Goal: Task Accomplishment & Management: Manage account settings

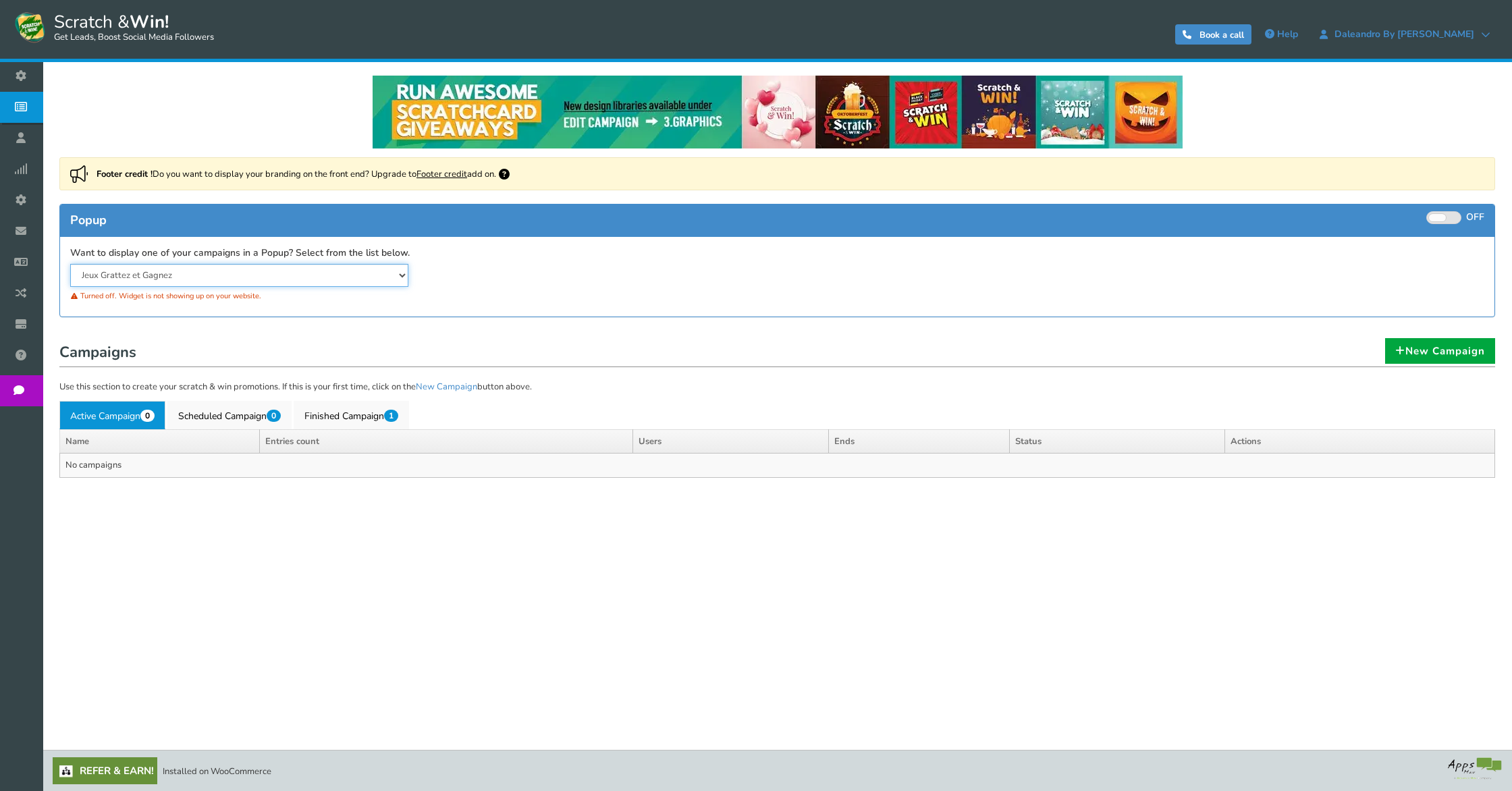
click at [203, 273] on select "Jeux Grattez et Gagnez" at bounding box center [239, 275] width 338 height 23
click at [1444, 355] on link "New Campaign" at bounding box center [1439, 351] width 110 height 26
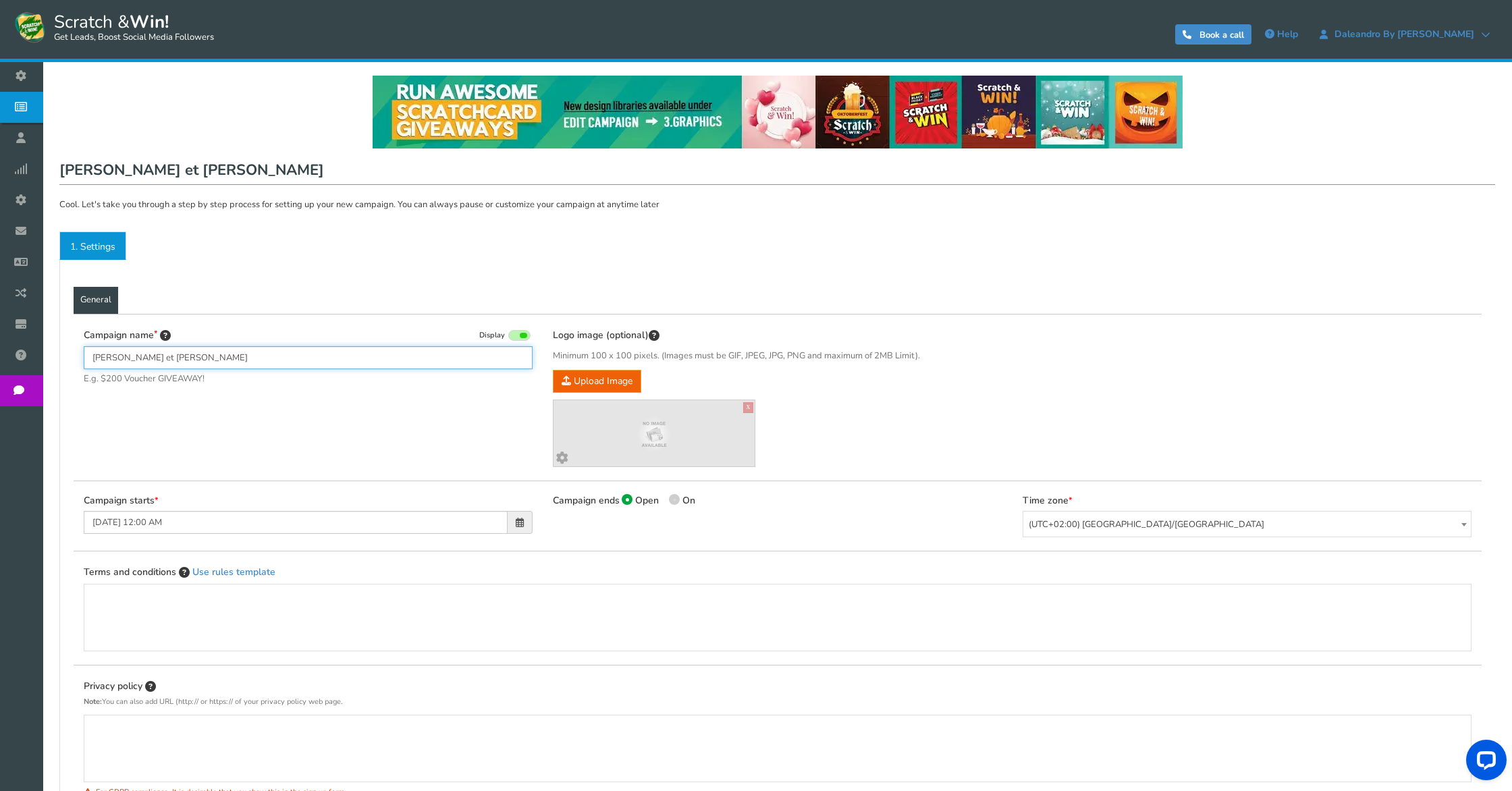
click at [266, 355] on input "[PERSON_NAME] et [PERSON_NAME]" at bounding box center [308, 357] width 449 height 23
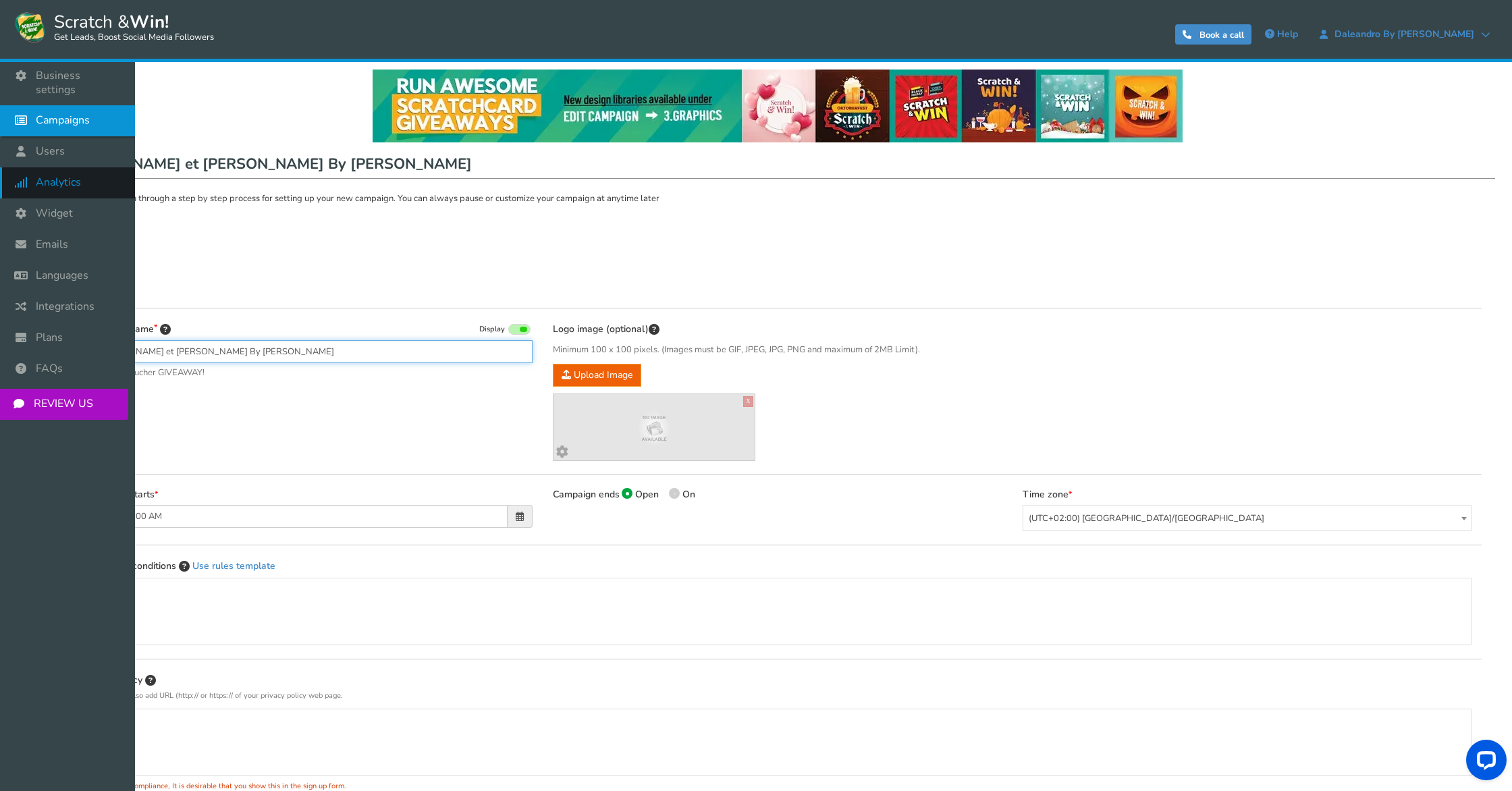
scroll to position [10, 0]
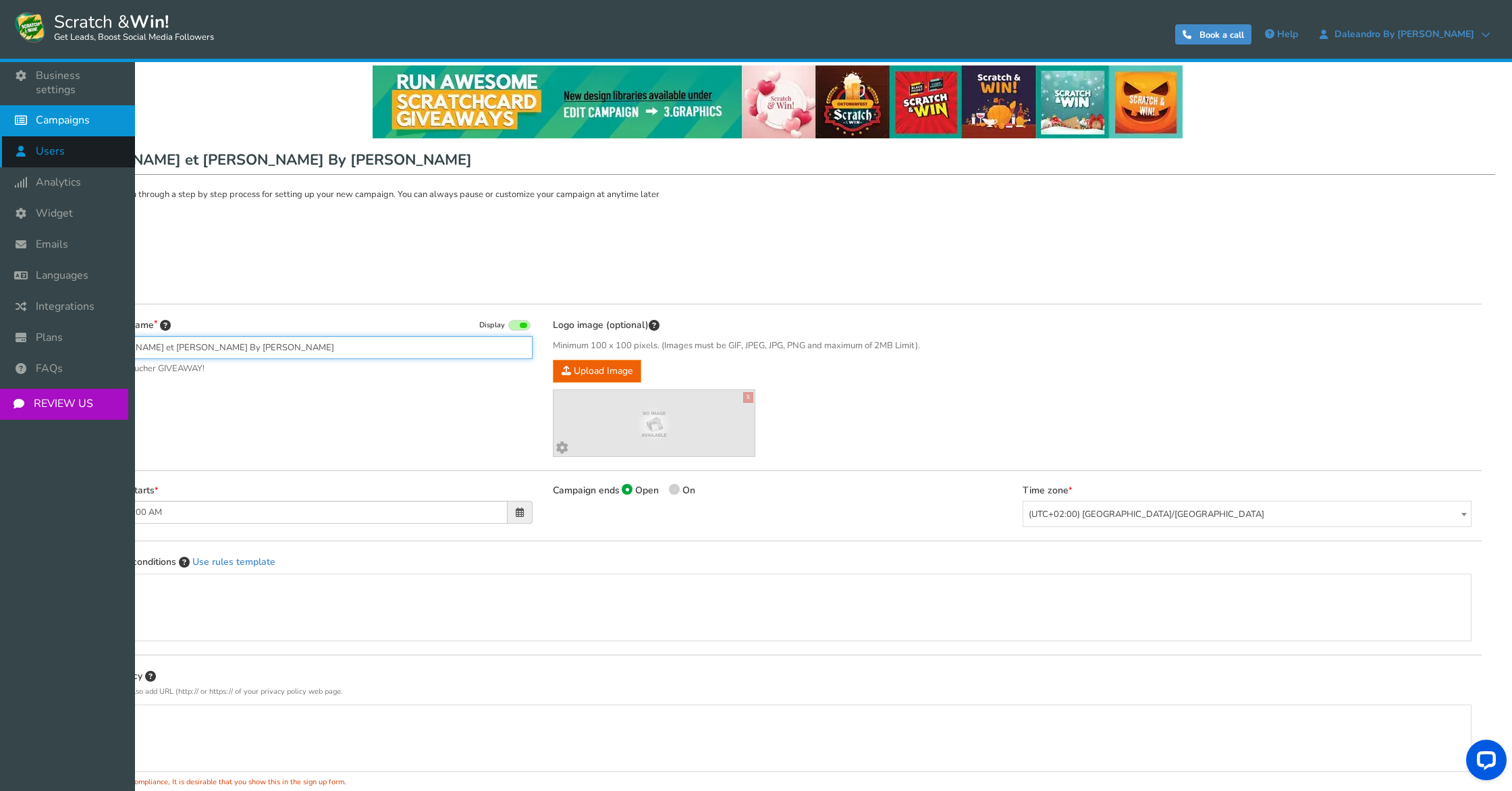
type input "[PERSON_NAME] et [PERSON_NAME] By [PERSON_NAME]"
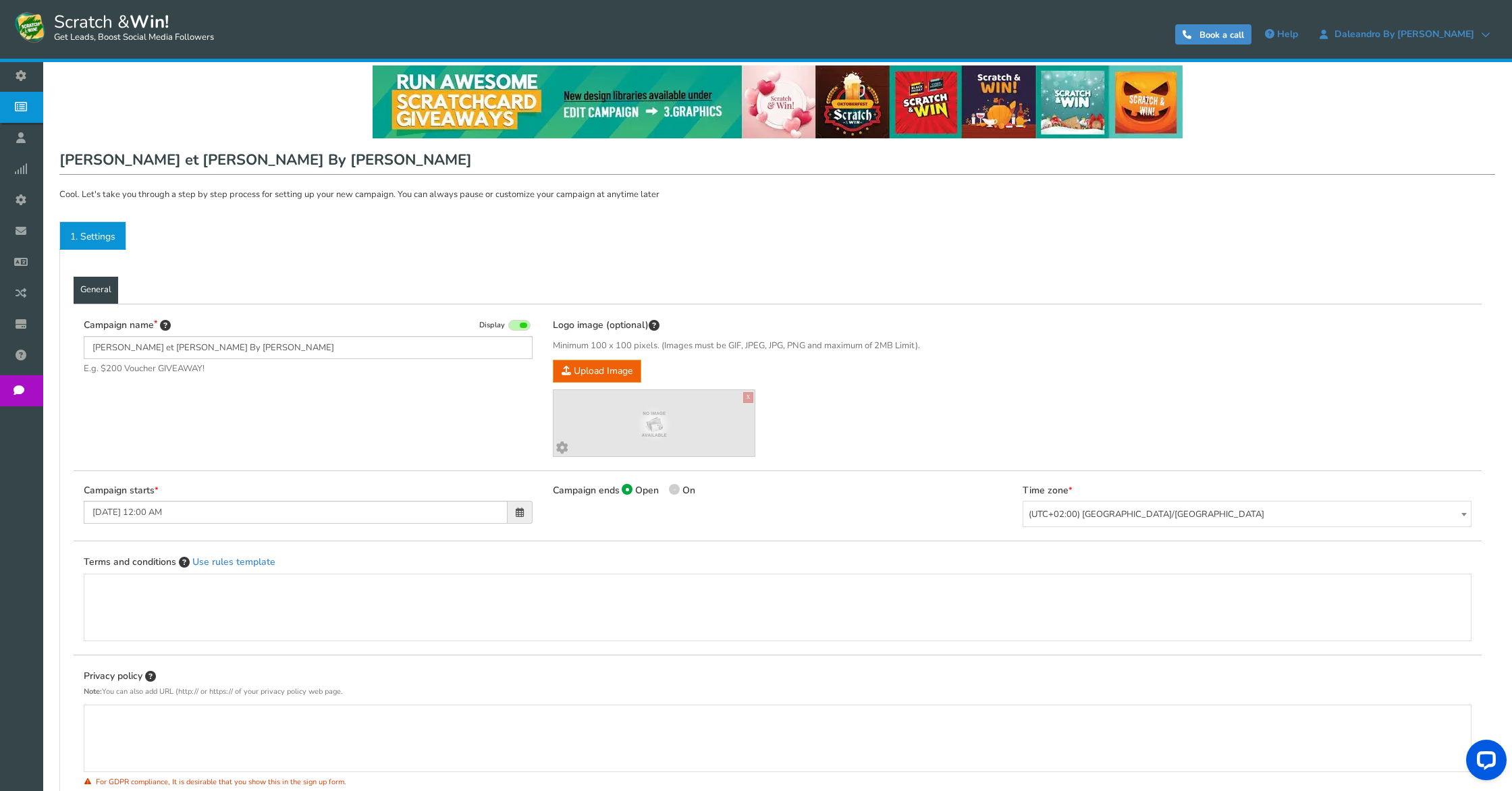
click at [49, 139] on link "Users" at bounding box center [24, 138] width 49 height 31
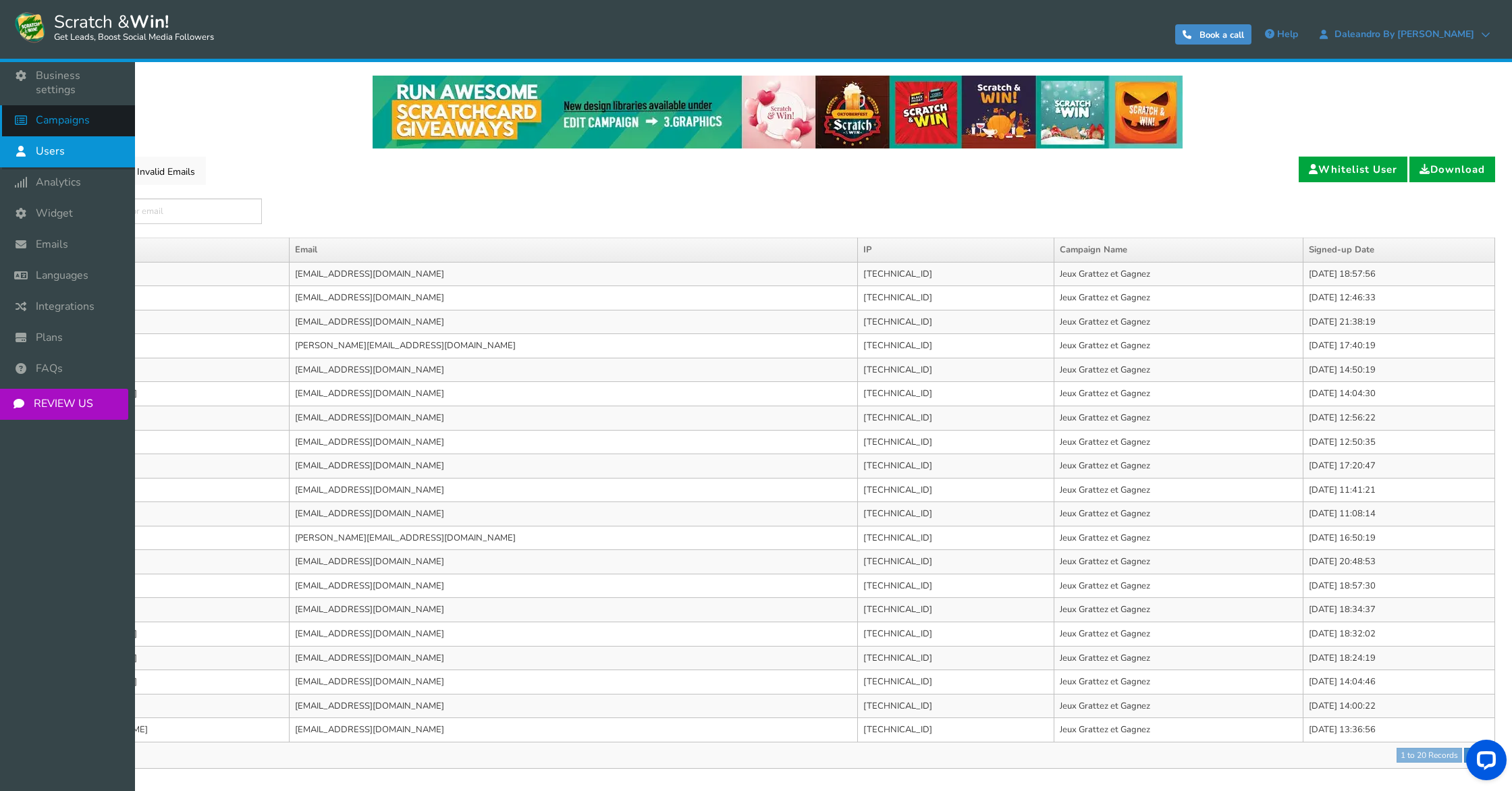
click at [43, 113] on span "Campaigns" at bounding box center [63, 120] width 54 height 14
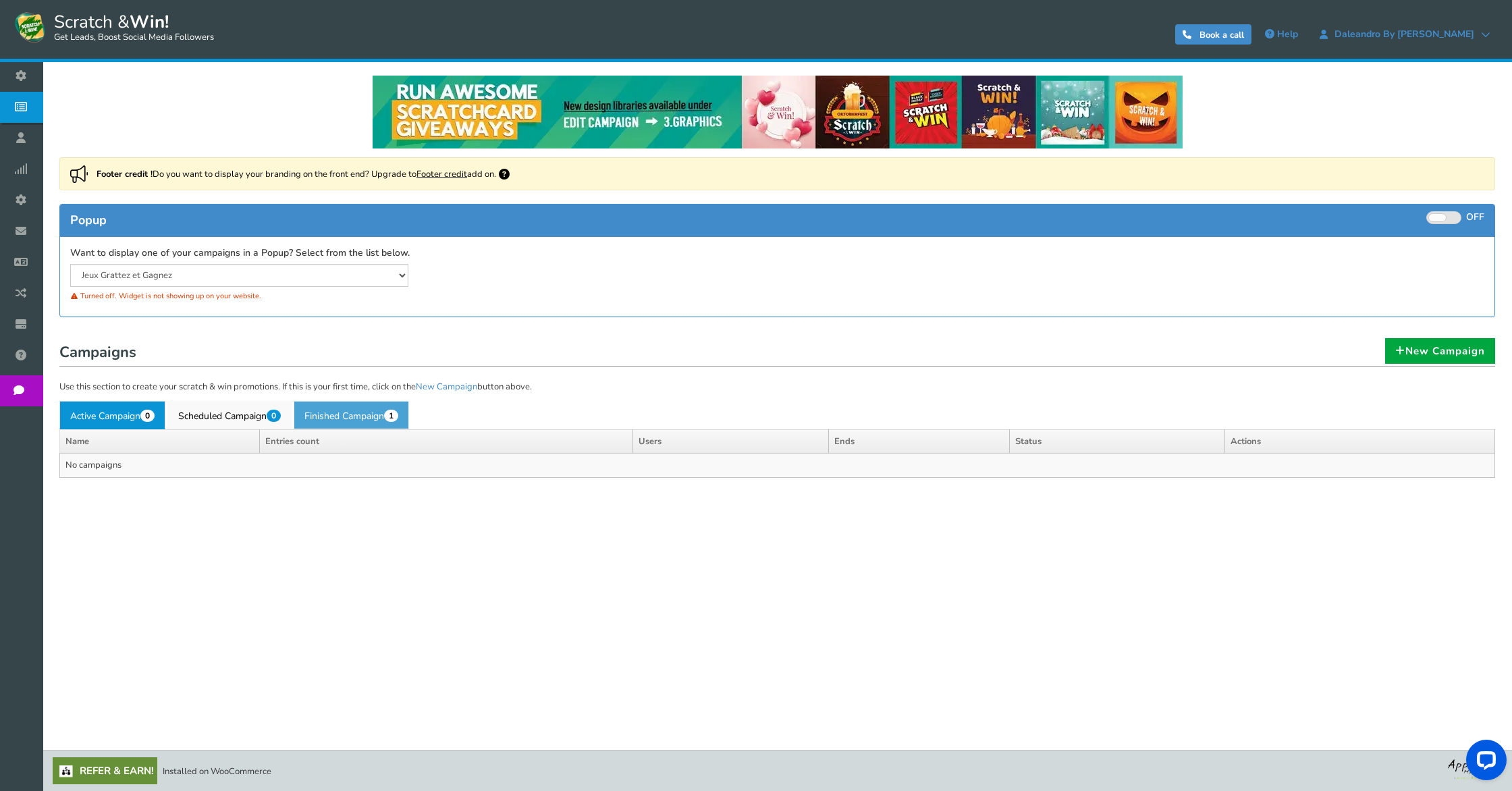
click at [347, 412] on link "Finished Campaign 1" at bounding box center [352, 415] width 116 height 28
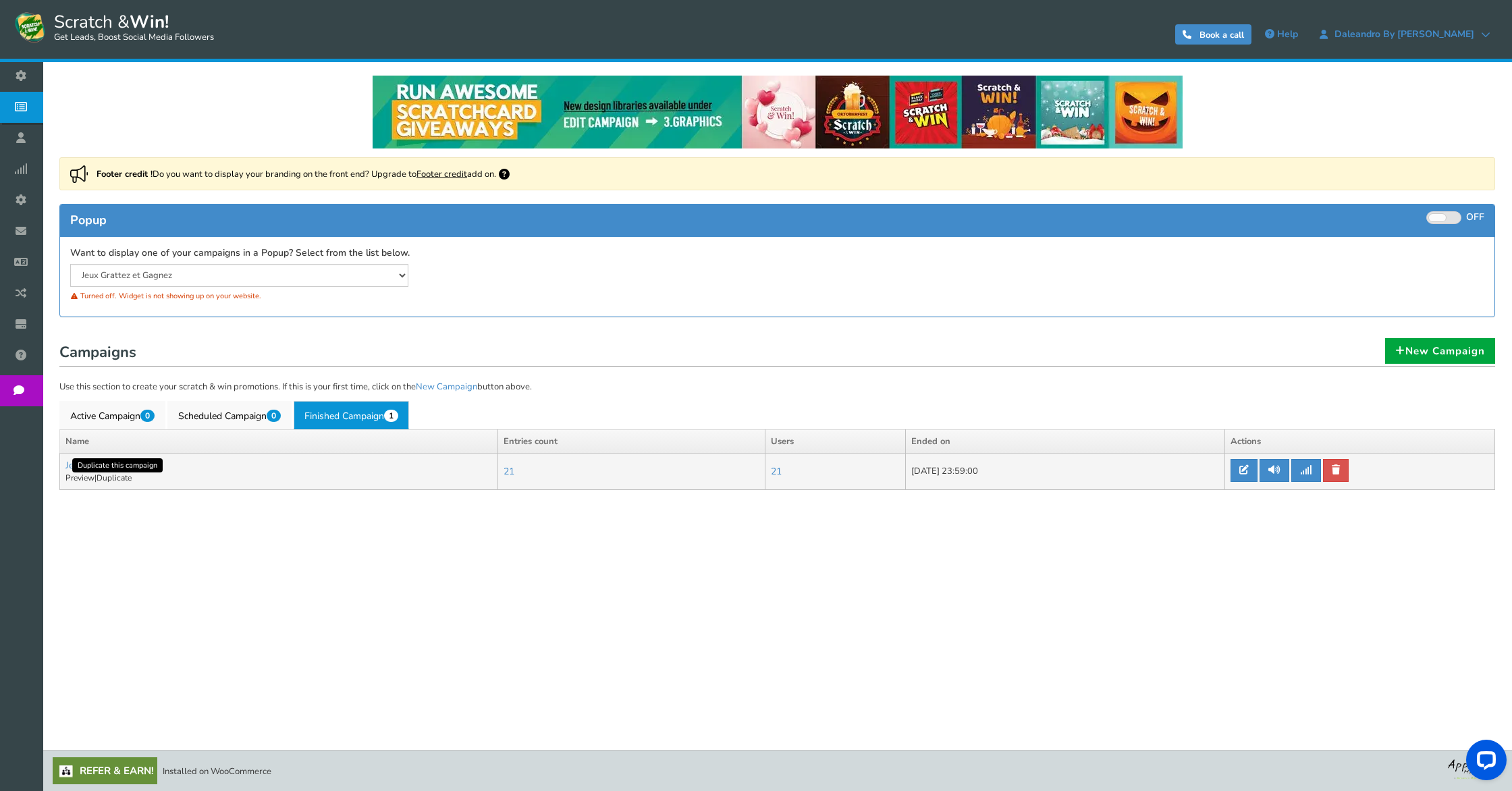
click at [116, 478] on link "Duplicate" at bounding box center [114, 477] width 35 height 11
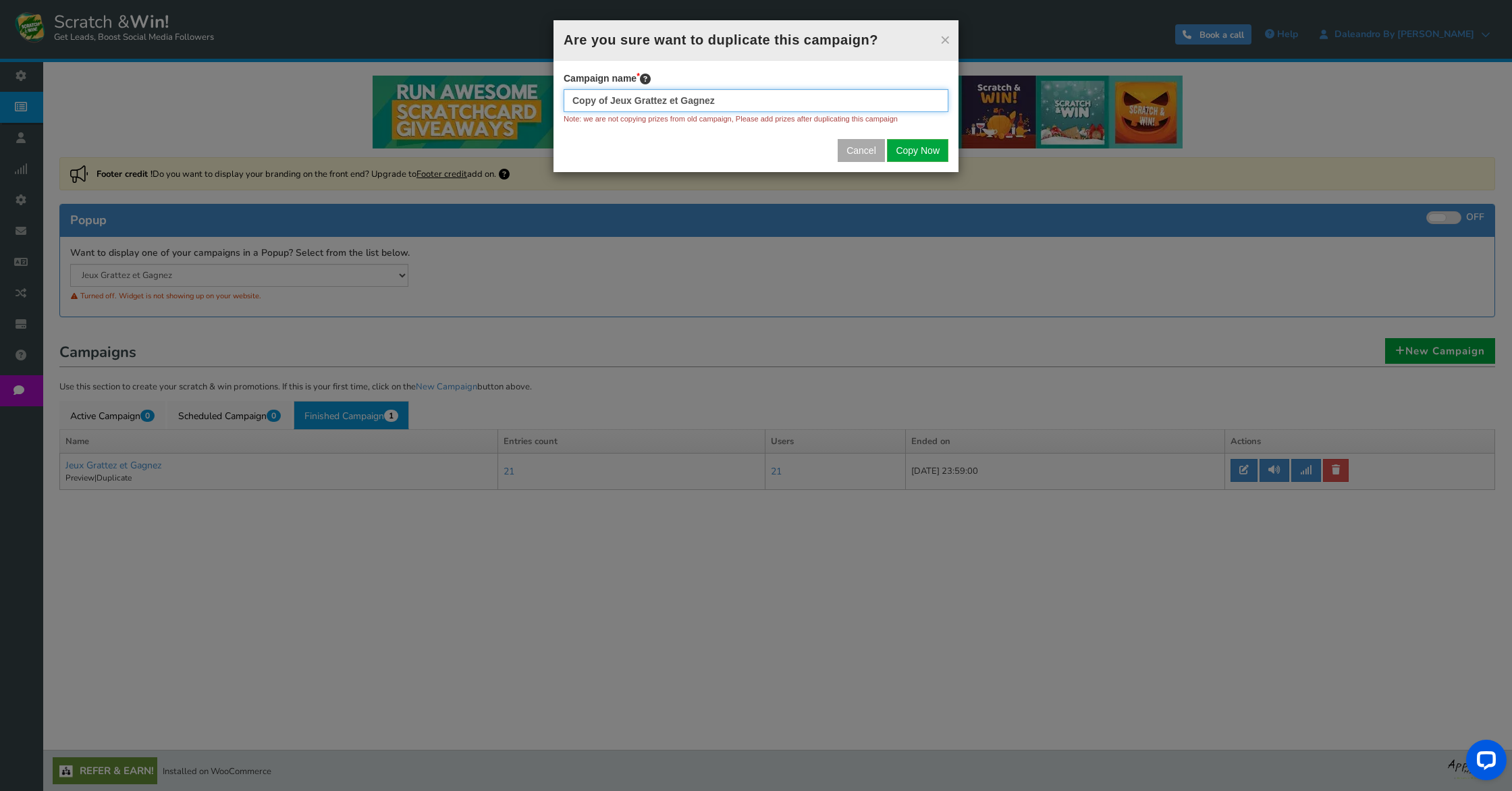
drag, startPoint x: 615, startPoint y: 100, endPoint x: 346, endPoint y: 79, distance: 269.8
click at [346, 79] on div "× Close Are you sure want to duplicate this campaign? Campaign name Copy of Jeu…" at bounding box center [756, 395] width 1512 height 791
drag, startPoint x: 611, startPoint y: 97, endPoint x: 558, endPoint y: 95, distance: 53.0
click at [558, 95] on div "Campaign name Copy of Jeux Grattez et Gagnez Note: we are not copying prizes fr…" at bounding box center [756, 116] width 405 height 111
click at [690, 104] on input "Jeux Grattez et Gagnez" at bounding box center [755, 100] width 384 height 23
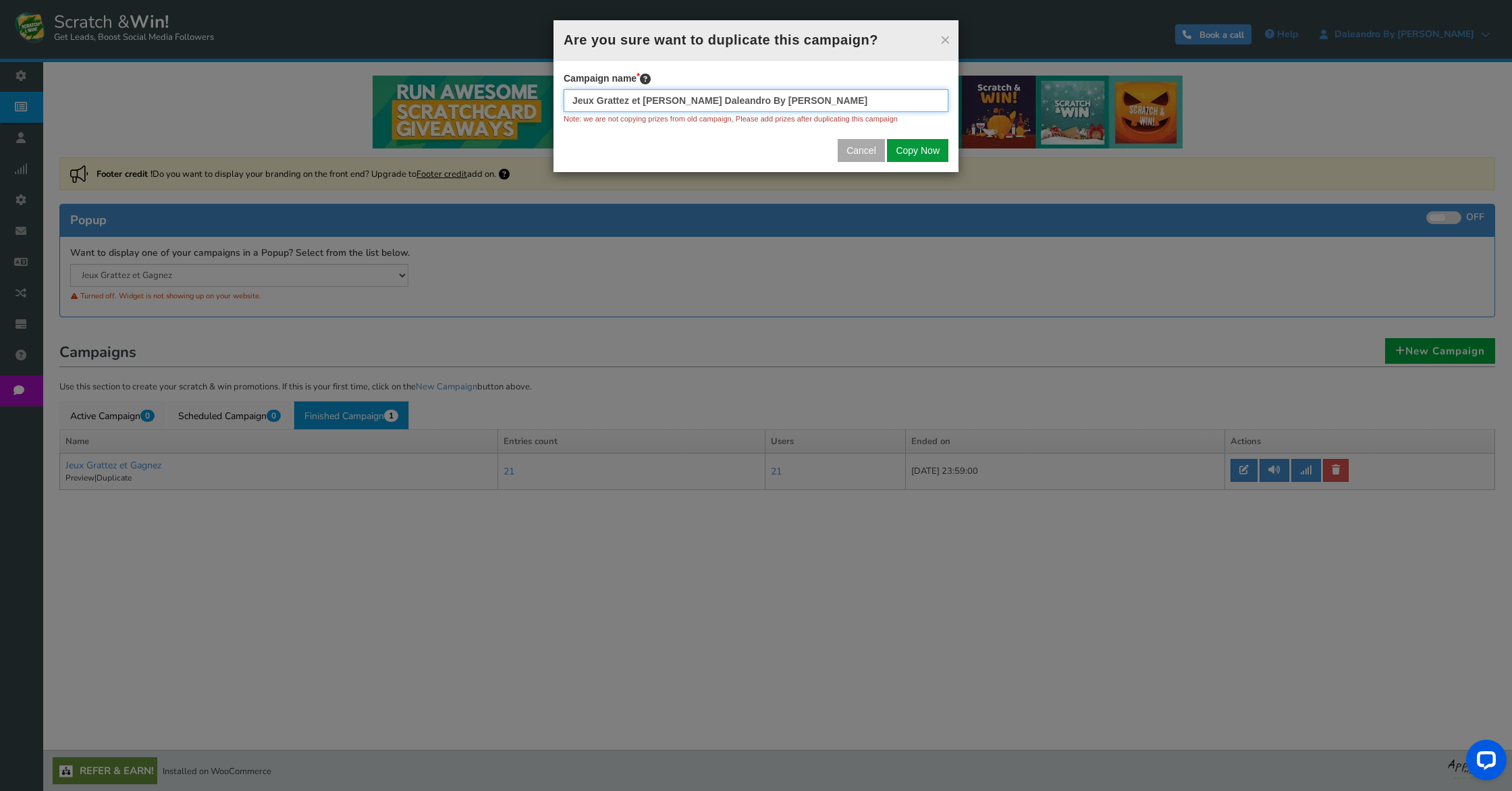
type input "Jeux Grattez et [PERSON_NAME] Daleandro By [PERSON_NAME]"
click at [909, 152] on button "Copy Now" at bounding box center [917, 150] width 61 height 23
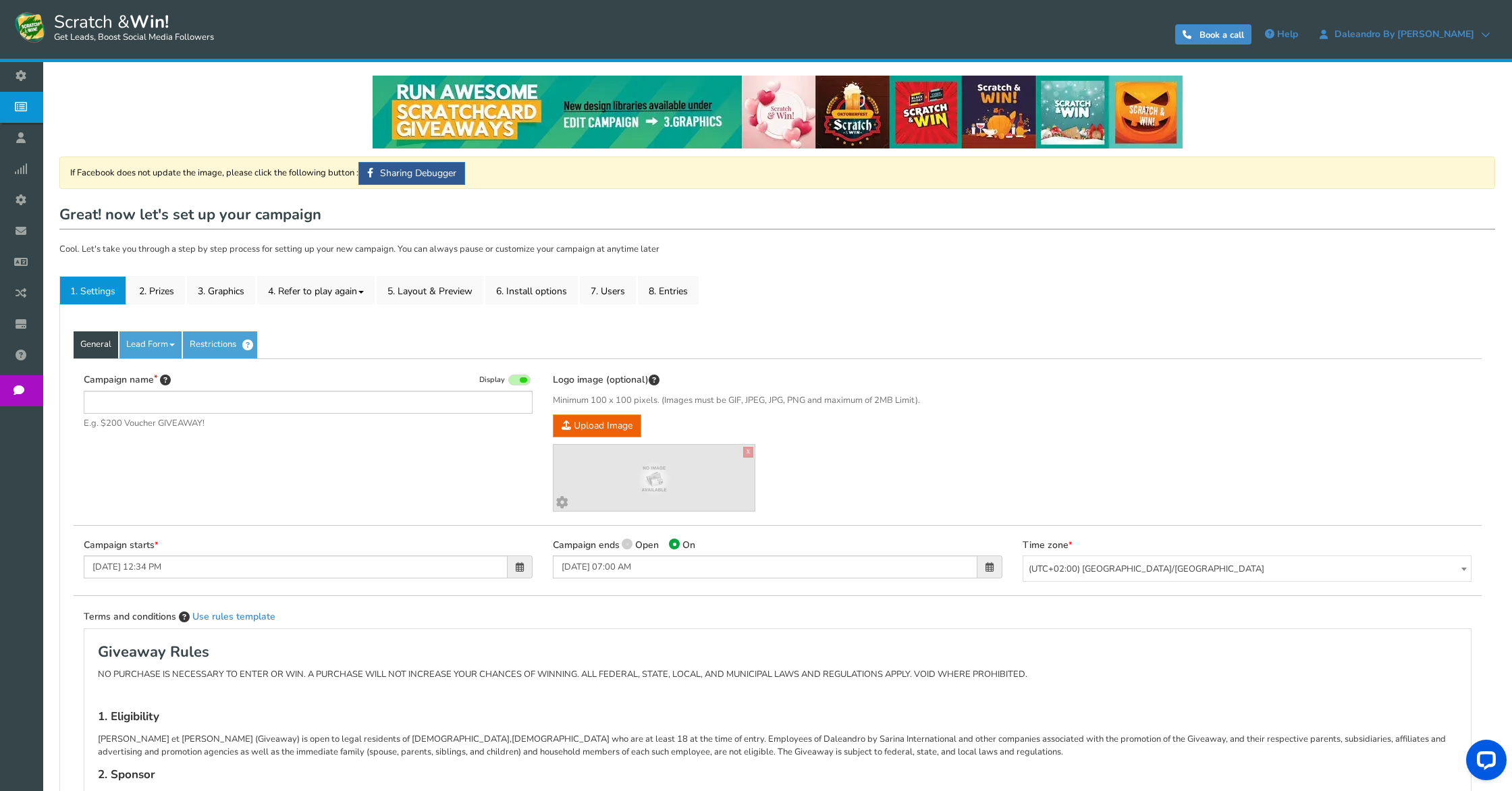
type input "Jeux Grattez et [PERSON_NAME] Daleandro By [PERSON_NAME]"
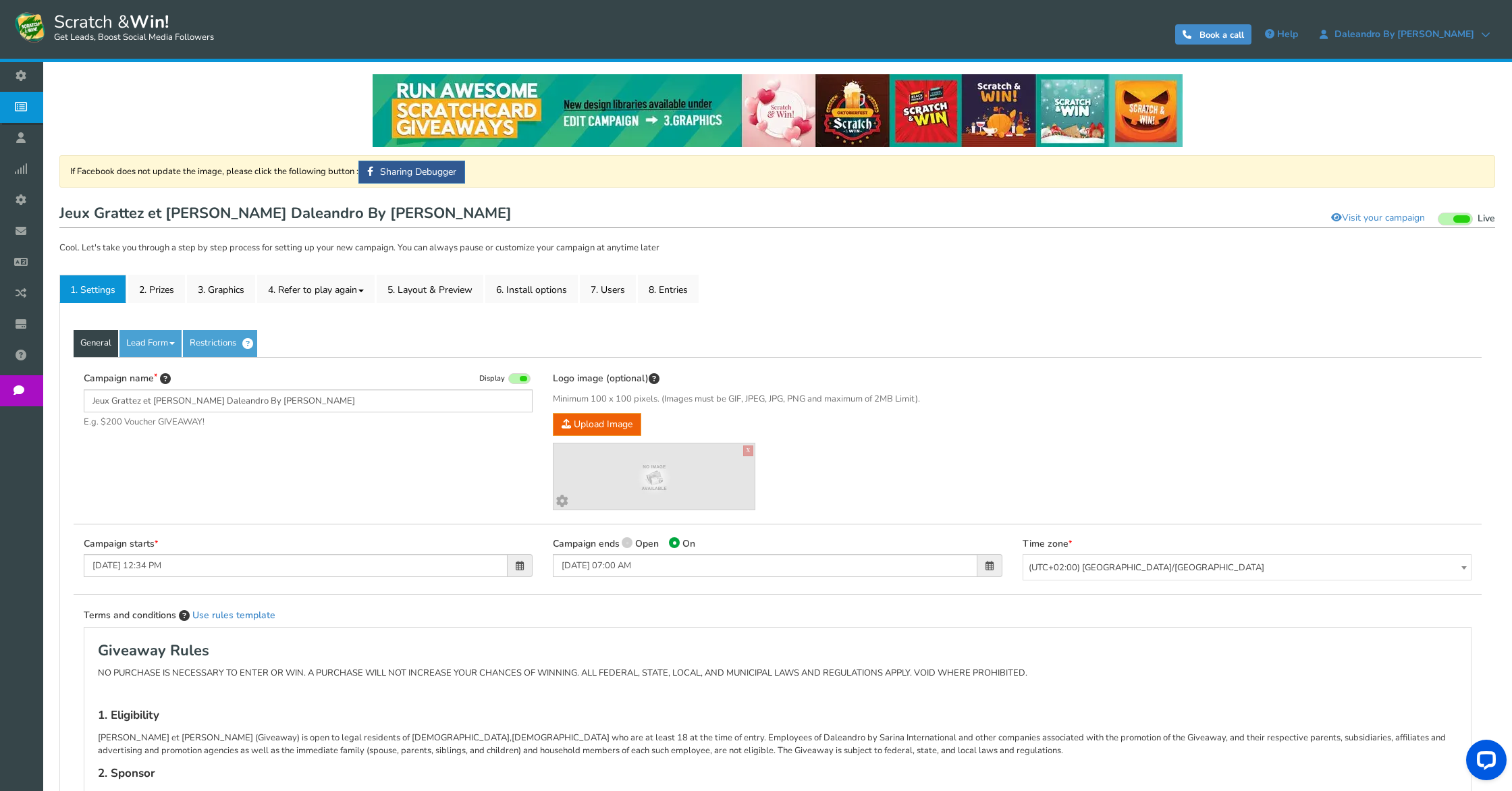
click at [993, 565] on span at bounding box center [990, 565] width 8 height 9
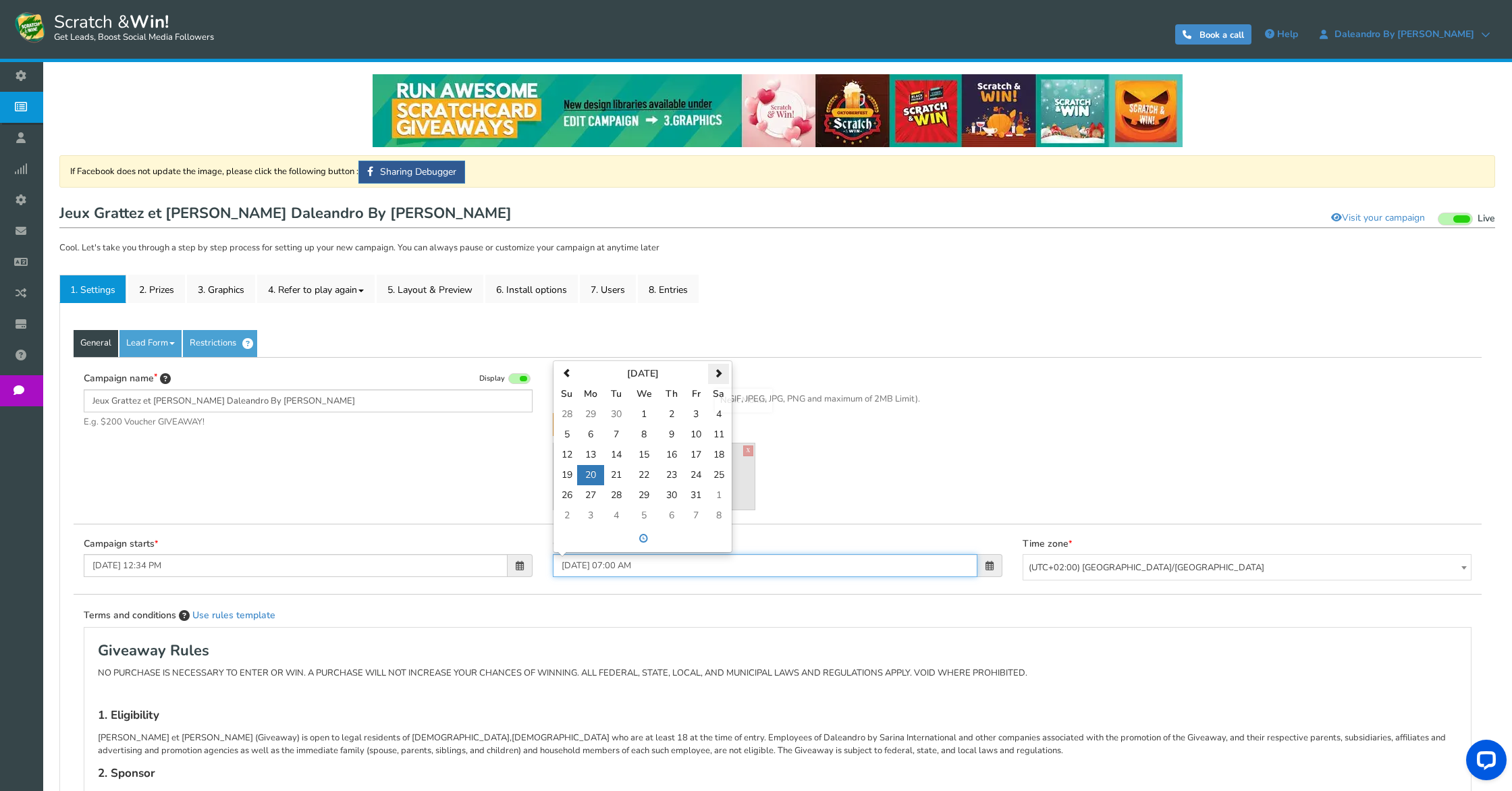
click at [716, 374] on span at bounding box center [718, 373] width 8 height 8
click at [718, 412] on td "1" at bounding box center [718, 414] width 21 height 20
type input "[DATE] 07:00 AM"
click at [866, 453] on div "Logo image (optional) Minimum 100 x 100 pixels. (Images must be GIF, JPEG, JPG,…" at bounding box center [777, 440] width 449 height 139
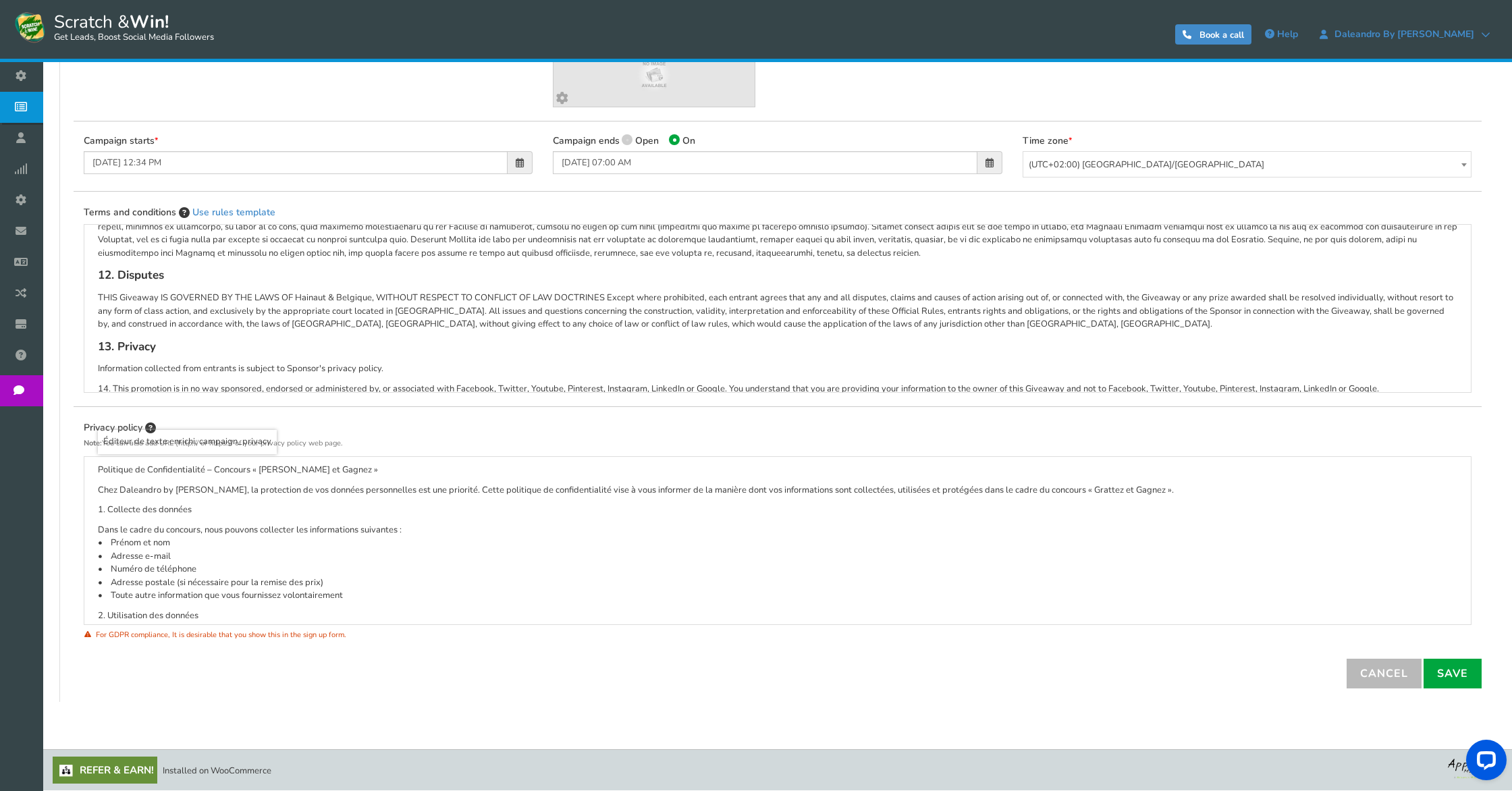
scroll to position [451, 0]
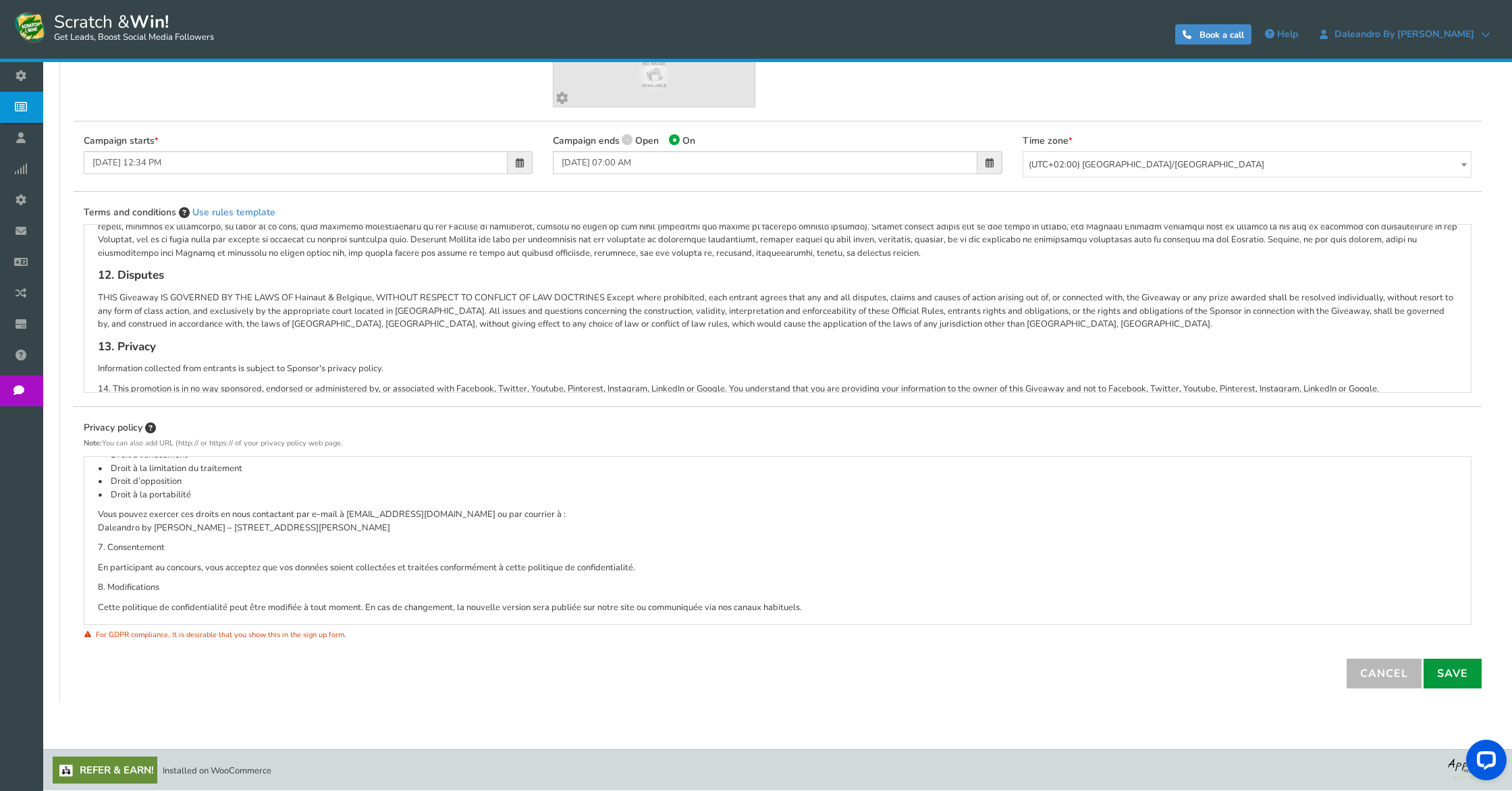
click at [1468, 670] on link "Save" at bounding box center [1452, 673] width 58 height 29
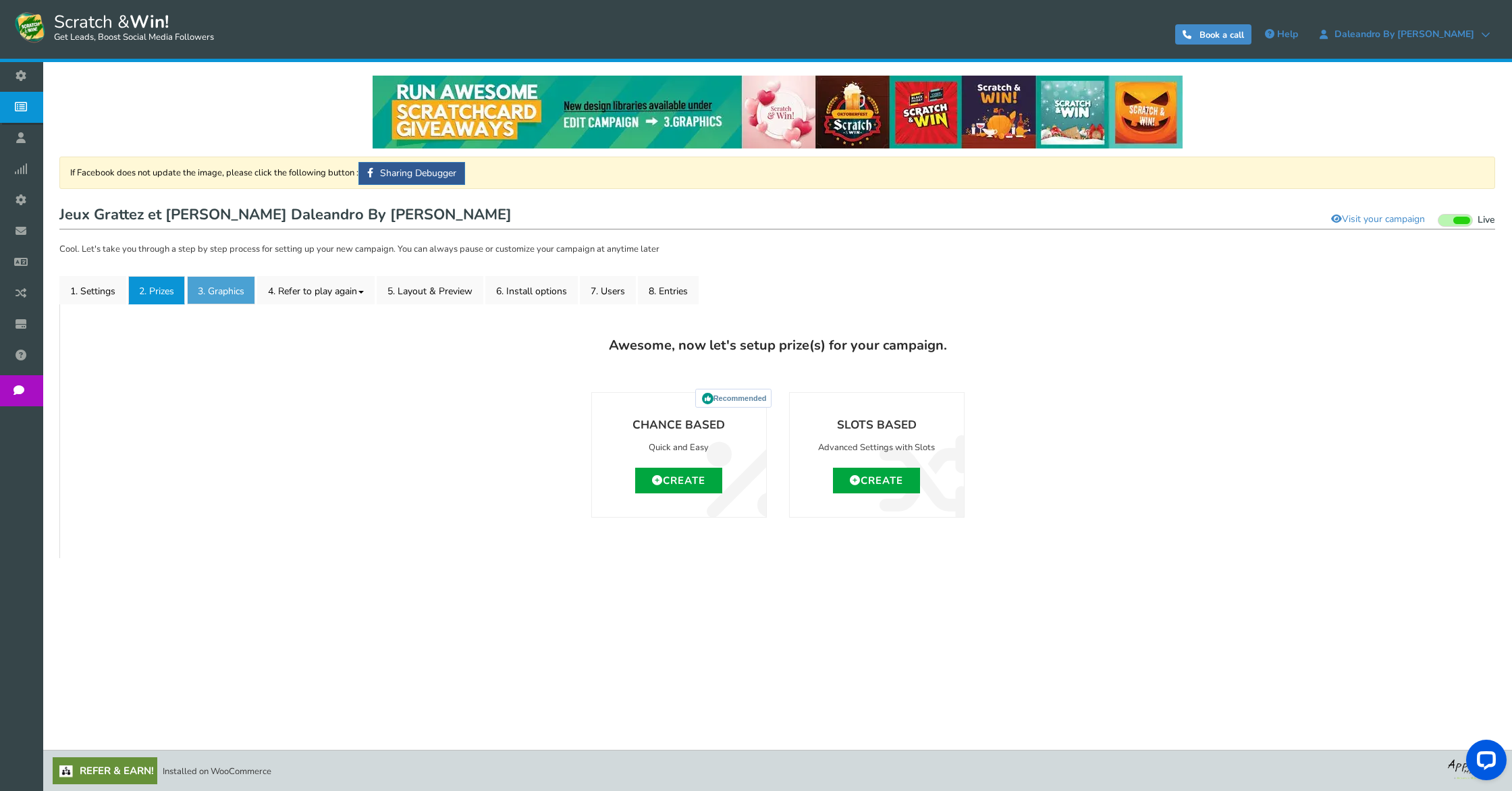
click at [211, 284] on link "3. Graphics" at bounding box center [220, 290] width 68 height 28
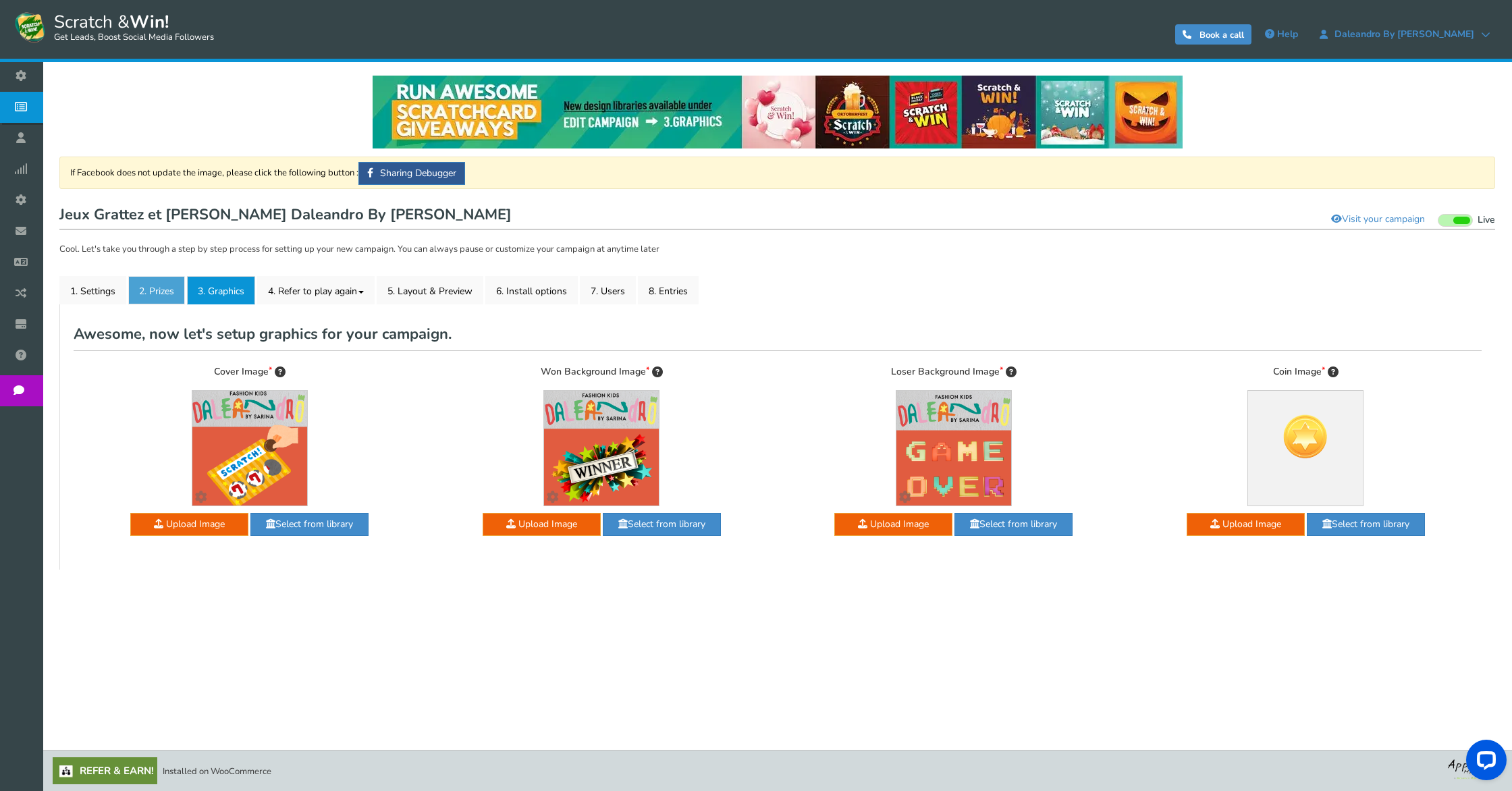
click at [152, 285] on link "2. Prizes" at bounding box center [157, 290] width 57 height 28
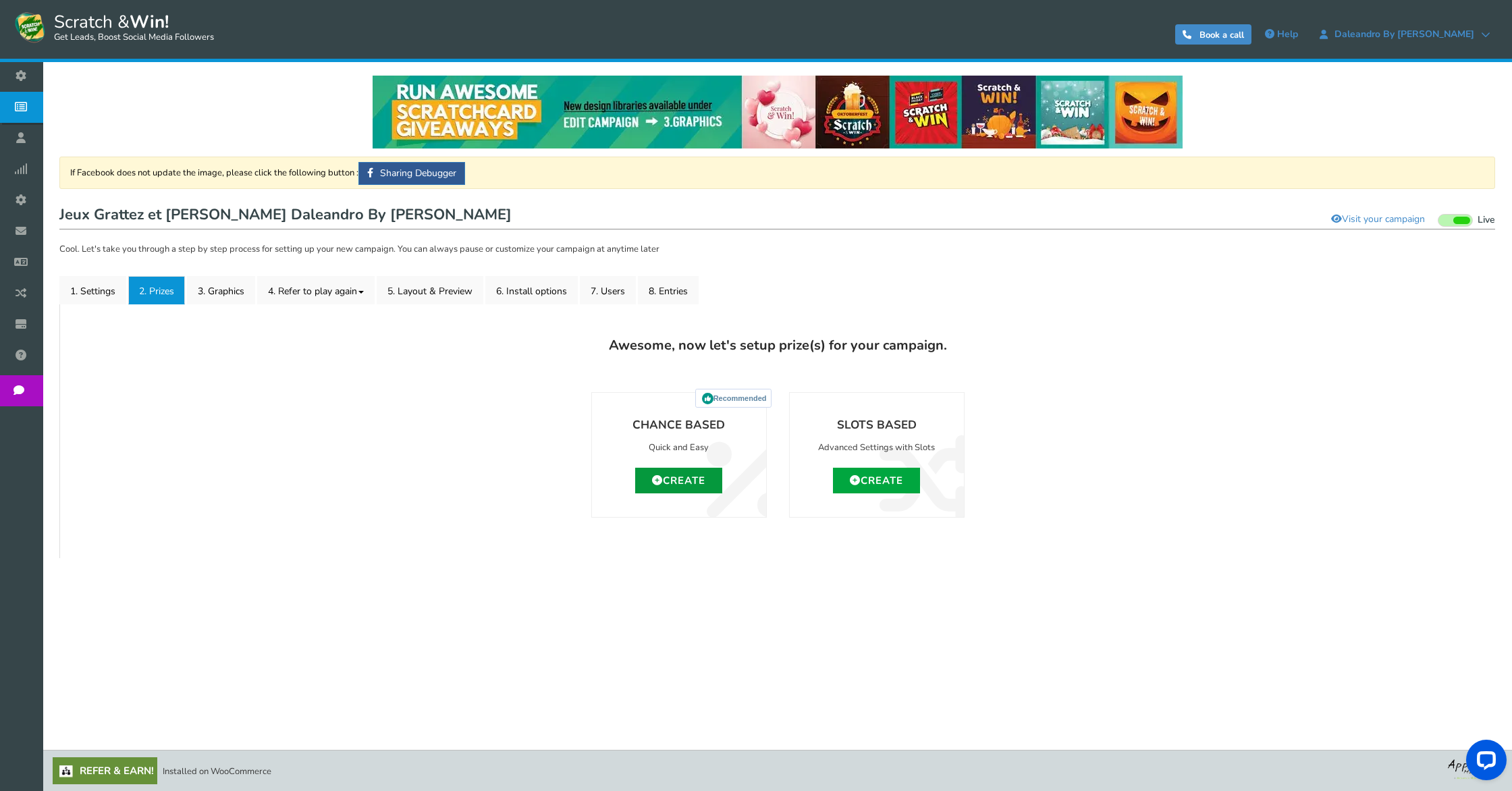
click at [656, 482] on icon at bounding box center [657, 480] width 11 height 10
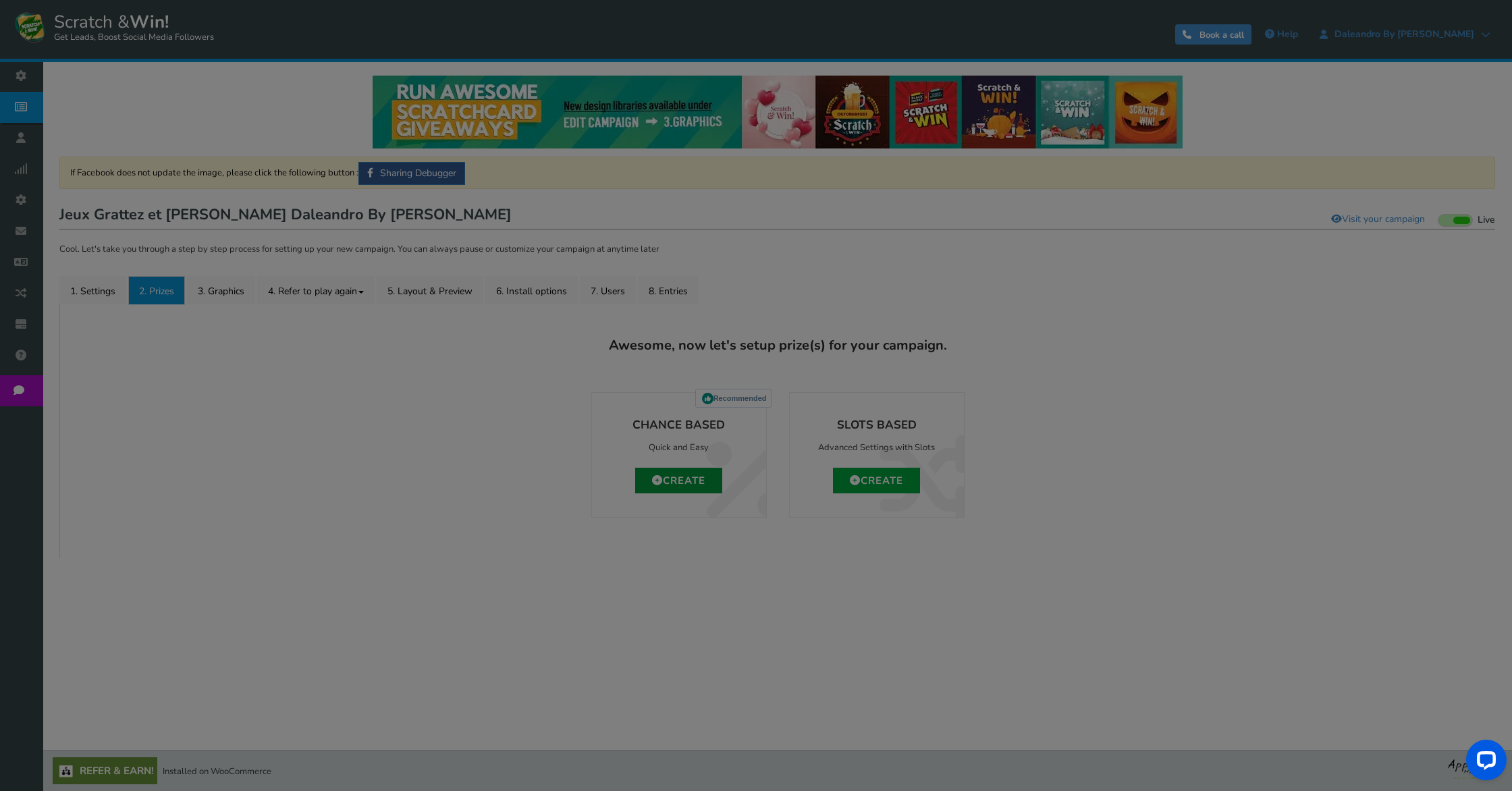
type input "0"
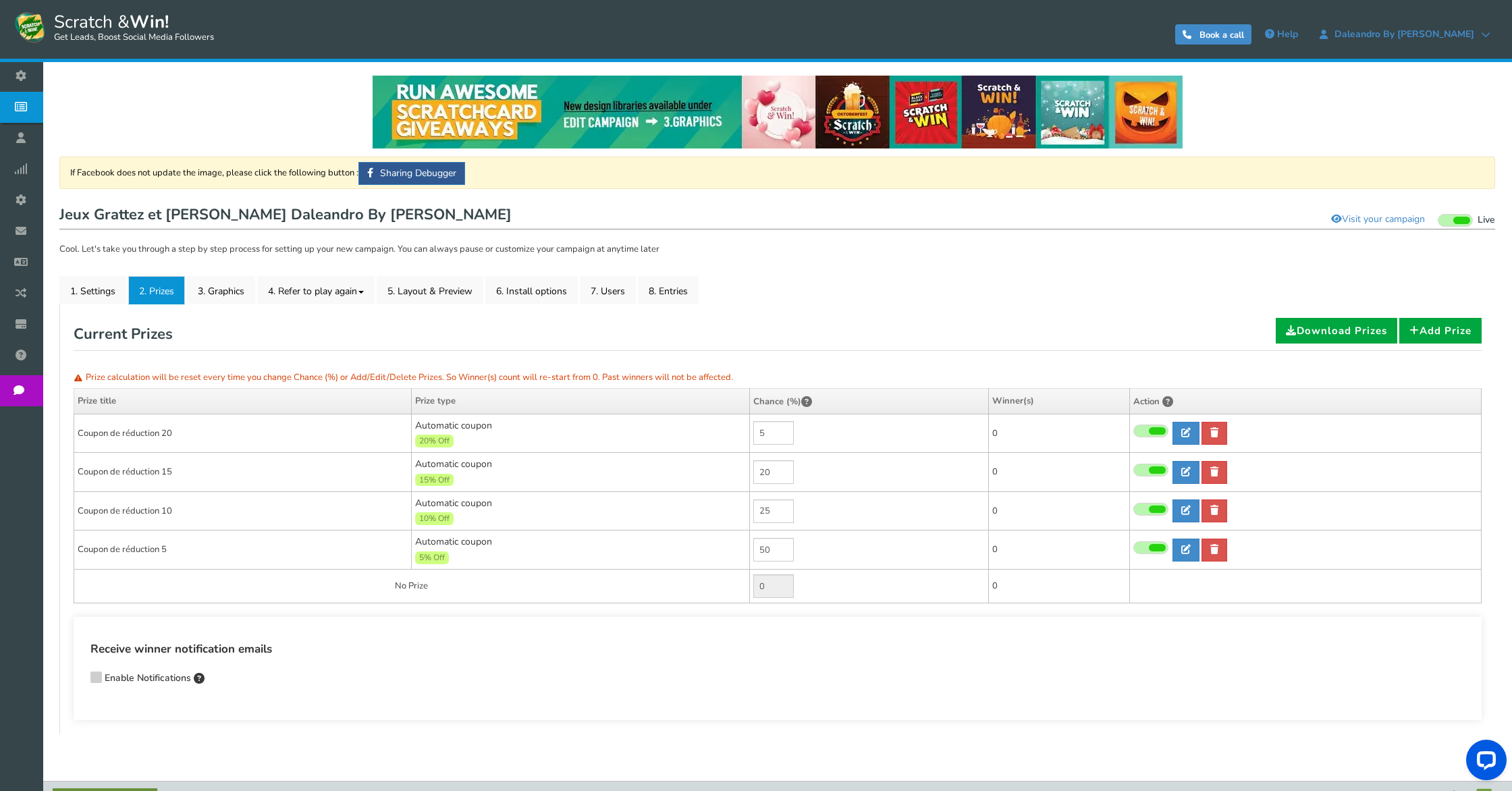
click at [444, 444] on span "20% Off" at bounding box center [435, 440] width 39 height 13
click at [1183, 552] on icon at bounding box center [1185, 548] width 9 height 9
type input "Coupon de réduction 5"
type input "5"
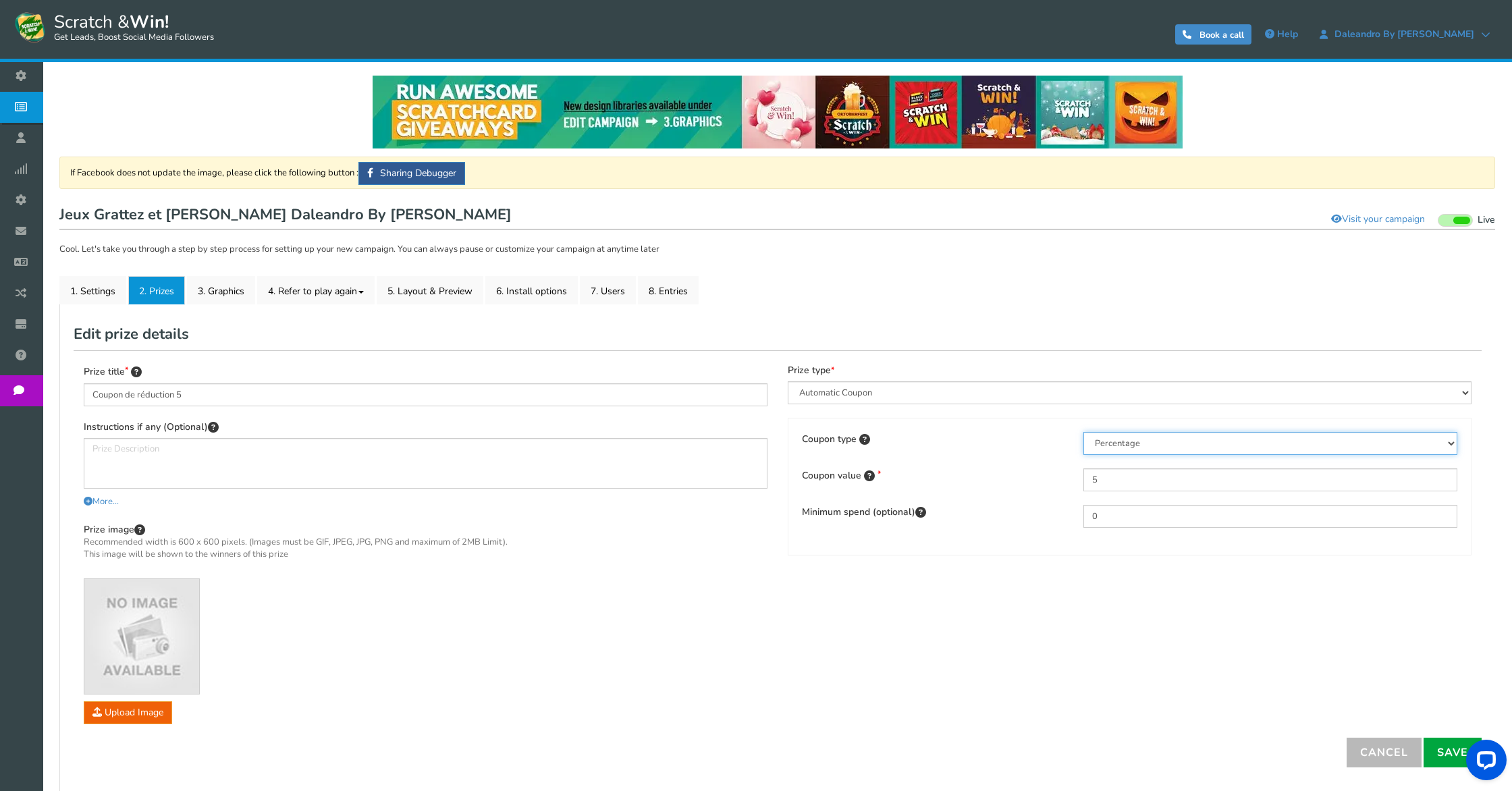
click at [1152, 448] on select "Percentage Fixed amount Free shipping" at bounding box center [1270, 443] width 374 height 23
select select "2"
click at [1083, 432] on select "Percentage Fixed amount Free shipping" at bounding box center [1270, 443] width 374 height 23
drag, startPoint x: 1123, startPoint y: 482, endPoint x: 969, endPoint y: 473, distance: 154.3
click at [969, 473] on div "Coupon value 5" at bounding box center [1129, 479] width 676 height 23
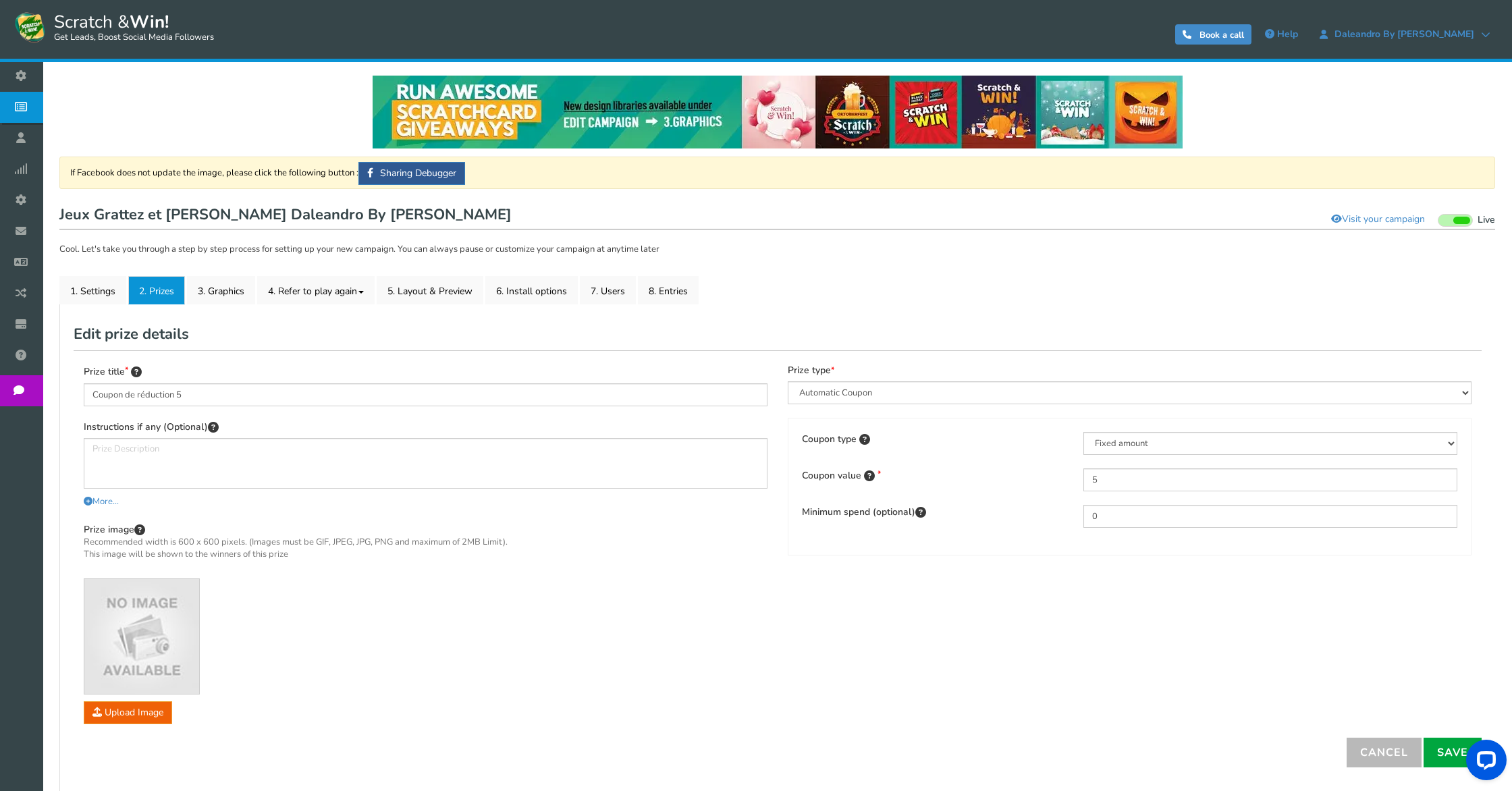
click at [1005, 588] on div "Prize title Coupon de réduction 5 Instructions if any (Optional) More... Less..…" at bounding box center [777, 543] width 1407 height 387
click at [1440, 747] on link "Save" at bounding box center [1452, 752] width 58 height 29
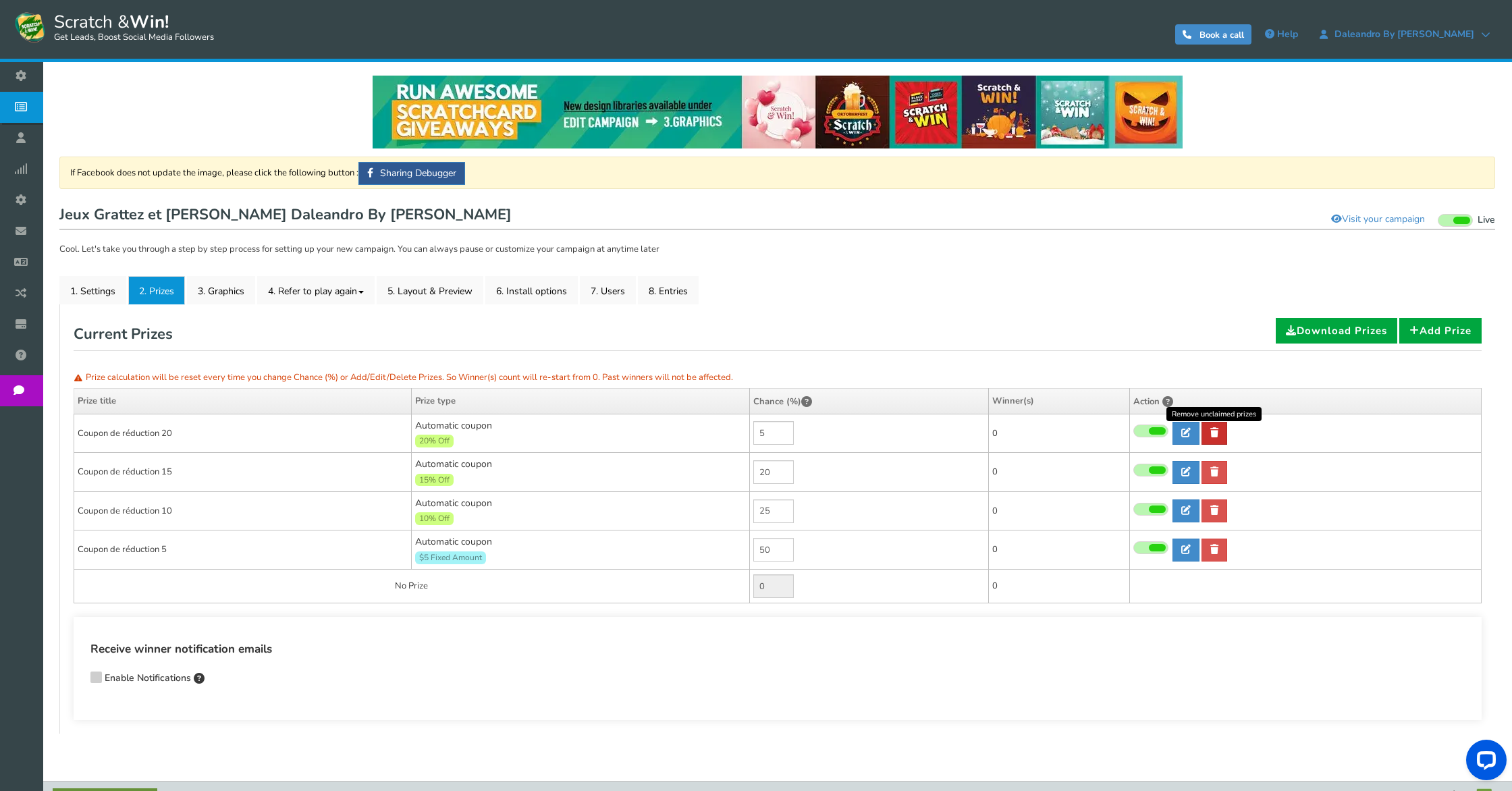
click at [1215, 433] on icon at bounding box center [1214, 432] width 8 height 9
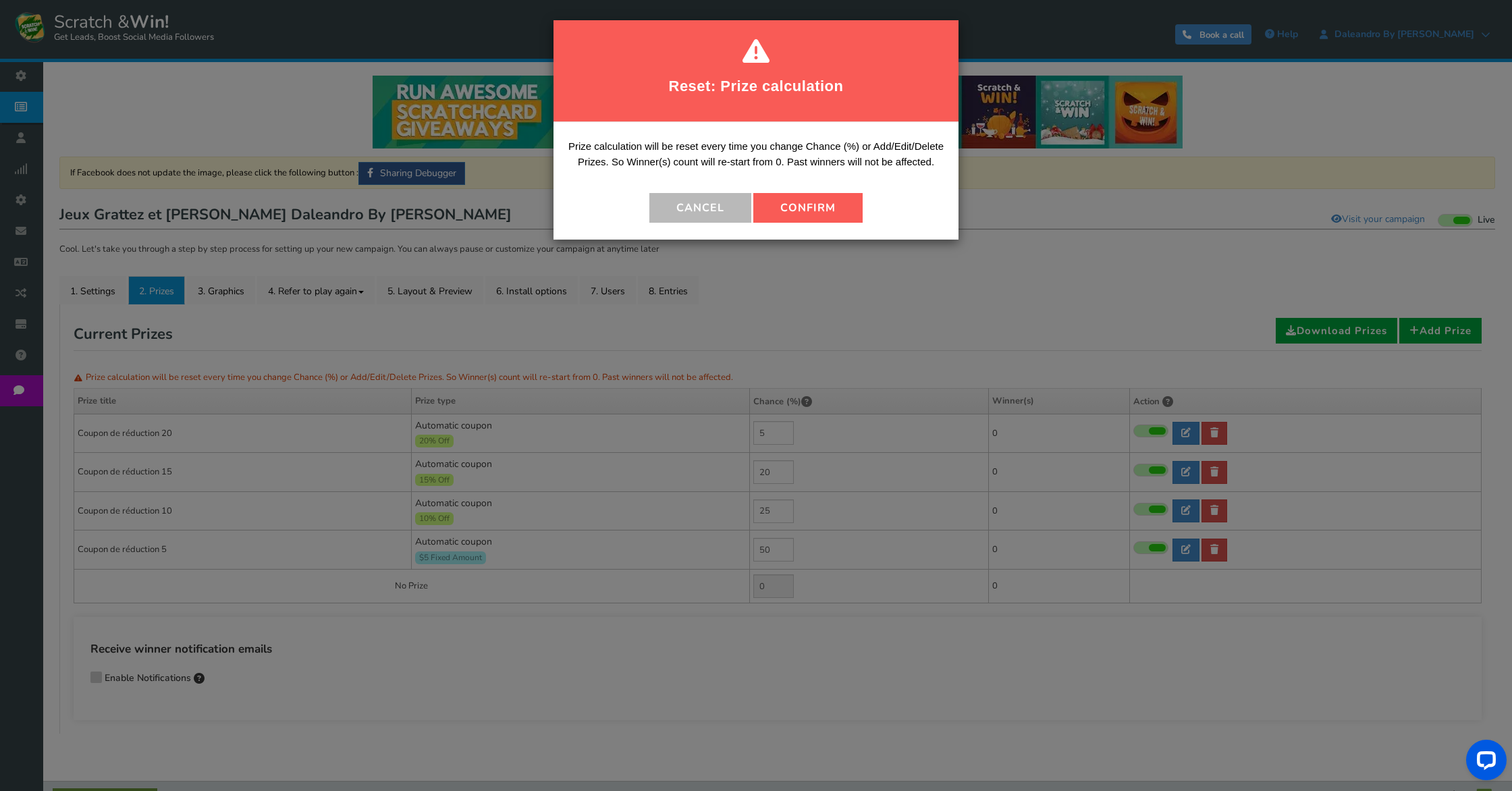
click at [804, 214] on button "Confirm" at bounding box center [808, 208] width 110 height 29
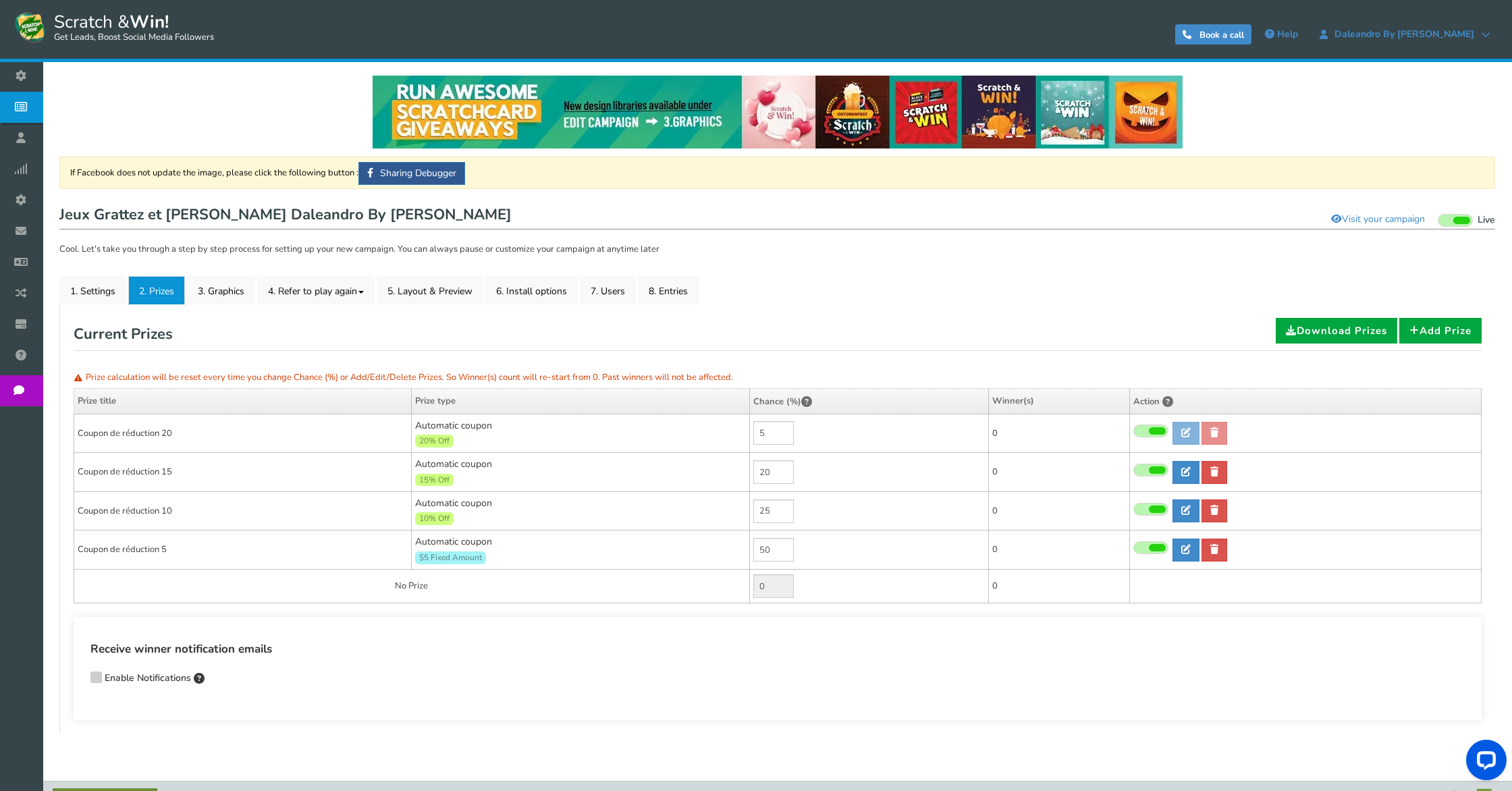
type input "5"
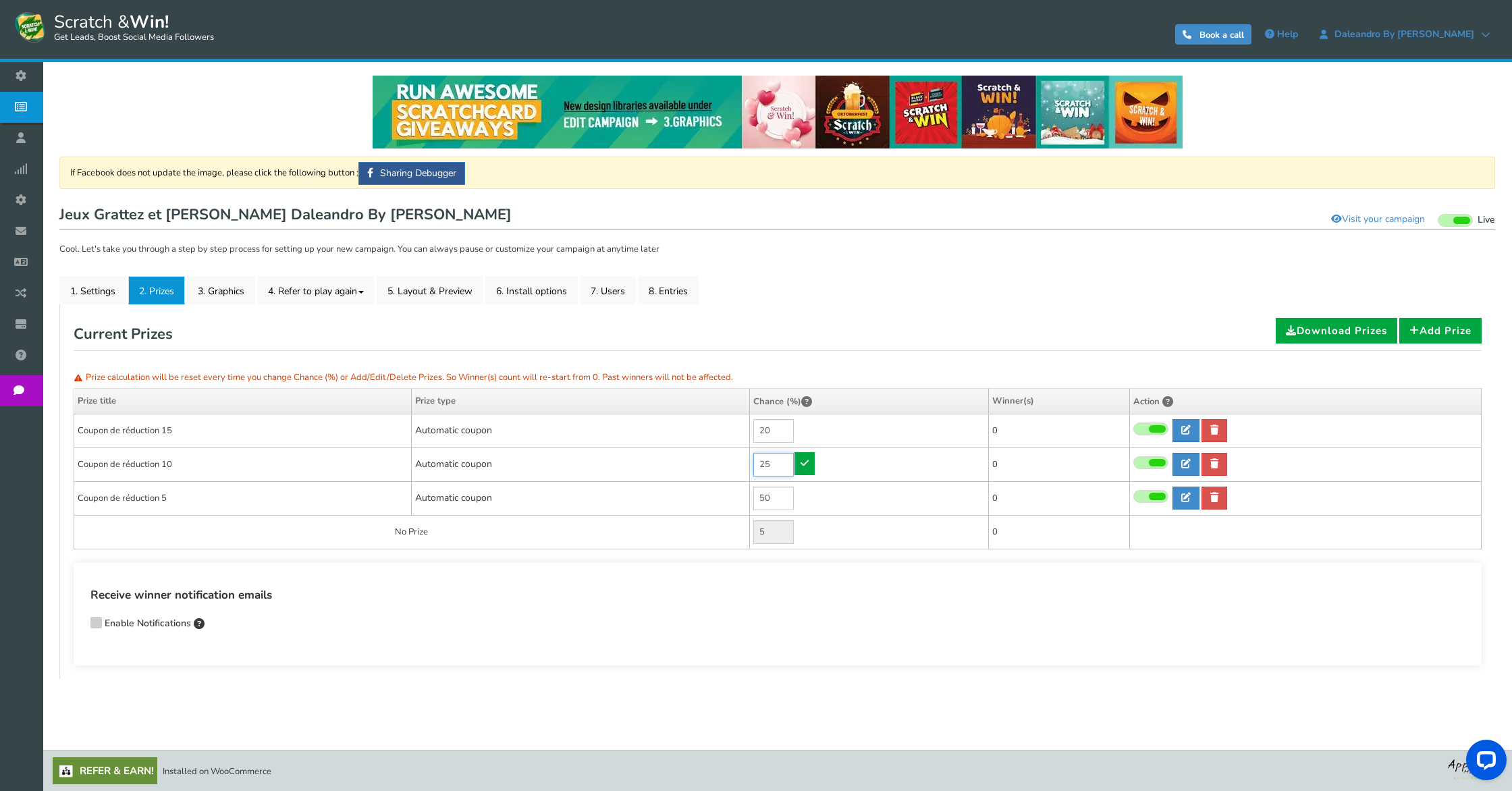
drag, startPoint x: 774, startPoint y: 467, endPoint x: 670, endPoint y: 456, distance: 104.6
click at [670, 456] on tr "Coupon de réduction 10 Automatic coupon Min.order value: 25 0 0 0" at bounding box center [778, 464] width 1407 height 33
type input "25"
drag, startPoint x: 774, startPoint y: 429, endPoint x: 746, endPoint y: 425, distance: 28.3
click at [725, 423] on tr "Coupon de réduction 15 Automatic coupon Min.order value: 20 0 0 0" at bounding box center [778, 430] width 1407 height 33
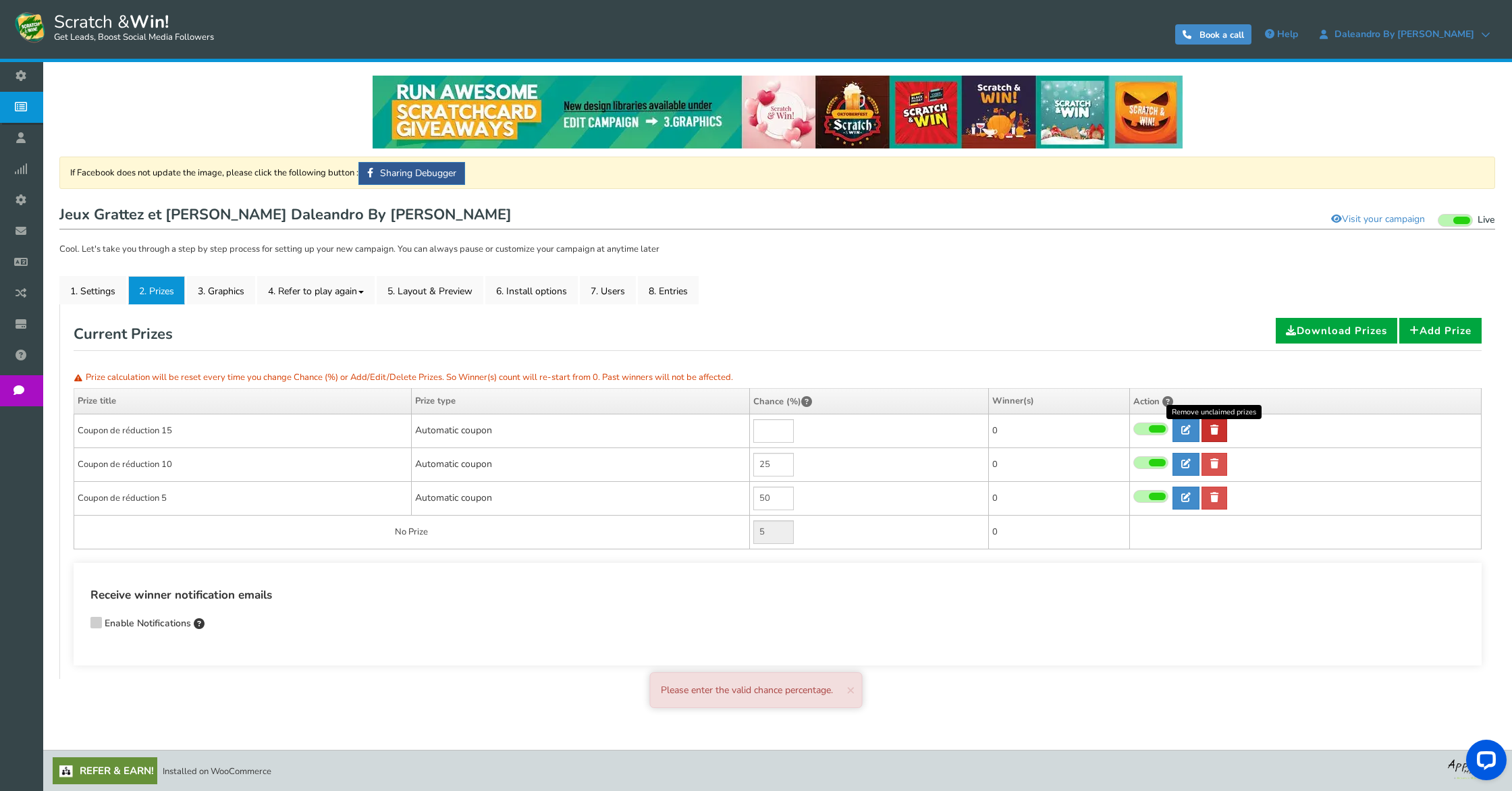
click at [1221, 426] on link at bounding box center [1214, 430] width 26 height 23
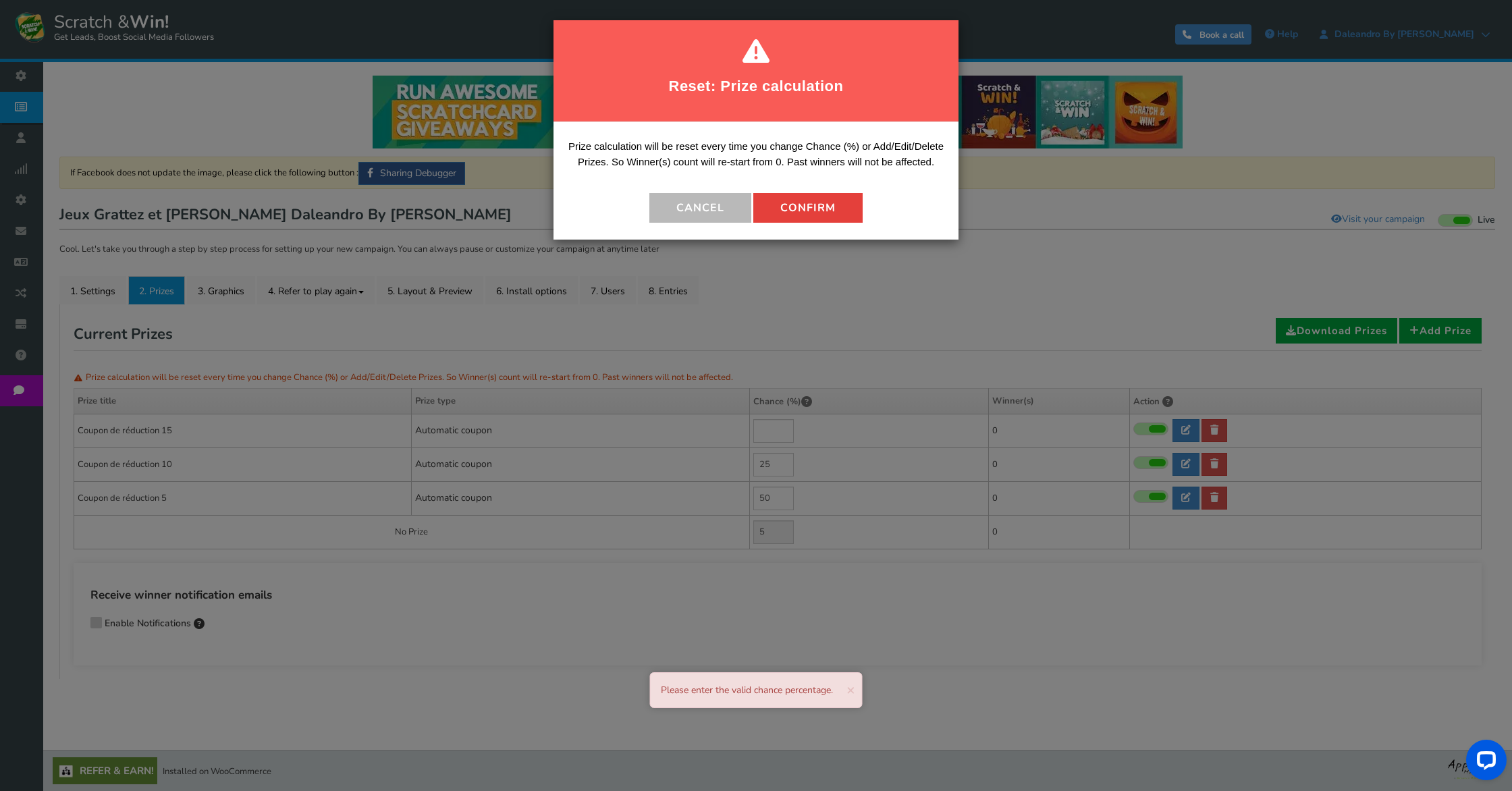
click at [844, 213] on button "Confirm" at bounding box center [808, 208] width 110 height 29
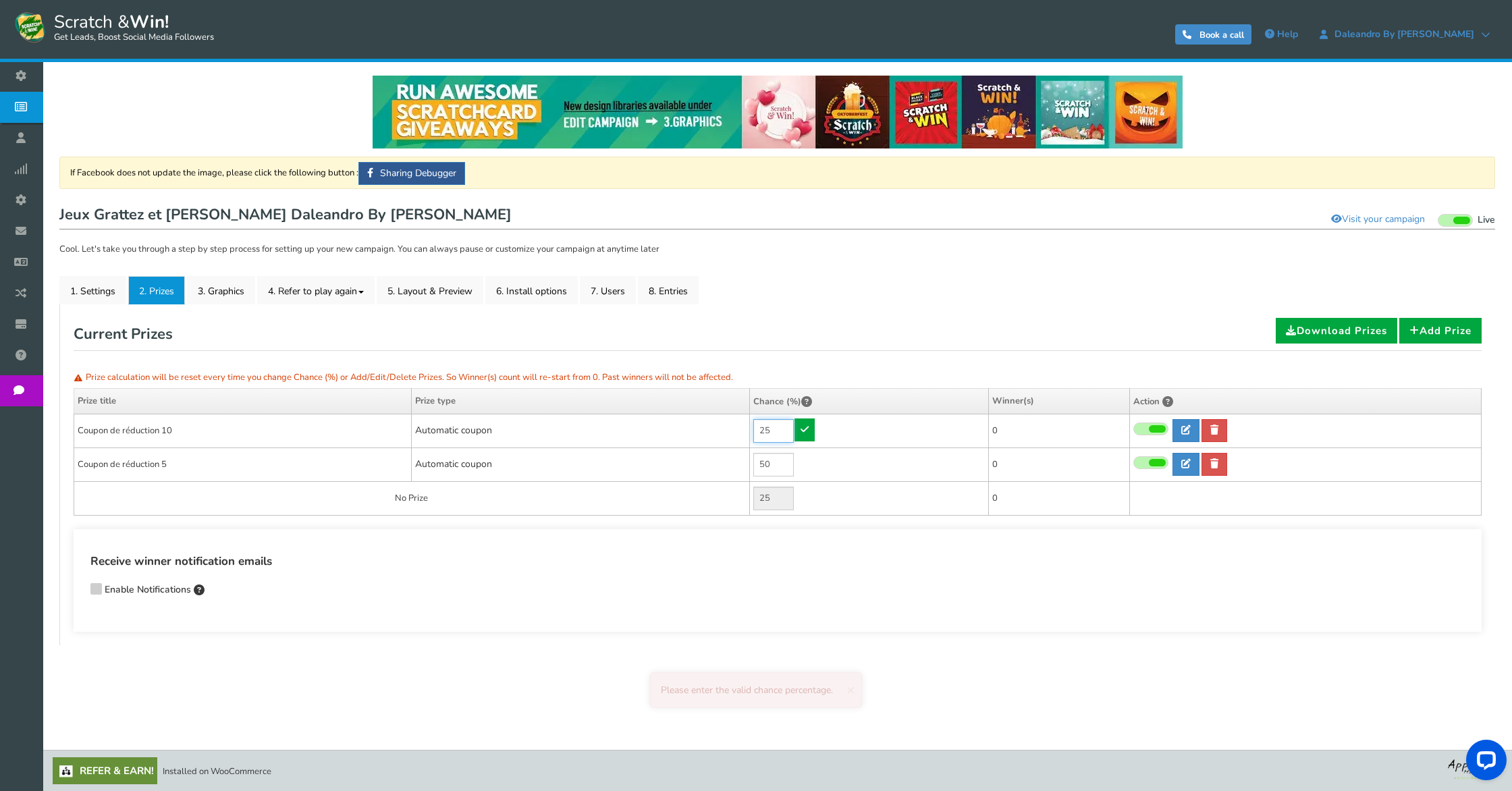
click at [774, 432] on input "25" at bounding box center [774, 431] width 40 height 23
click at [1221, 429] on link at bounding box center [1214, 430] width 26 height 23
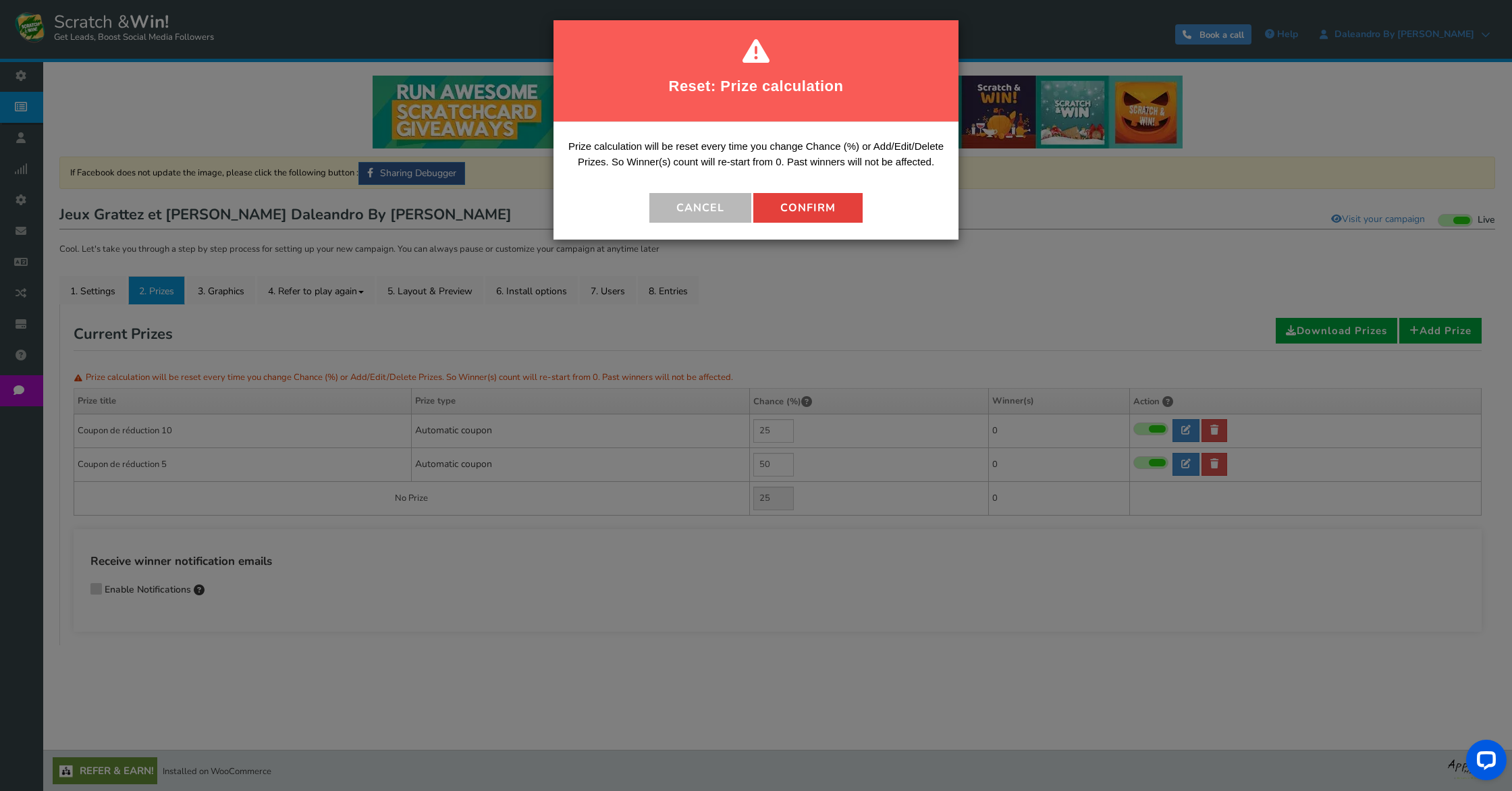
click at [814, 201] on button "Confirm" at bounding box center [808, 208] width 110 height 29
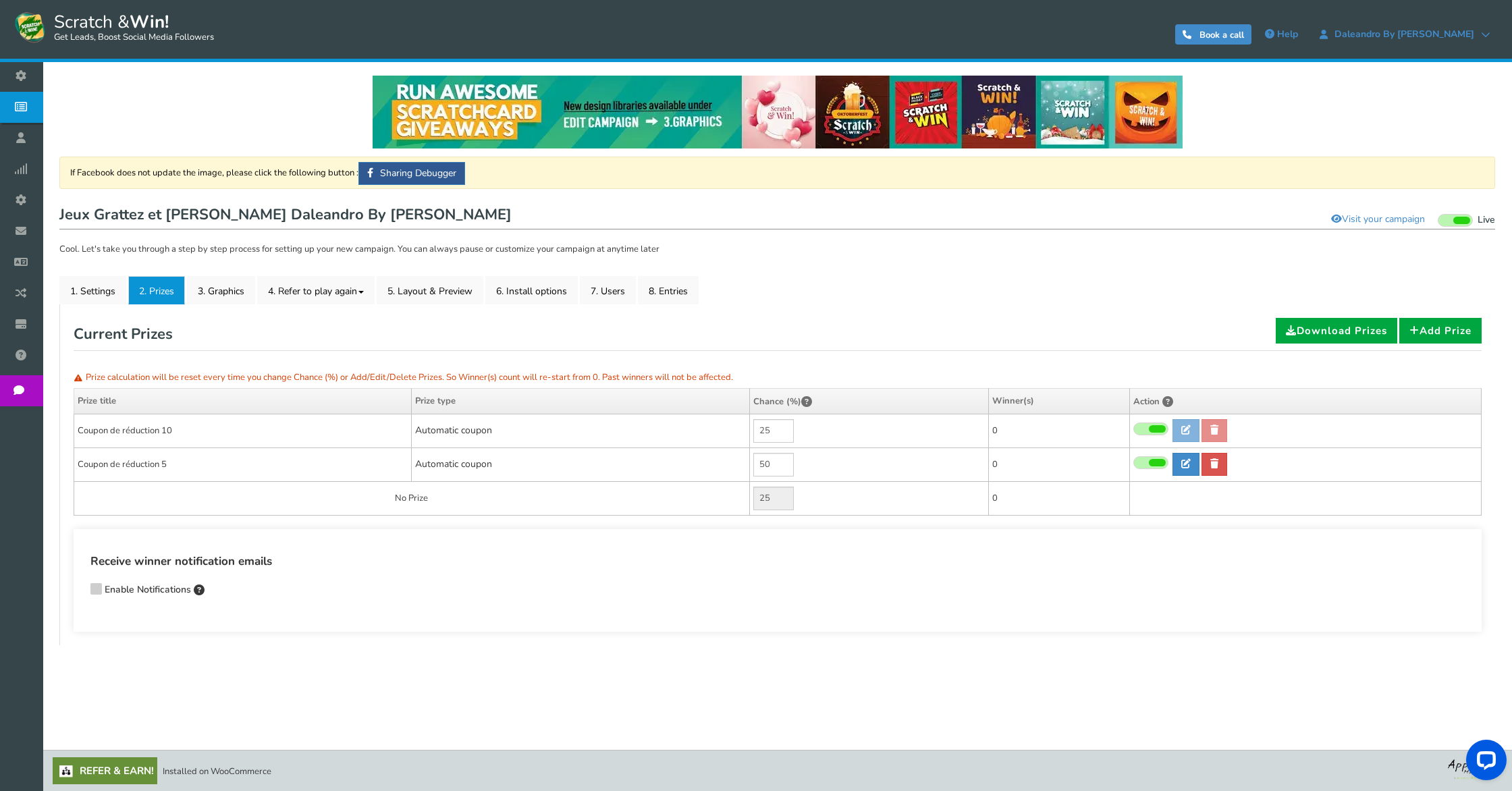
type input "50"
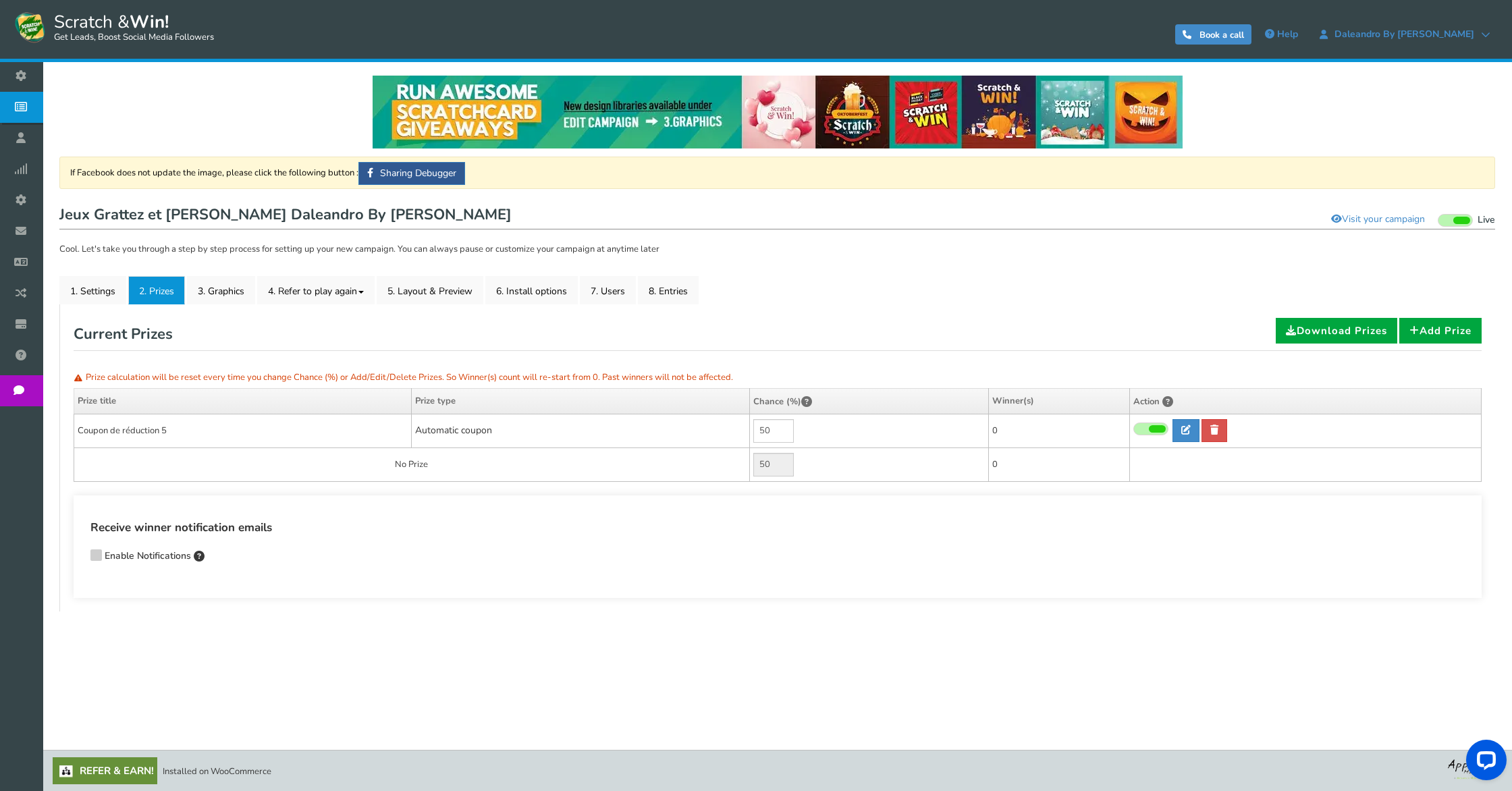
click at [419, 526] on h4 "Receive winner notification emails" at bounding box center [777, 528] width 1374 height 18
click at [100, 555] on icon at bounding box center [95, 554] width 9 height 10
click at [77, 555] on input "Enable Notifications" at bounding box center [77, 557] width 0 height 8
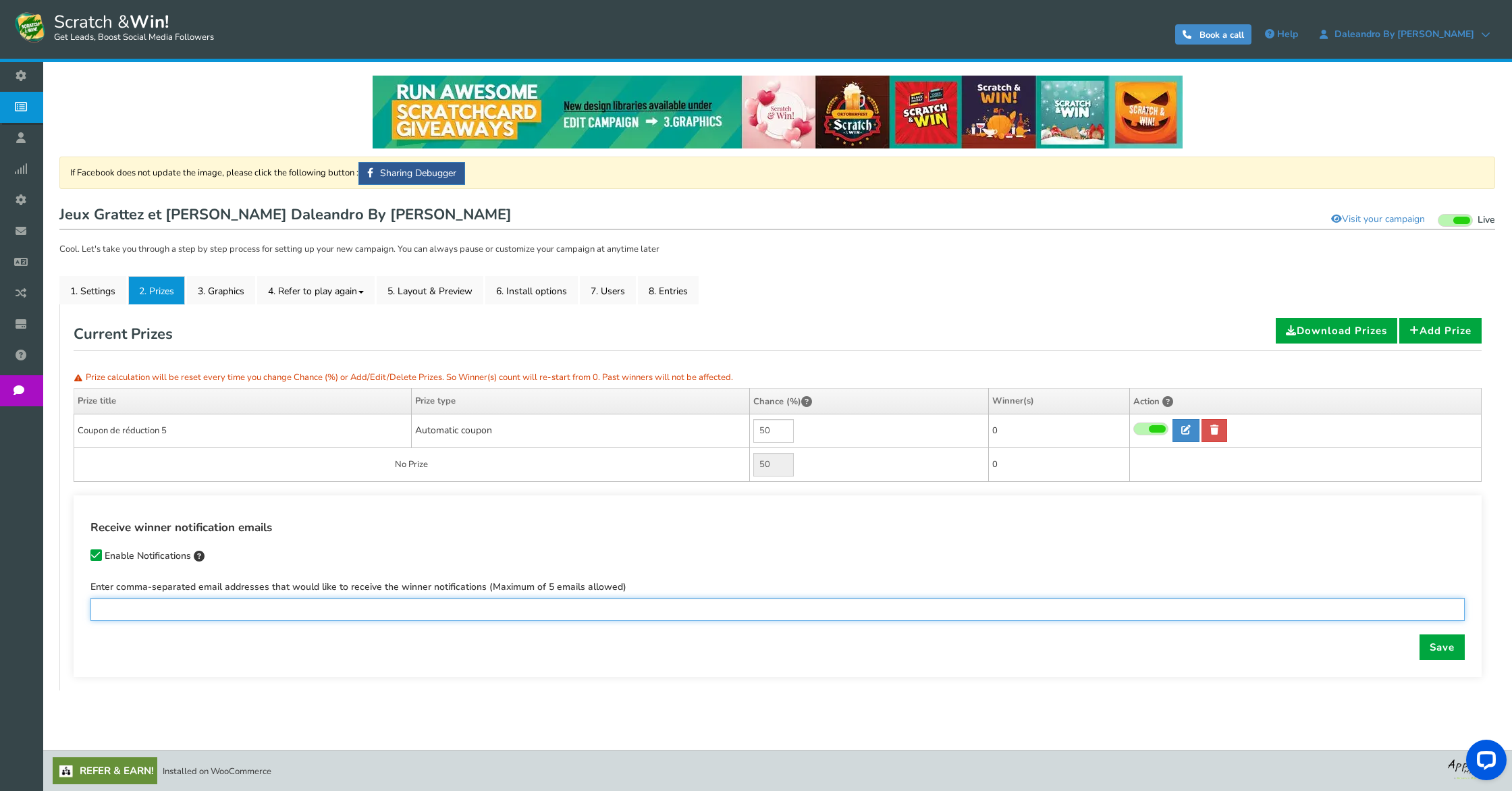
click at [185, 604] on input "text" at bounding box center [777, 609] width 1374 height 23
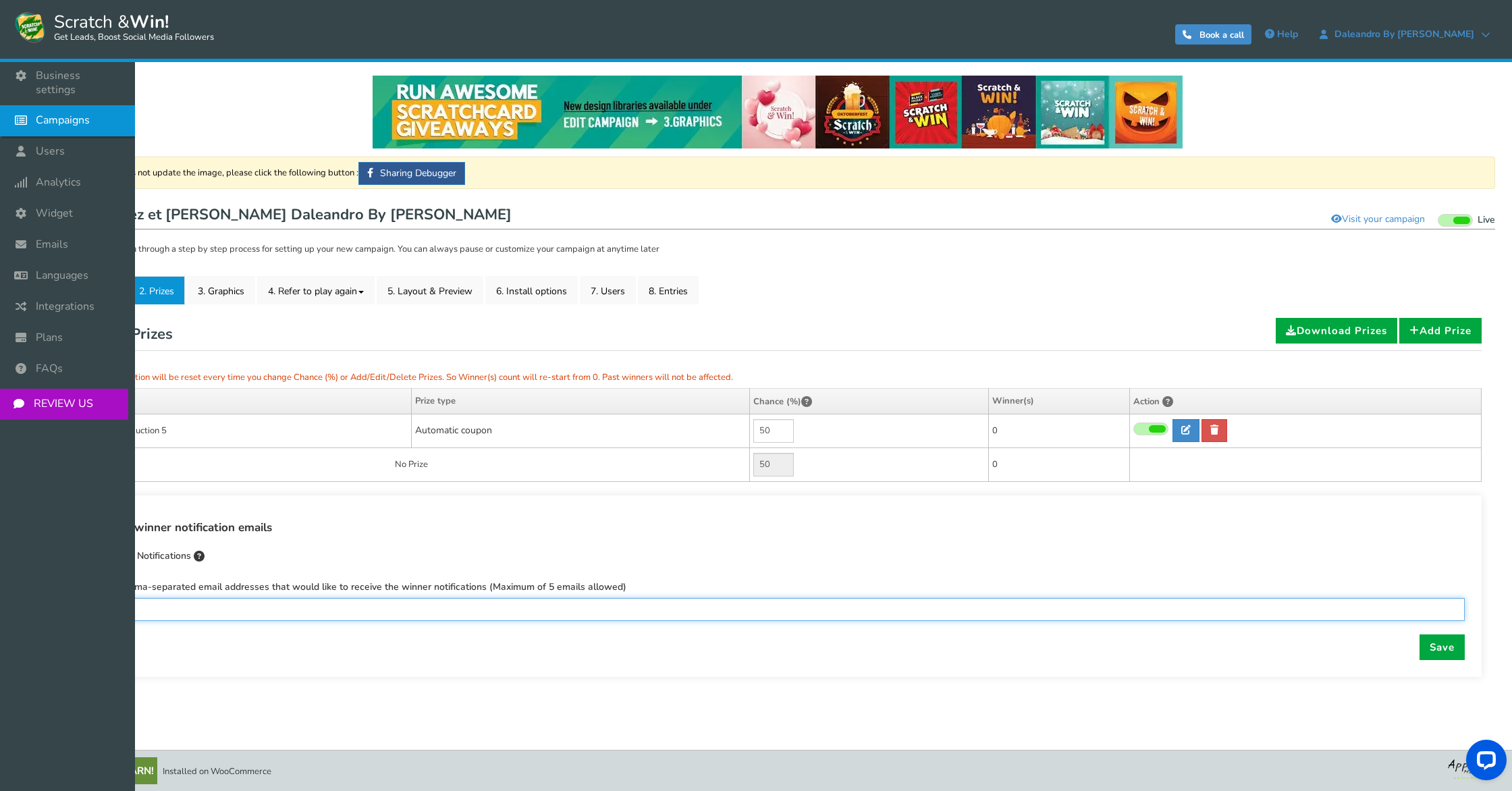
scroll to position [1, 0]
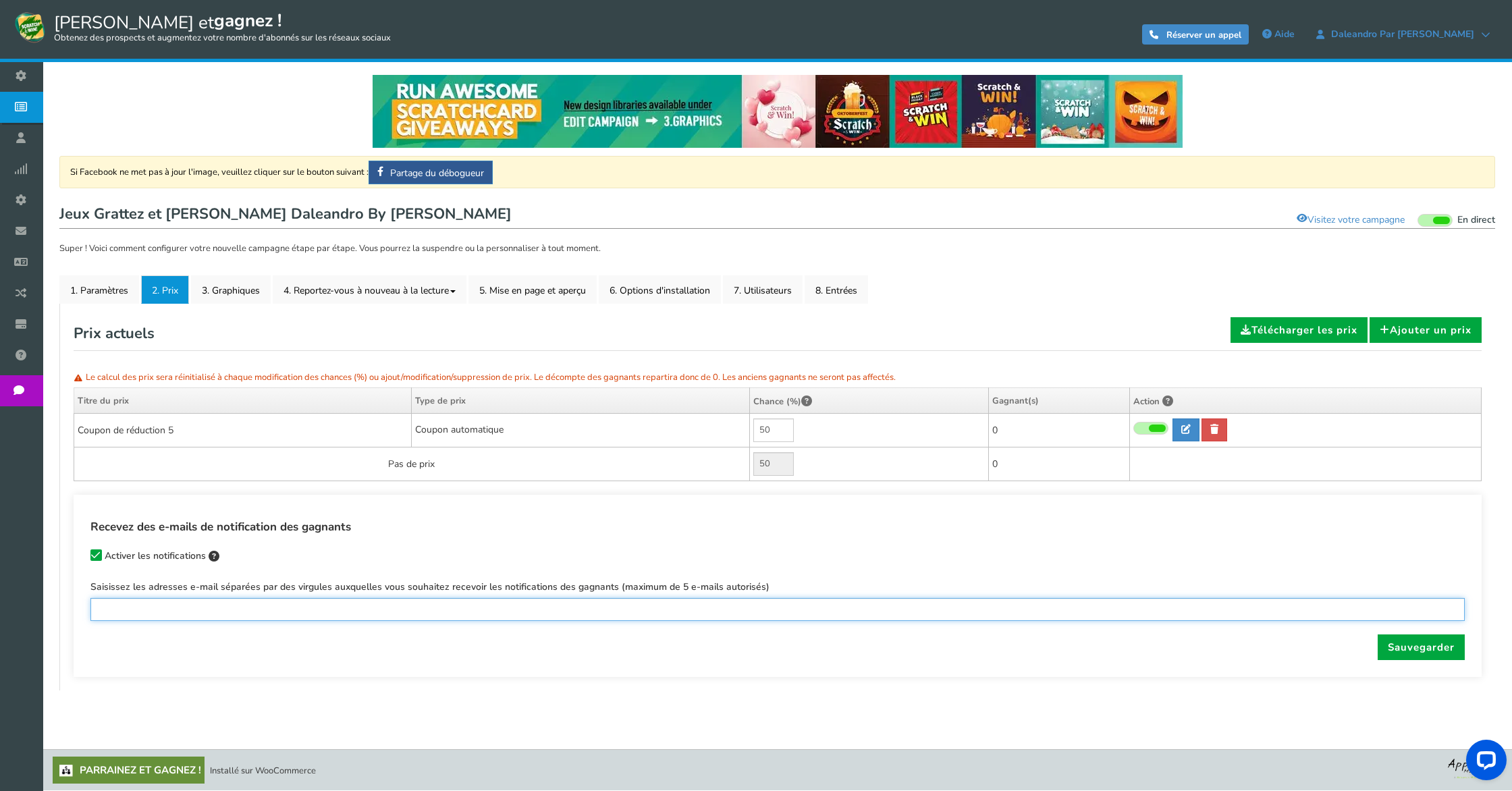
click at [453, 614] on input "text" at bounding box center [777, 609] width 1374 height 23
click at [255, 611] on input "text" at bounding box center [777, 609] width 1374 height 23
type input "[EMAIL_ADDRESS][DOMAIN_NAME],[EMAIL_ADDRESS][DOMAIN_NAME]"
click at [1443, 653] on font "Sauvegarder" at bounding box center [1421, 647] width 67 height 13
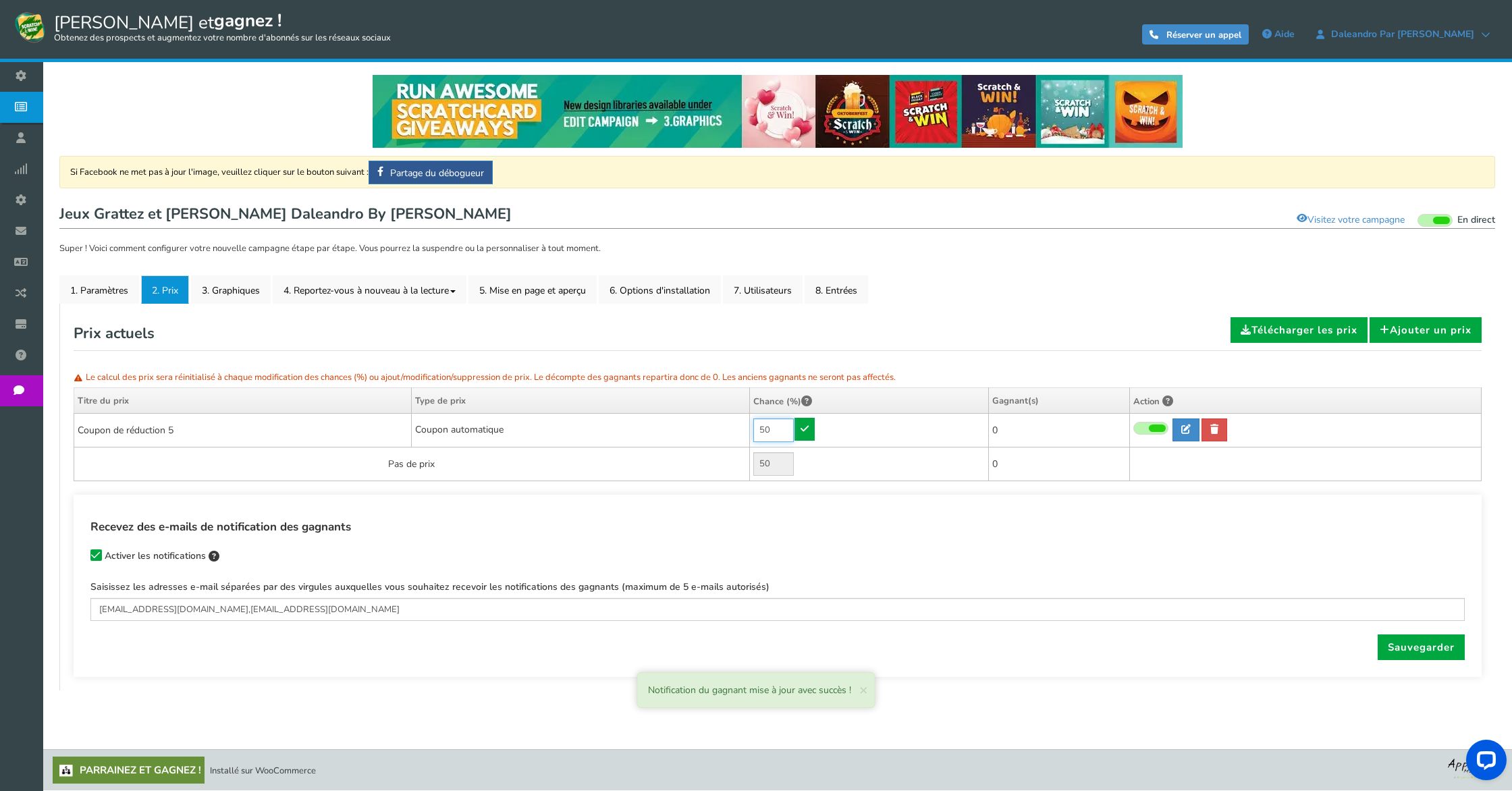
drag, startPoint x: 789, startPoint y: 429, endPoint x: 718, endPoint y: 426, distance: 71.1
click at [718, 426] on tr "Coupon de réduction 5 Coupon automatique Min.order value: 50 0 0 0" at bounding box center [778, 429] width 1407 height 33
type input "100"
click at [813, 434] on link at bounding box center [805, 429] width 20 height 23
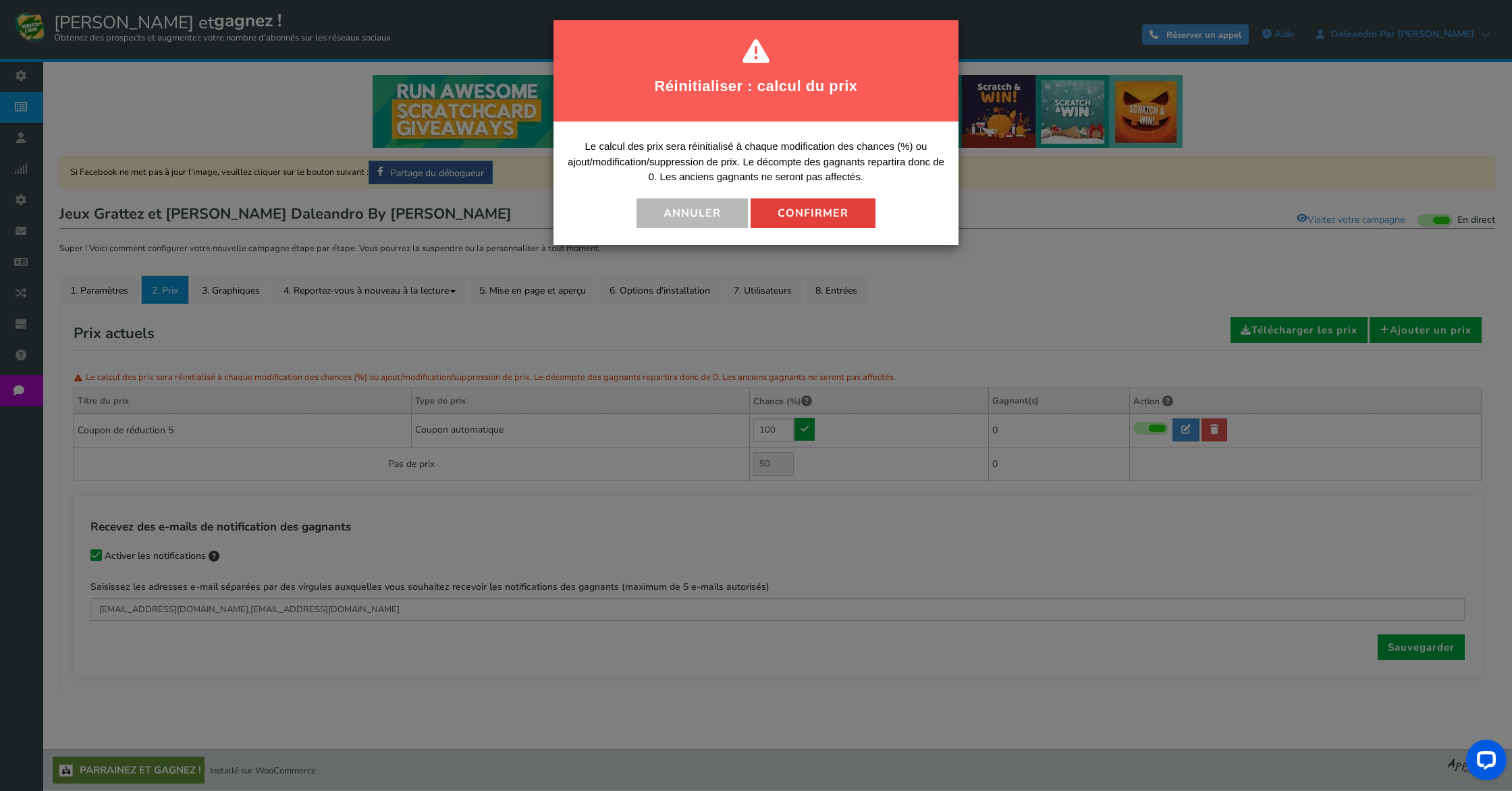
click at [785, 218] on font "Confirmer" at bounding box center [813, 213] width 71 height 15
type input "0"
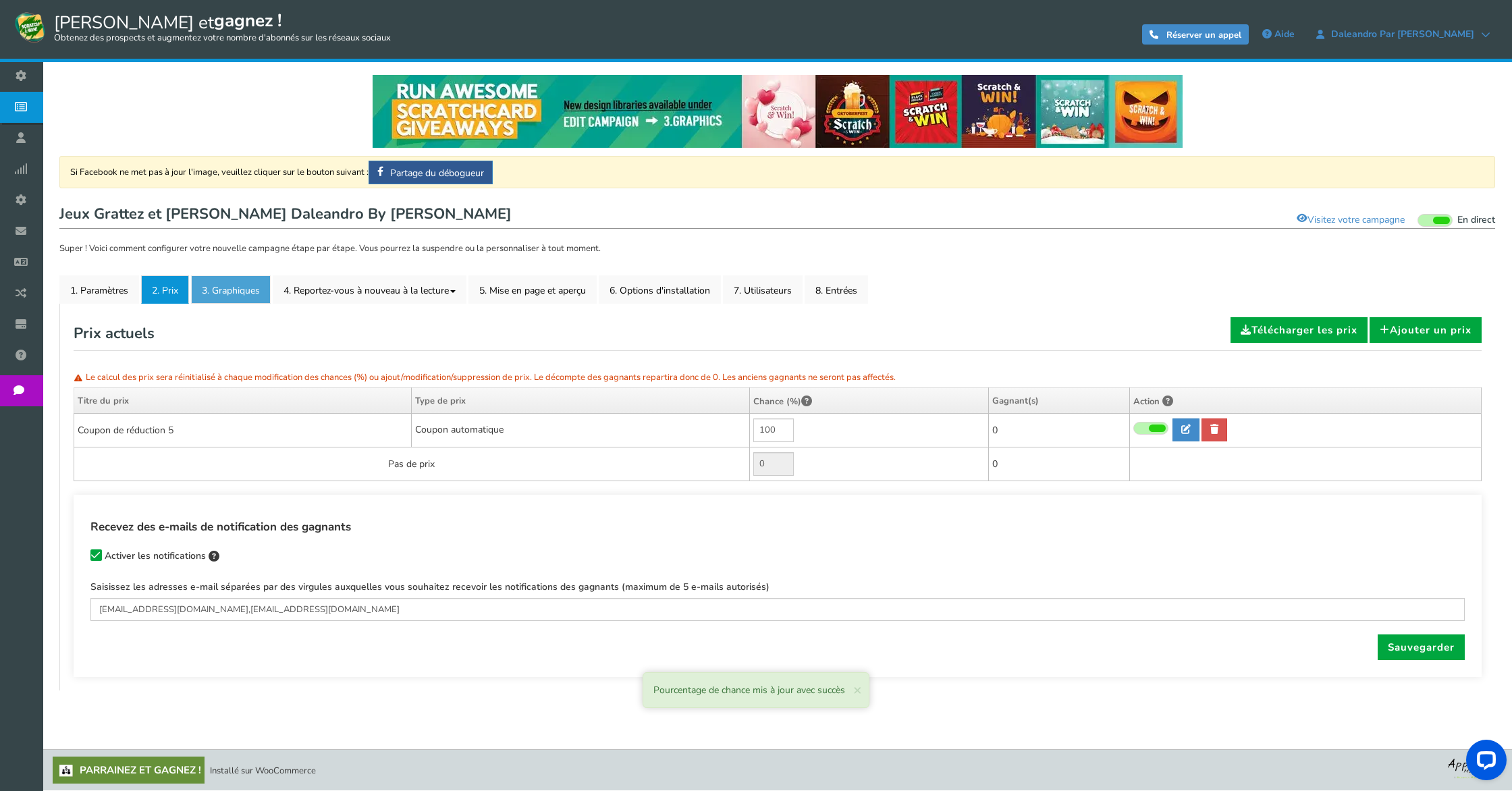
click at [215, 294] on font "3. Graphiques" at bounding box center [230, 290] width 58 height 13
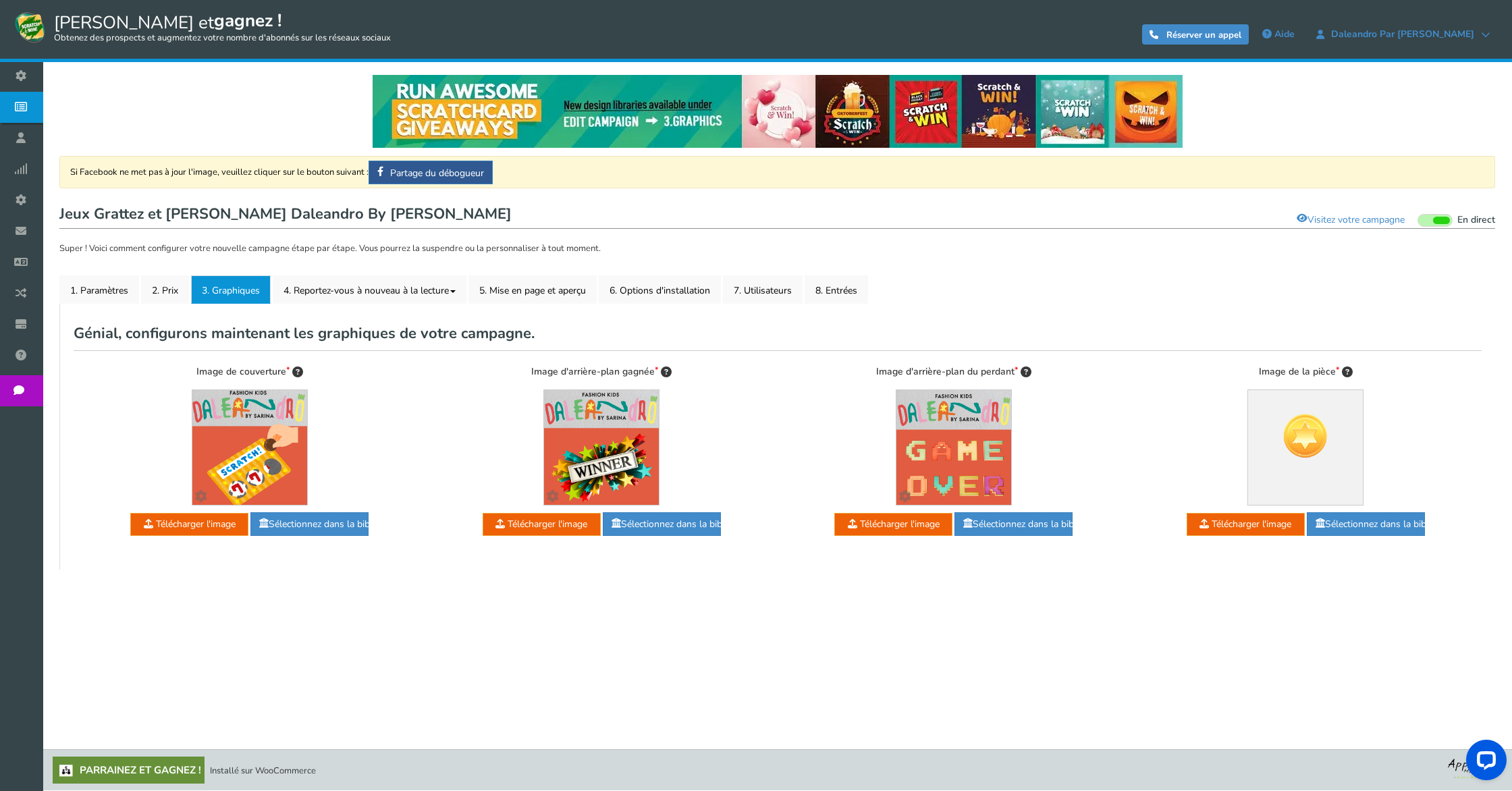
scroll to position [0, 0]
click at [337, 295] on font "4. Reportez-vous à nouveau à la lecture" at bounding box center [366, 290] width 165 height 13
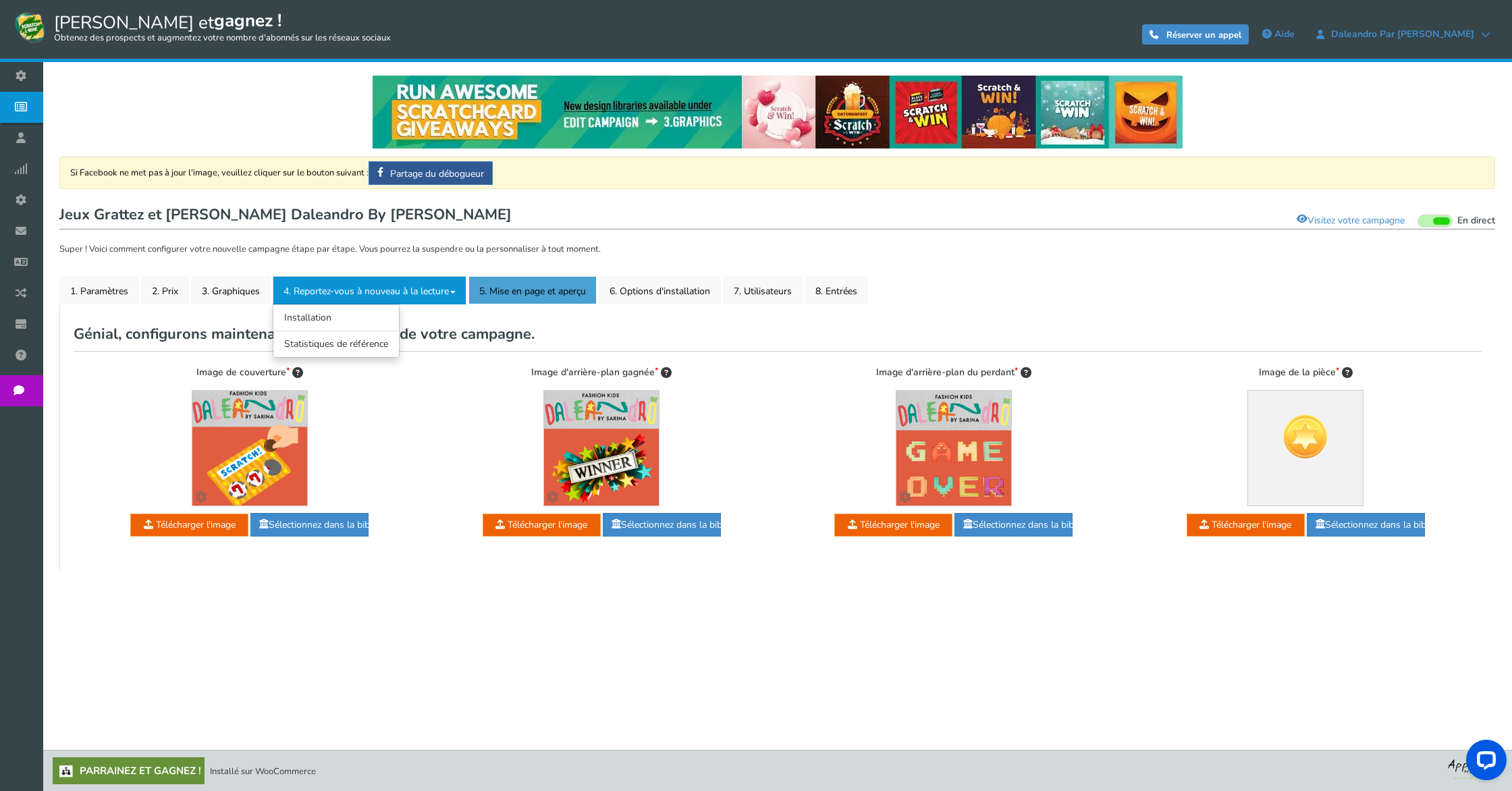
click at [527, 289] on font "5. Mise en page et aperçu" at bounding box center [532, 290] width 106 height 13
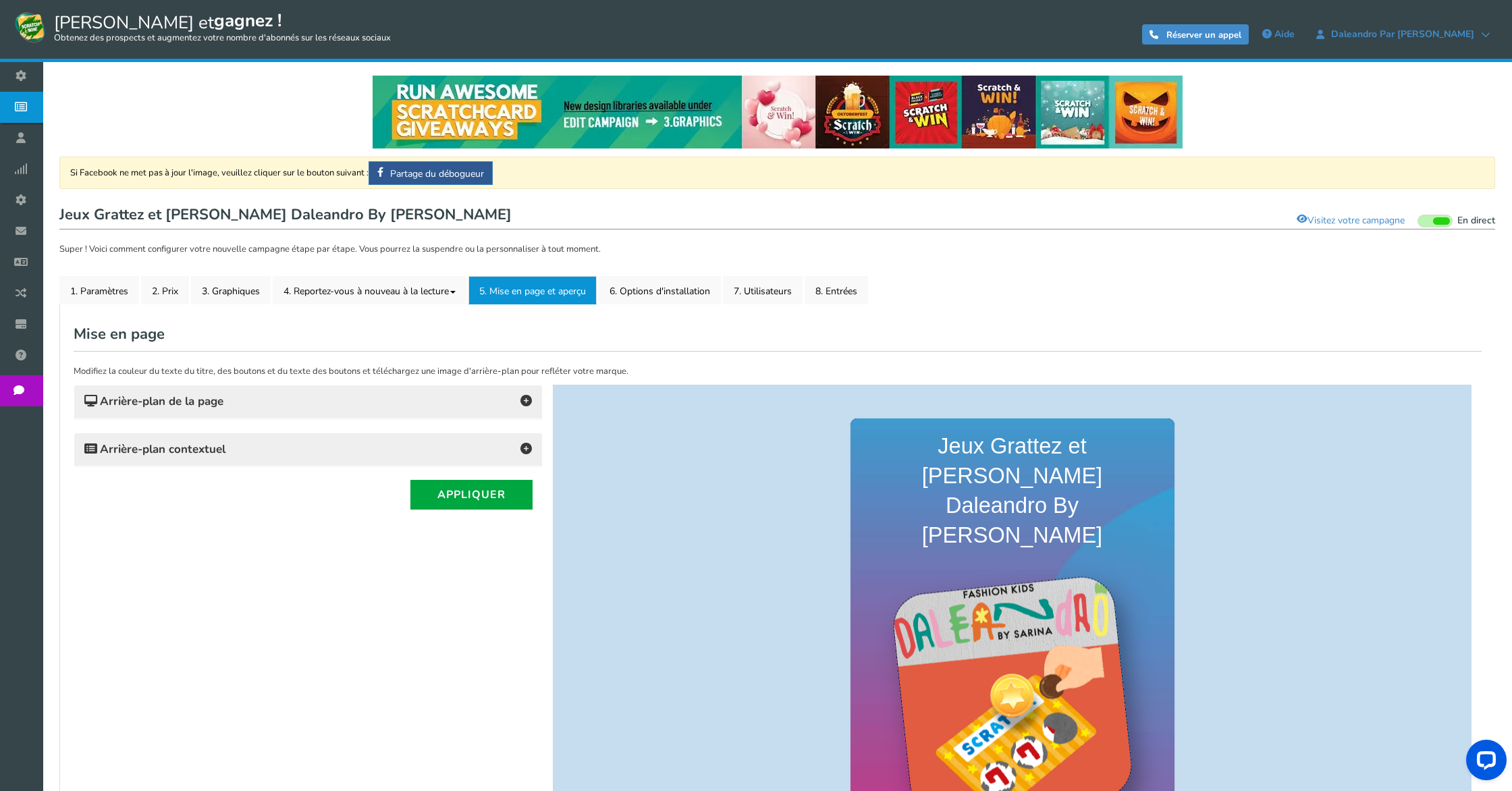
click at [347, 403] on h4 "Arrière-plan de la page" at bounding box center [308, 401] width 447 height 19
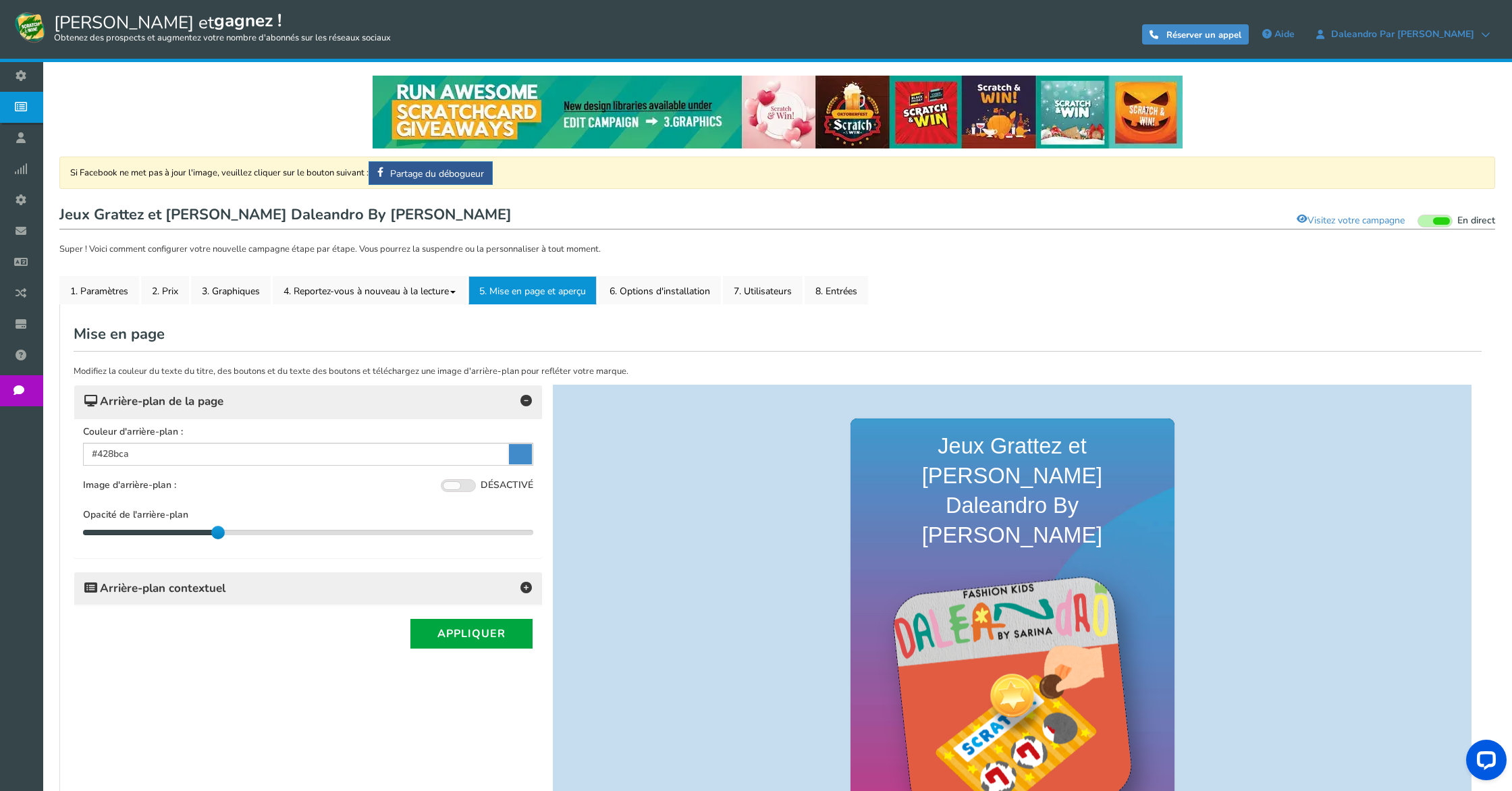
scroll to position [2, 0]
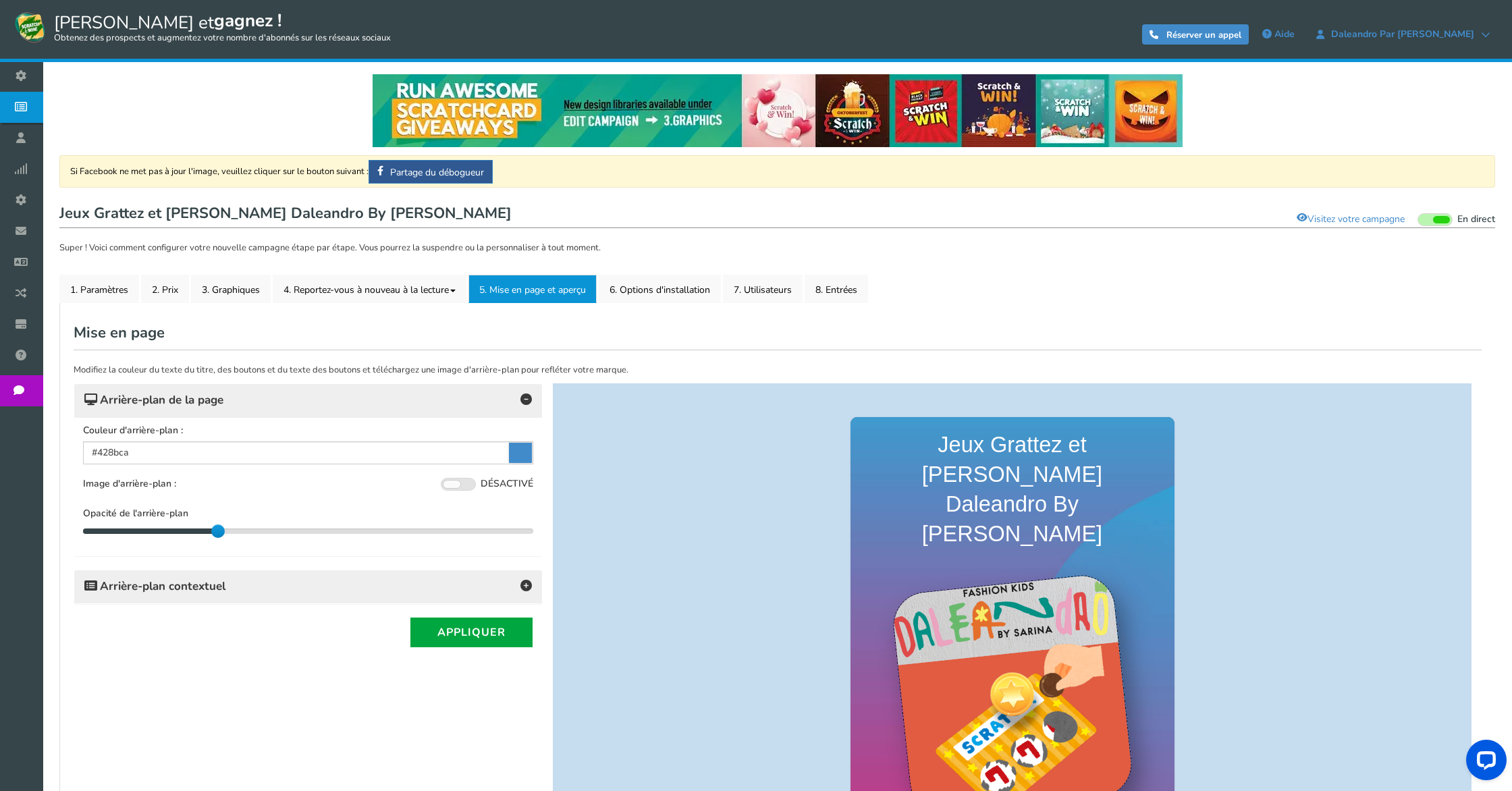
click at [275, 579] on h4 "Arrière-plan contextuel" at bounding box center [308, 586] width 447 height 19
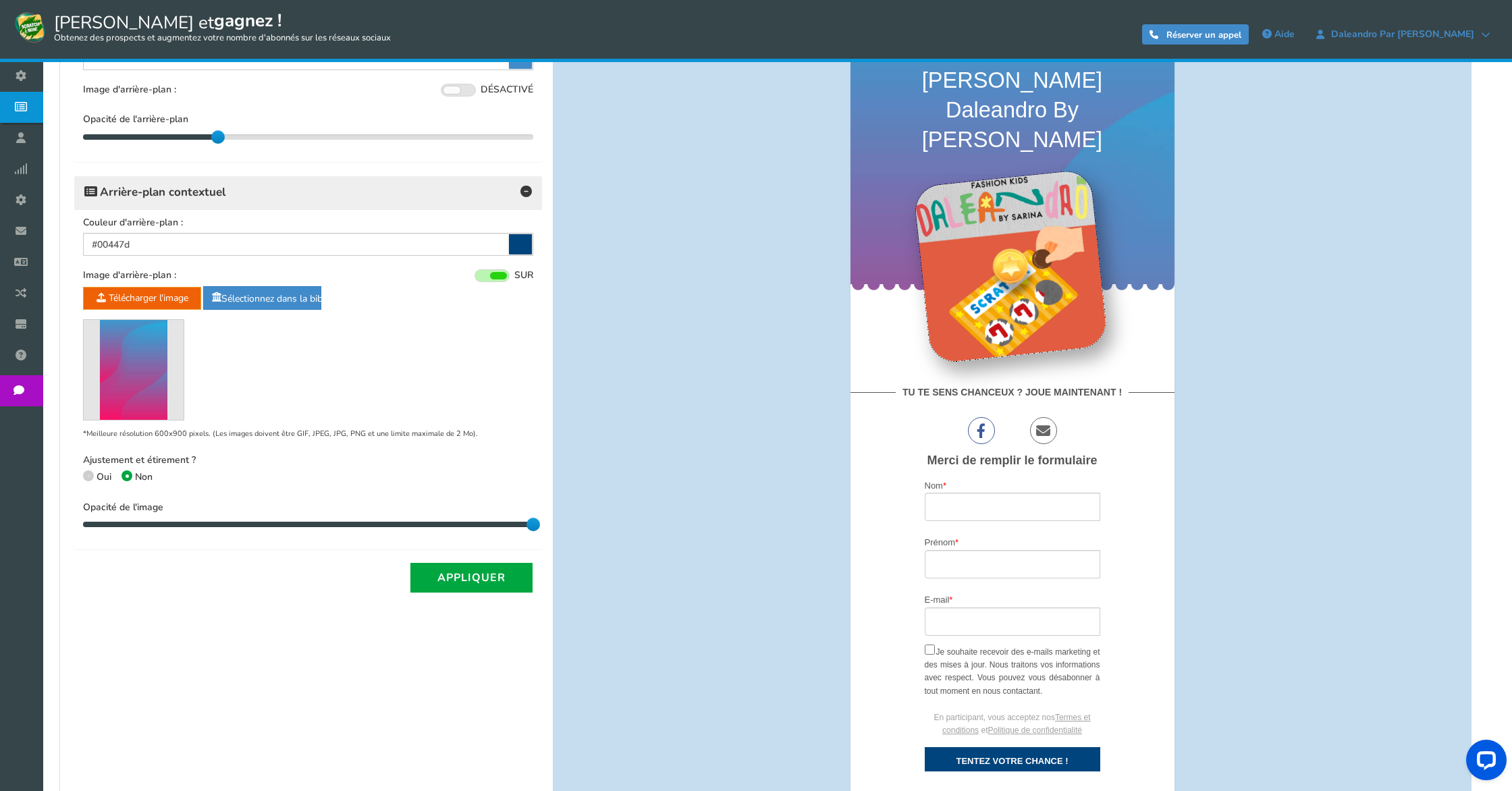
scroll to position [0, 0]
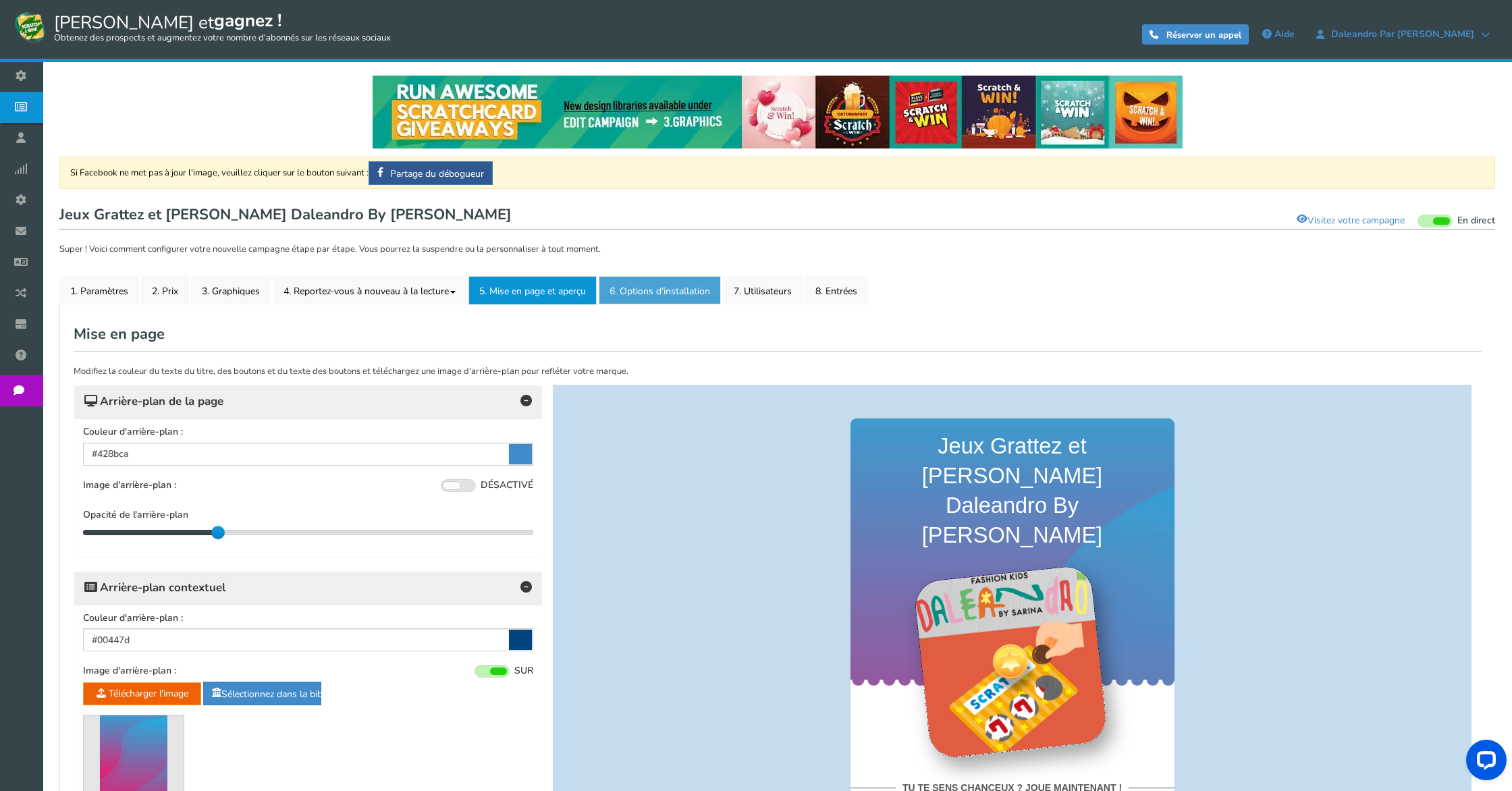
click at [701, 280] on link "6. Options d'installation Nouveau" at bounding box center [660, 290] width 122 height 28
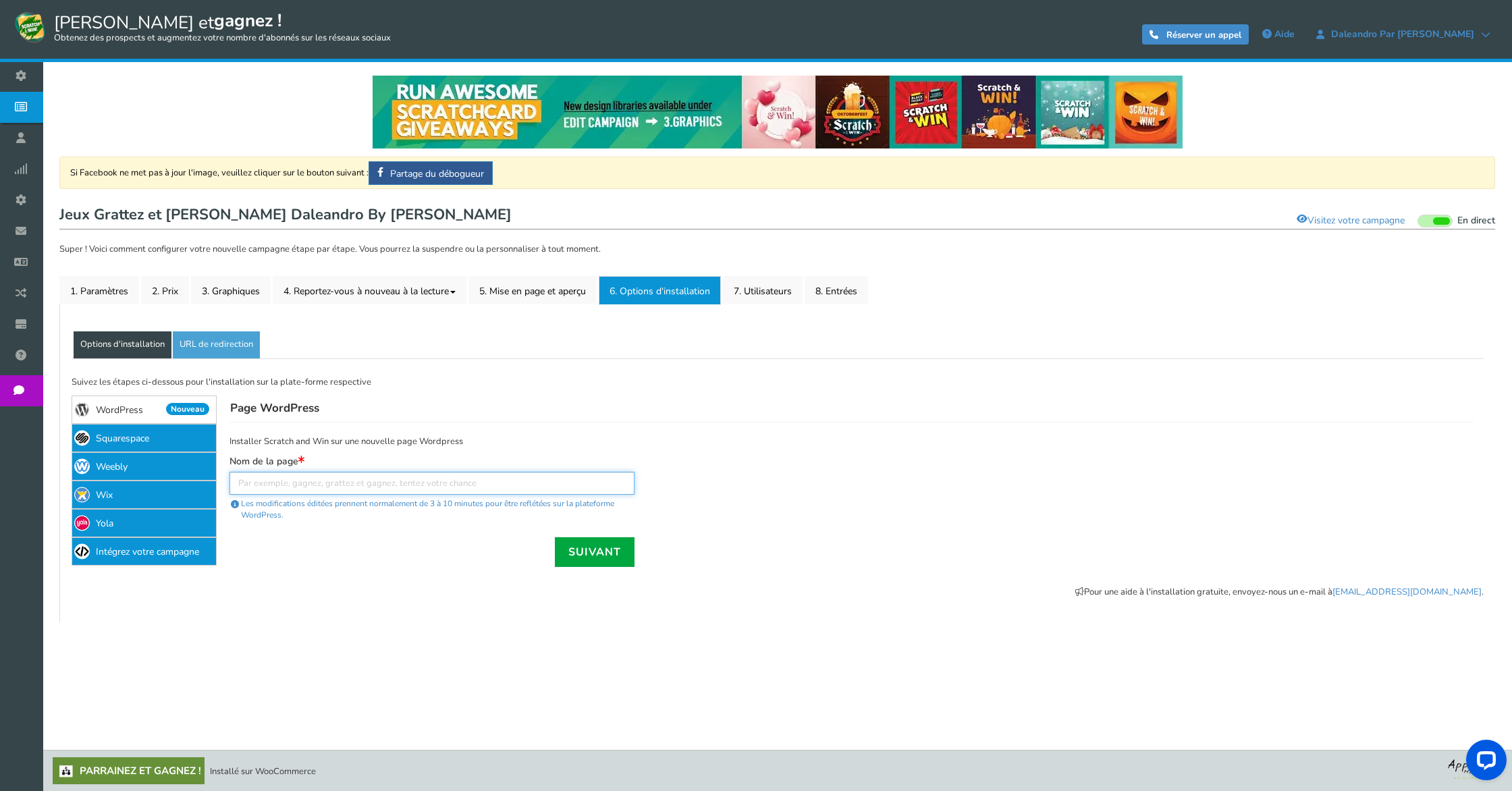
click at [279, 479] on input "text" at bounding box center [432, 482] width 405 height 23
click at [802, 280] on link "7. Utilisateurs" at bounding box center [762, 290] width 80 height 28
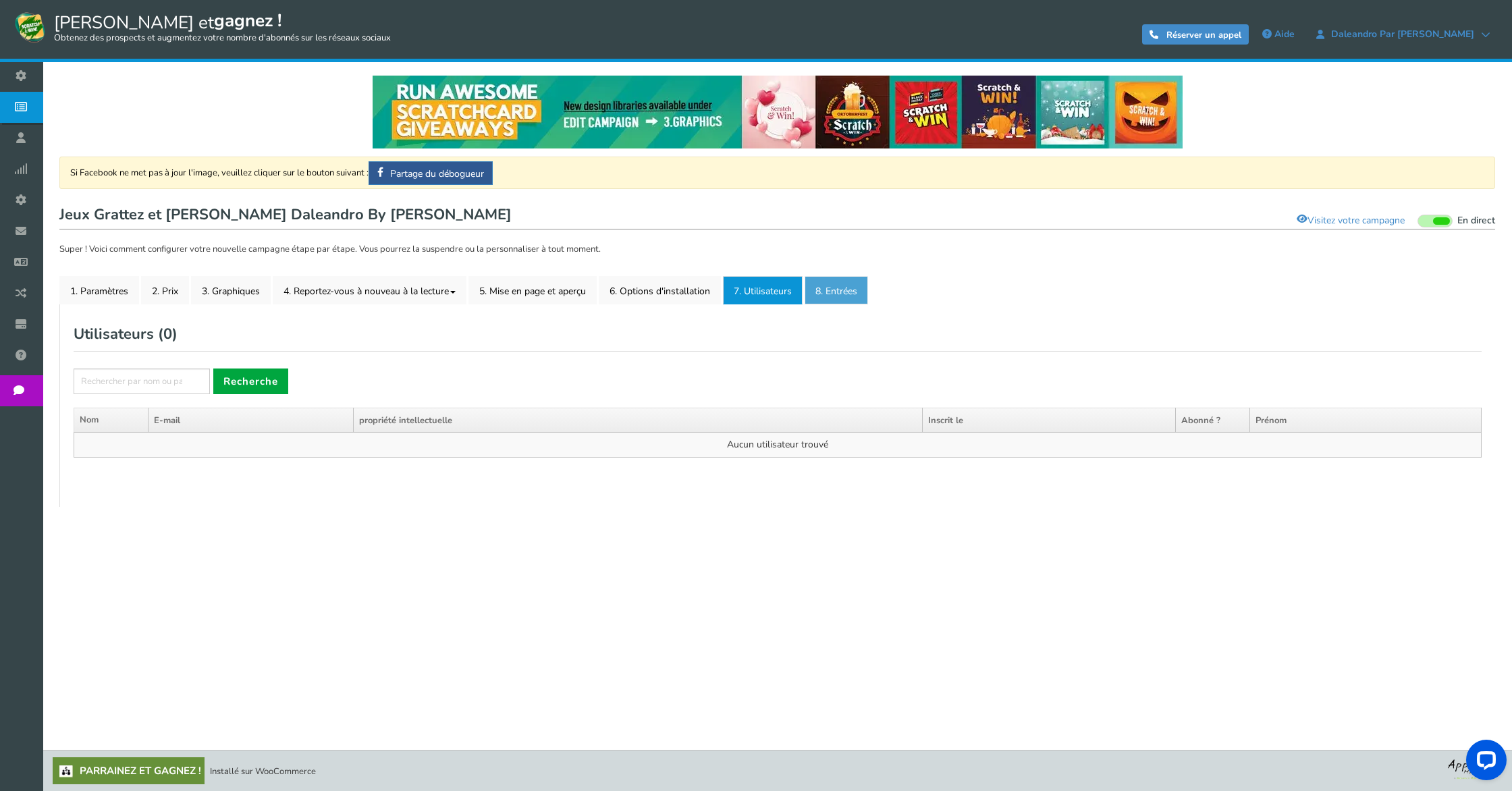
click at [843, 294] on font "8. Entrées" at bounding box center [836, 290] width 42 height 13
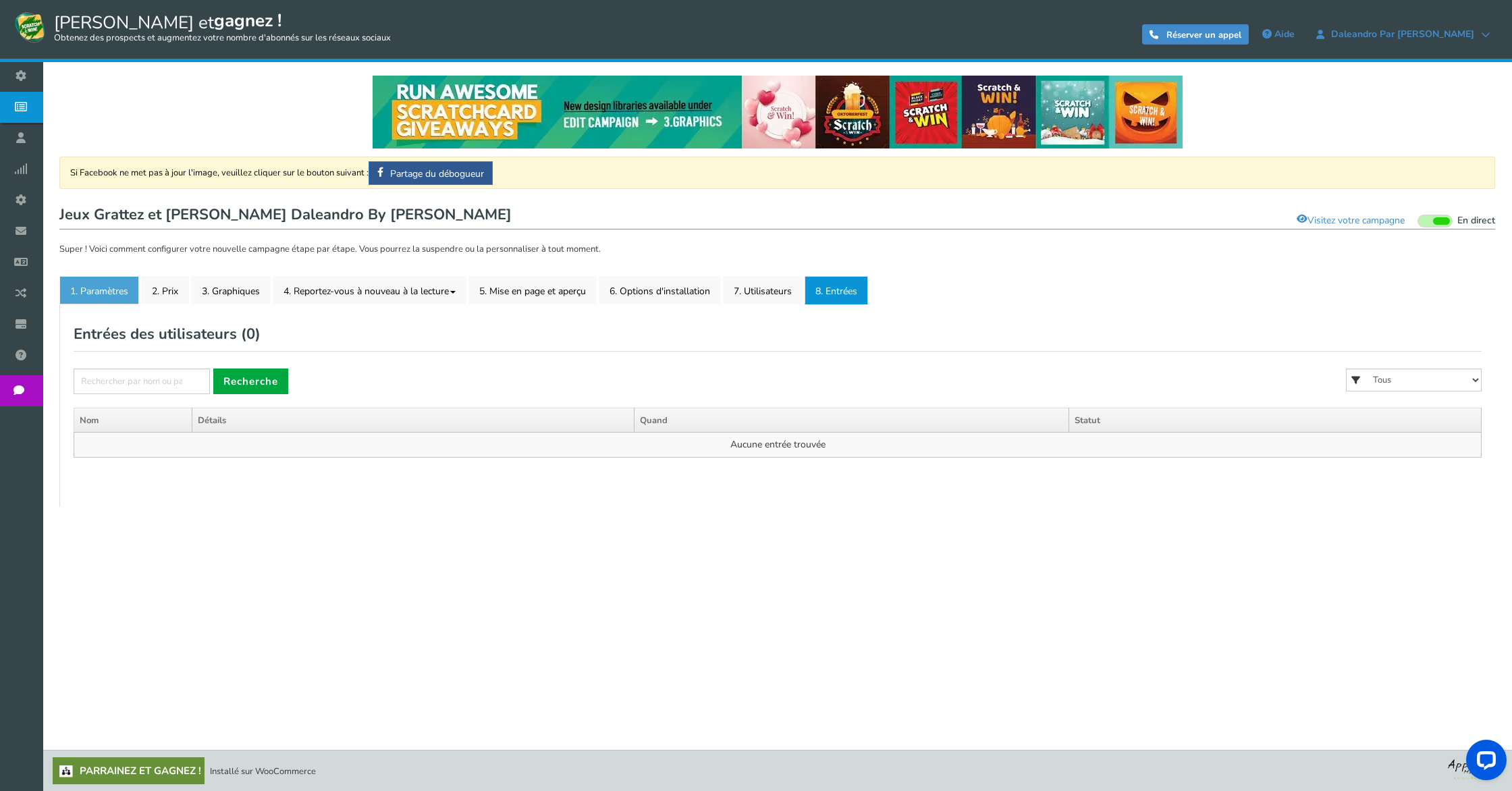
click at [103, 285] on font "1. Paramètres" at bounding box center [99, 290] width 58 height 13
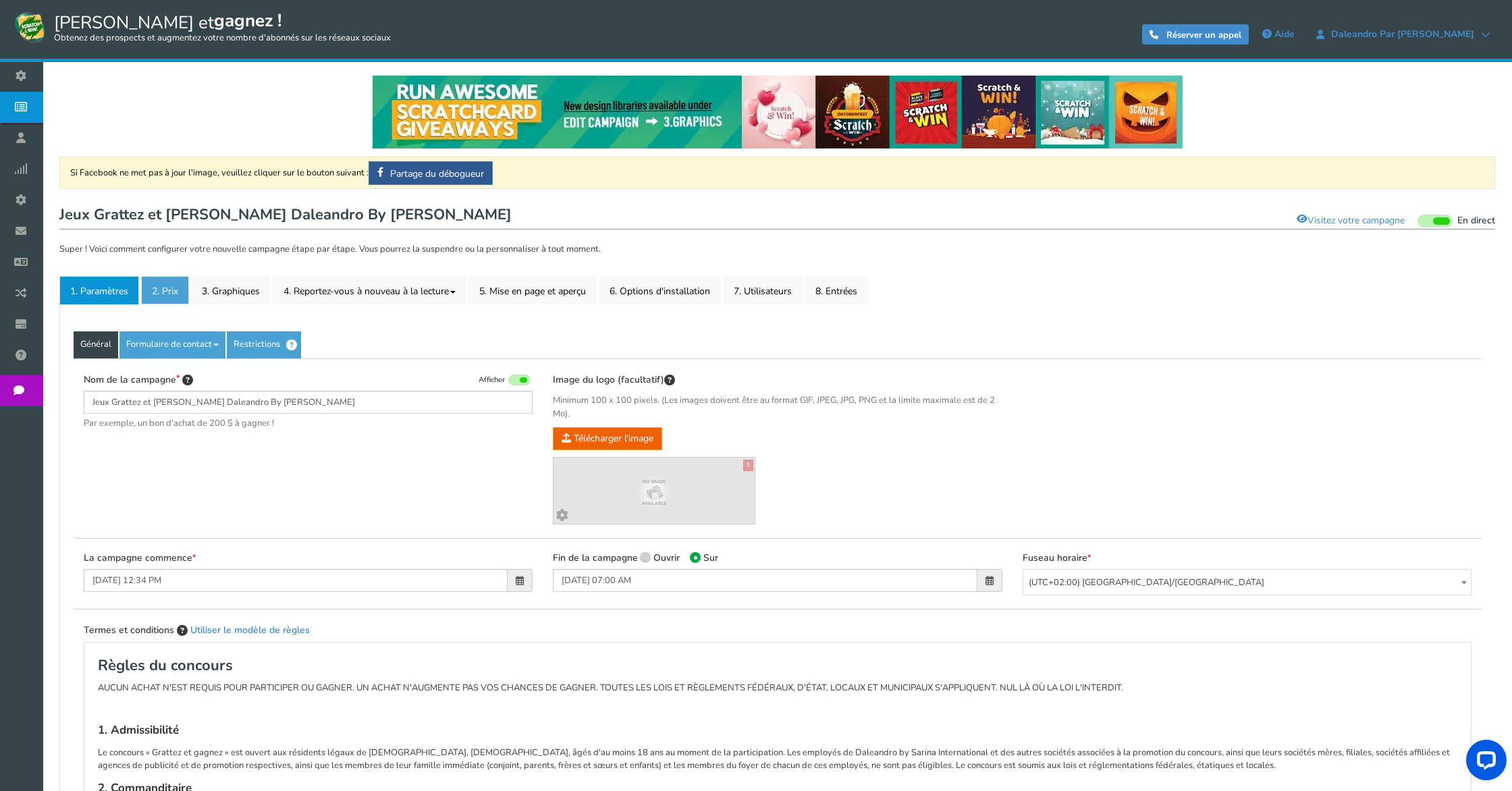
click at [162, 285] on font "2. Prix" at bounding box center [164, 290] width 26 height 13
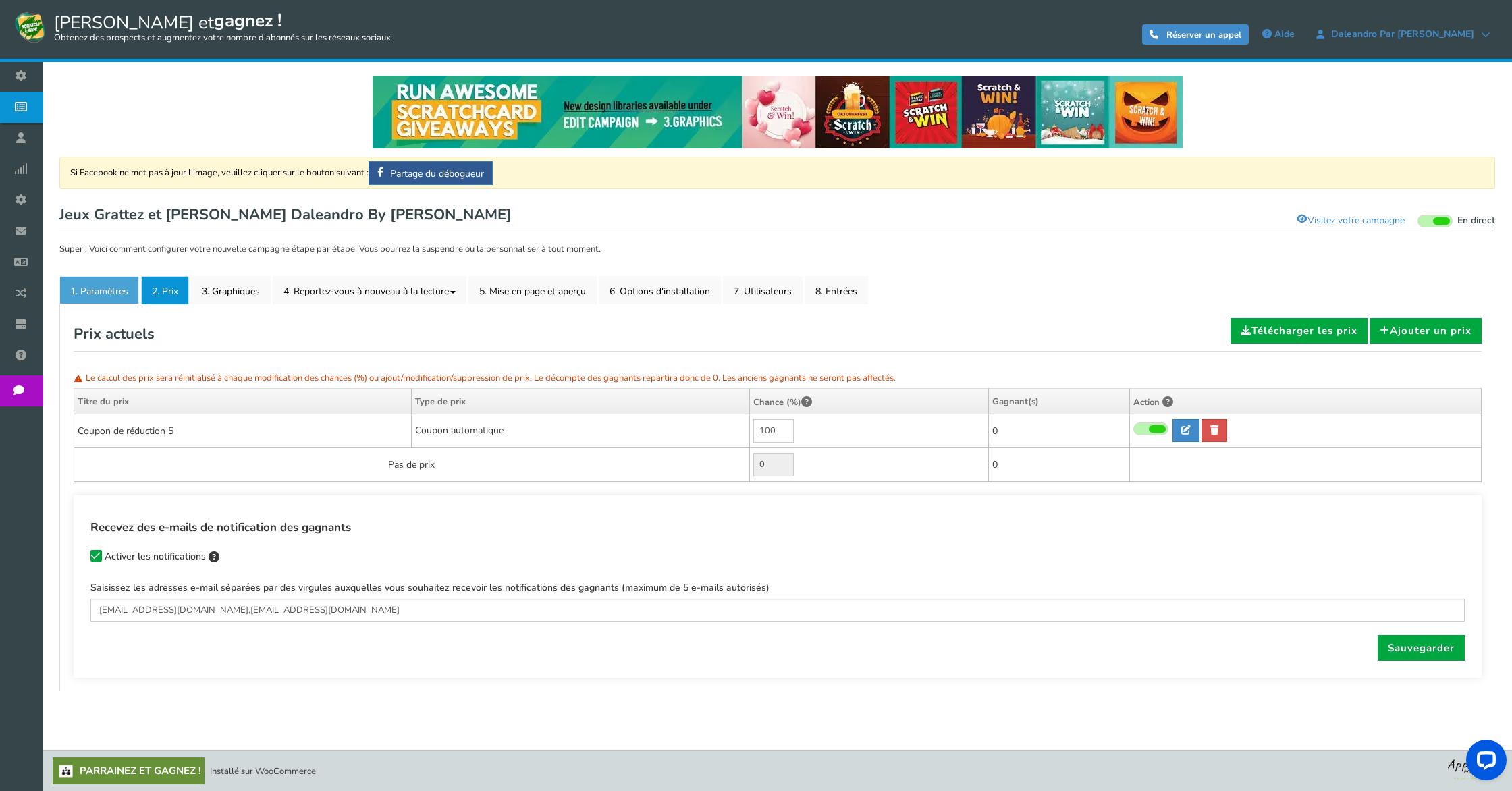
click at [110, 280] on link "1. Paramètres" at bounding box center [99, 290] width 80 height 28
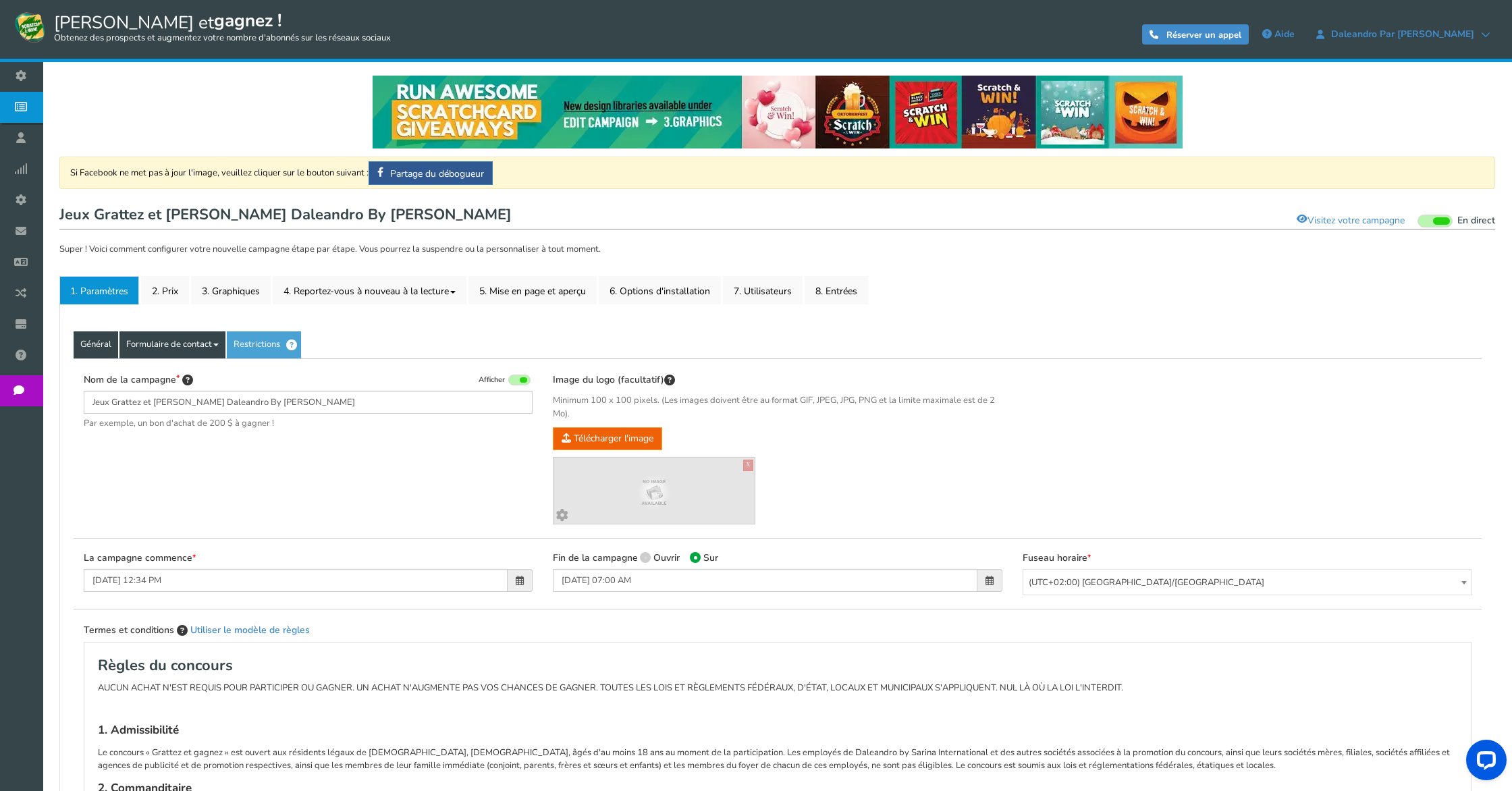
click at [148, 347] on font "Formulaire de contact" at bounding box center [169, 344] width 85 height 13
click at [143, 347] on font "Formulaire de contact" at bounding box center [169, 344] width 85 height 13
click at [179, 287] on link "2. Prix" at bounding box center [164, 290] width 48 height 28
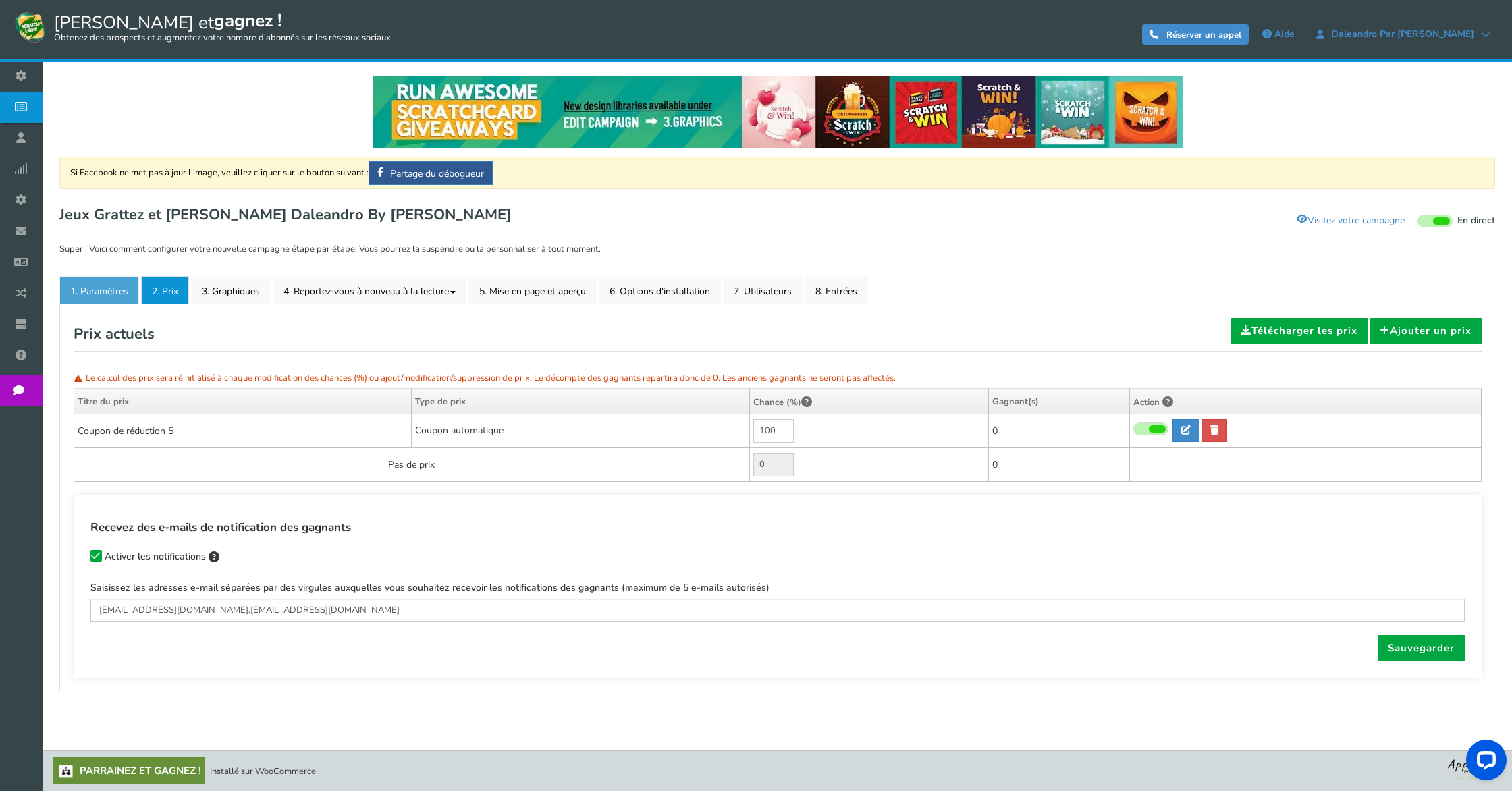
click at [116, 290] on font "1. Paramètres" at bounding box center [99, 290] width 58 height 13
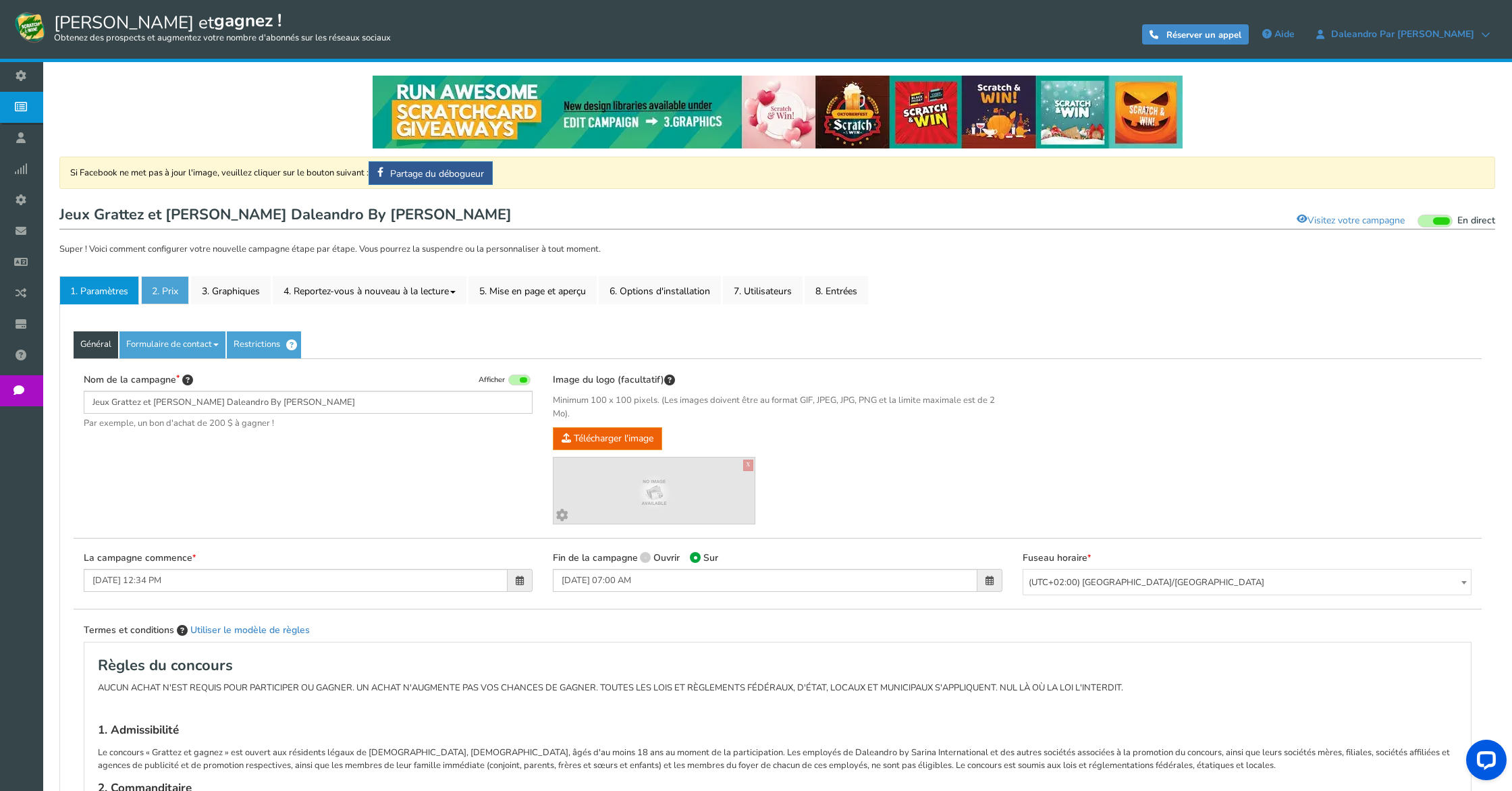
click at [170, 285] on font "2. Prix" at bounding box center [164, 290] width 26 height 13
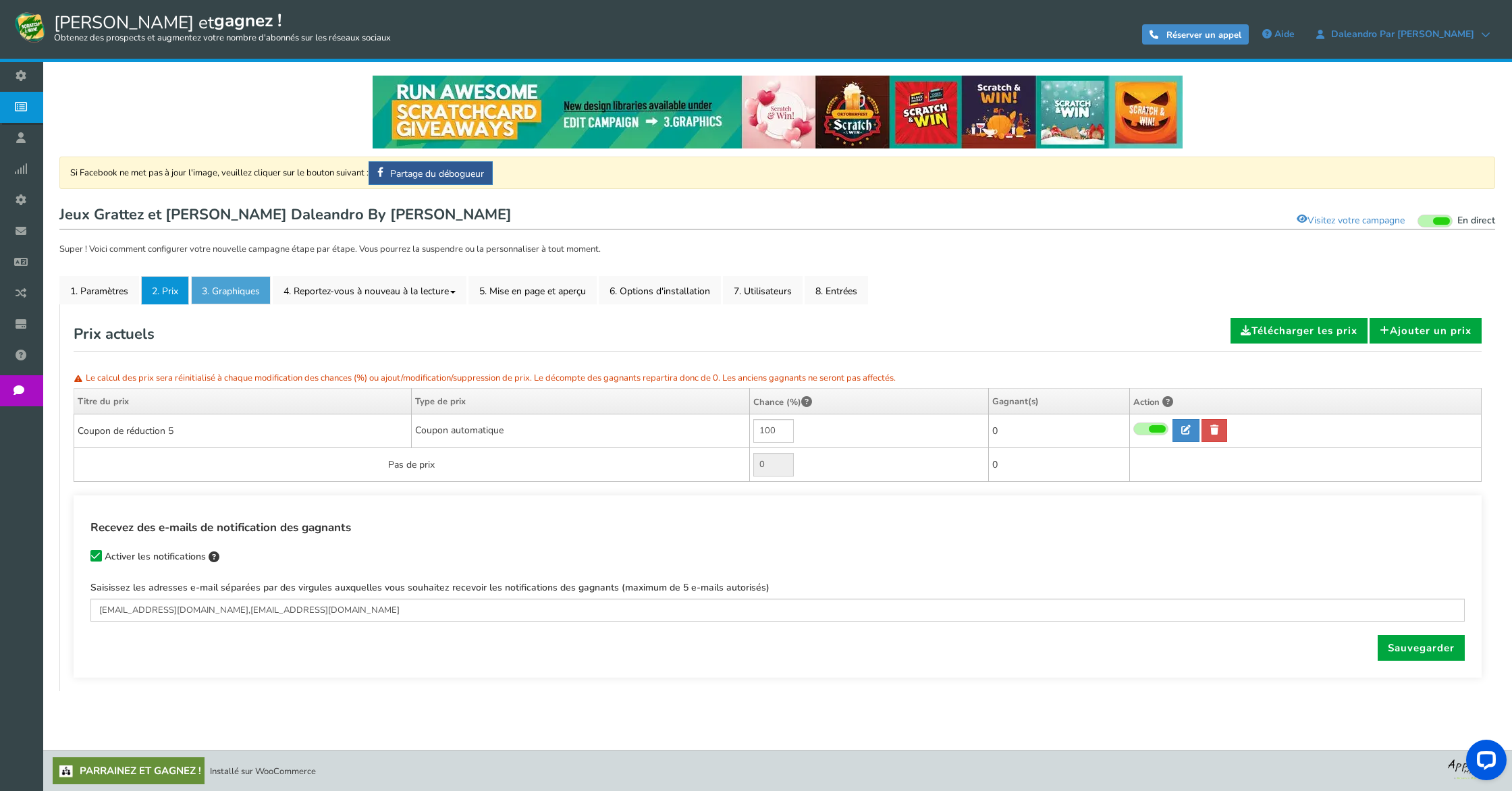
click at [229, 290] on font "3. Graphiques" at bounding box center [230, 290] width 58 height 13
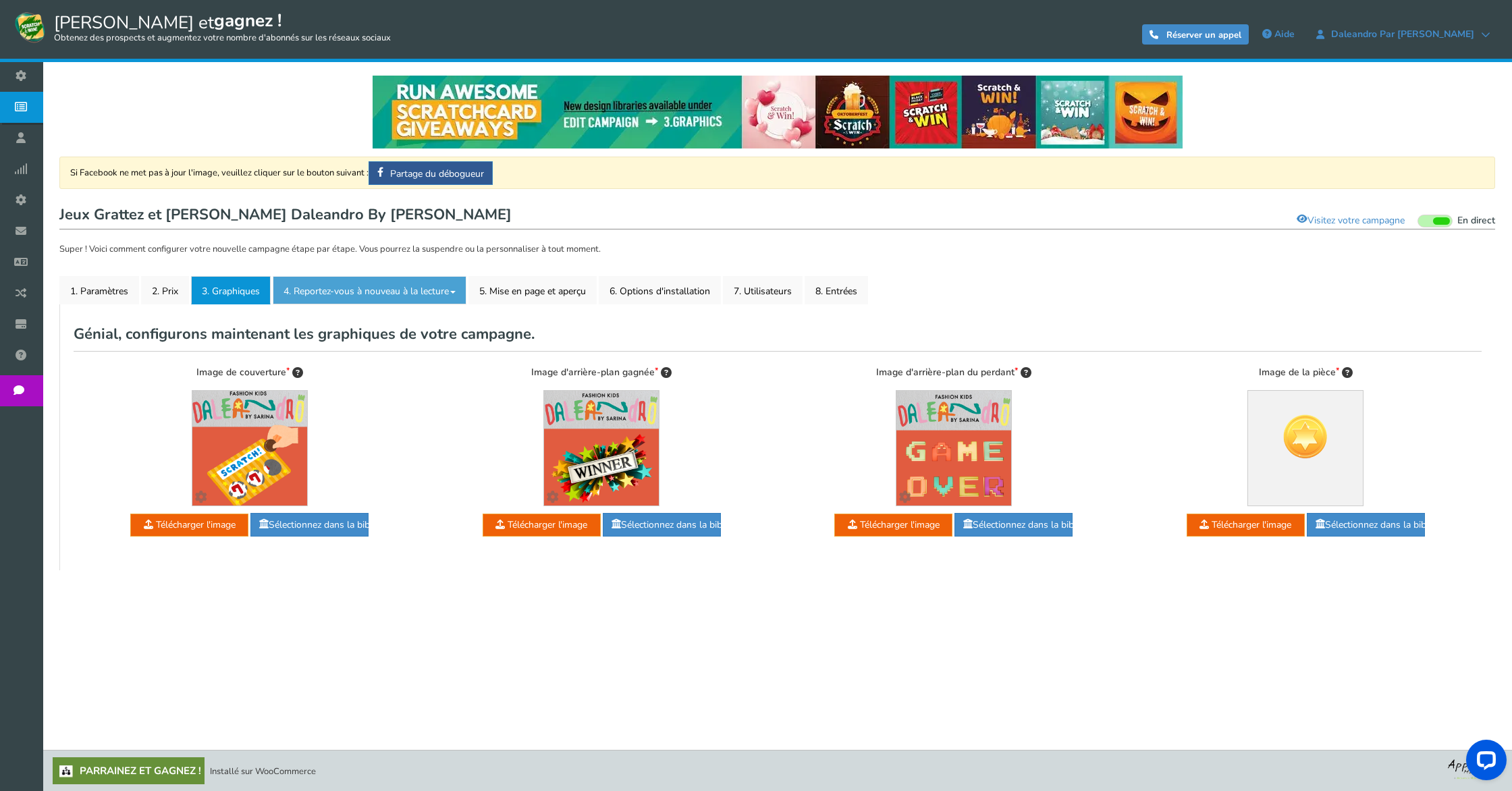
click at [336, 287] on font "4. Reportez-vous à nouveau à la lecture" at bounding box center [366, 290] width 165 height 13
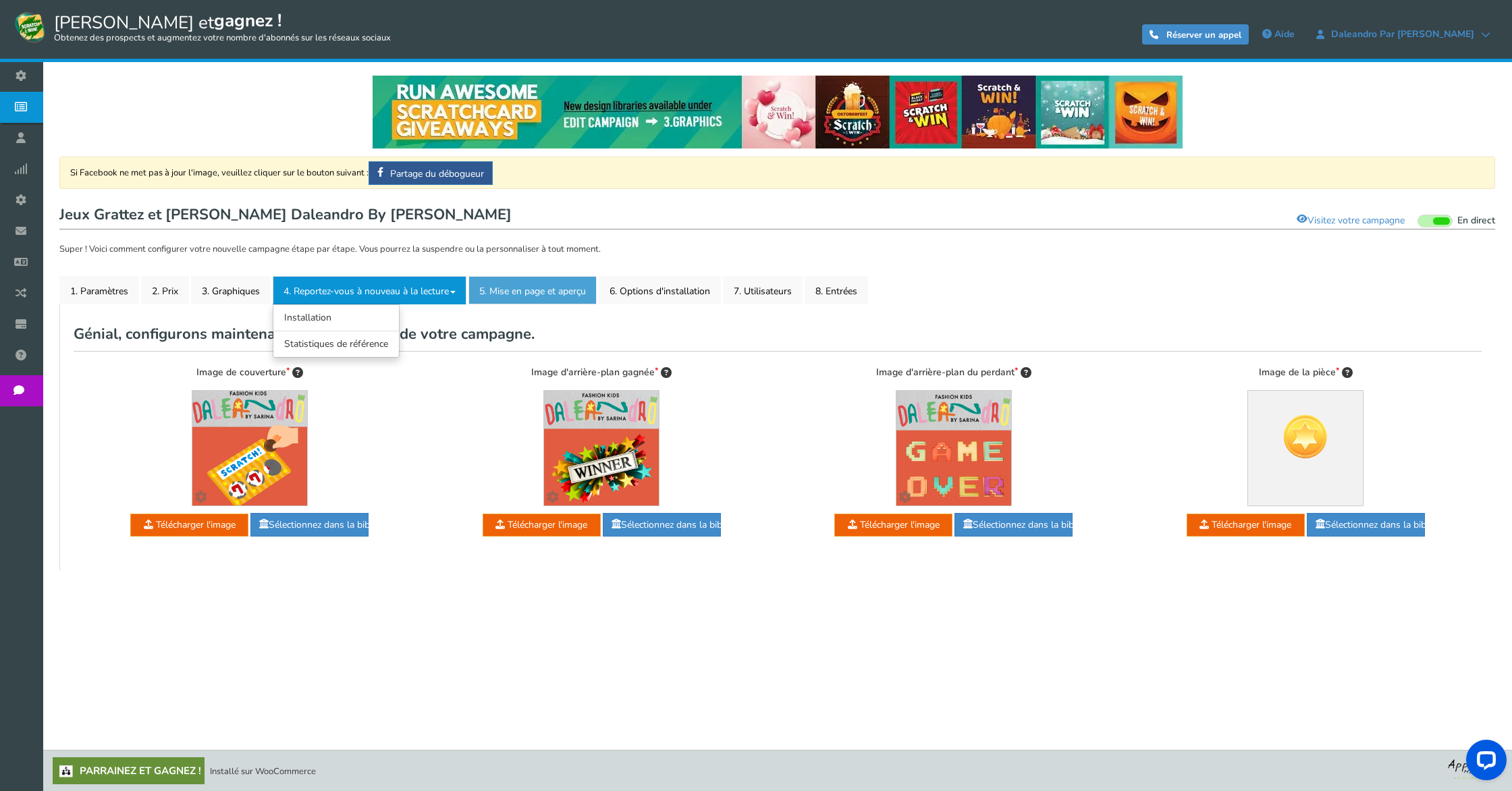
click at [551, 287] on font "5. Mise en page et aperçu" at bounding box center [532, 290] width 106 height 13
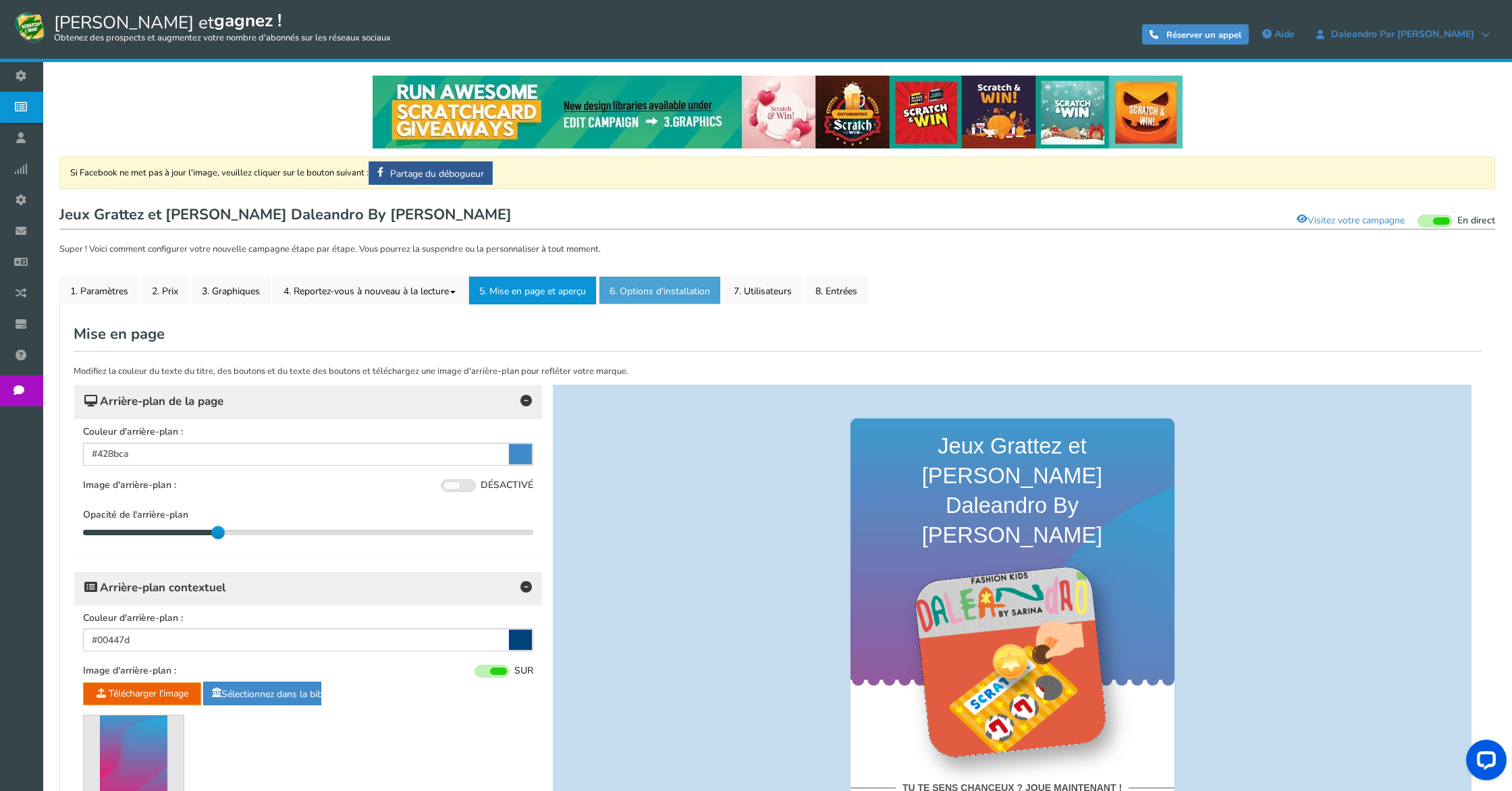
click at [670, 285] on link "6. Options d'installation Nouveau" at bounding box center [660, 290] width 122 height 28
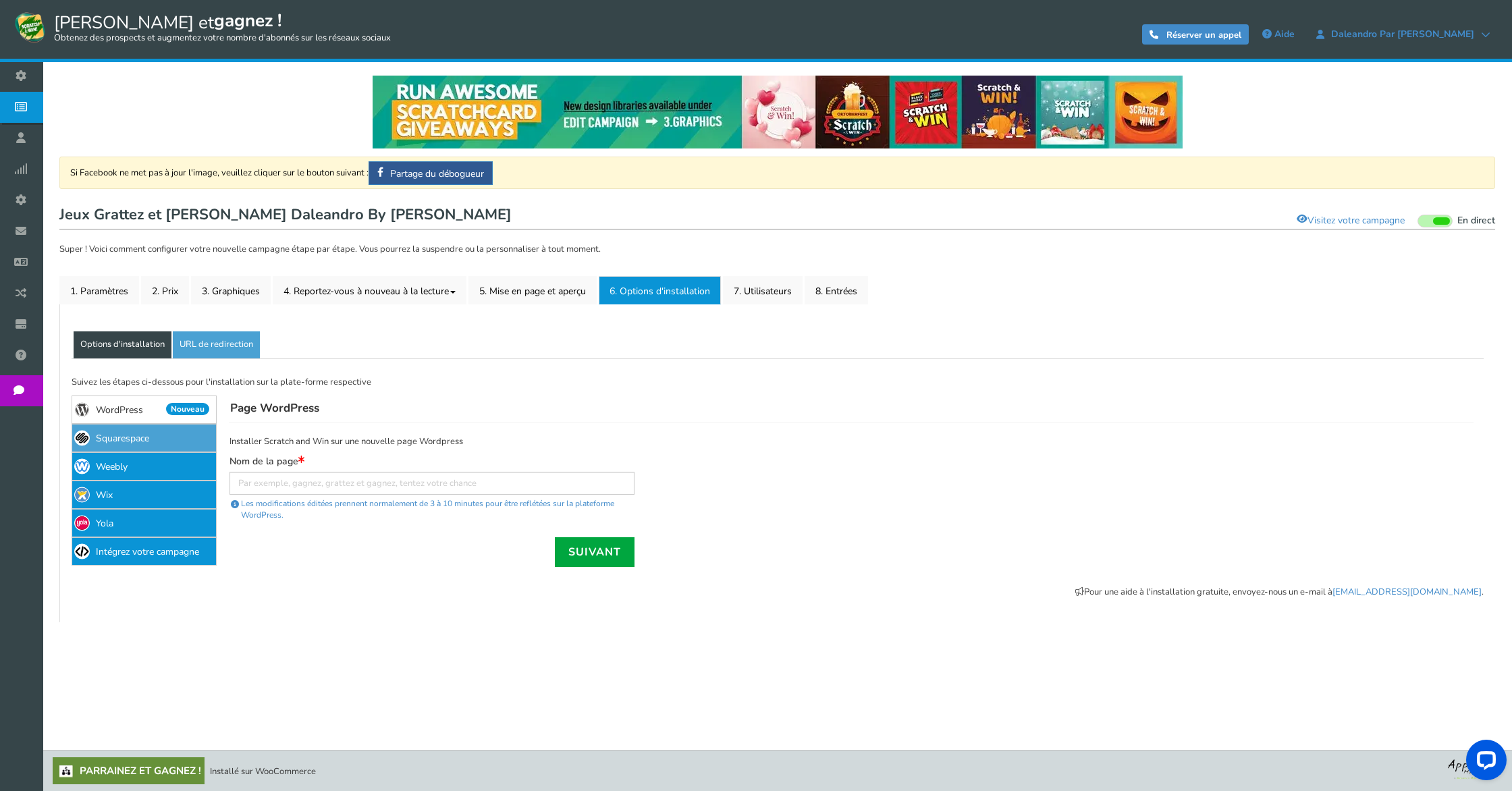
scroll to position [1, 0]
click at [126, 405] on font "WordPress" at bounding box center [119, 408] width 47 height 13
click at [795, 284] on link "7. Utilisateurs" at bounding box center [762, 290] width 80 height 28
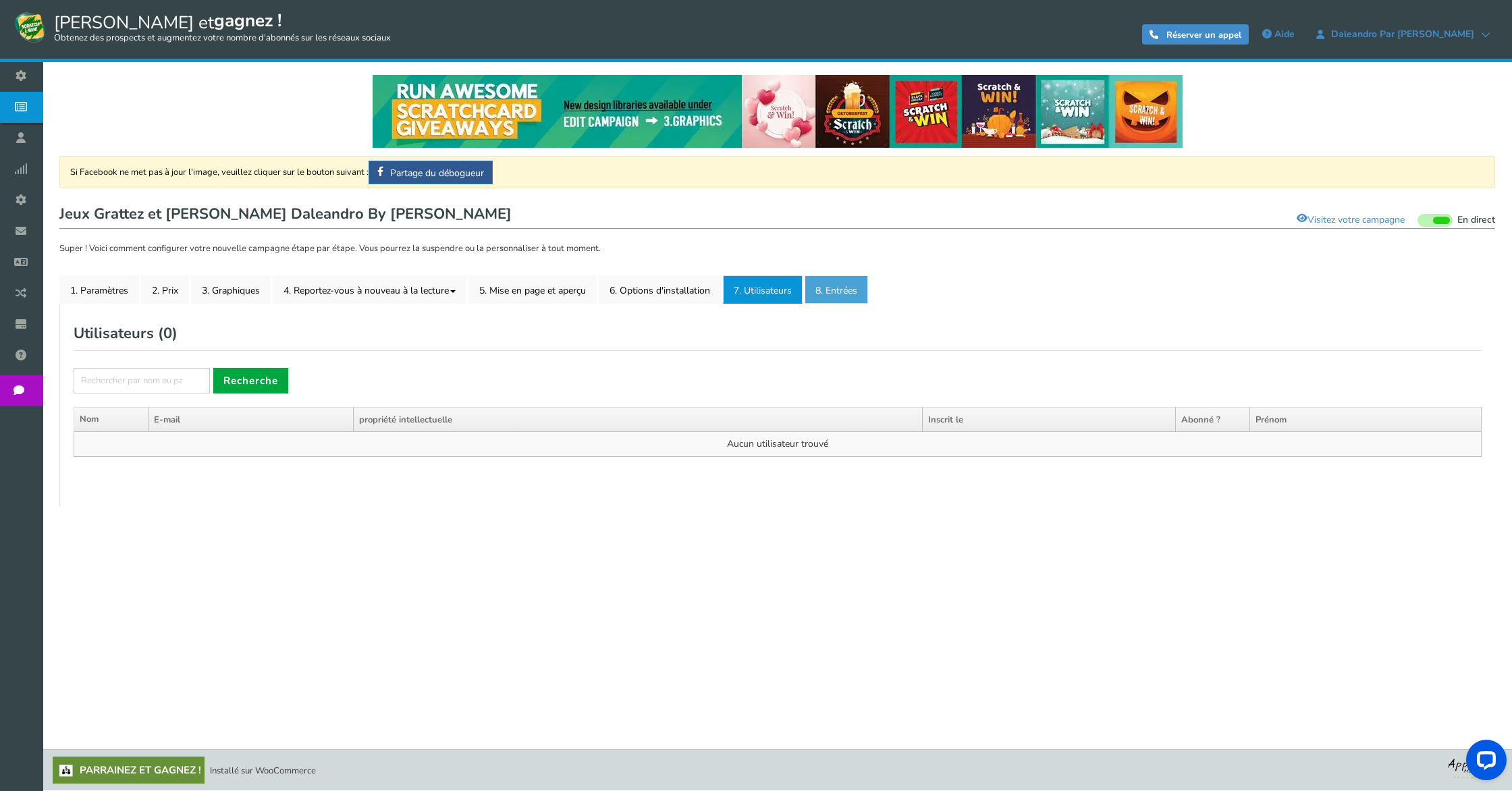
click at [841, 284] on link "8. Entrées" at bounding box center [836, 290] width 64 height 28
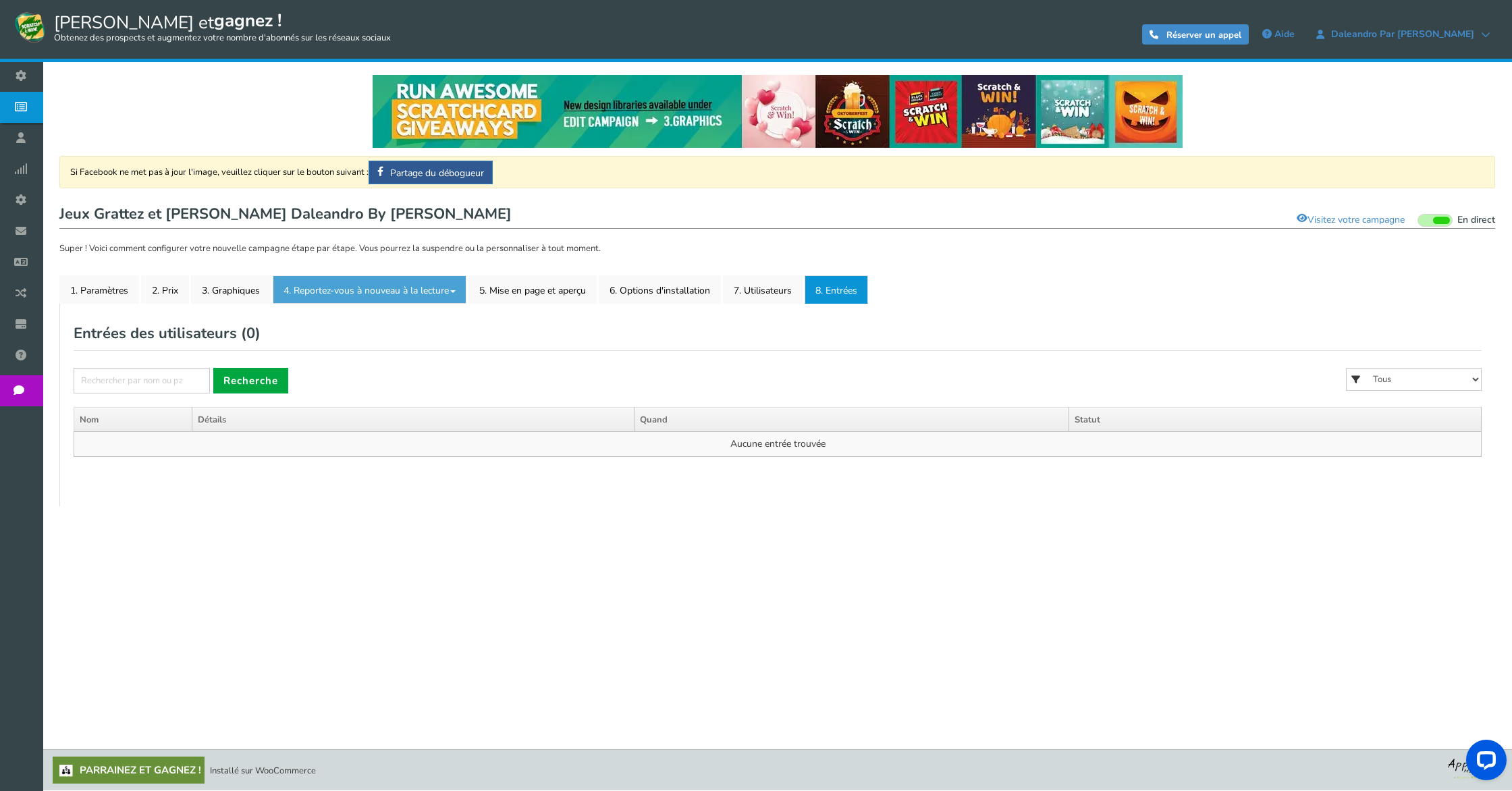
scroll to position [0, 0]
click at [76, 292] on font "1. Paramètres" at bounding box center [99, 290] width 58 height 13
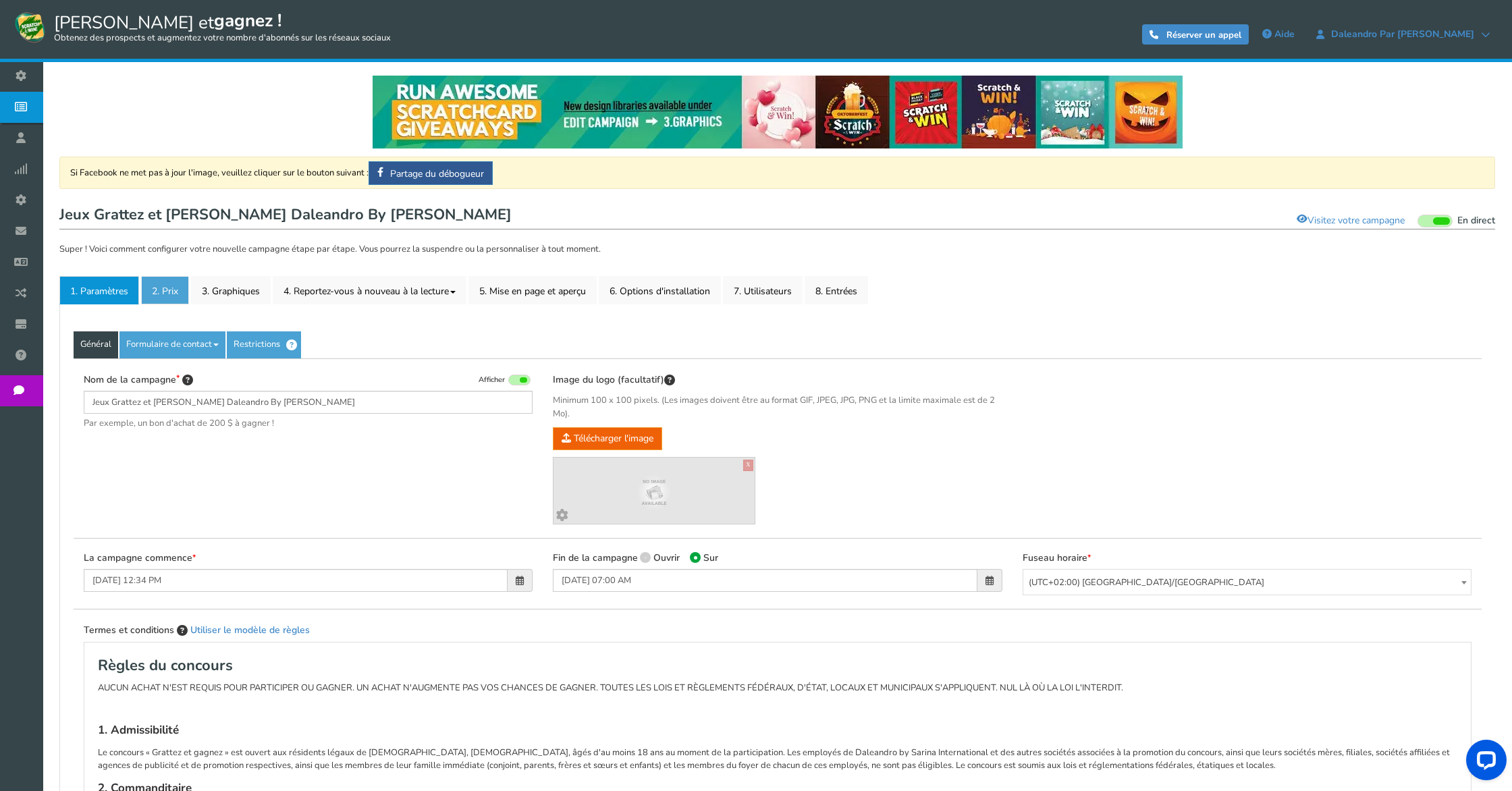
click at [170, 283] on link "2. Prix" at bounding box center [164, 290] width 48 height 28
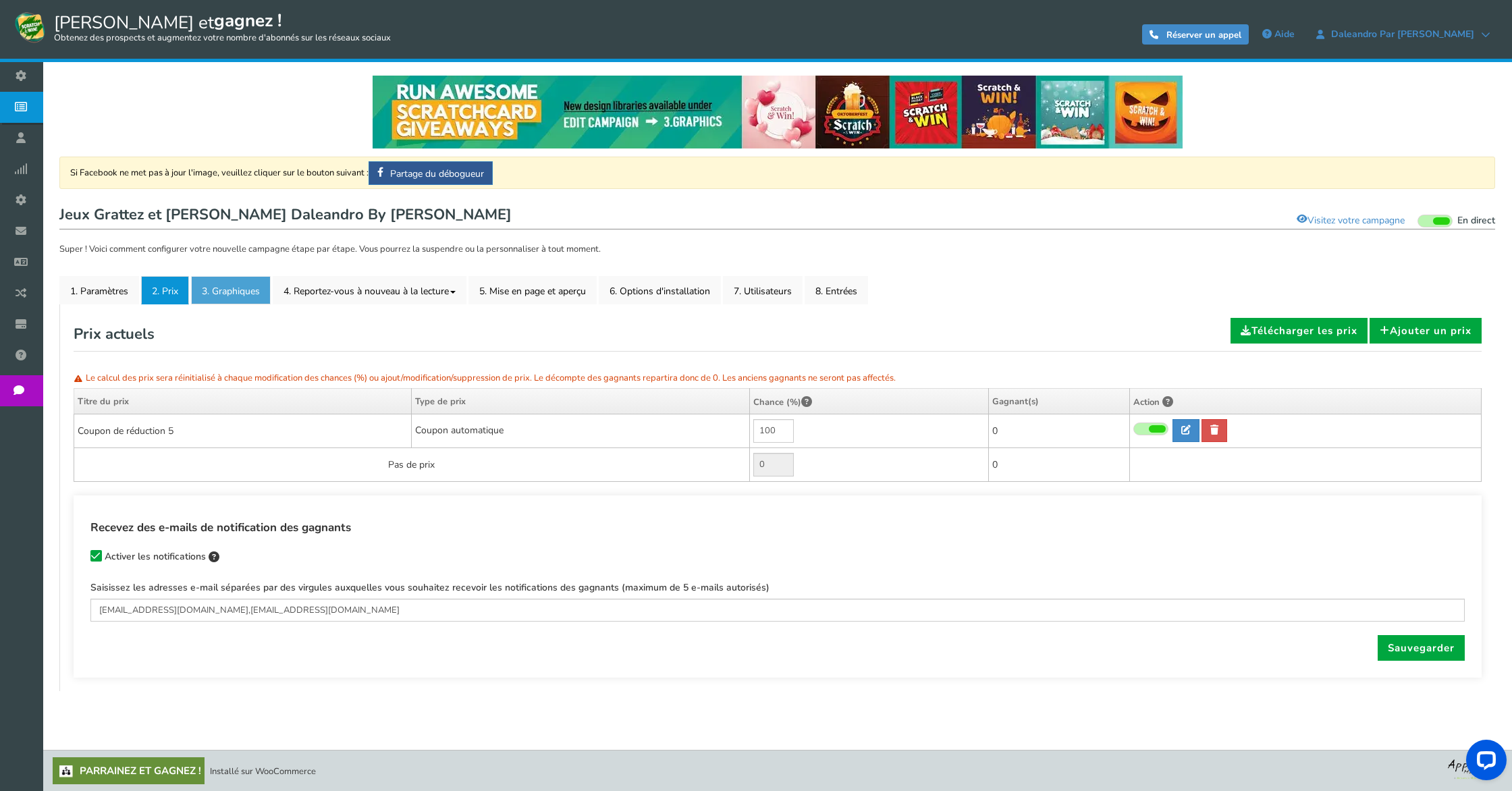
click at [228, 288] on font "3. Graphiques" at bounding box center [230, 290] width 58 height 13
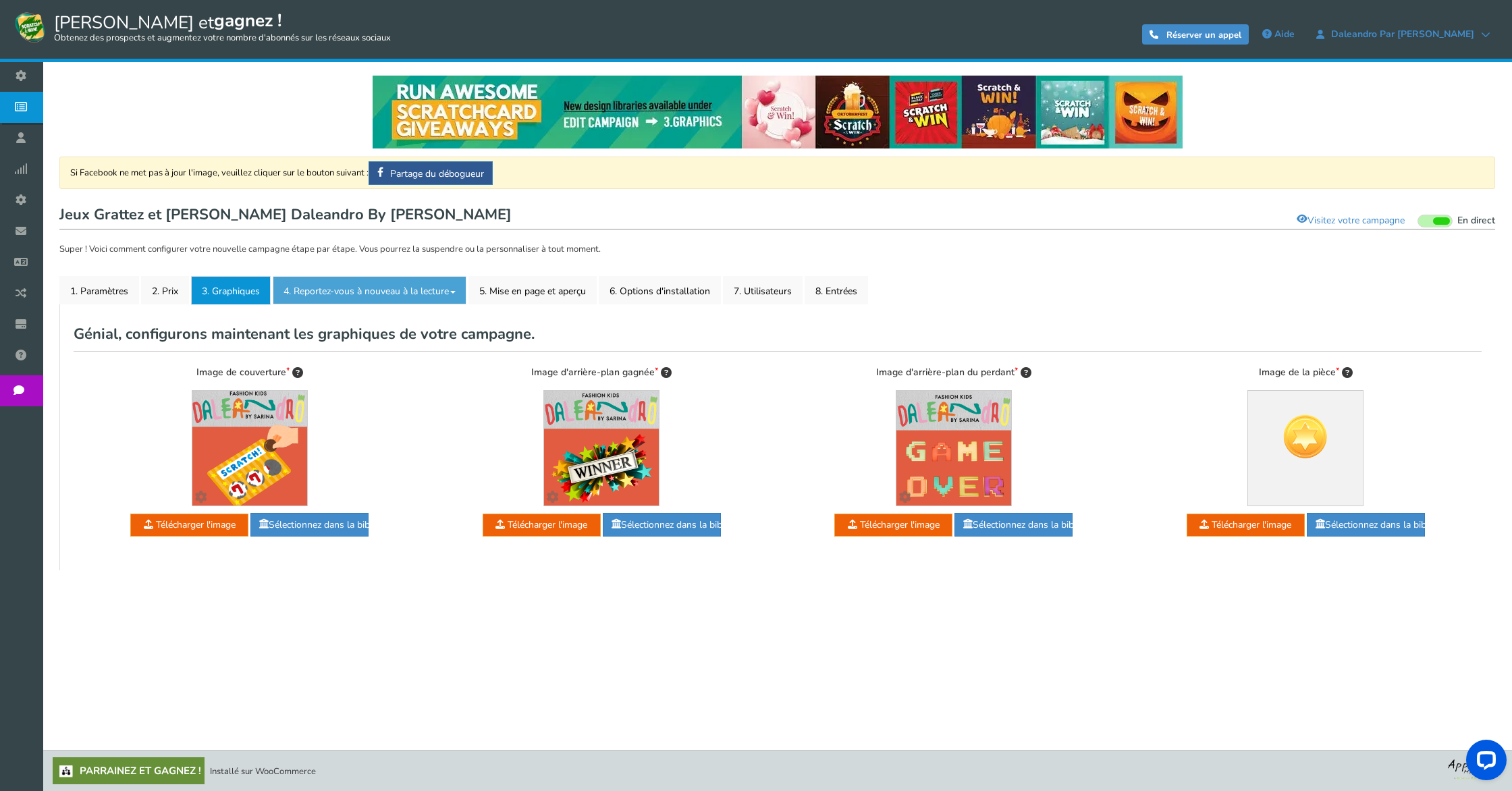
click at [326, 283] on link "4. Reportez-vous à nouveau à la lecture" at bounding box center [369, 290] width 193 height 28
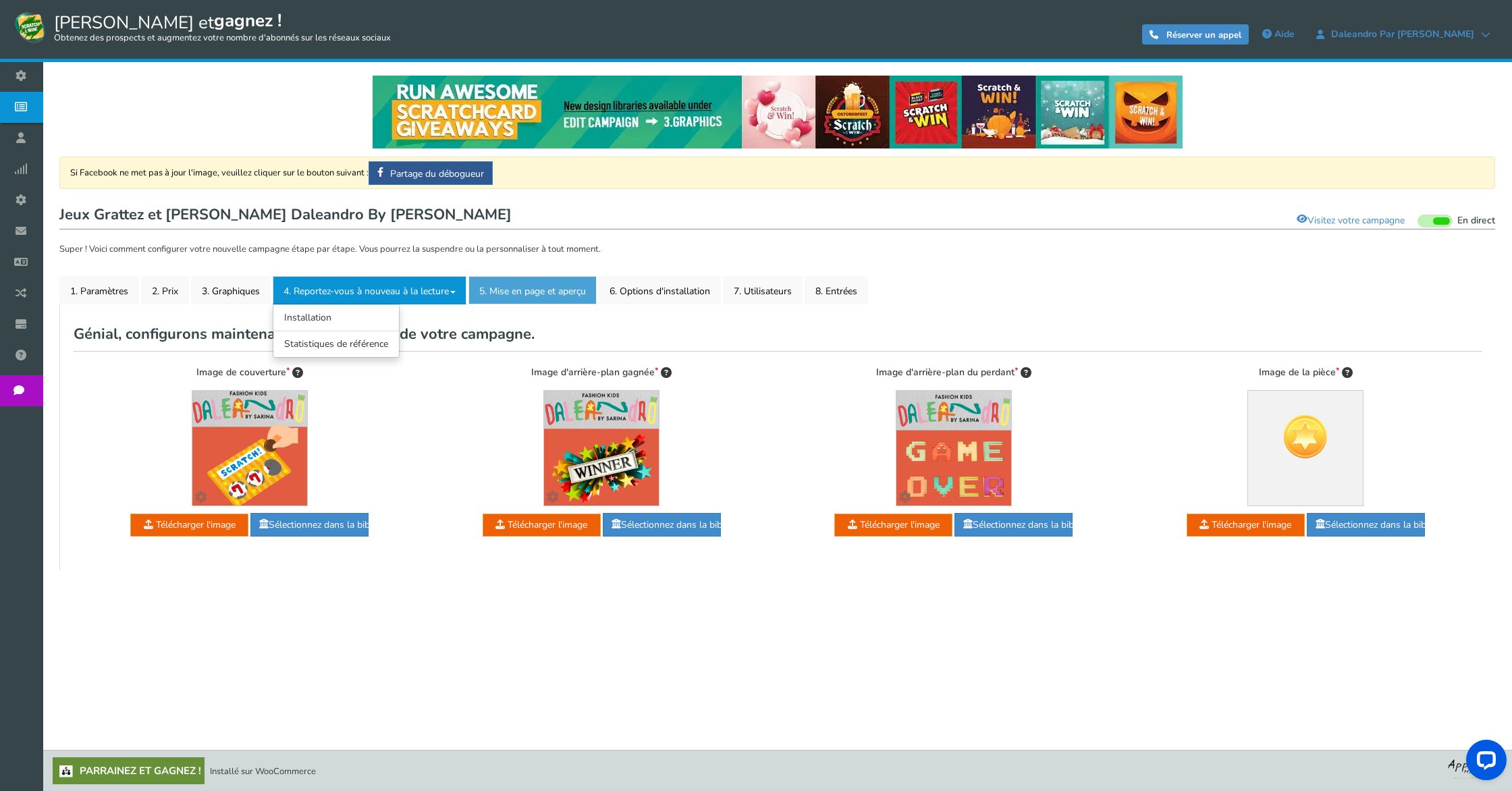
click at [520, 281] on link "5. Mise en page et aperçu" at bounding box center [532, 290] width 128 height 28
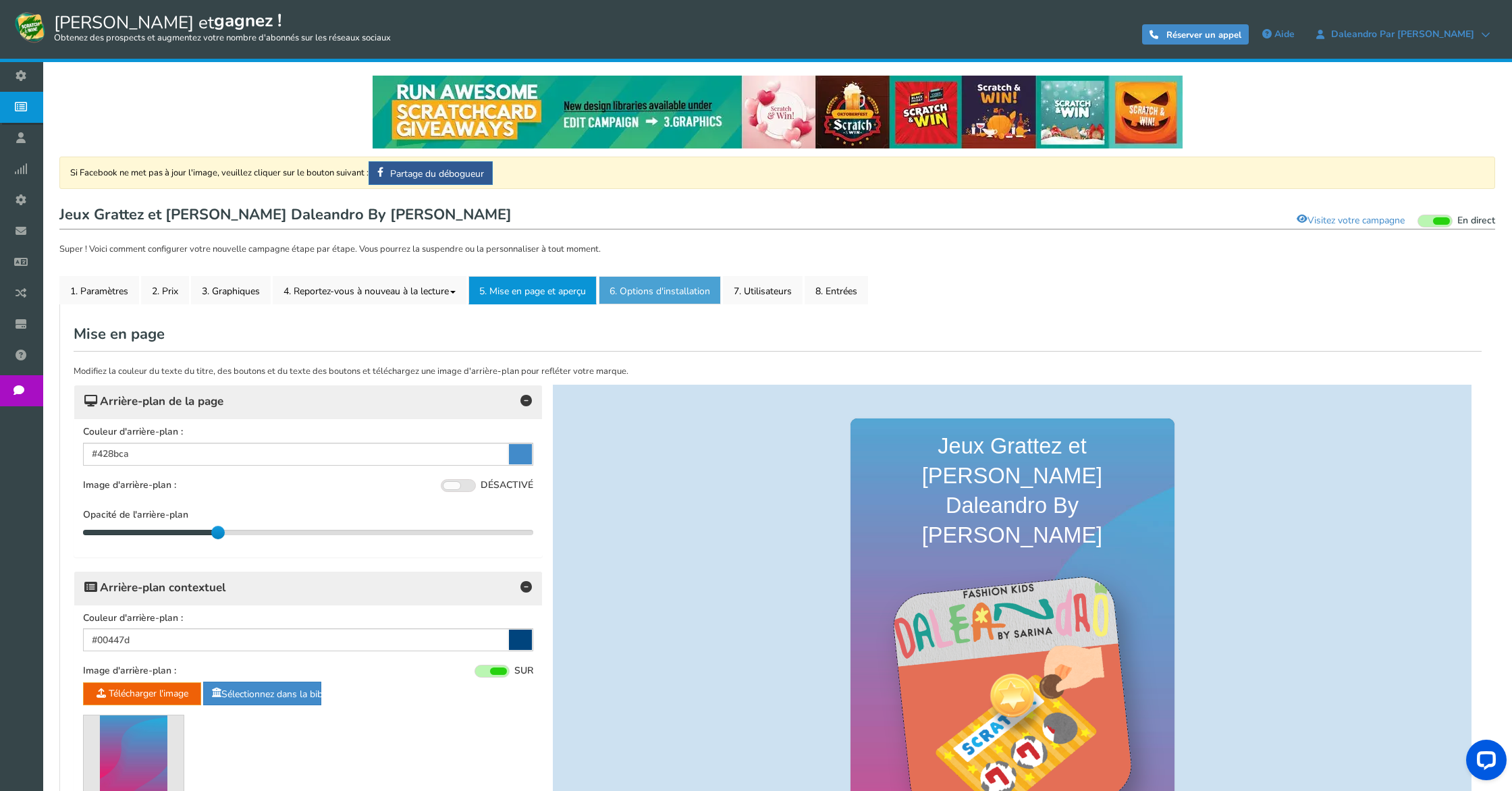
click at [659, 285] on font "6. Options d'installation" at bounding box center [660, 290] width 100 height 13
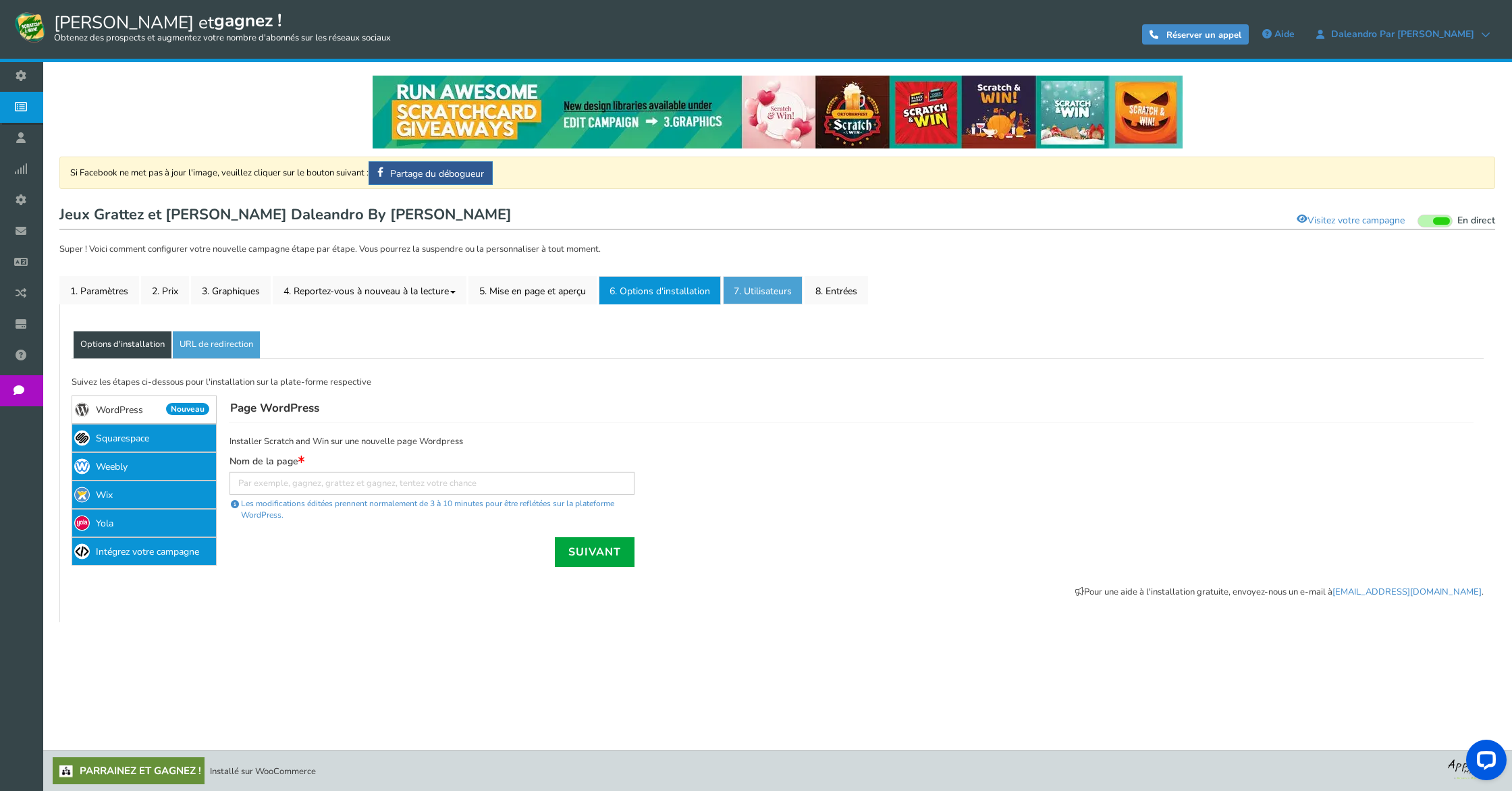
click at [764, 290] on font "7. Utilisateurs" at bounding box center [762, 290] width 58 height 13
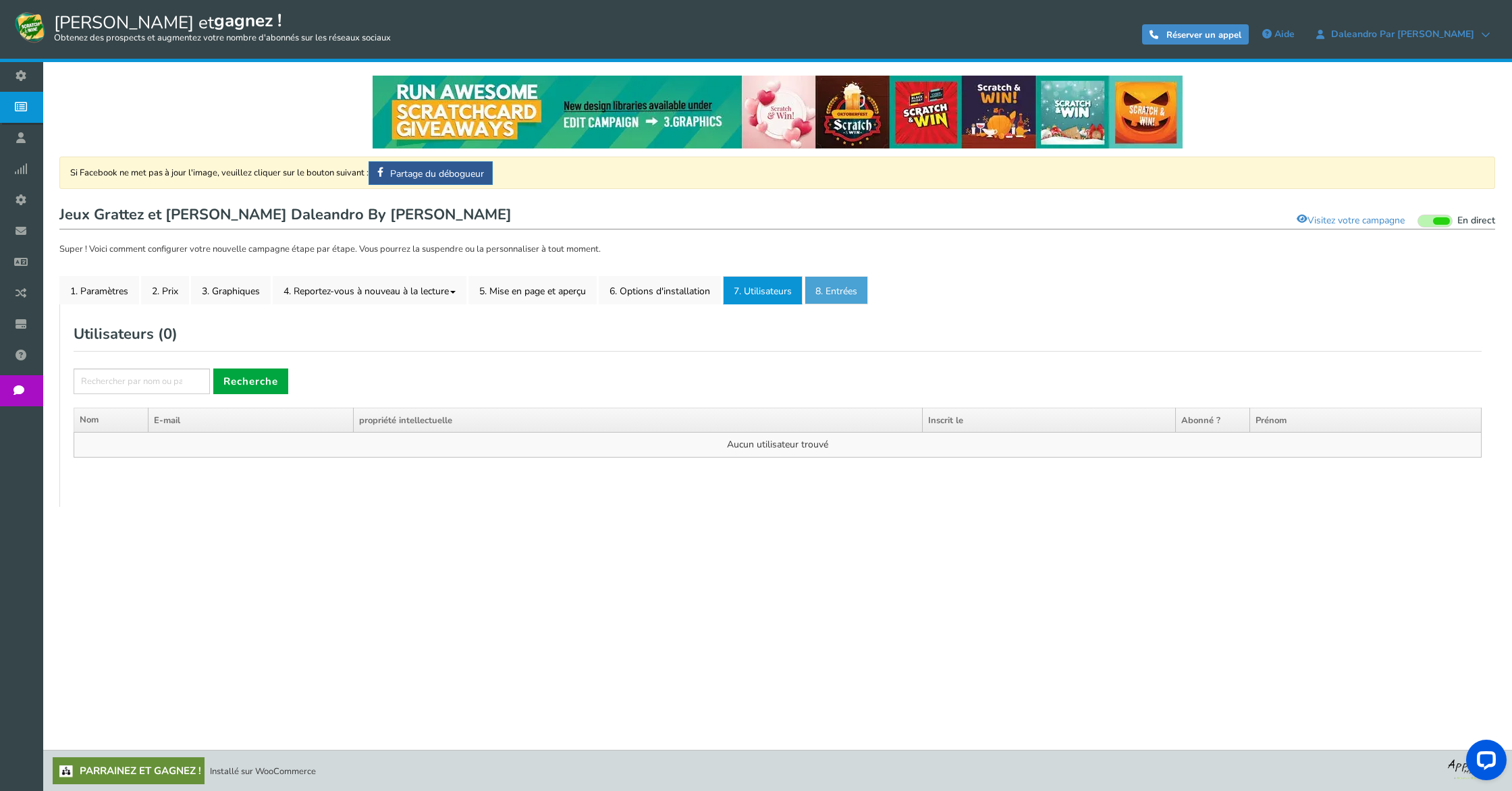
click at [823, 290] on link "8. Entrées" at bounding box center [836, 290] width 64 height 28
click at [771, 290] on font "7. Utilisateurs" at bounding box center [762, 290] width 58 height 13
click at [697, 288] on font "6. Options d'installation" at bounding box center [660, 290] width 100 height 13
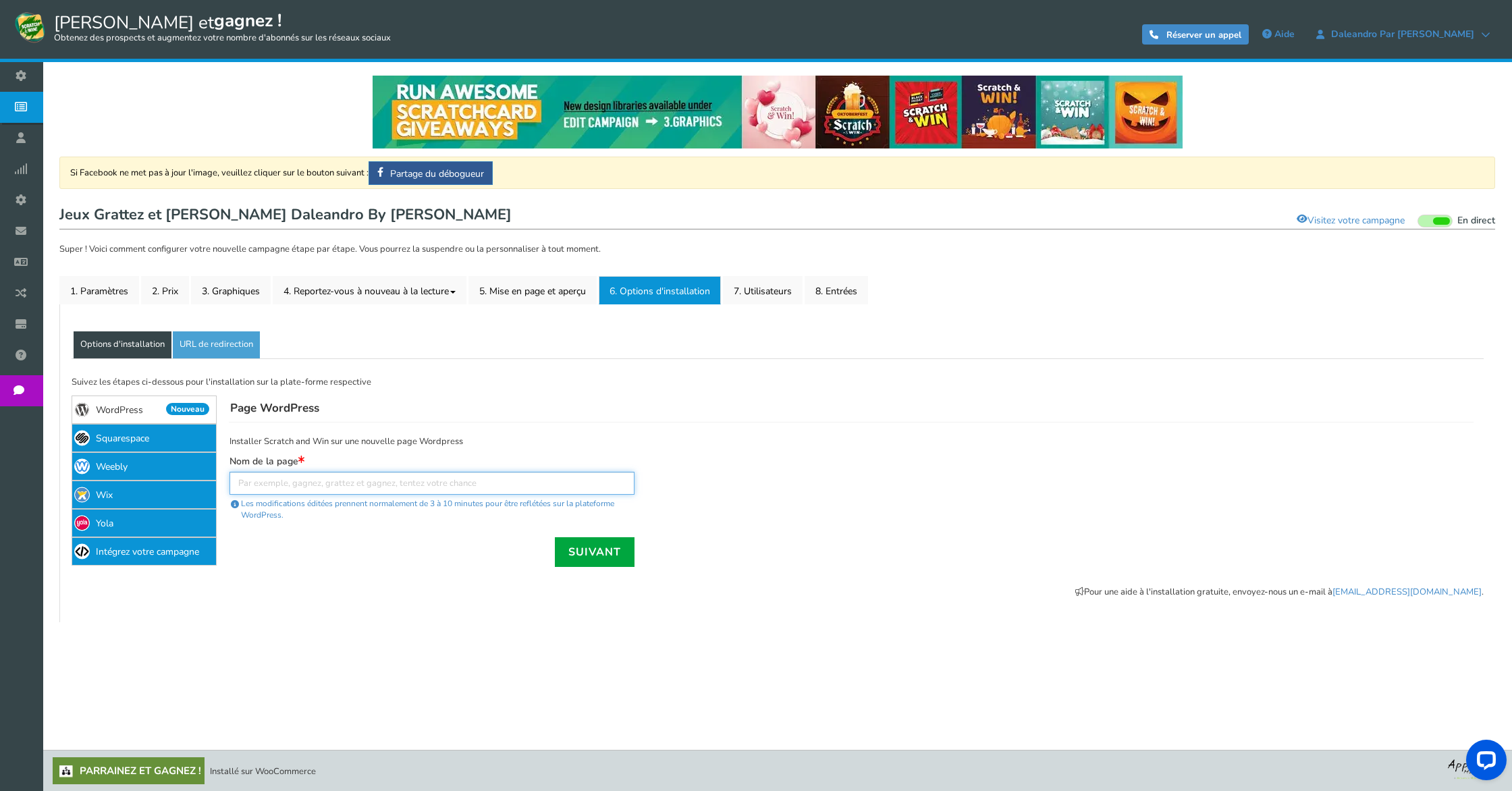
click at [263, 487] on input "text" at bounding box center [432, 482] width 405 height 23
type input "B"
type input "concours"
click at [607, 557] on font "Suivant" at bounding box center [594, 552] width 53 height 15
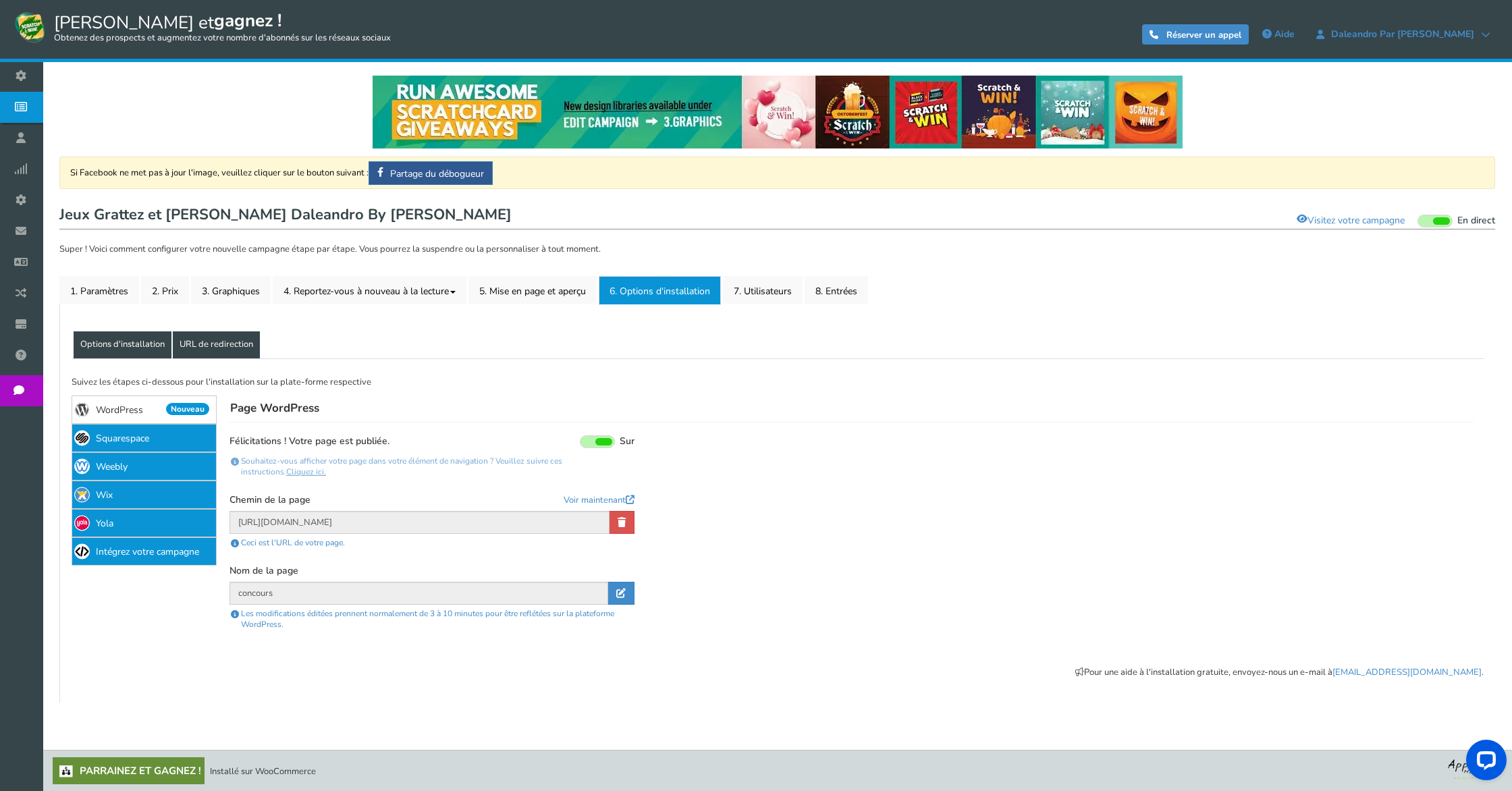
click at [229, 353] on link "URL de redirection" at bounding box center [216, 345] width 87 height 27
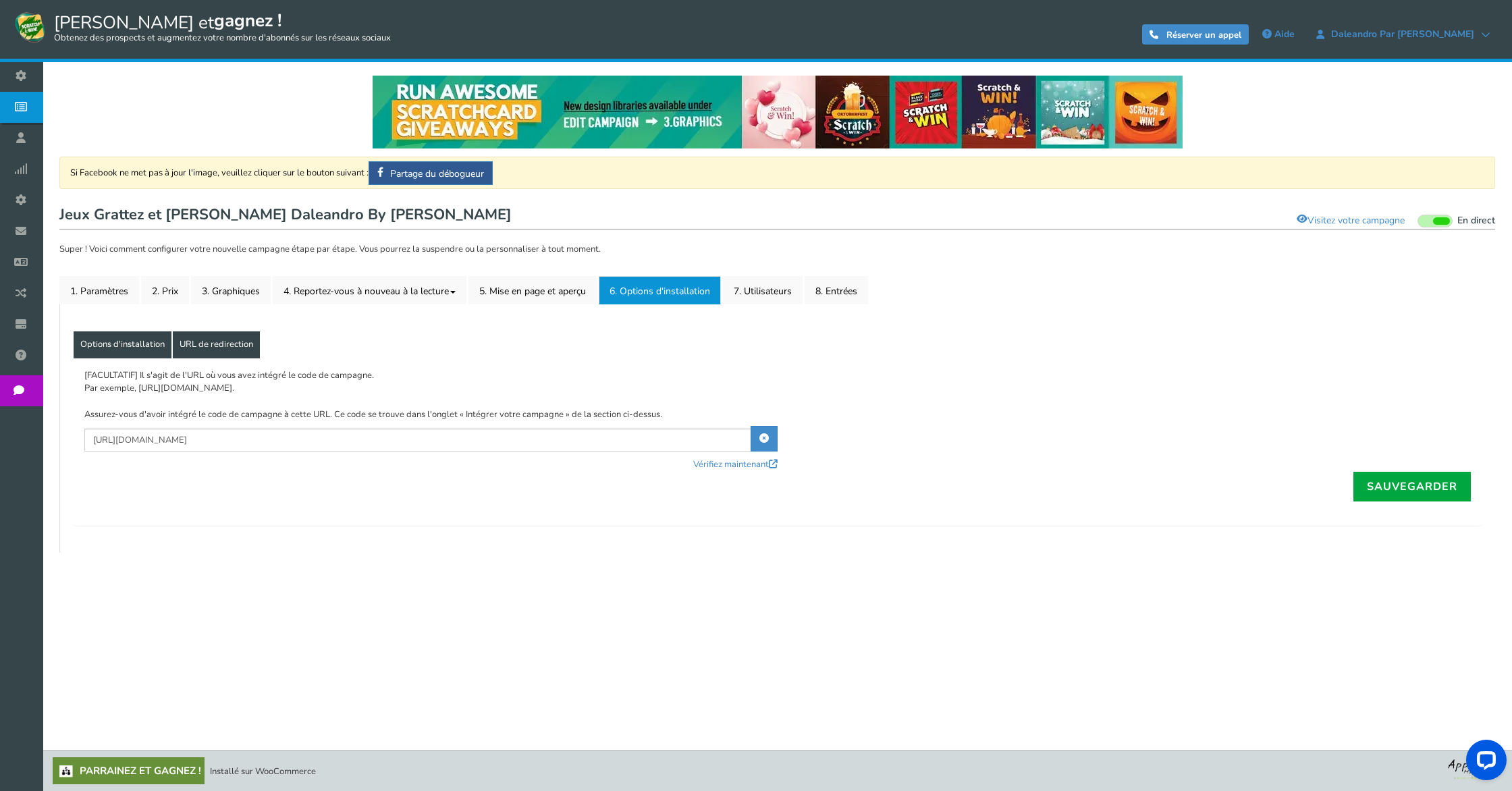
click at [103, 347] on font "Options d'installation" at bounding box center [122, 344] width 85 height 13
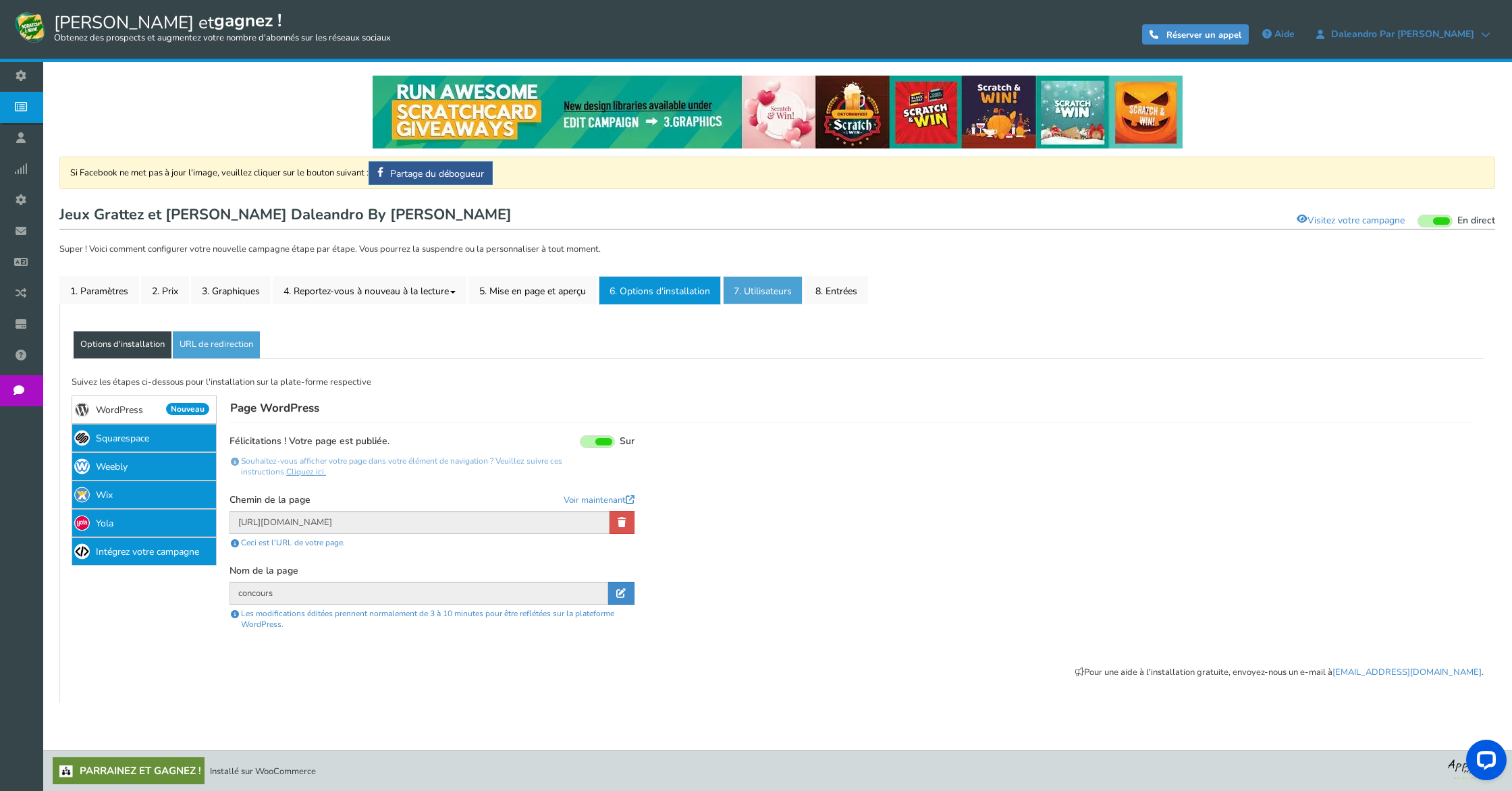
click at [771, 283] on link "7. Utilisateurs" at bounding box center [762, 290] width 80 height 28
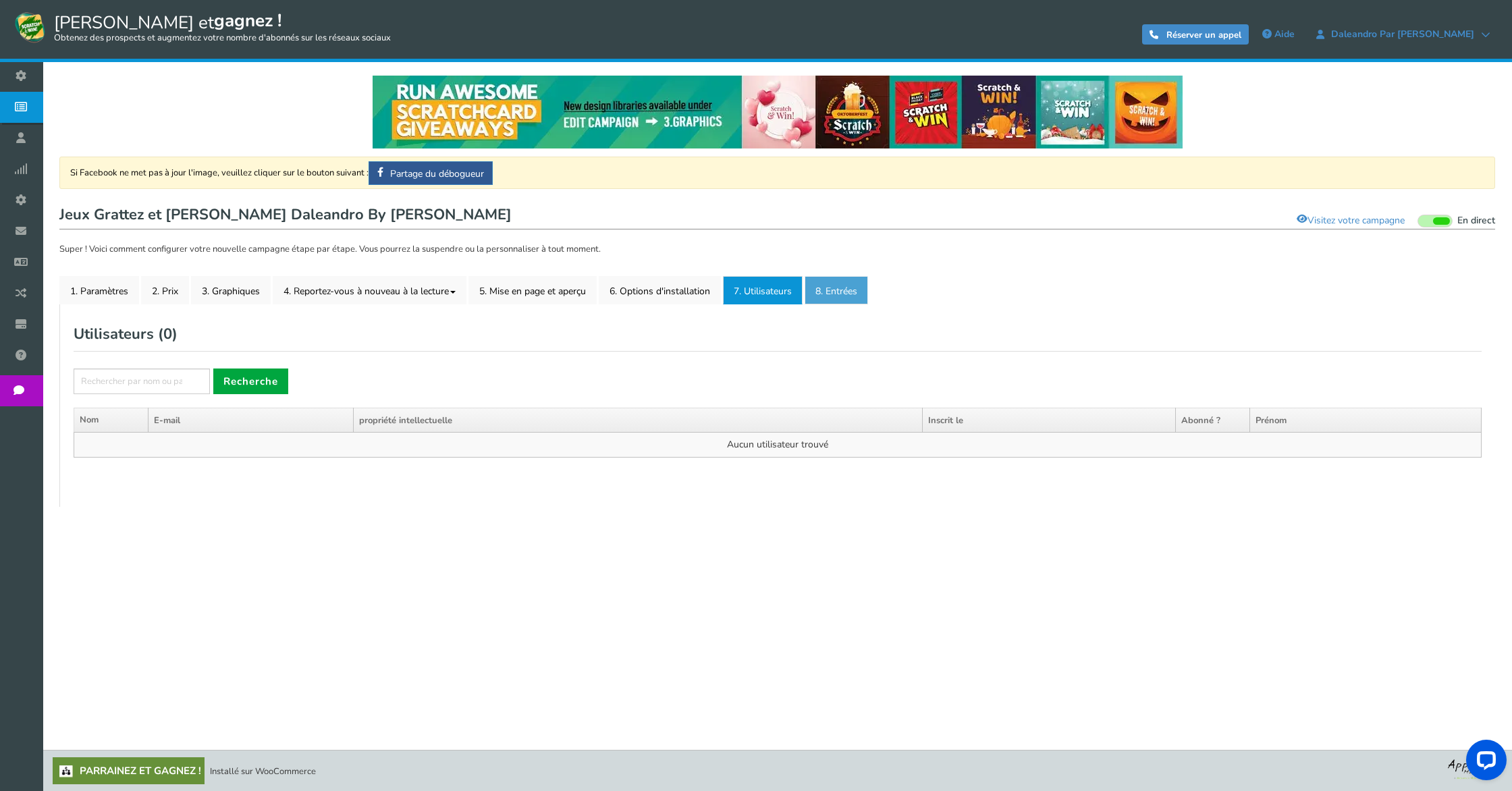
click at [835, 290] on font "8. Entrées" at bounding box center [836, 290] width 42 height 13
drag, startPoint x: 746, startPoint y: 292, endPoint x: 732, endPoint y: 292, distance: 14.0
click at [746, 292] on font "7. Utilisateurs" at bounding box center [762, 290] width 58 height 13
click at [639, 290] on font "6. Options d'installation" at bounding box center [660, 290] width 100 height 13
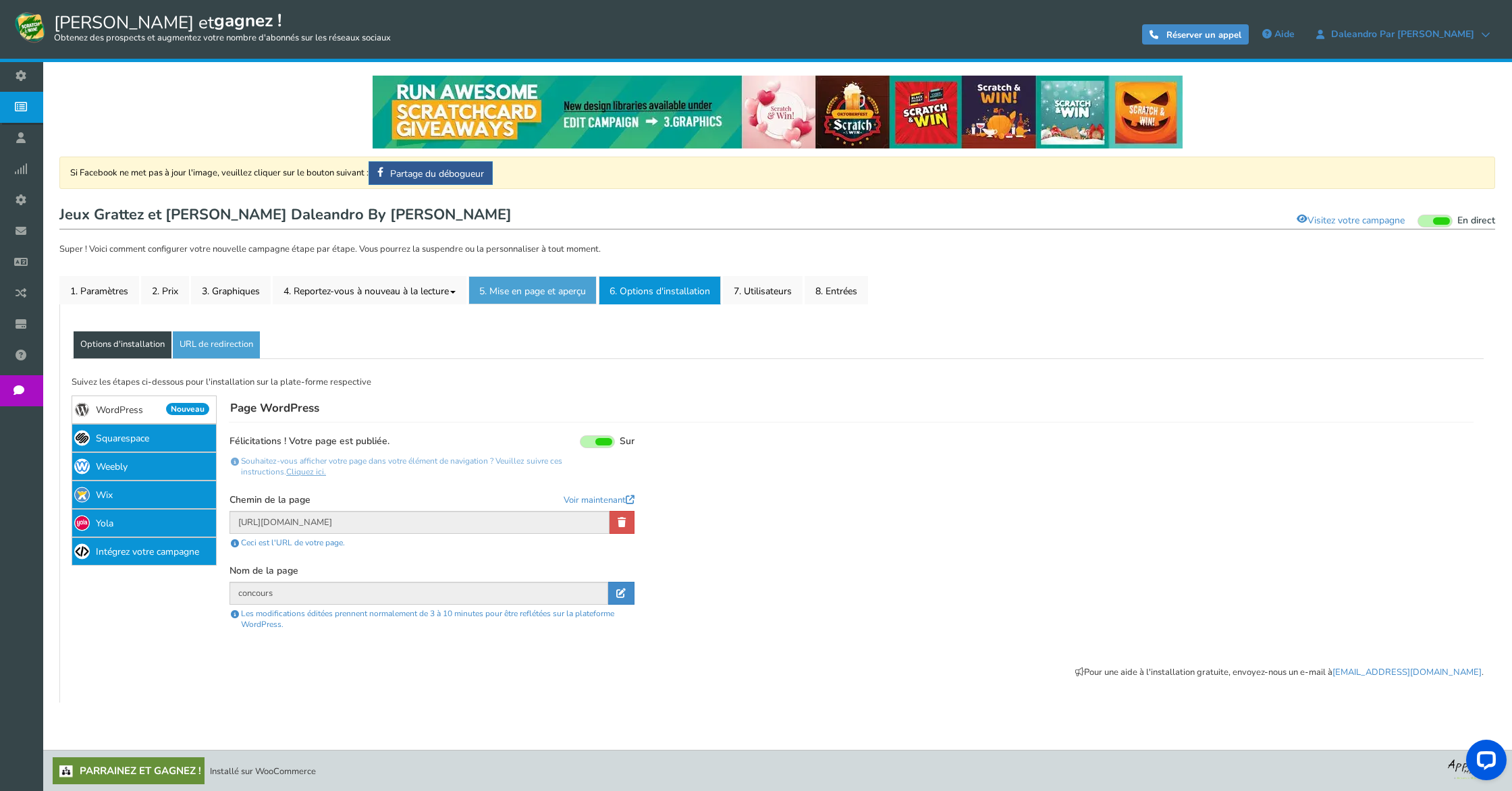
click at [558, 292] on font "5. Mise en page et aperçu" at bounding box center [532, 290] width 106 height 13
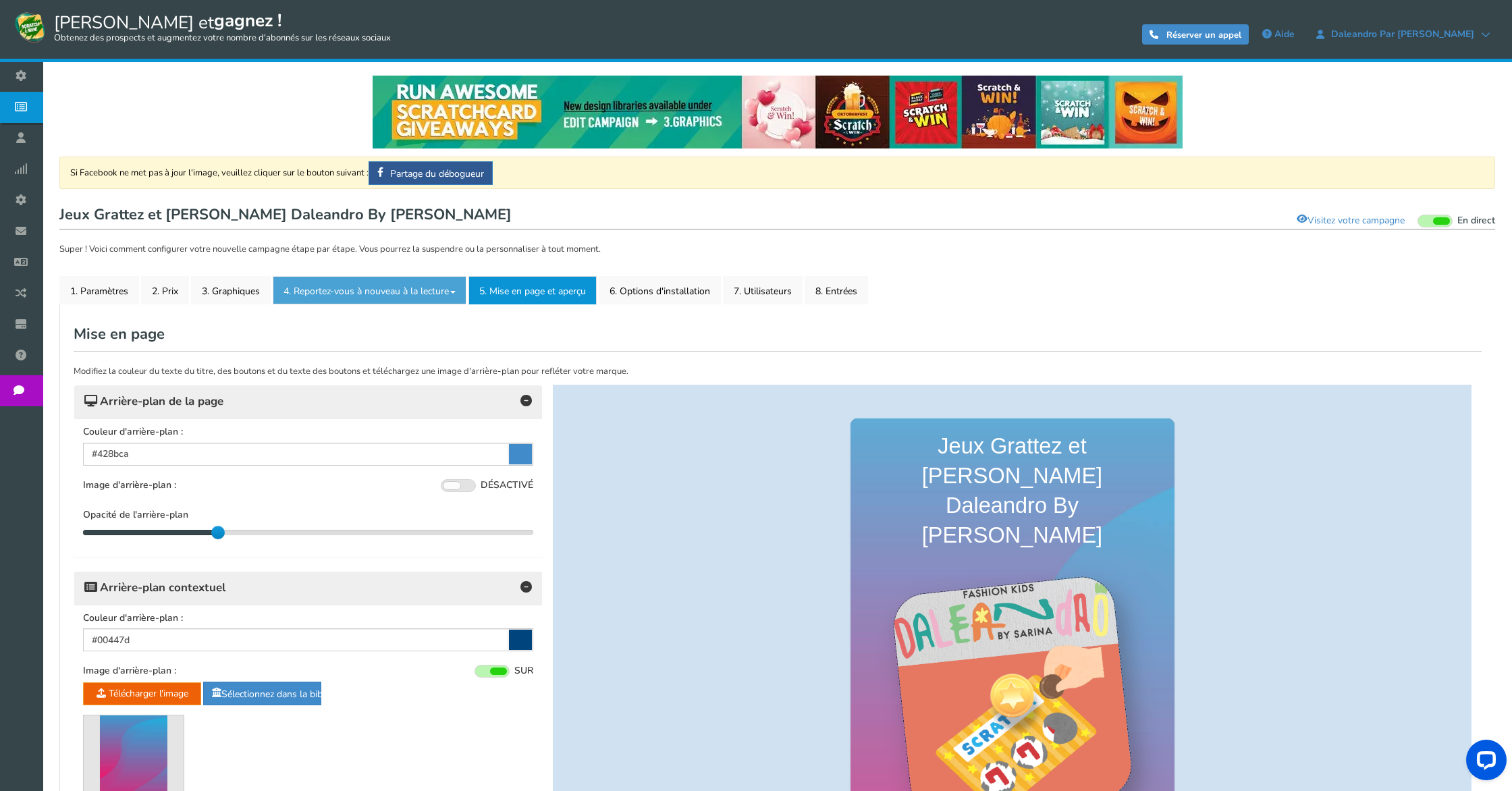
click at [384, 297] on font "4. Reportez-vous à nouveau à la lecture" at bounding box center [366, 290] width 165 height 13
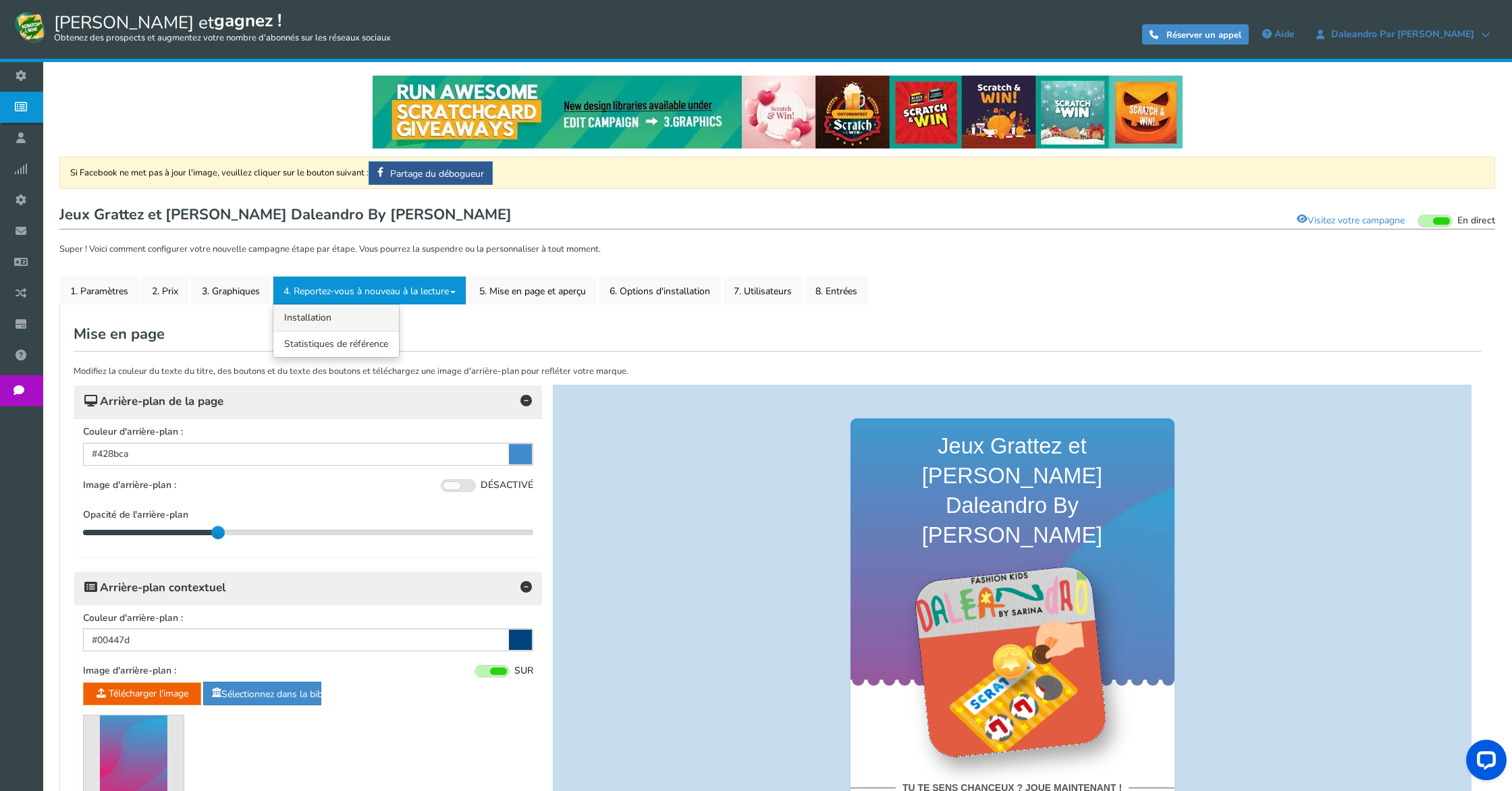
click at [321, 315] on font "Installation" at bounding box center [307, 317] width 47 height 13
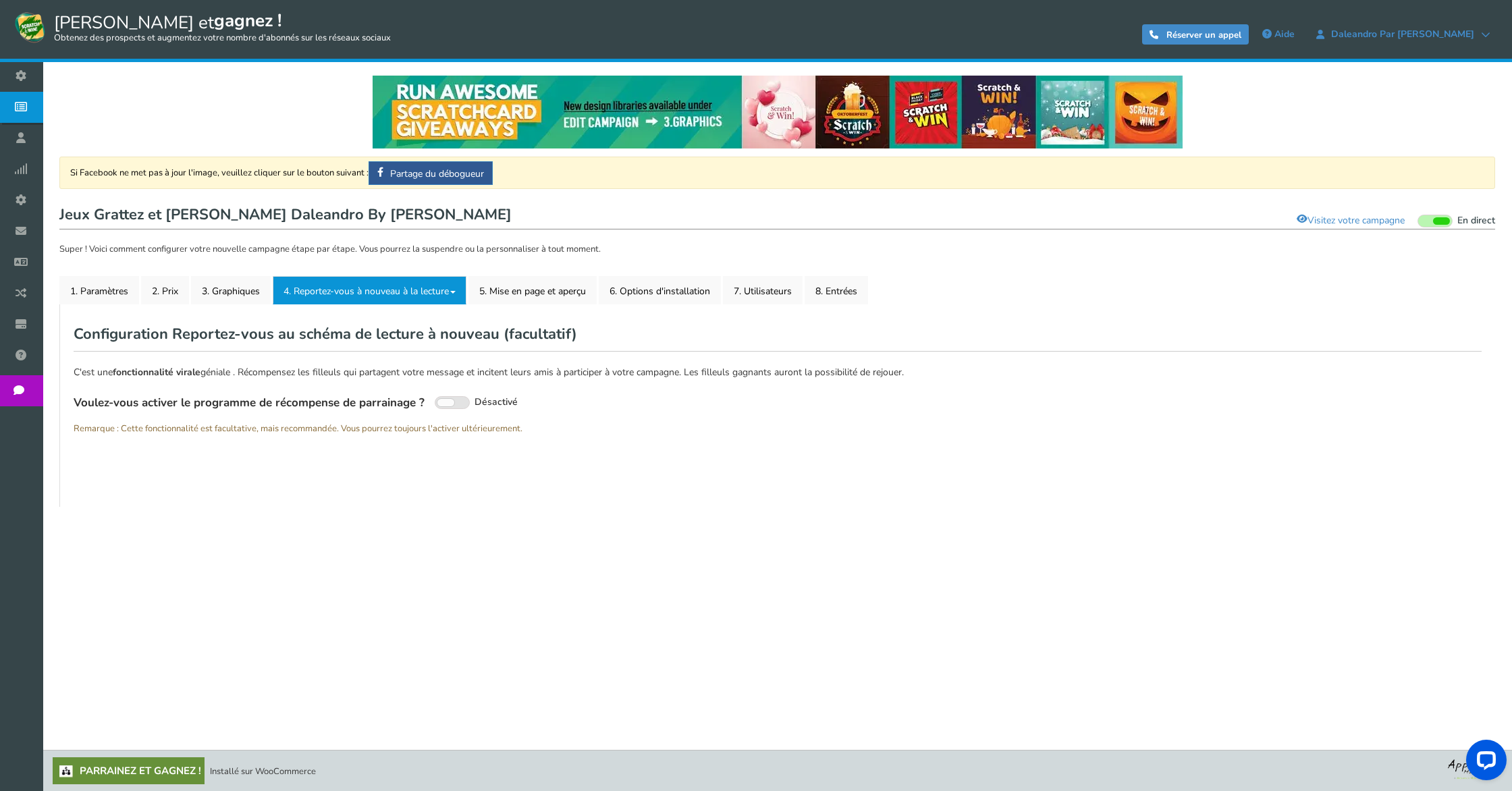
click at [340, 299] on link "4. Reportez-vous à nouveau à la lecture" at bounding box center [369, 290] width 193 height 28
click at [248, 297] on font "3. Graphiques" at bounding box center [230, 290] width 58 height 13
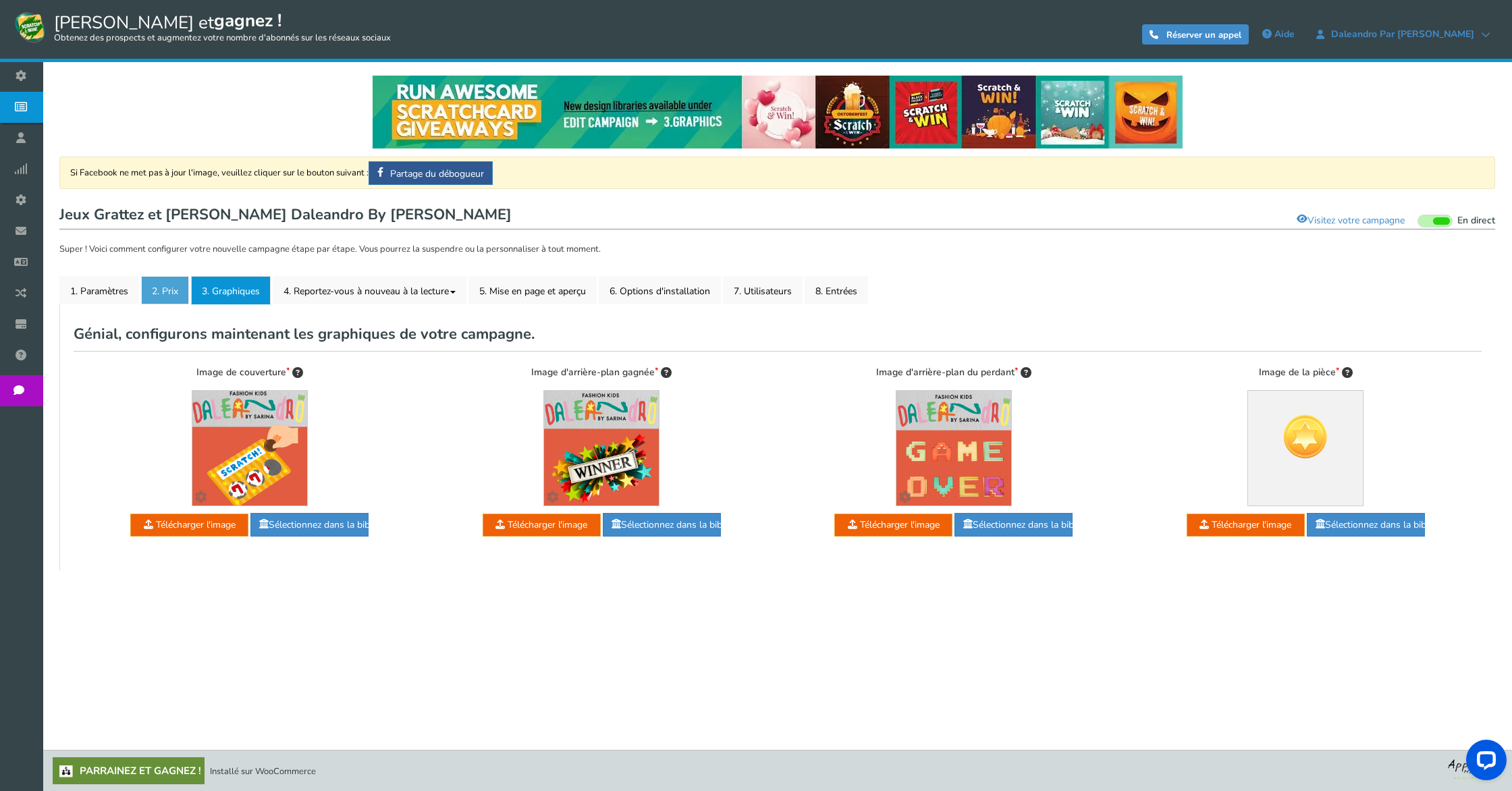
click at [171, 291] on font "2. Prix" at bounding box center [164, 290] width 26 height 13
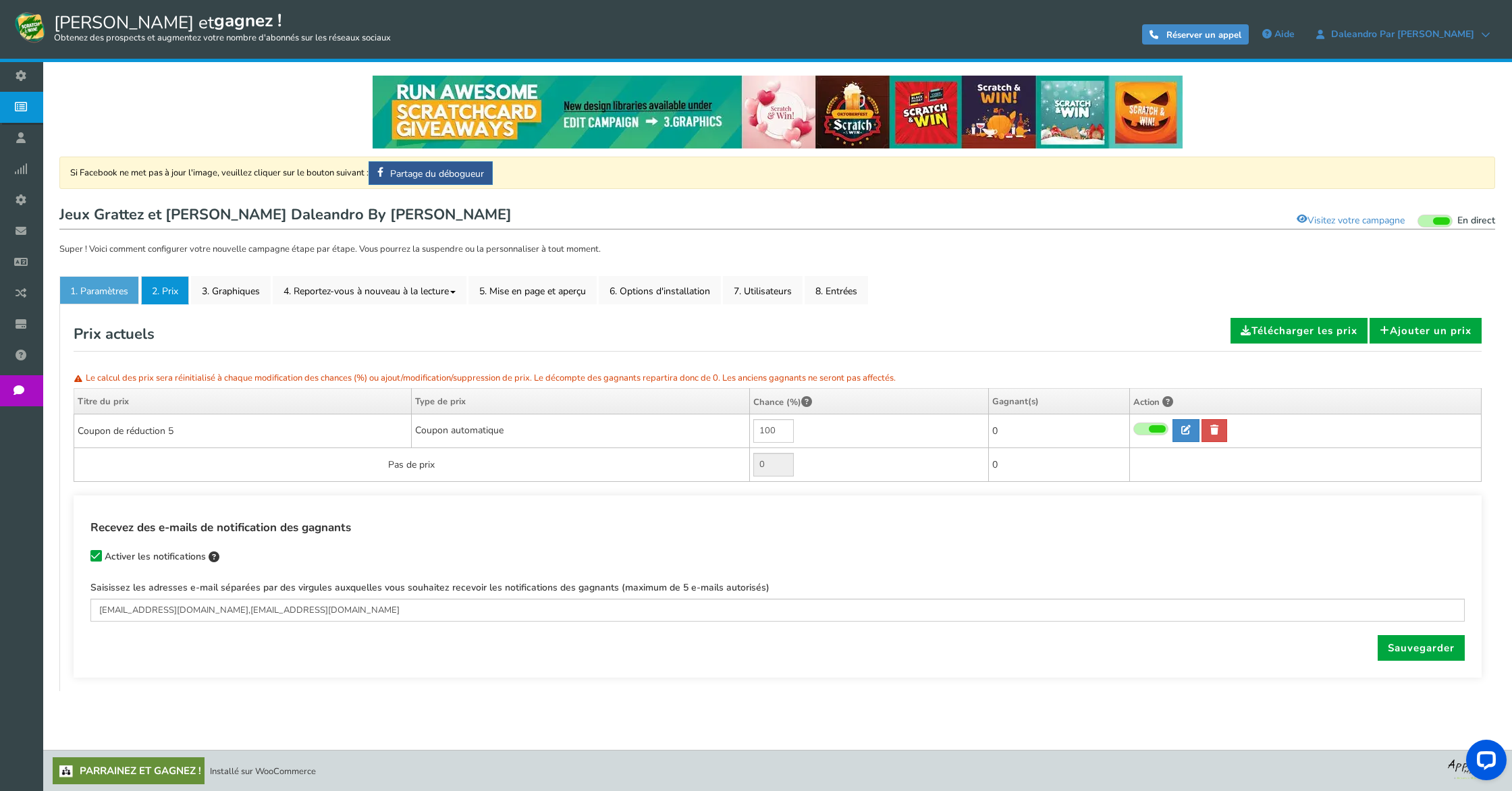
click at [105, 291] on font "1. Paramètres" at bounding box center [99, 290] width 58 height 13
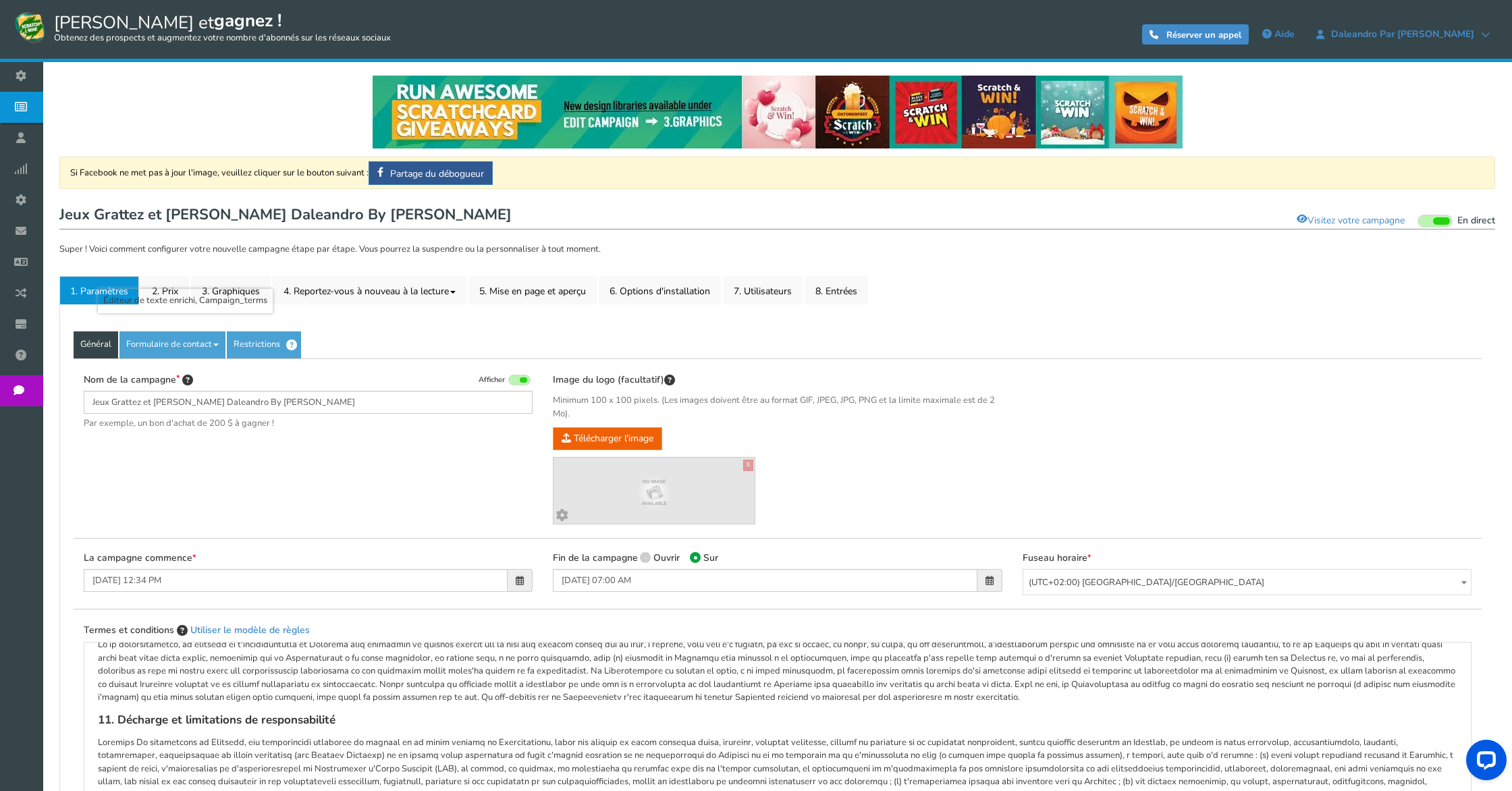
scroll to position [838, 0]
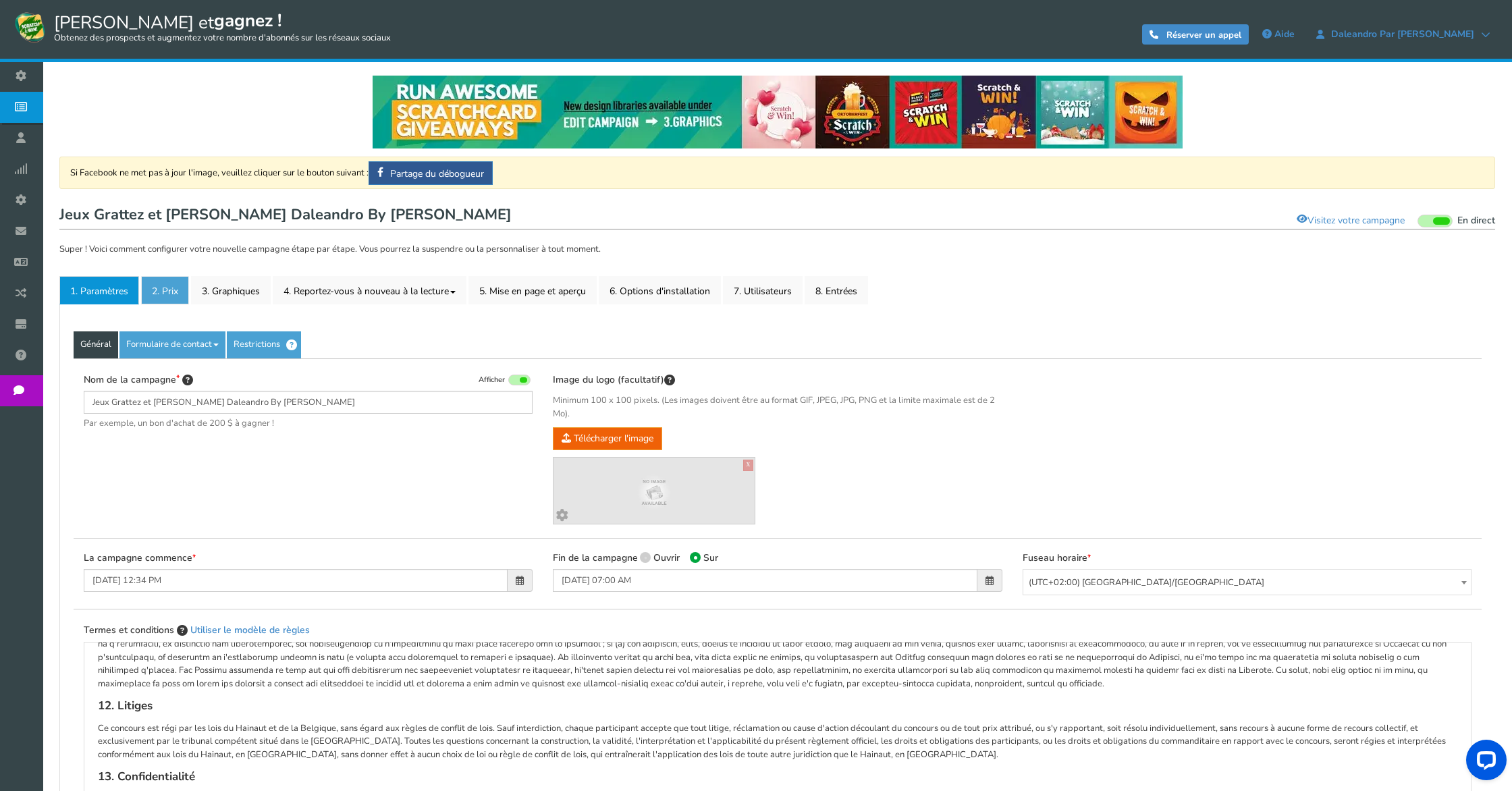
click at [179, 281] on link "2. Prix" at bounding box center [164, 290] width 48 height 28
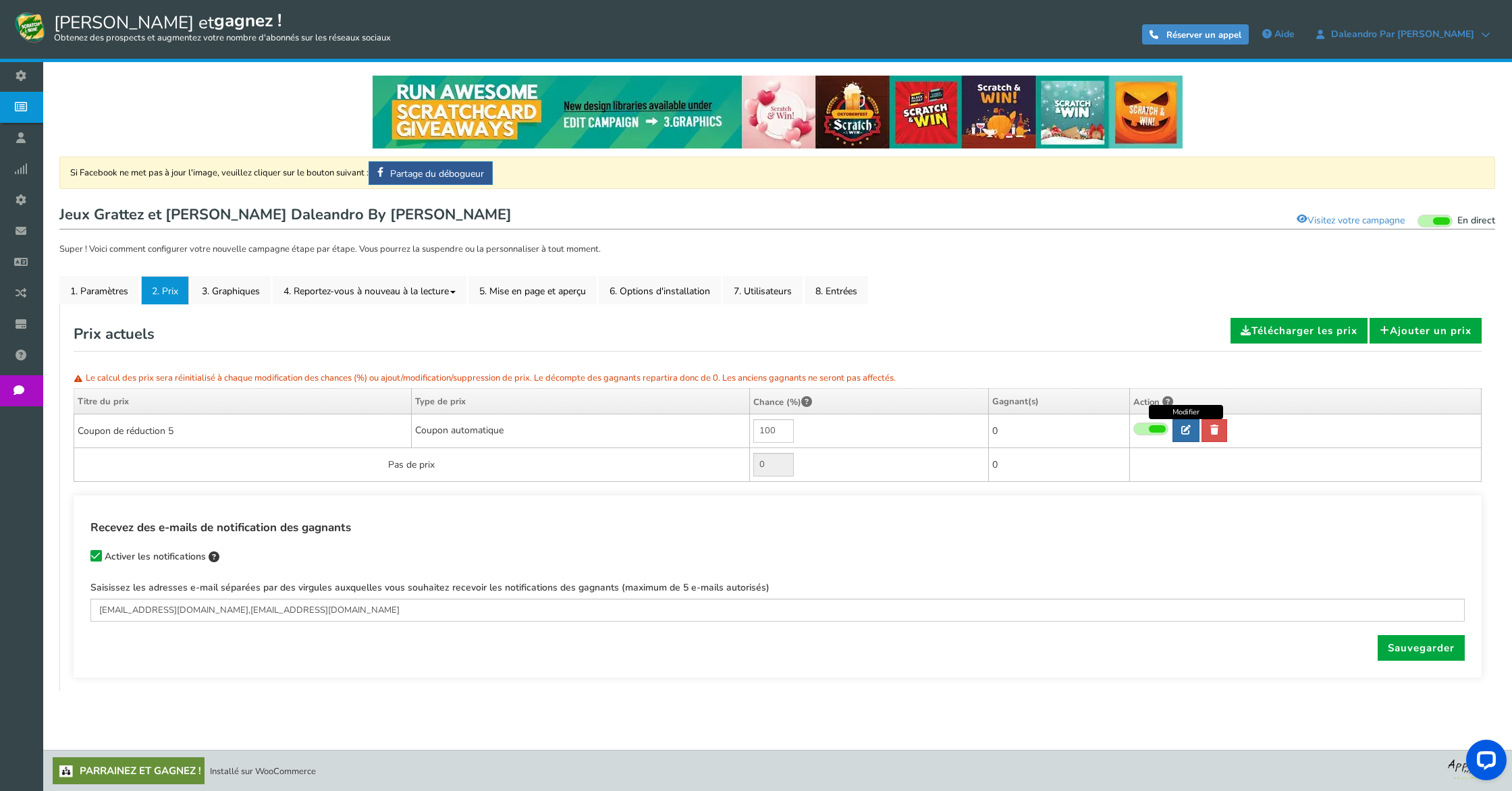
click at [1191, 428] on link at bounding box center [1185, 430] width 27 height 23
type input "Coupon de réduction 5"
select select "2"
type input "5"
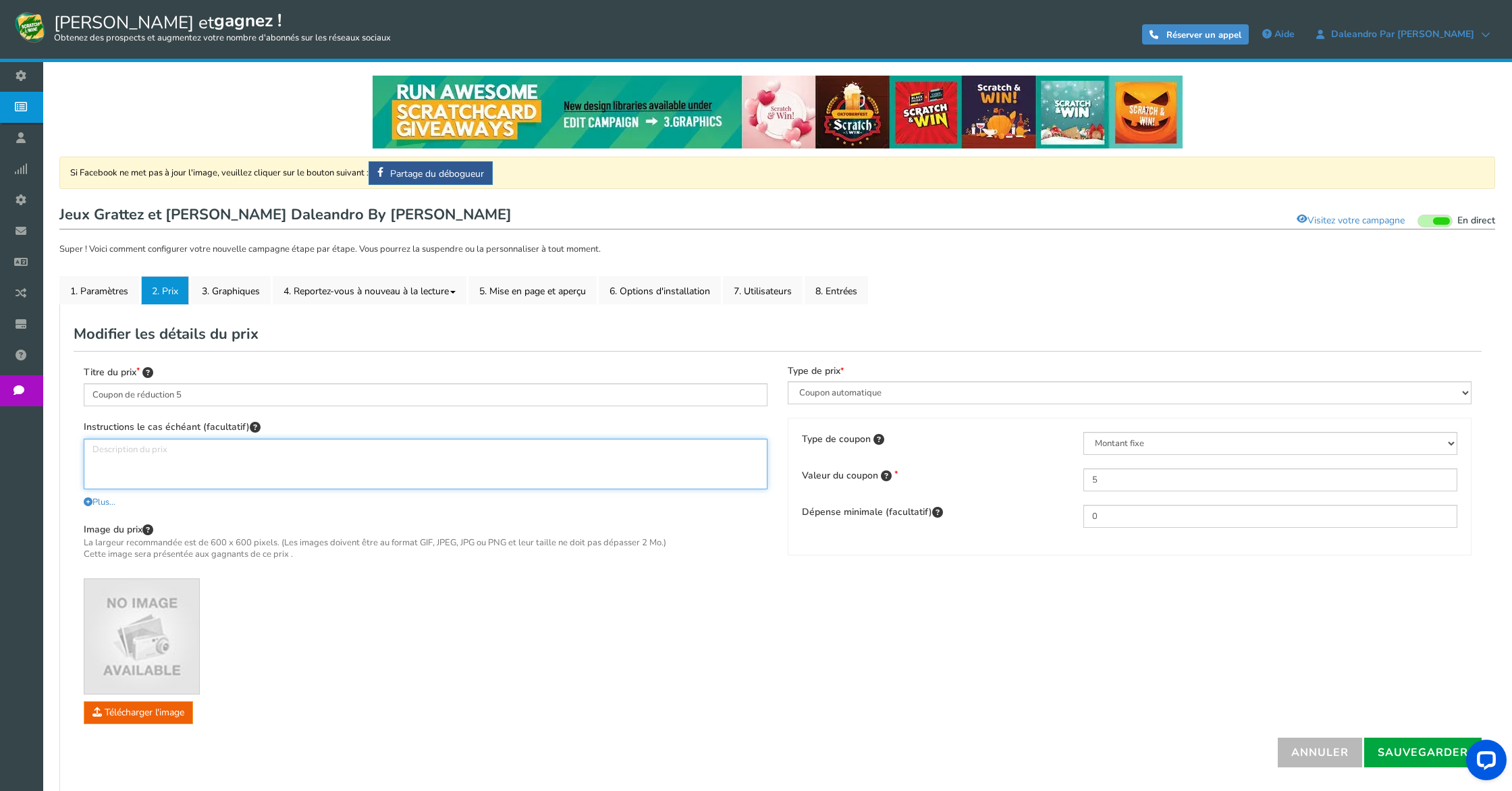
click at [179, 461] on textarea at bounding box center [425, 464] width 684 height 50
type textarea "Valable uniquement en Ligne Sur [DOMAIN_NAME]"
click at [990, 392] on select "Avantages et expériences Coupon automatique Coupon commun Coupon unique" at bounding box center [1129, 392] width 684 height 23
click at [788, 382] on select "Avantages et expériences Coupon automatique Coupon commun Coupon unique" at bounding box center [1129, 392] width 684 height 23
click at [990, 392] on select "Avantages et expériences Coupon automatique Coupon commun Coupon unique" at bounding box center [1129, 392] width 684 height 23
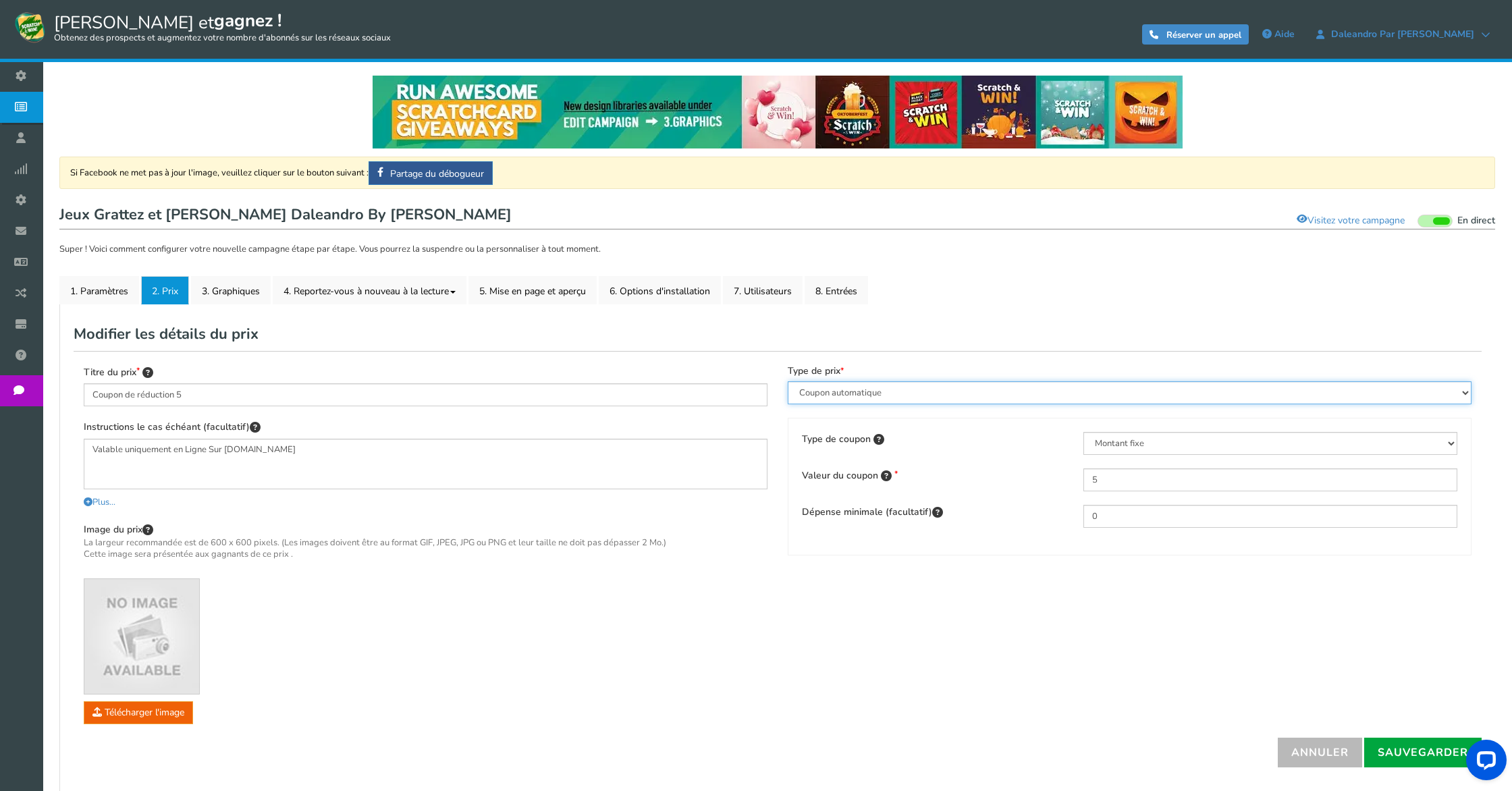
click at [788, 382] on select "Avantages et expériences Coupon automatique Coupon commun Coupon unique" at bounding box center [1129, 392] width 684 height 23
click at [1431, 752] on font "Sauvegarder" at bounding box center [1422, 752] width 90 height 15
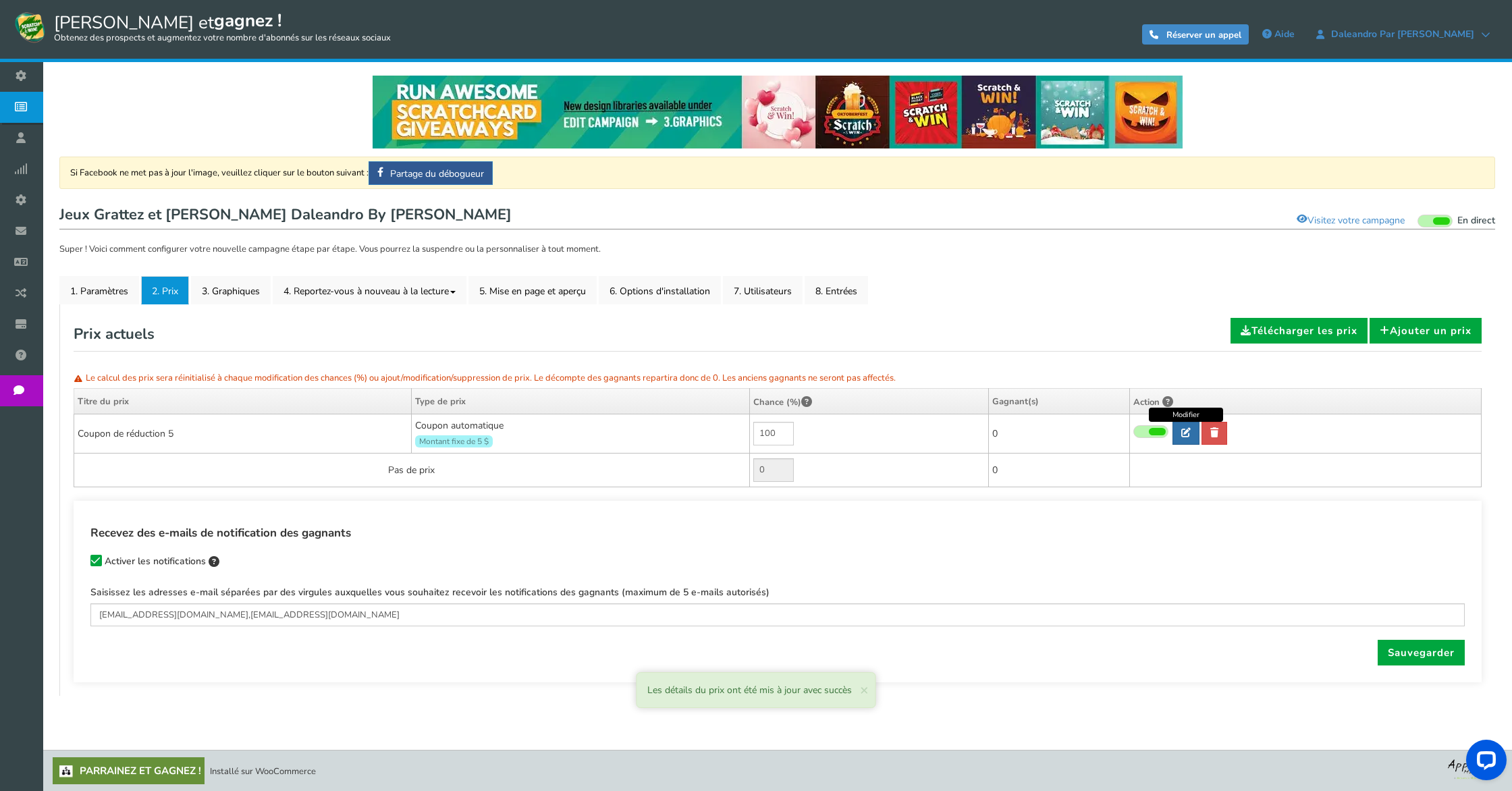
click at [1193, 435] on link at bounding box center [1185, 433] width 27 height 23
type input "Coupon de réduction 5"
type textarea "Valable uniquement en Ligne Sur [DOMAIN_NAME]"
select select "2"
type input "5"
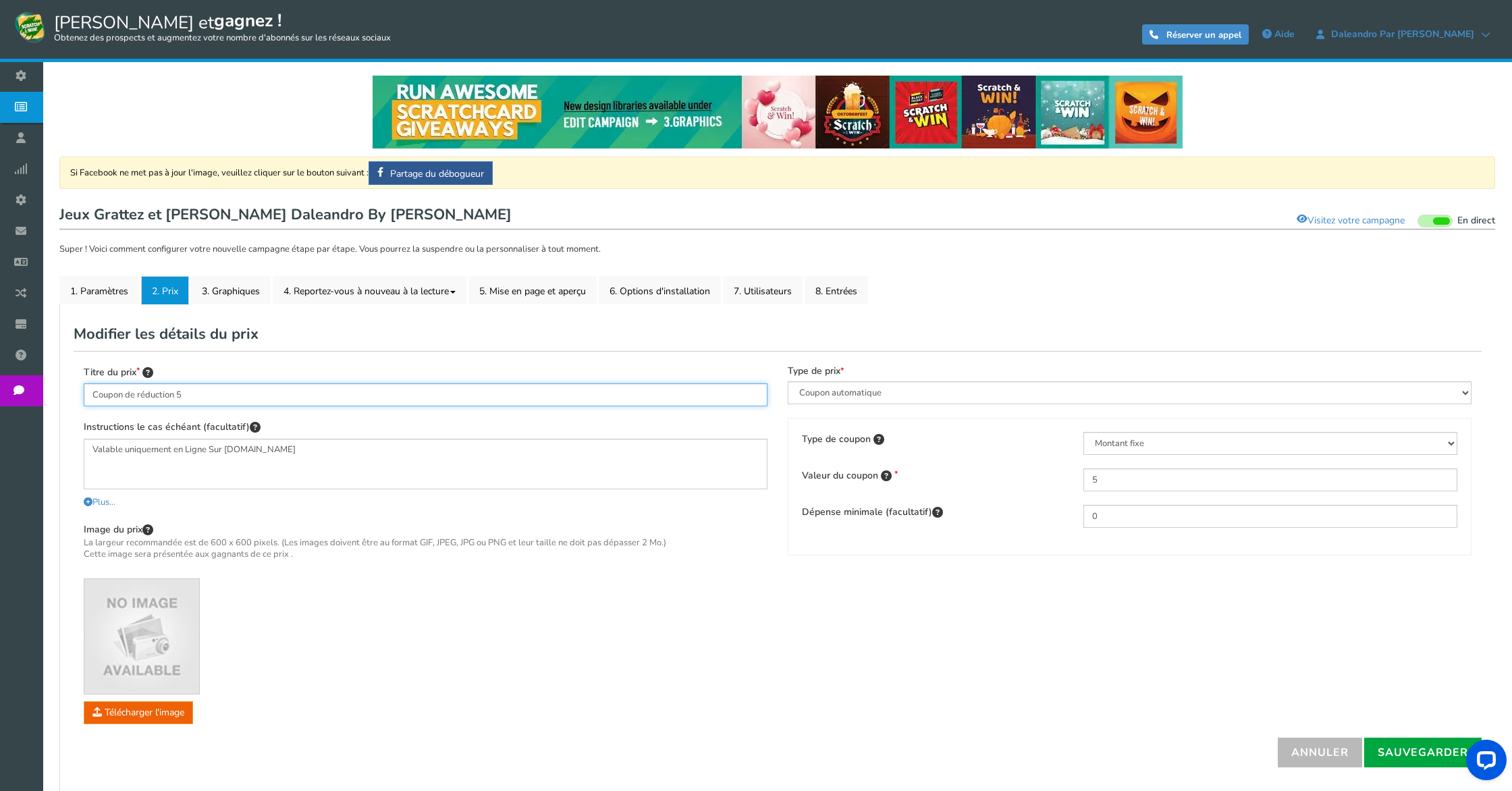
click at [319, 398] on input "Coupon de réduction 5" at bounding box center [425, 394] width 684 height 23
type input "Coupon de réduction 5 euros"
click at [1129, 440] on select "Pourcentage Montant fixe Livraison gratuite" at bounding box center [1270, 443] width 374 height 23
click at [1083, 433] on select "Pourcentage Montant fixe Livraison gratuite" at bounding box center [1270, 443] width 374 height 23
click at [1139, 440] on select "Pourcentage Montant fixe Livraison gratuite" at bounding box center [1270, 443] width 374 height 23
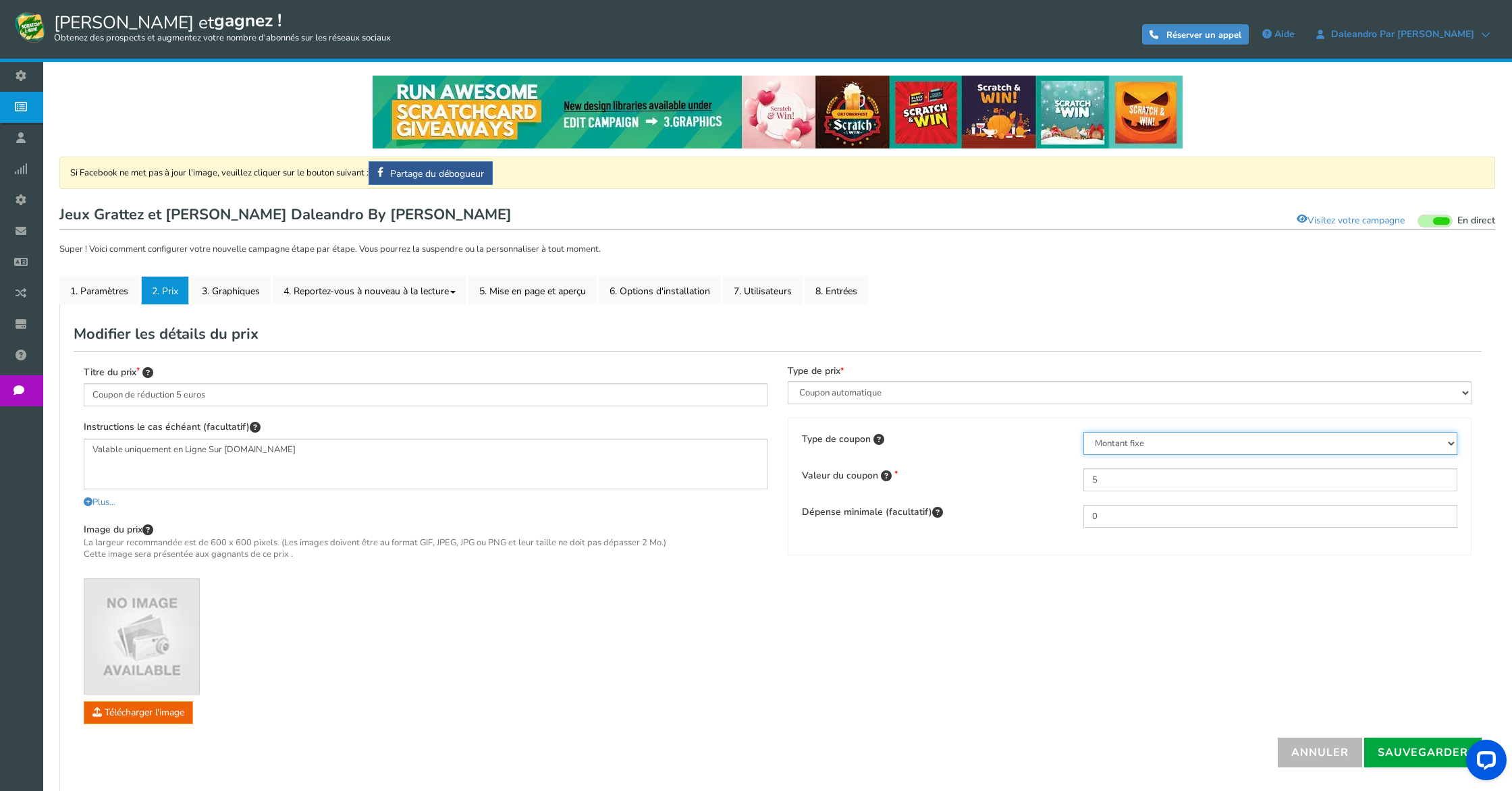
click at [1083, 433] on select "Pourcentage Montant fixe Livraison gratuite" at bounding box center [1270, 443] width 374 height 23
click at [934, 402] on select "Avantages et expériences Coupon automatique Coupon commun Coupon unique" at bounding box center [1129, 392] width 684 height 23
click at [788, 382] on select "Avantages et expériences Coupon automatique Coupon commun Coupon unique" at bounding box center [1129, 392] width 684 height 23
click at [934, 397] on select "Avantages et expériences Coupon automatique Coupon commun Coupon unique" at bounding box center [1129, 392] width 684 height 23
click at [788, 382] on select "Avantages et expériences Coupon automatique Coupon commun Coupon unique" at bounding box center [1129, 392] width 684 height 23
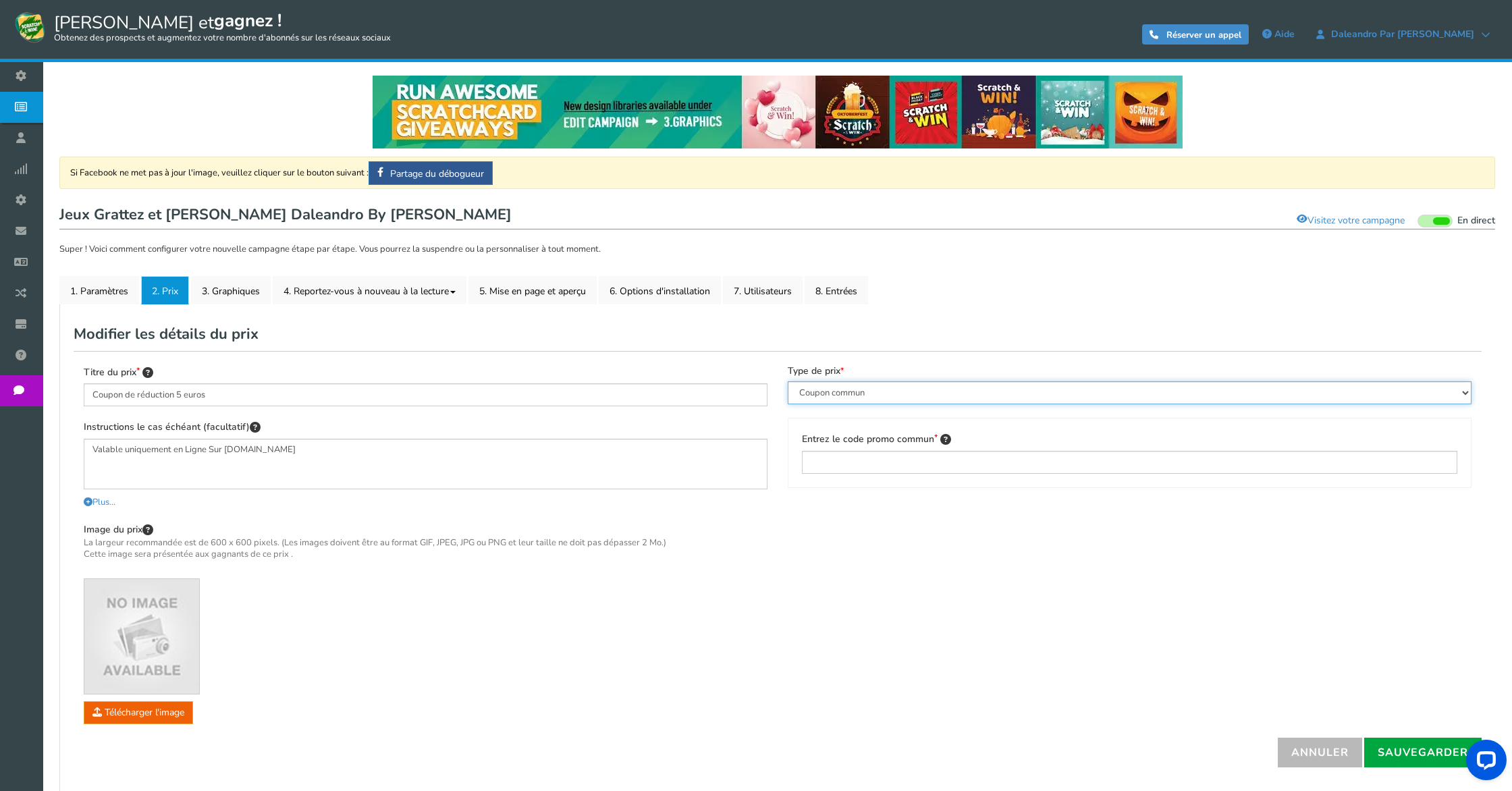
click at [931, 397] on select "Avantages et expériences Coupon automatique Coupon commun Coupon unique" at bounding box center [1129, 392] width 684 height 23
click at [788, 382] on select "Avantages et expériences Coupon automatique Coupon commun Coupon unique" at bounding box center [1129, 392] width 684 height 23
click at [930, 391] on select "Avantages et expériences Coupon automatique Coupon commun Coupon unique" at bounding box center [1129, 392] width 684 height 23
select select "Common"
click at [788, 382] on select "Avantages et expériences Coupon automatique Coupon commun Coupon unique" at bounding box center [1129, 392] width 684 height 23
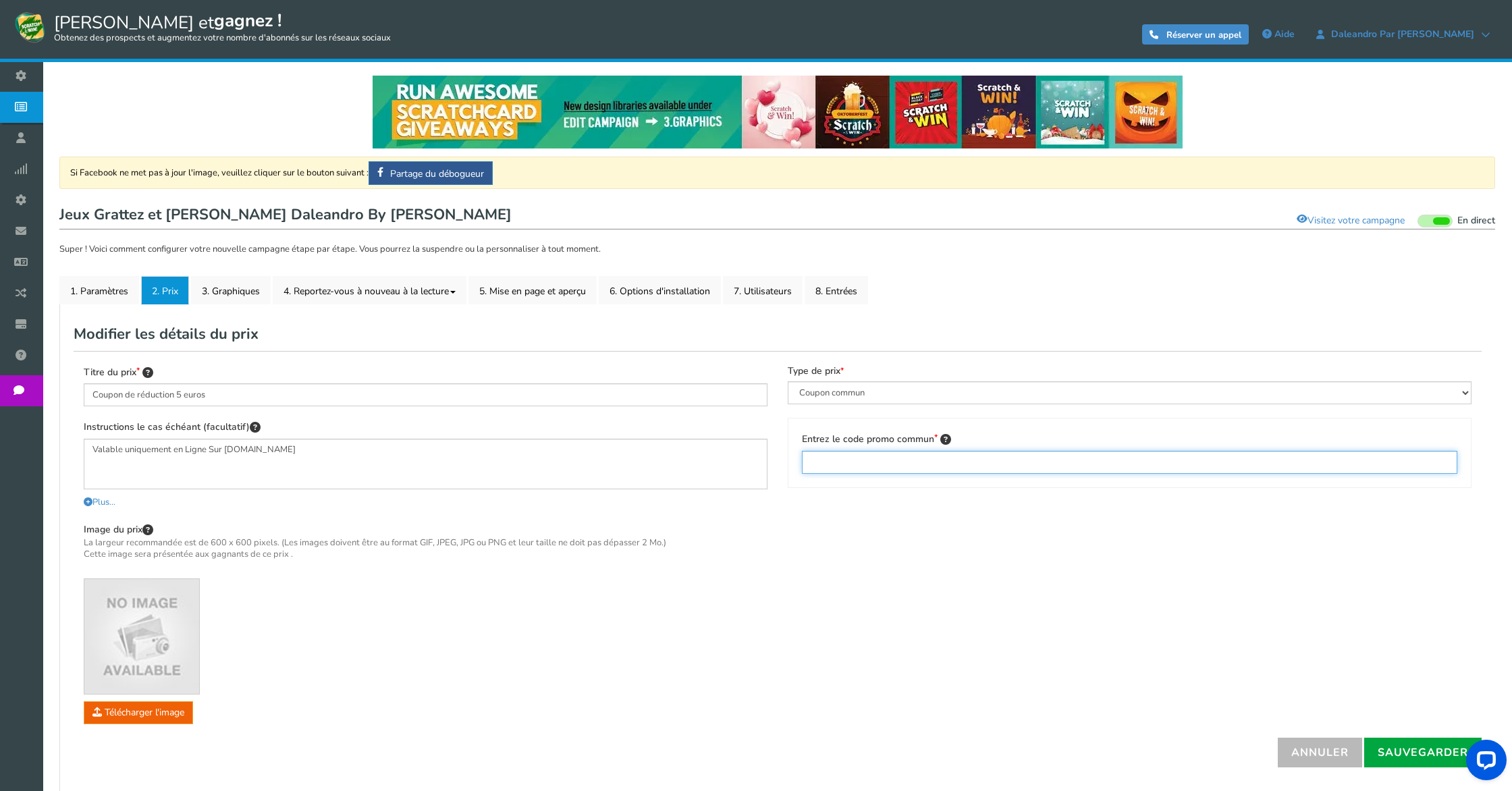
click at [836, 462] on input "text" at bounding box center [1129, 461] width 656 height 23
paste input "night05"
type input "night05"
click at [1419, 757] on font "Sauvegarder" at bounding box center [1422, 752] width 90 height 15
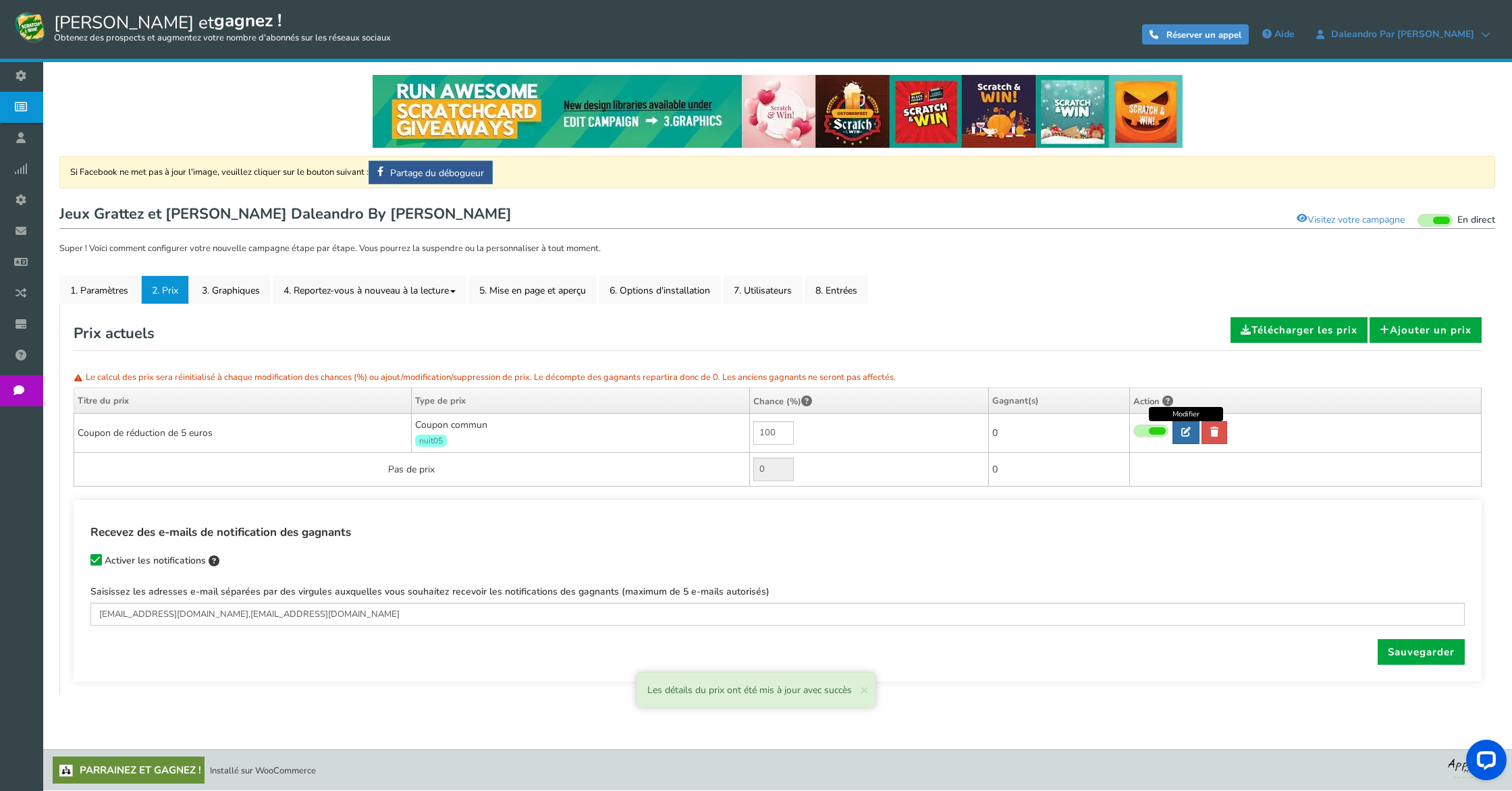
scroll to position [0, 0]
click at [1183, 433] on icon at bounding box center [1185, 432] width 9 height 9
type input "Coupon de réduction 5 euros"
type textarea "Valable uniquement en Ligne Sur [DOMAIN_NAME]"
select select "Common"
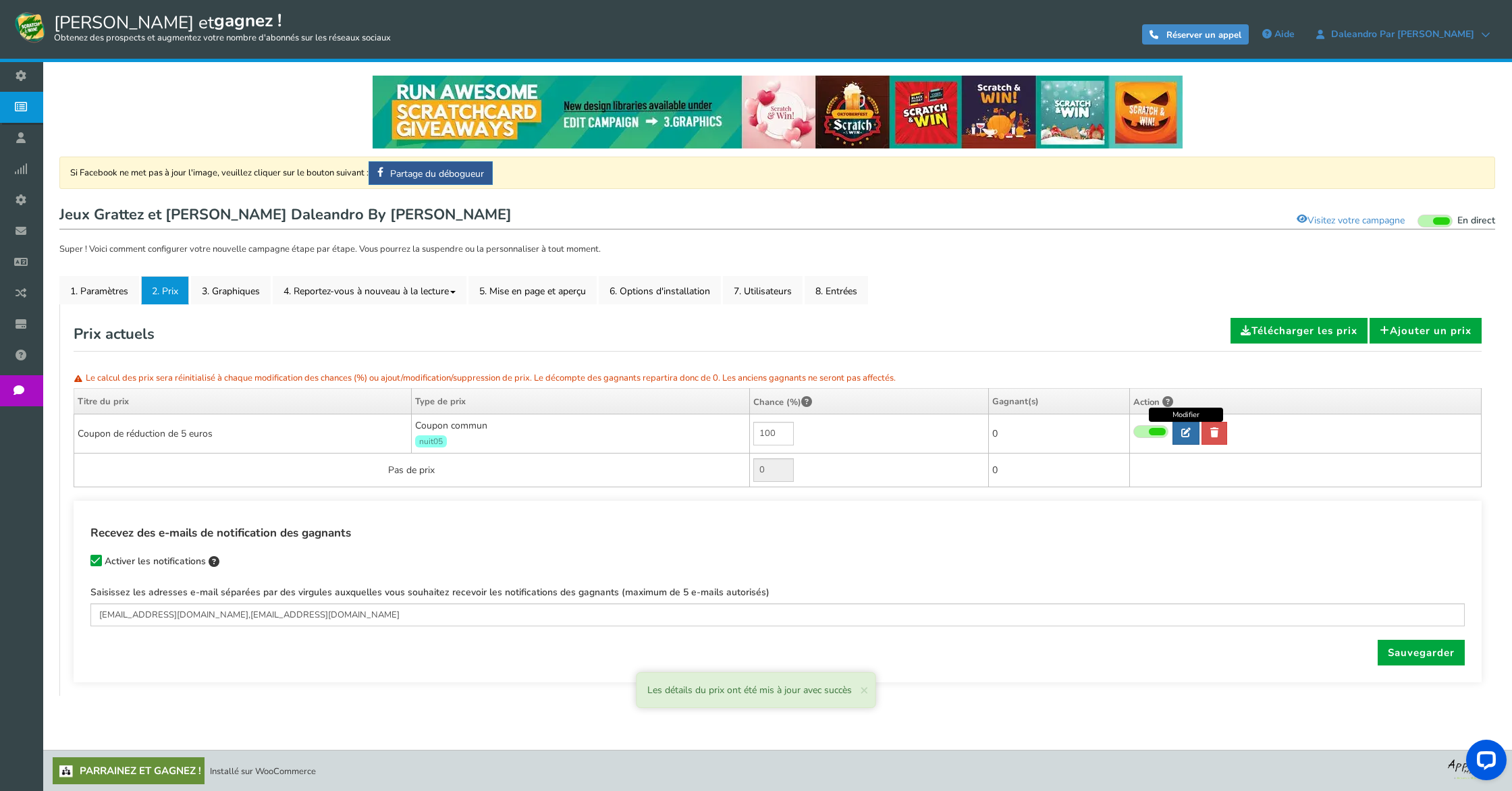
type input "night05"
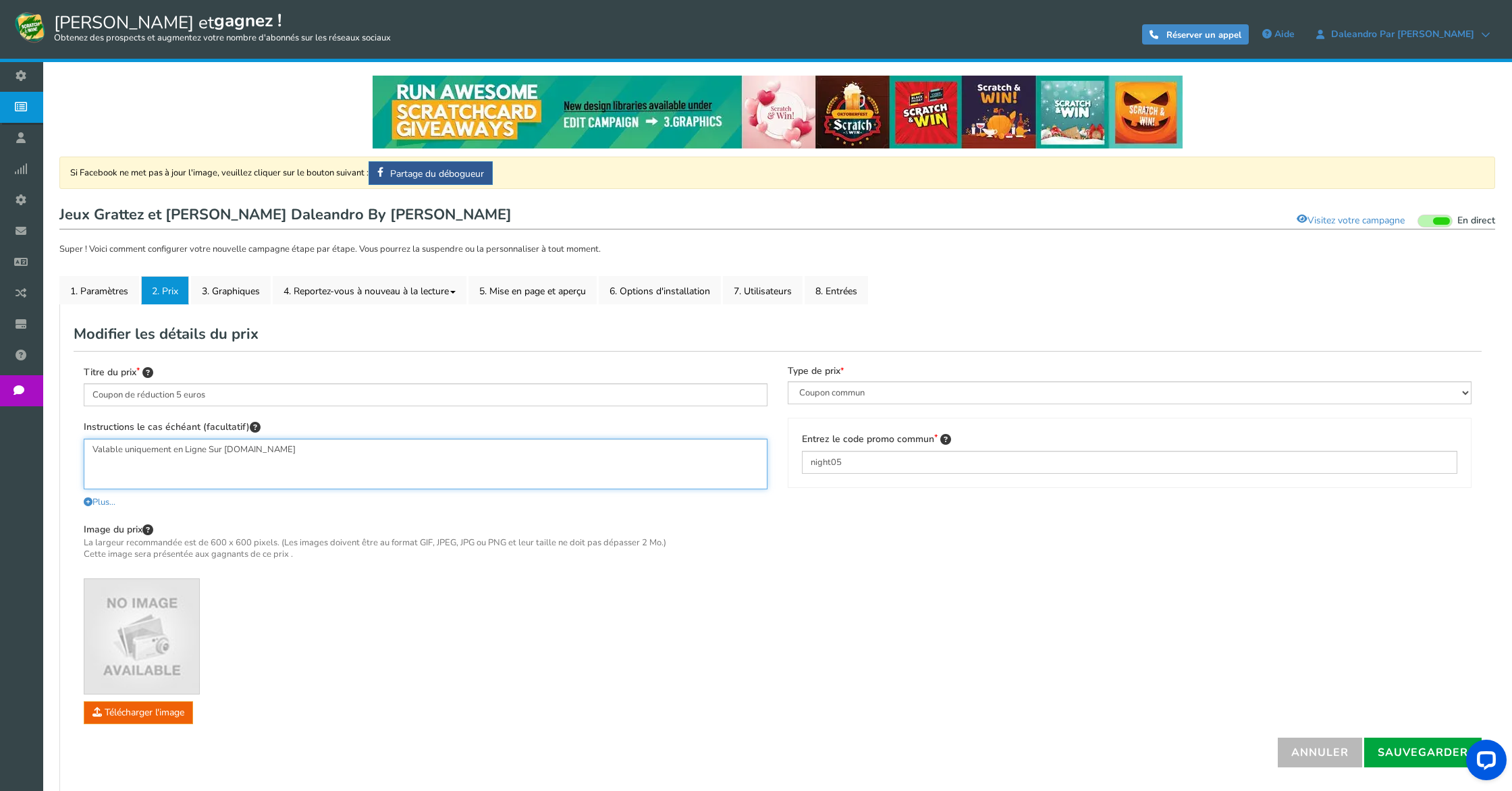
click at [226, 447] on textarea "Valable uniquement en Ligne Sur [DOMAIN_NAME]" at bounding box center [425, 464] width 684 height 50
click at [208, 448] on textarea "Valable uniquement en Ligne Sur la boutique en [DOMAIN_NAME]" at bounding box center [425, 464] width 684 height 50
click at [245, 450] on textarea "Valable uniquement Sur la boutique en [DOMAIN_NAME]" at bounding box center [425, 464] width 684 height 50
click at [471, 461] on textarea "Valable uniquement Sur la boutique en ligne [DOMAIN_NAME]" at bounding box center [425, 464] width 684 height 50
type textarea "Valable uniquement Sur la boutique en ligne [DOMAIN_NAME] Valable jusqu'au [DAT…"
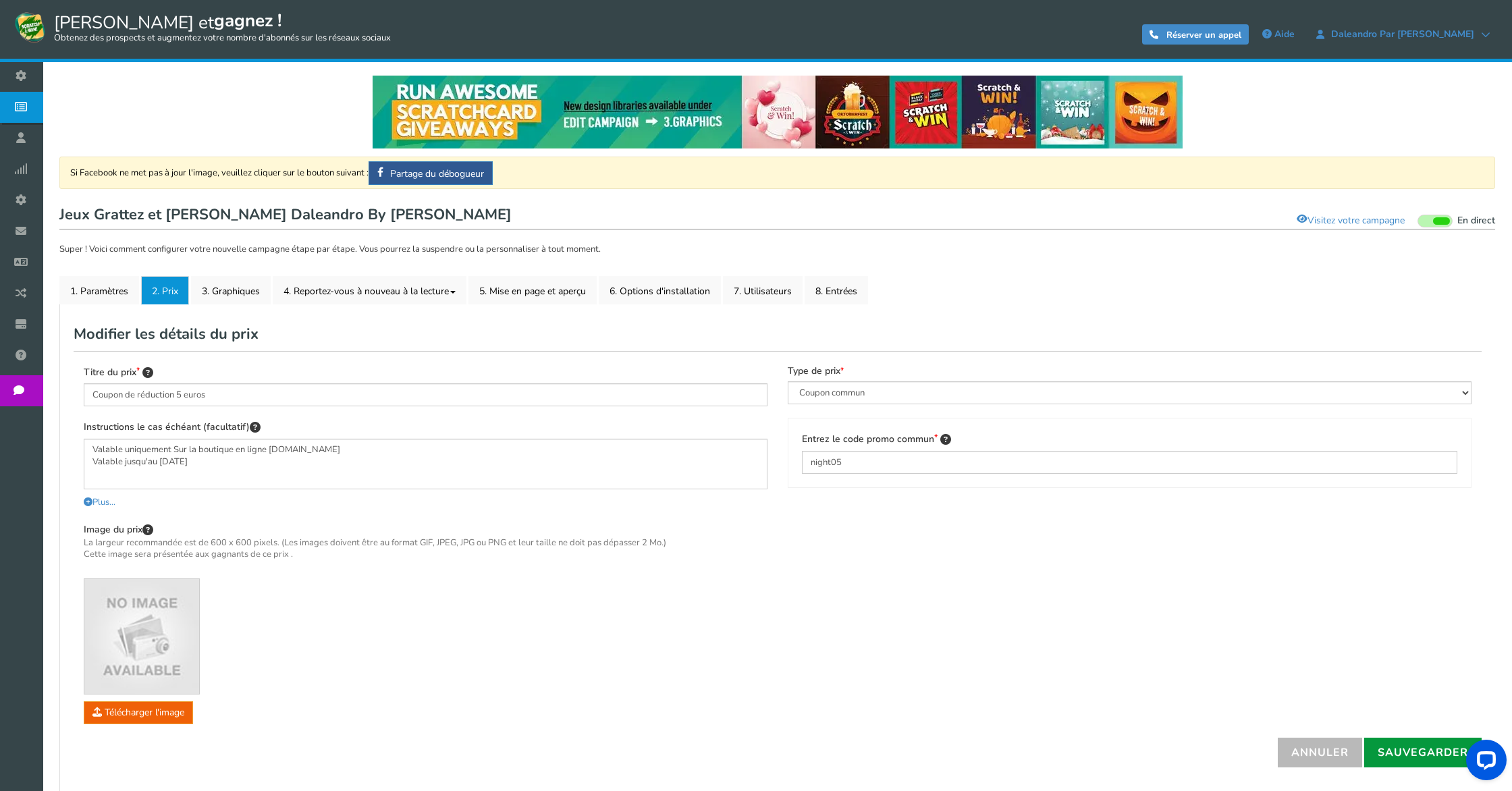
click at [1430, 753] on font "Sauvegarder" at bounding box center [1422, 752] width 90 height 15
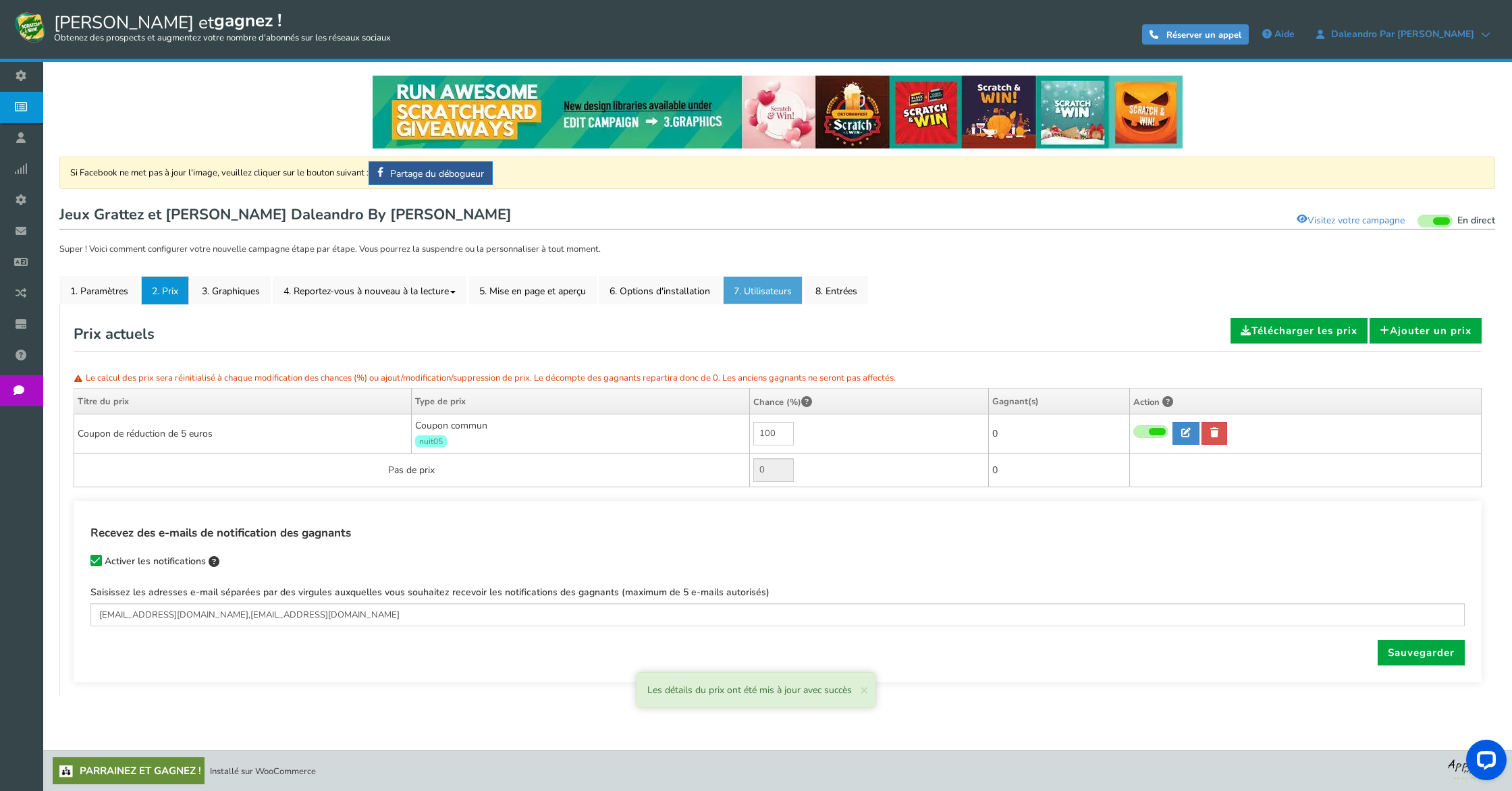
click at [775, 294] on font "7. Utilisateurs" at bounding box center [762, 290] width 58 height 13
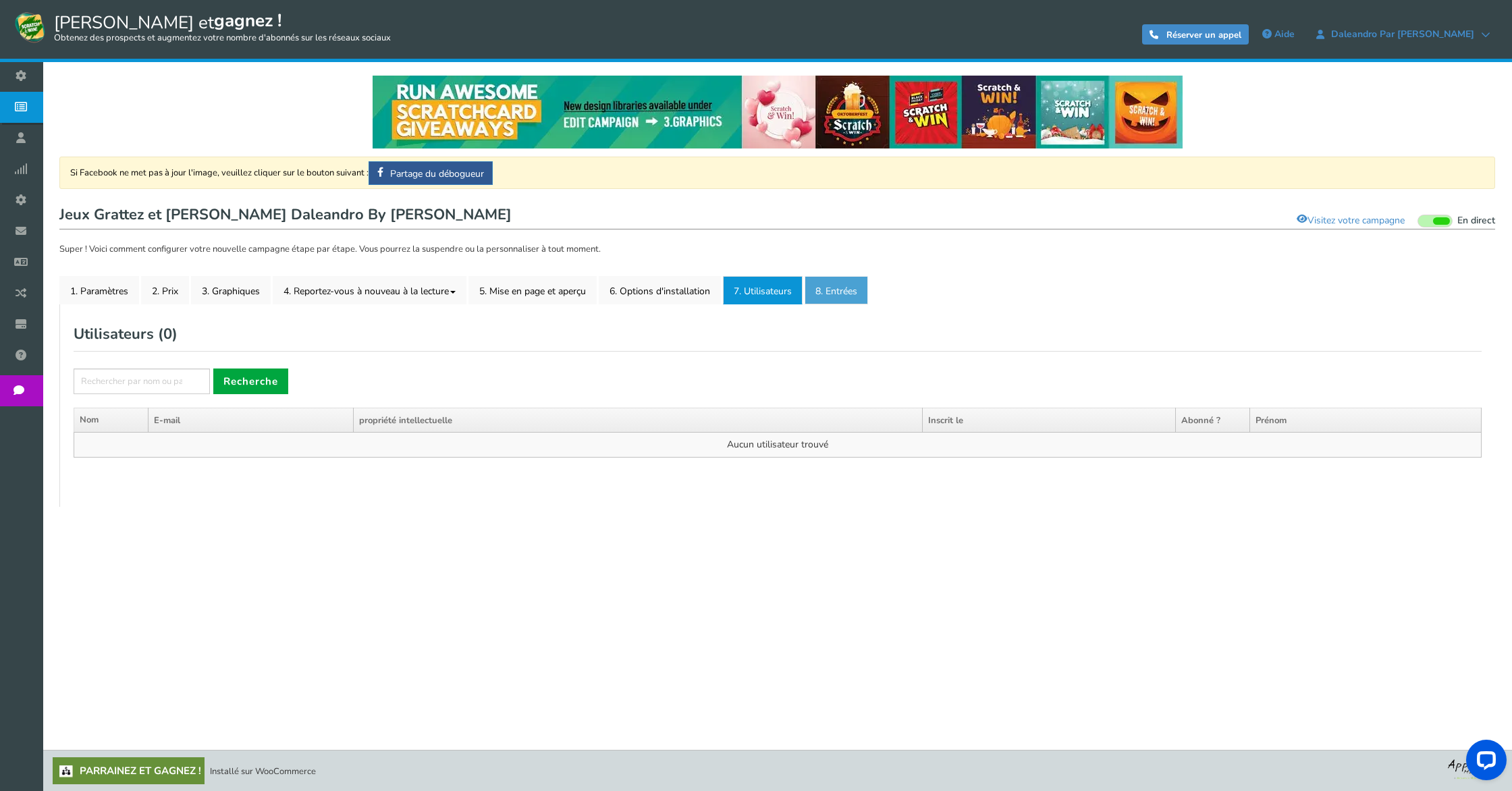
click at [841, 293] on font "8. Entrées" at bounding box center [836, 290] width 42 height 13
drag, startPoint x: 754, startPoint y: 292, endPoint x: 736, endPoint y: 290, distance: 18.1
click at [754, 292] on font "7. Utilisateurs" at bounding box center [762, 290] width 58 height 13
click at [698, 288] on font "6. Options d'installation" at bounding box center [660, 290] width 100 height 13
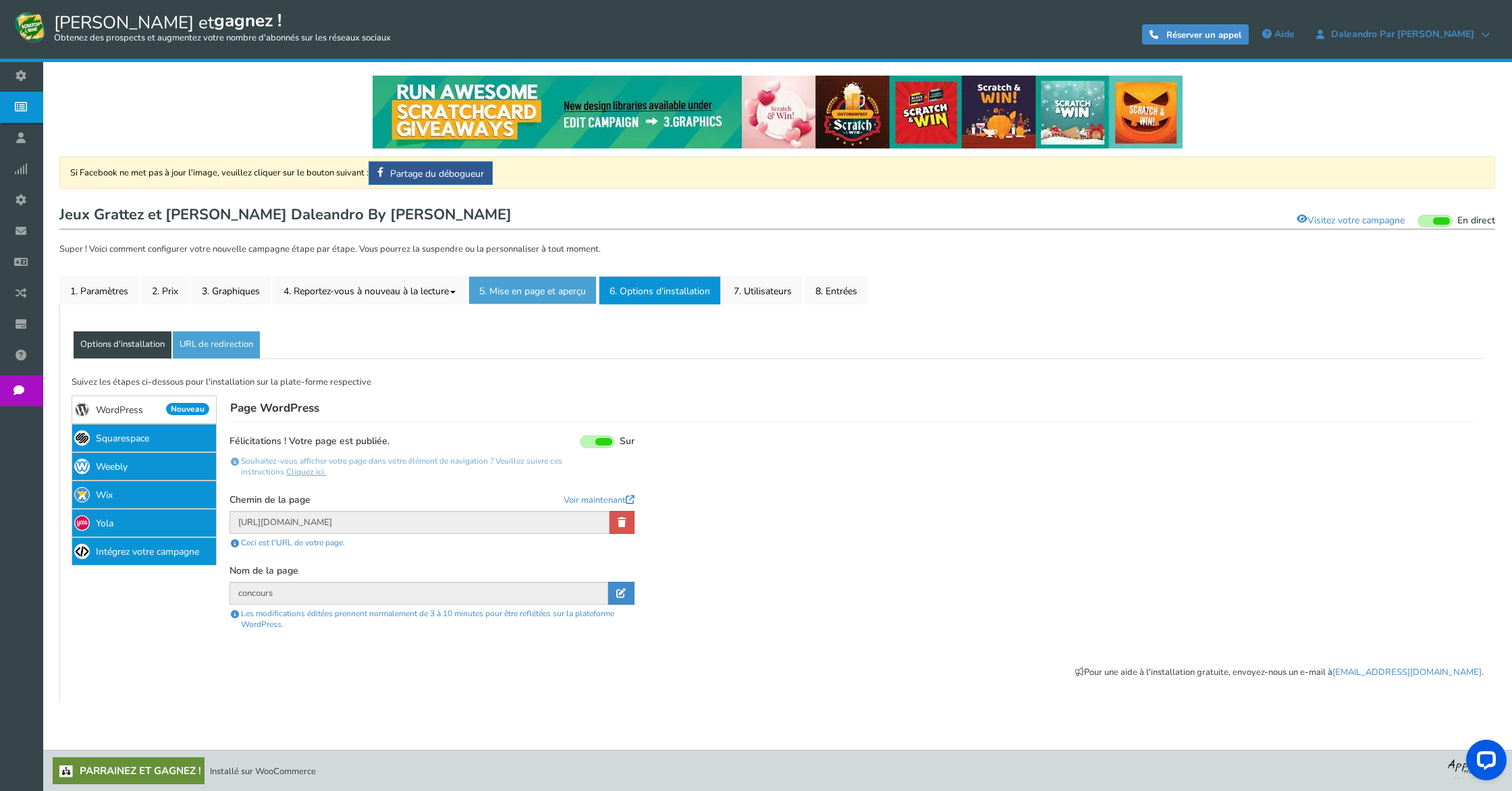
click at [597, 290] on link "5. Mise en page et aperçu" at bounding box center [532, 290] width 128 height 28
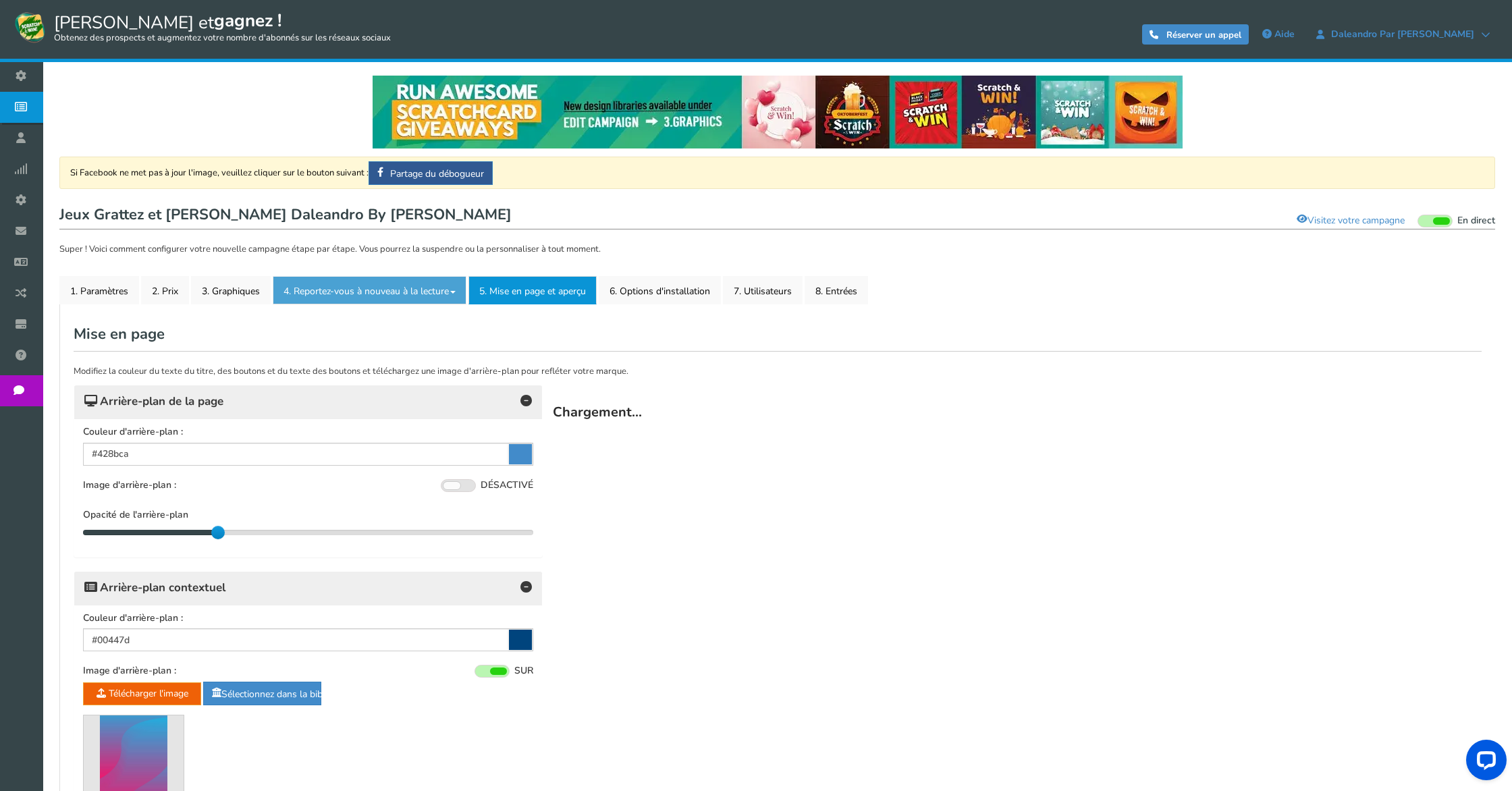
click at [443, 285] on font "4. Reportez-vous à nouveau à la lecture" at bounding box center [366, 290] width 165 height 13
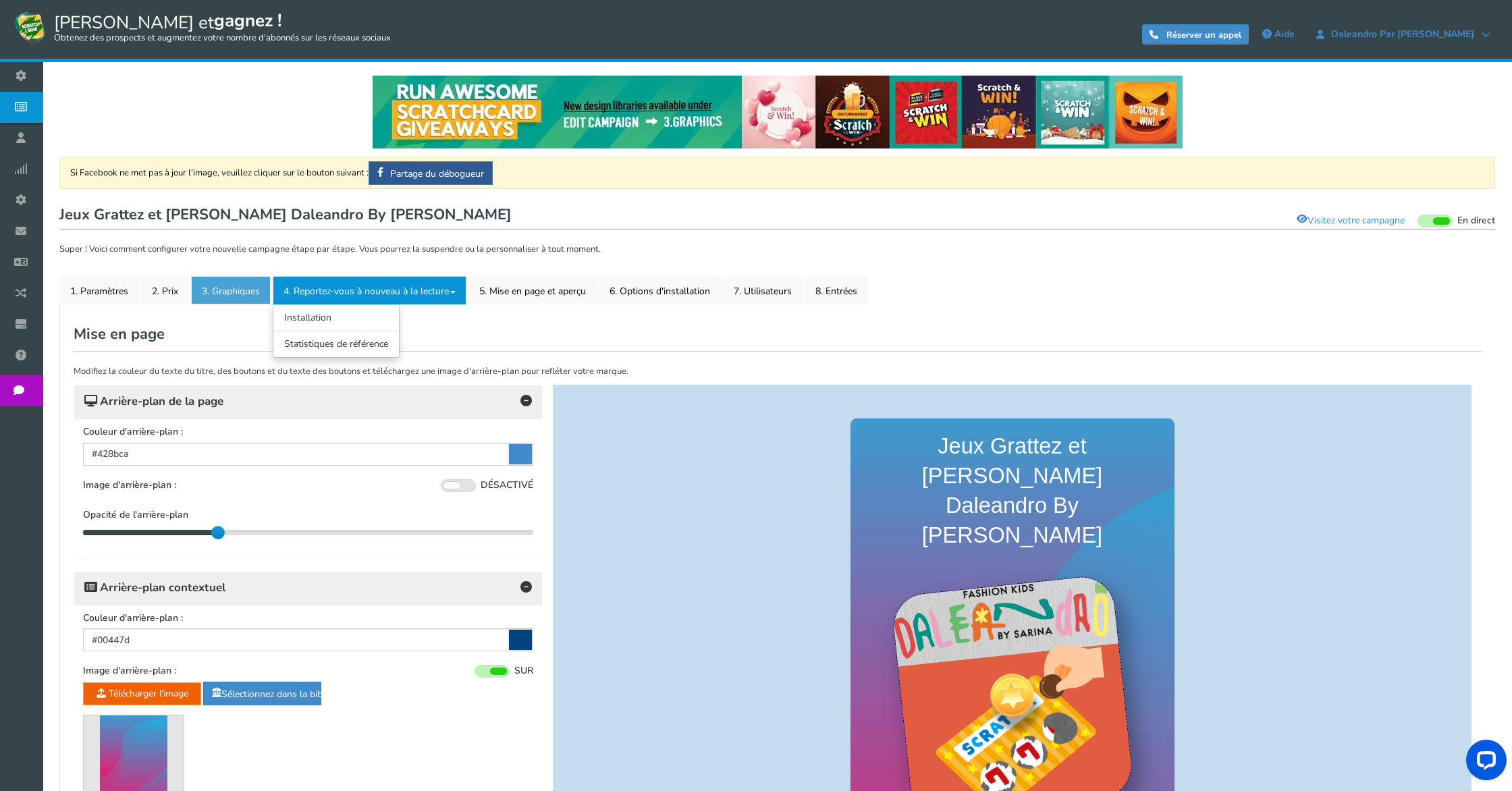
click at [245, 290] on font "3. Graphiques" at bounding box center [230, 290] width 58 height 13
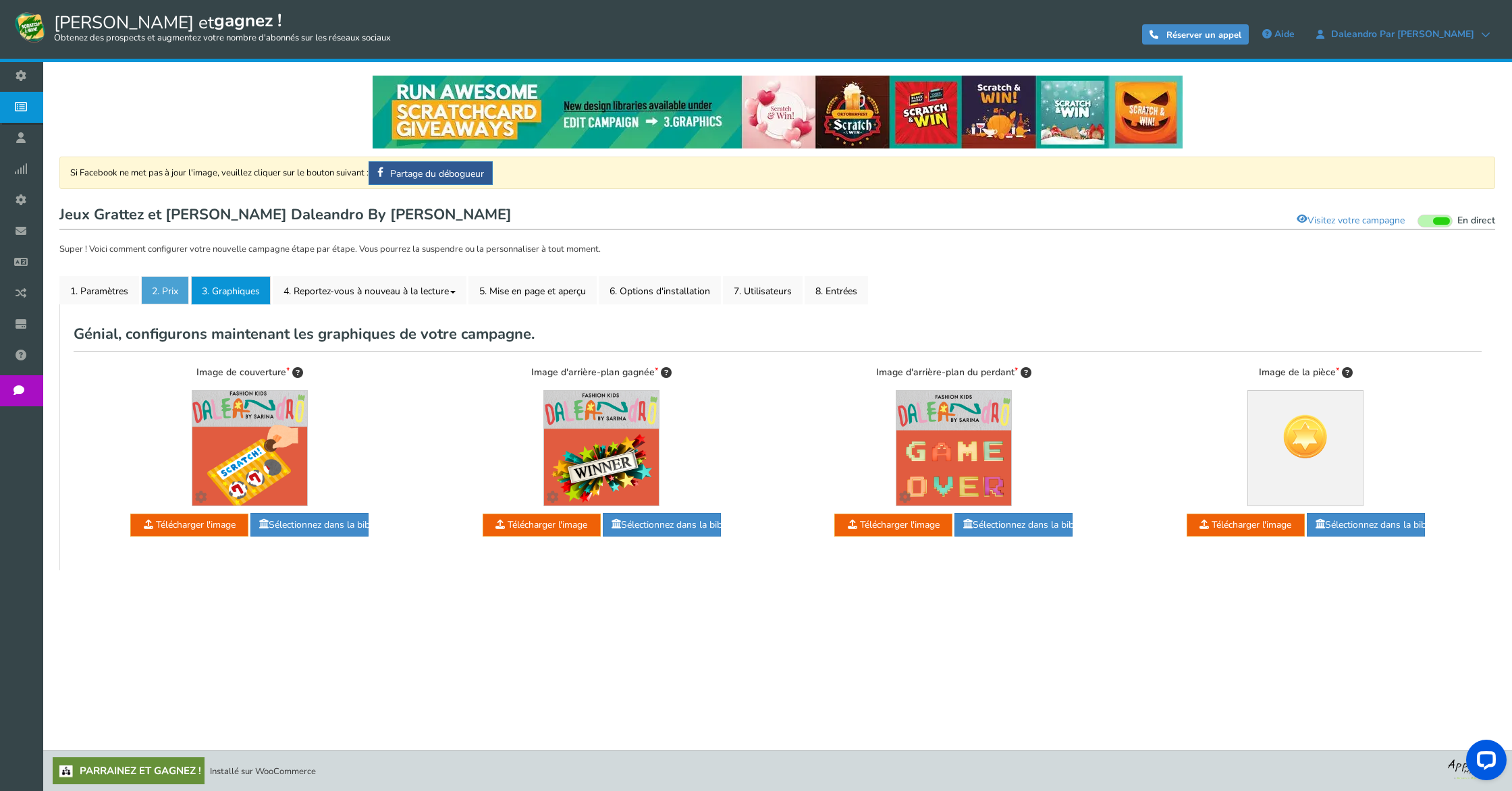
click at [150, 290] on link "2. Prix" at bounding box center [164, 290] width 48 height 28
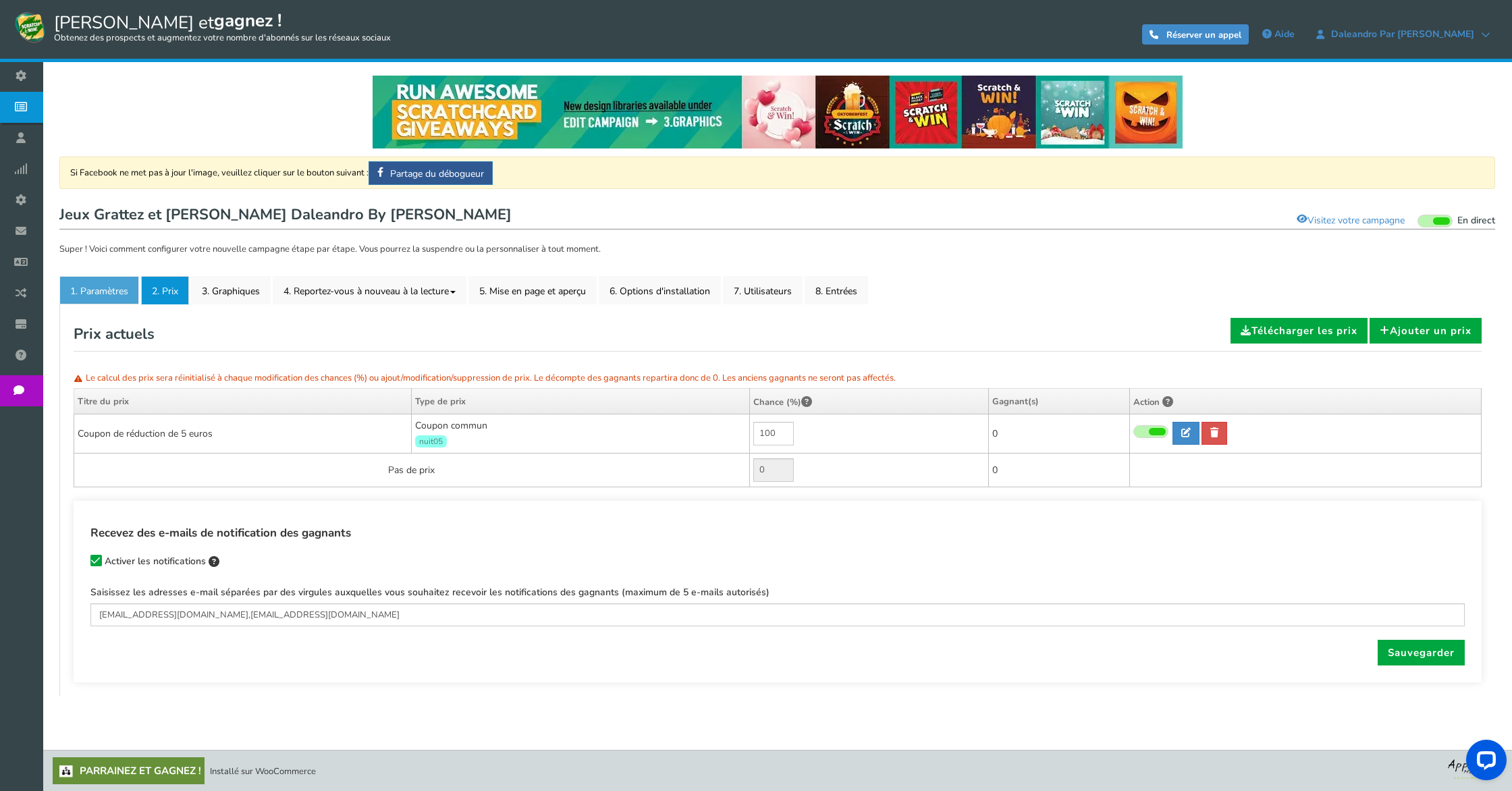
click at [85, 290] on font "1. Paramètres" at bounding box center [99, 290] width 58 height 13
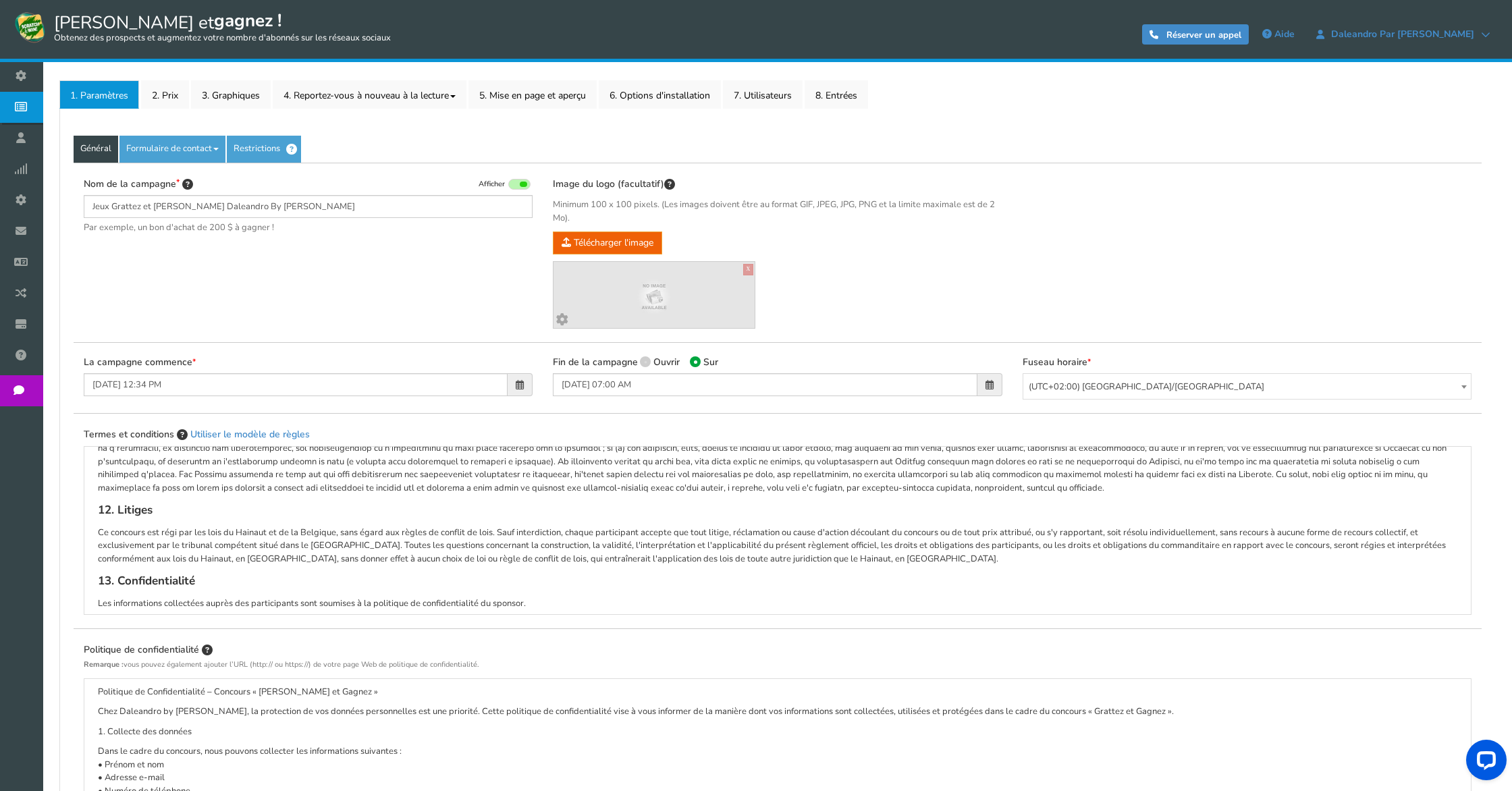
scroll to position [418, 0]
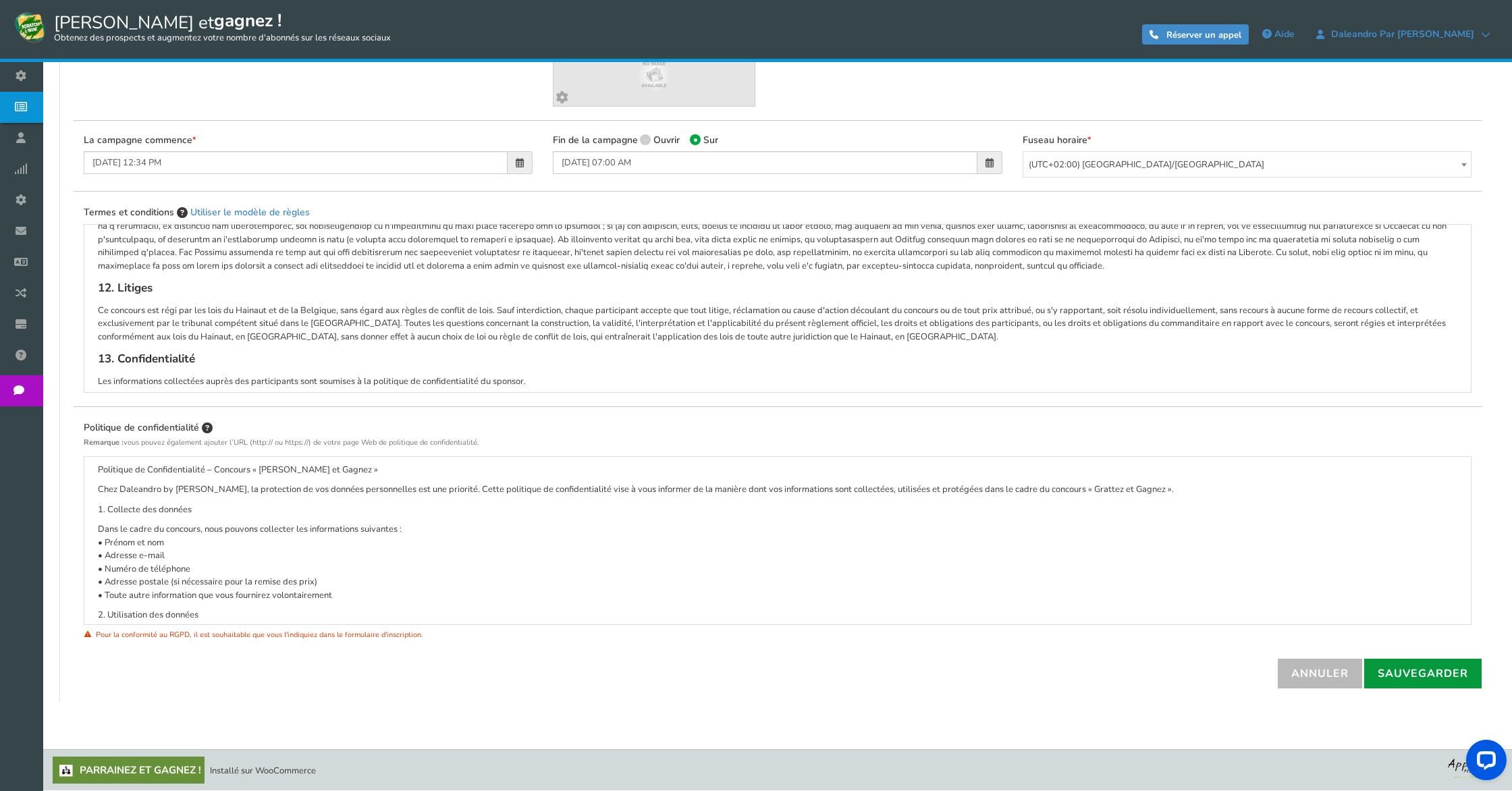
click at [1435, 681] on link "Sauvegarder" at bounding box center [1422, 673] width 117 height 29
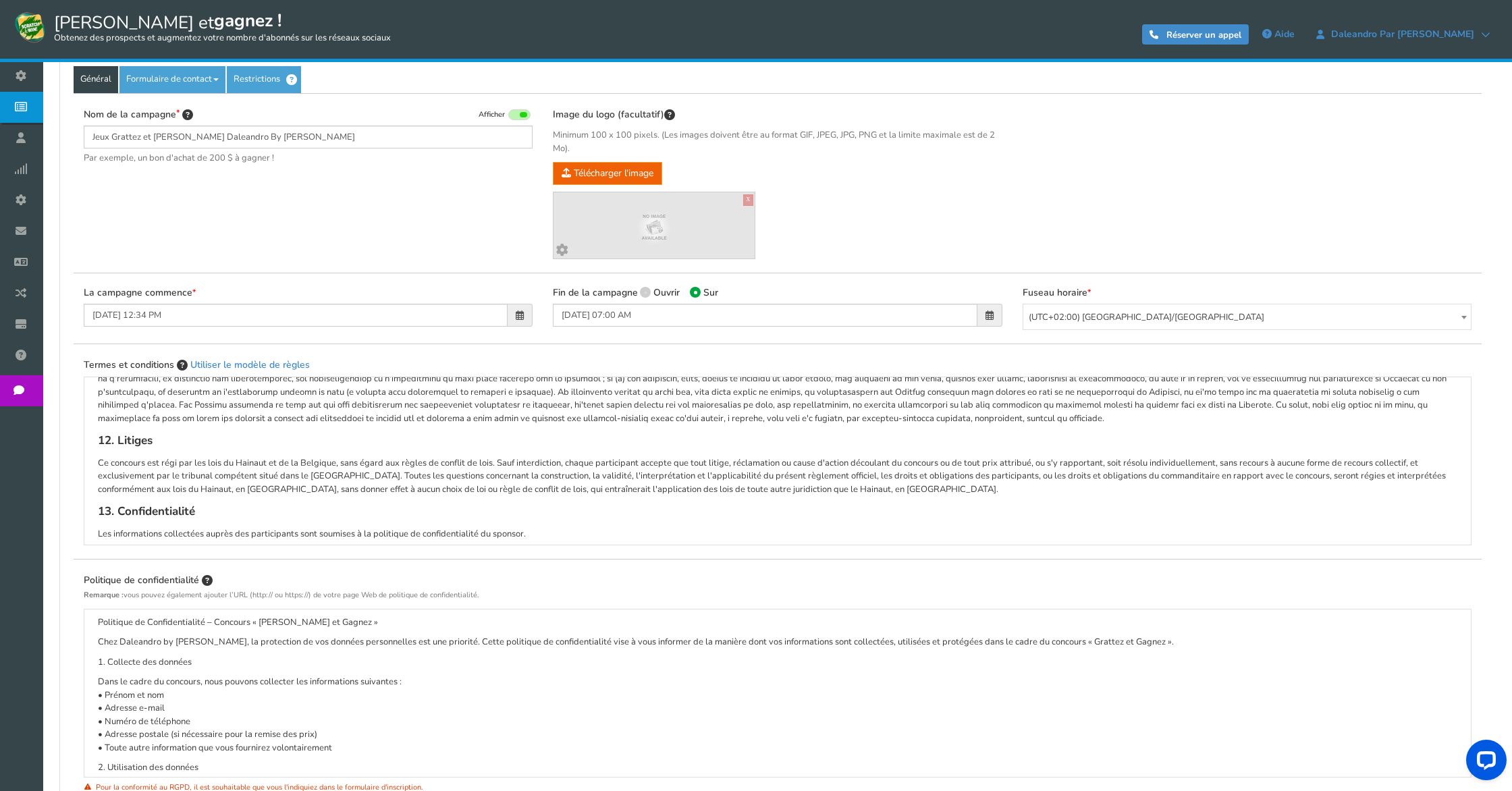
scroll to position [0, 0]
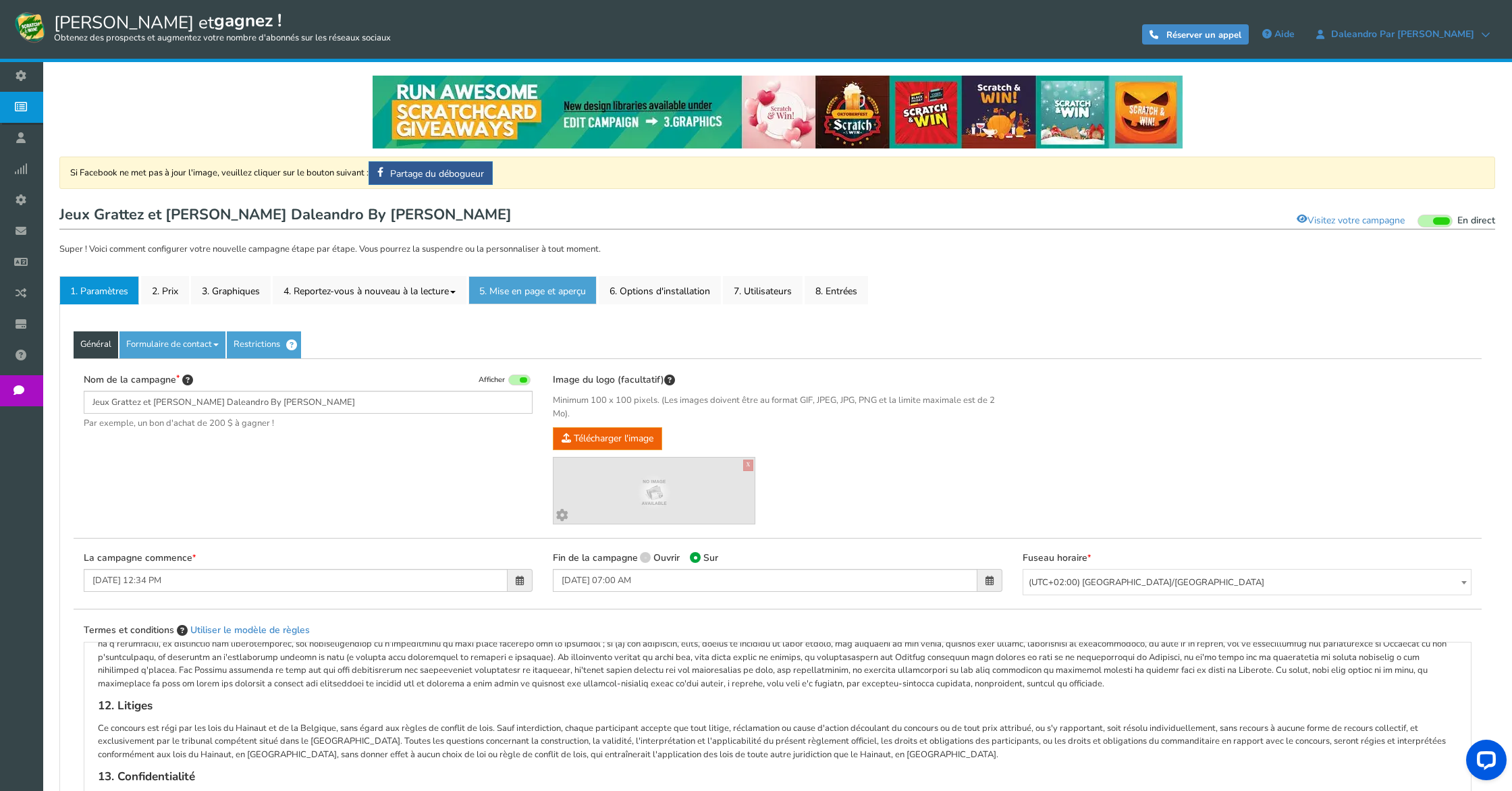
click at [555, 293] on font "5. Mise en page et aperçu" at bounding box center [532, 290] width 106 height 13
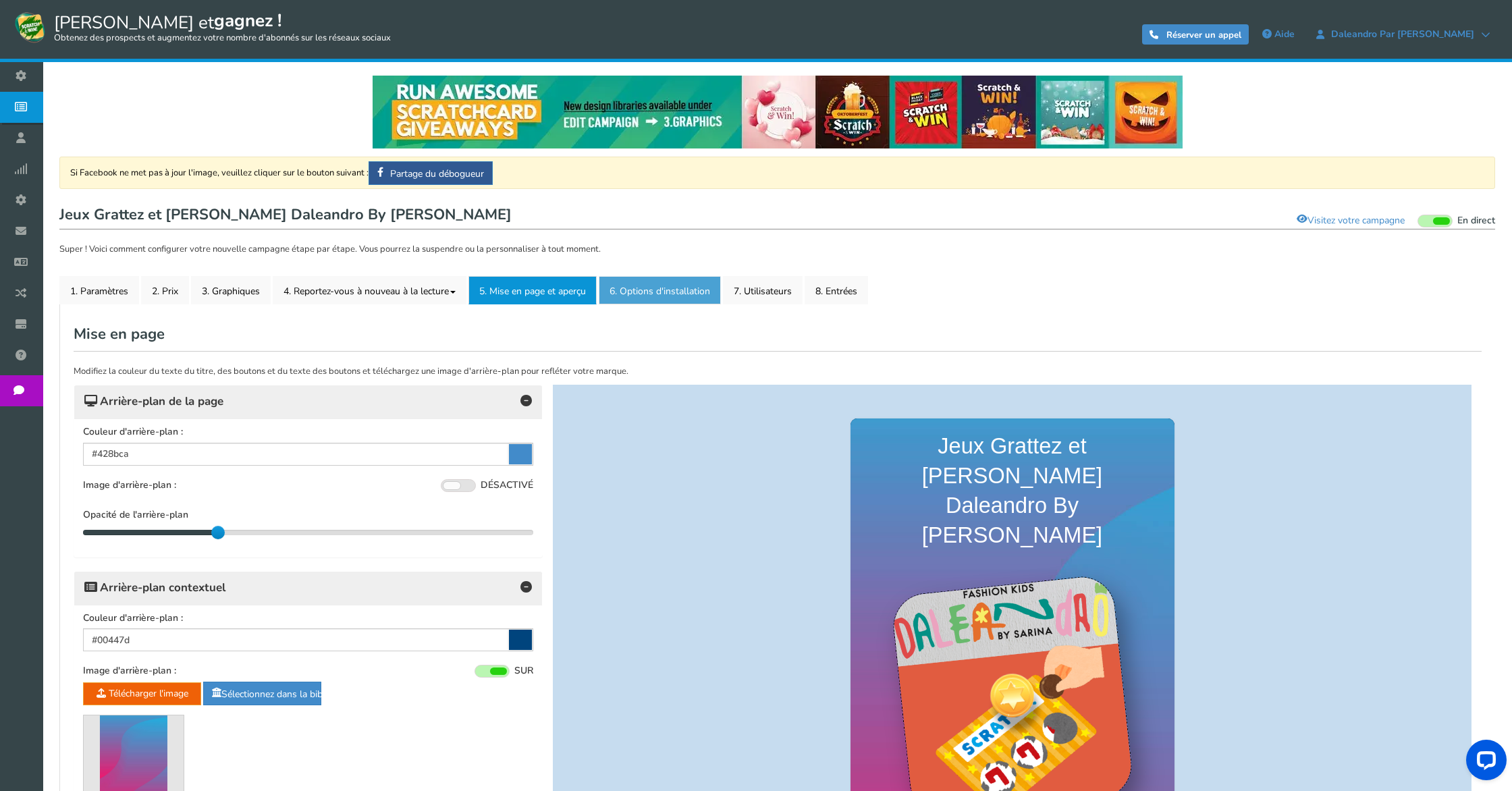
click at [707, 284] on link "6. Options d'installation Nouveau" at bounding box center [660, 290] width 122 height 28
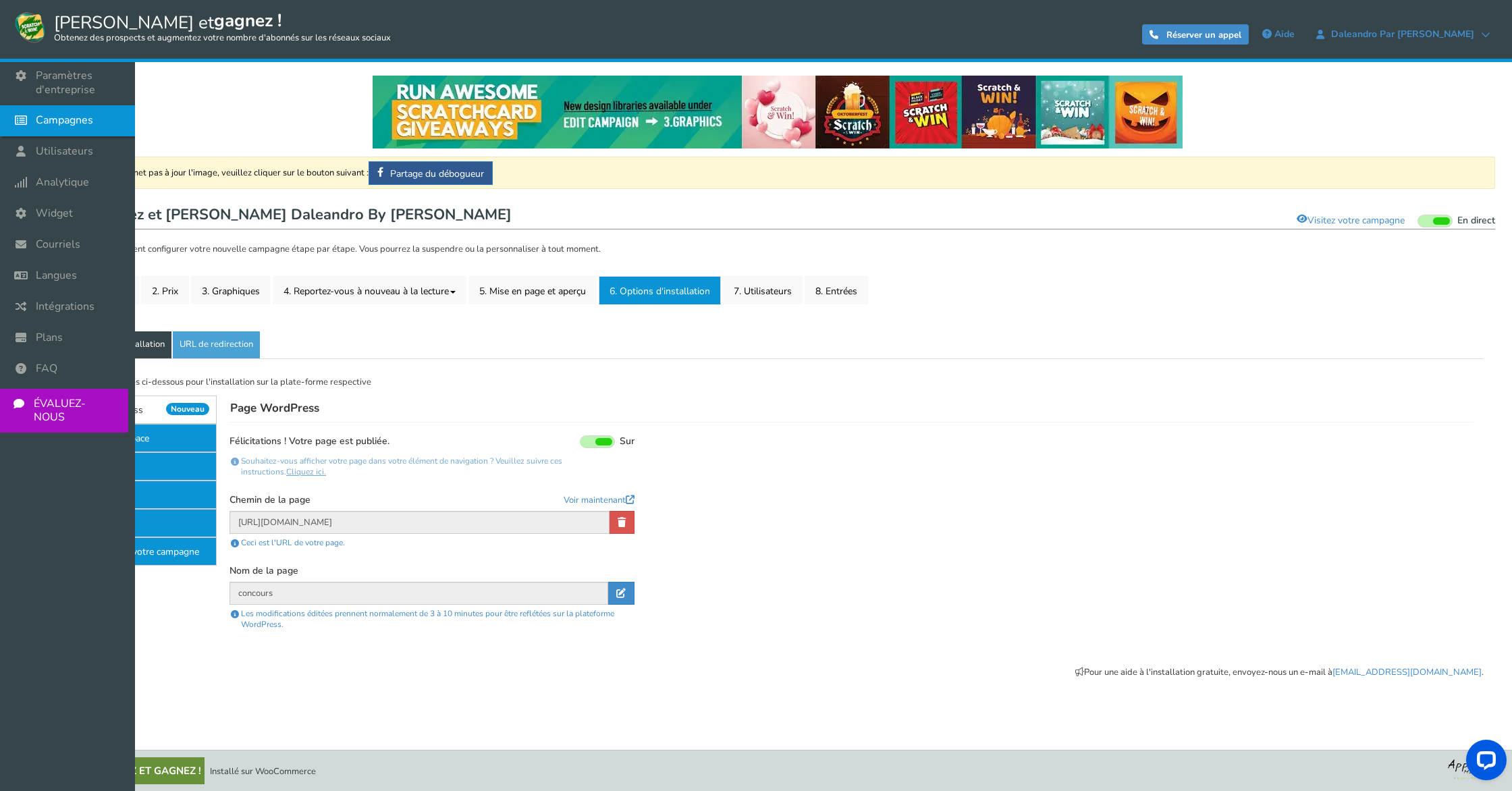
click at [33, 106] on link "Campagnes" at bounding box center [67, 121] width 135 height 31
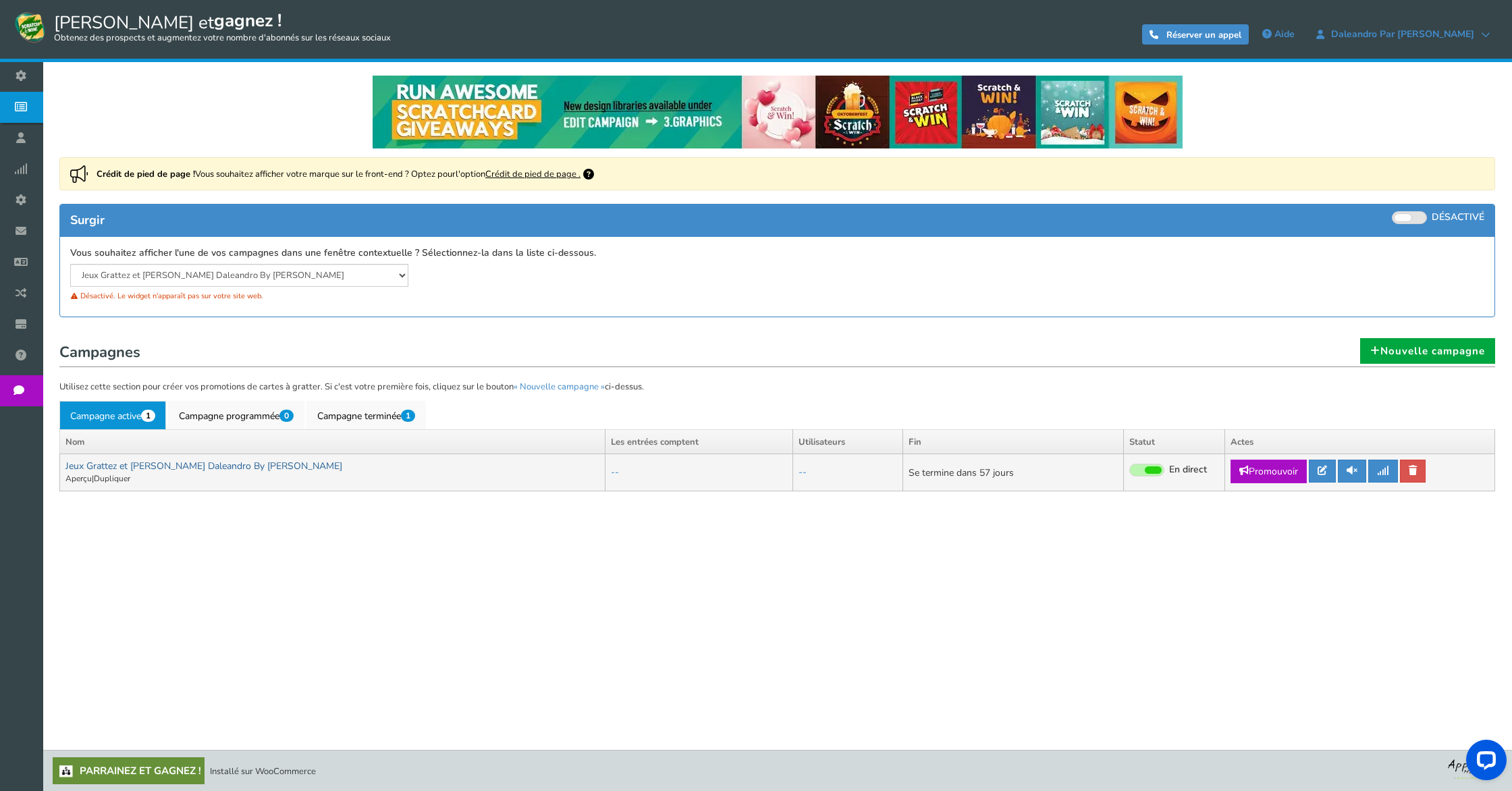
click at [158, 469] on font "Jeux Grattez et [PERSON_NAME] Daleandro By [PERSON_NAME]" at bounding box center [203, 465] width 276 height 13
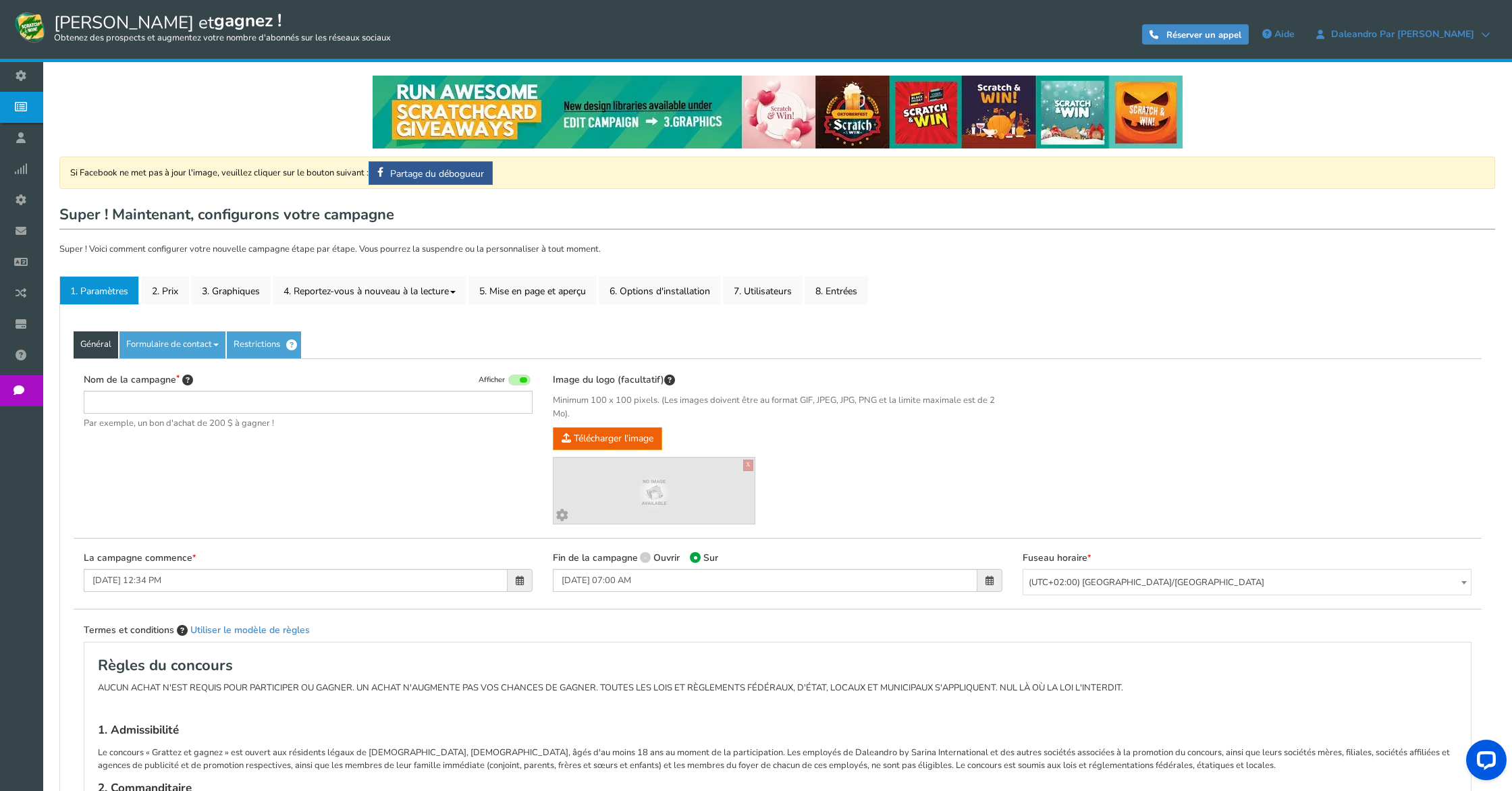
type input "Jeux Grattez et [PERSON_NAME] Daleandro By [PERSON_NAME]"
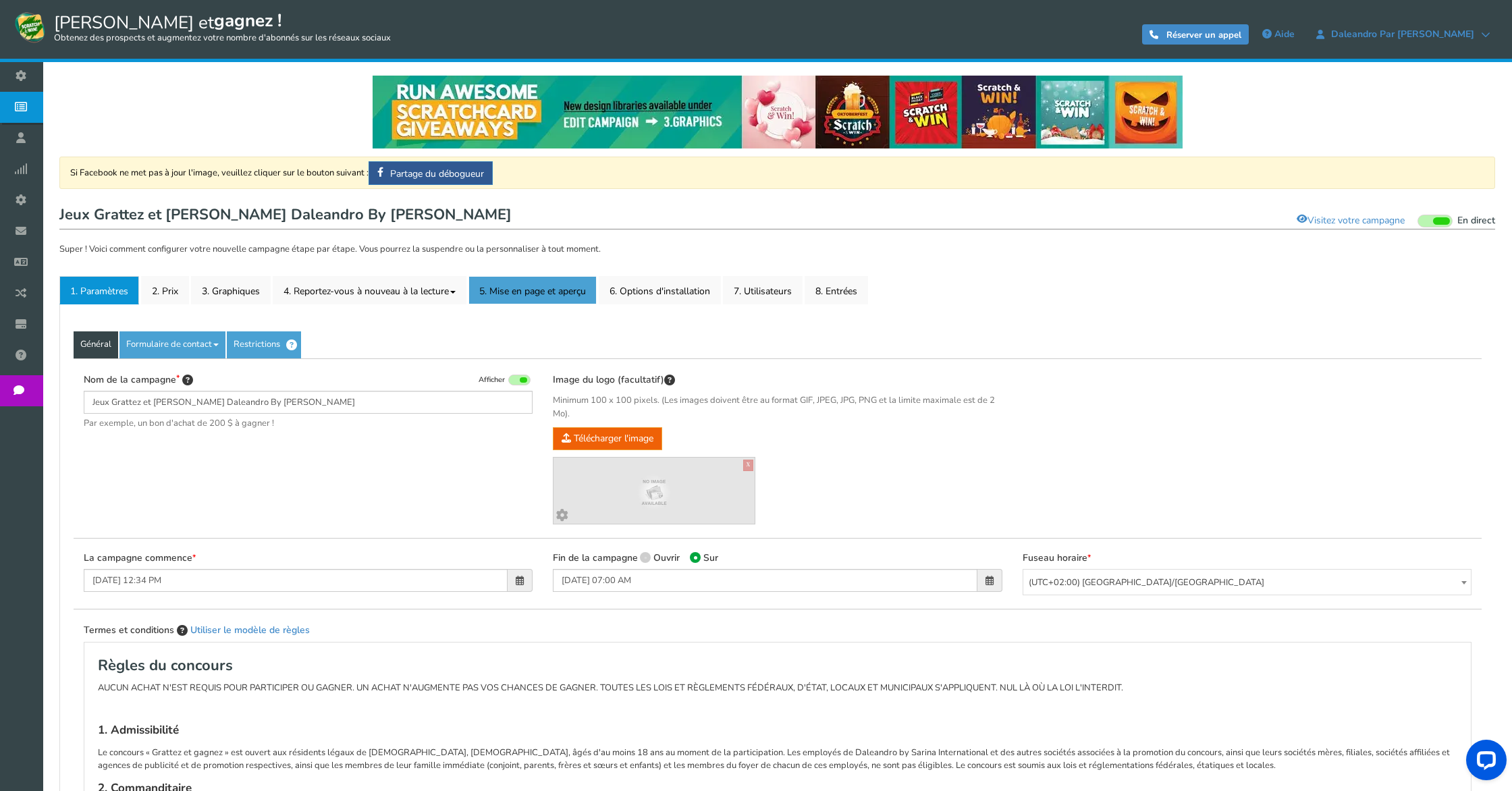
click at [537, 283] on link "5. Mise en page et aperçu" at bounding box center [532, 290] width 128 height 28
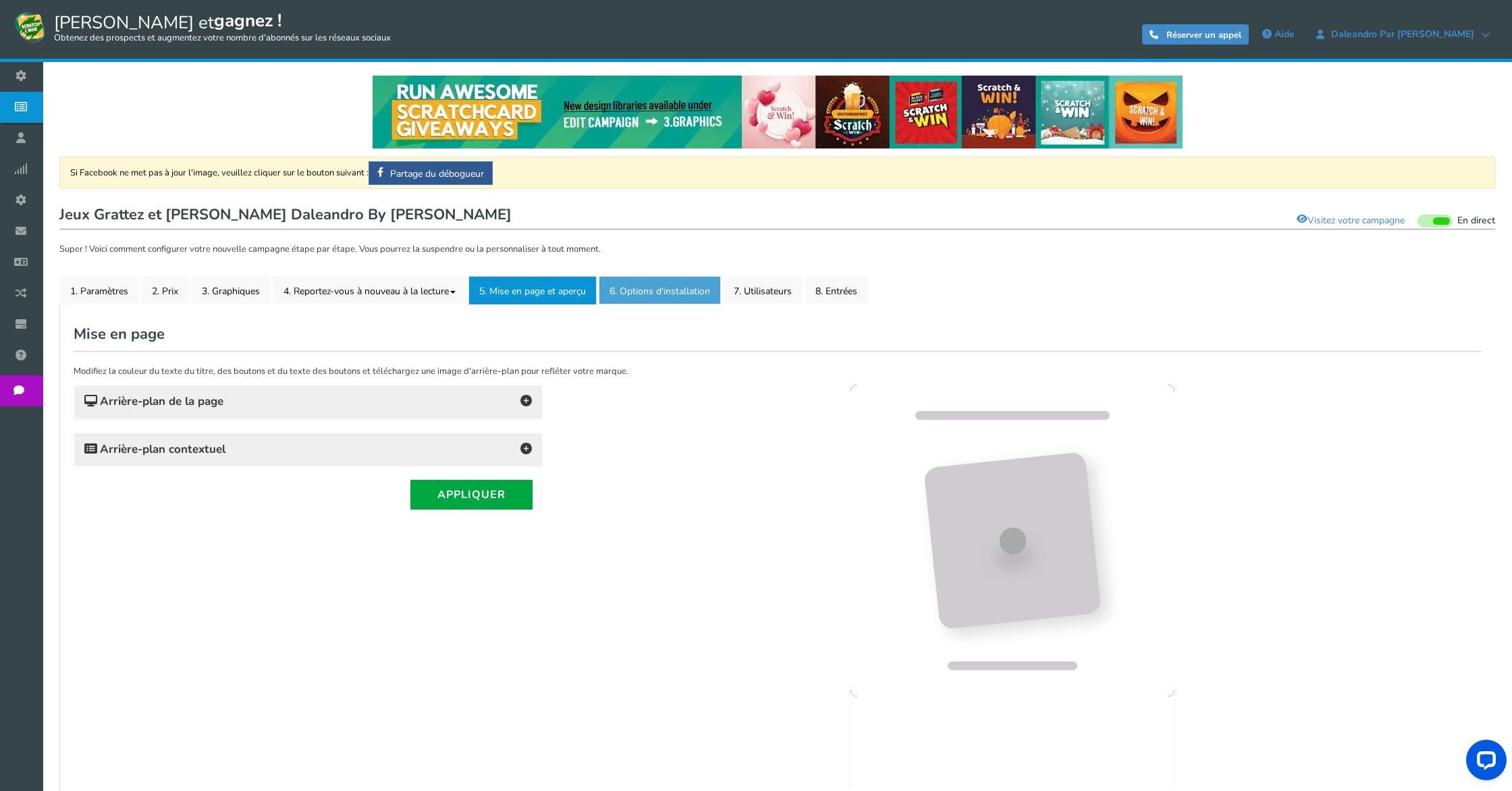
click at [652, 290] on font "6. Options d'installation" at bounding box center [660, 290] width 100 height 13
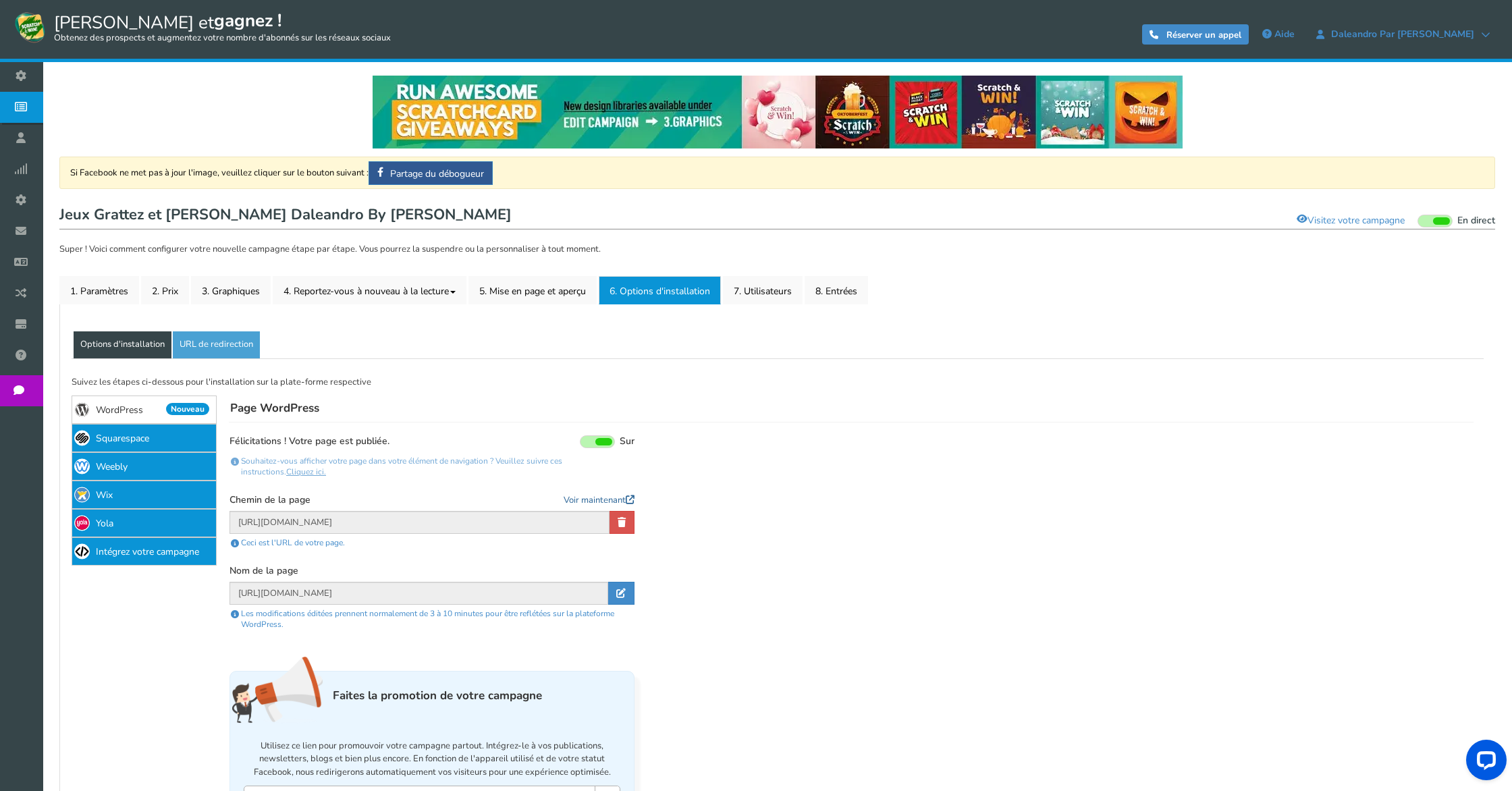
click at [594, 500] on font "Voir maintenant" at bounding box center [594, 500] width 62 height 13
click at [625, 588] on link at bounding box center [620, 593] width 26 height 23
drag, startPoint x: 525, startPoint y: 586, endPoint x: 144, endPoint y: 557, distance: 382.1
click at [143, 557] on div "Si Facebook ne met pas à jour l'image, veuillez cliquer sur le bouton suivant :…" at bounding box center [778, 617] width 1428 height 518
drag, startPoint x: 442, startPoint y: 597, endPoint x: 92, endPoint y: 587, distance: 350.1
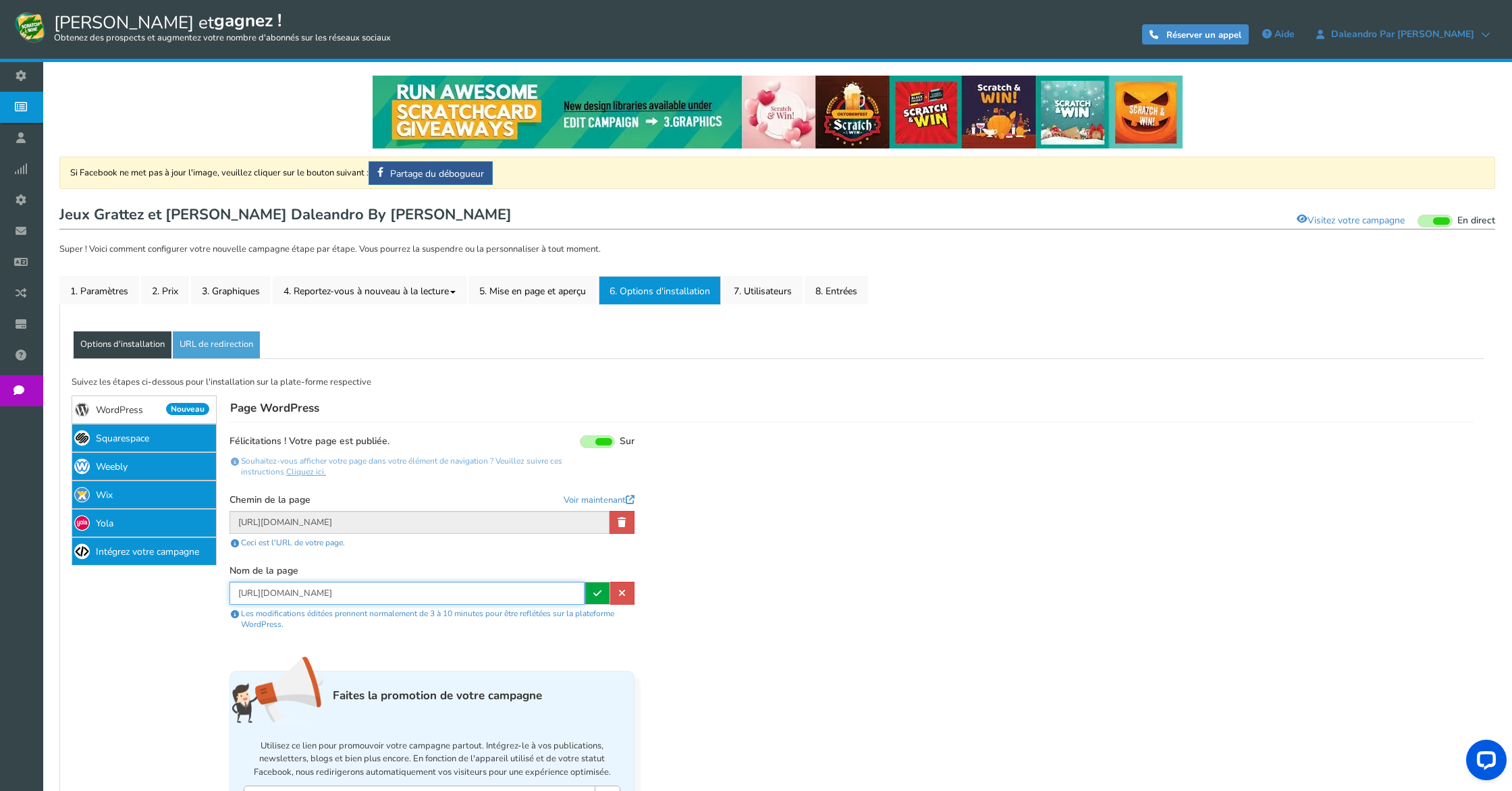
click at [92, 587] on div "Si Facebook ne met pas à jour l'image, veuillez cliquer sur le bouton suivant :…" at bounding box center [778, 617] width 1428 height 518
type input "Bonne Chance"
click at [601, 593] on link at bounding box center [597, 593] width 26 height 23
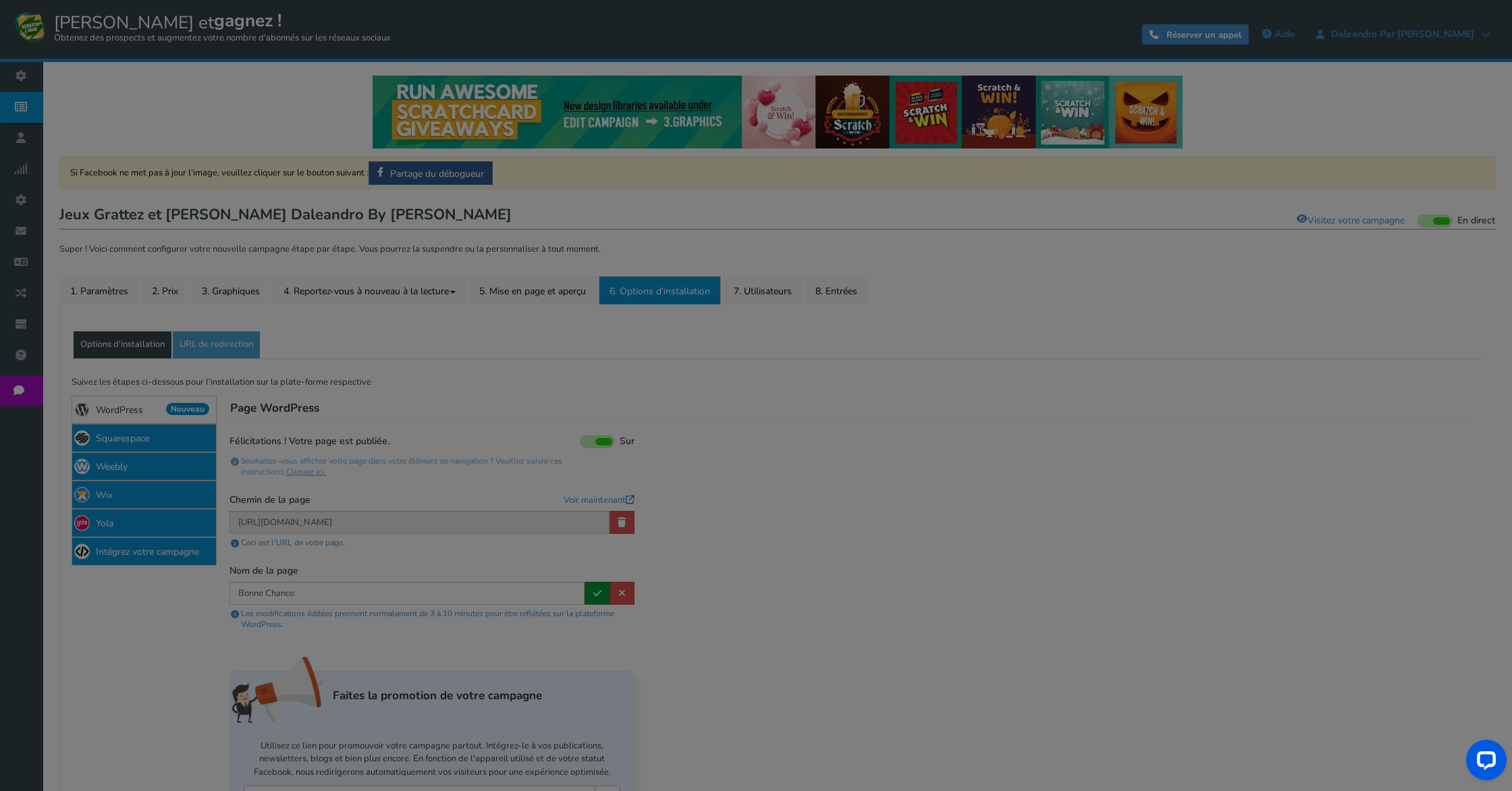
type input "Bonne Chance"
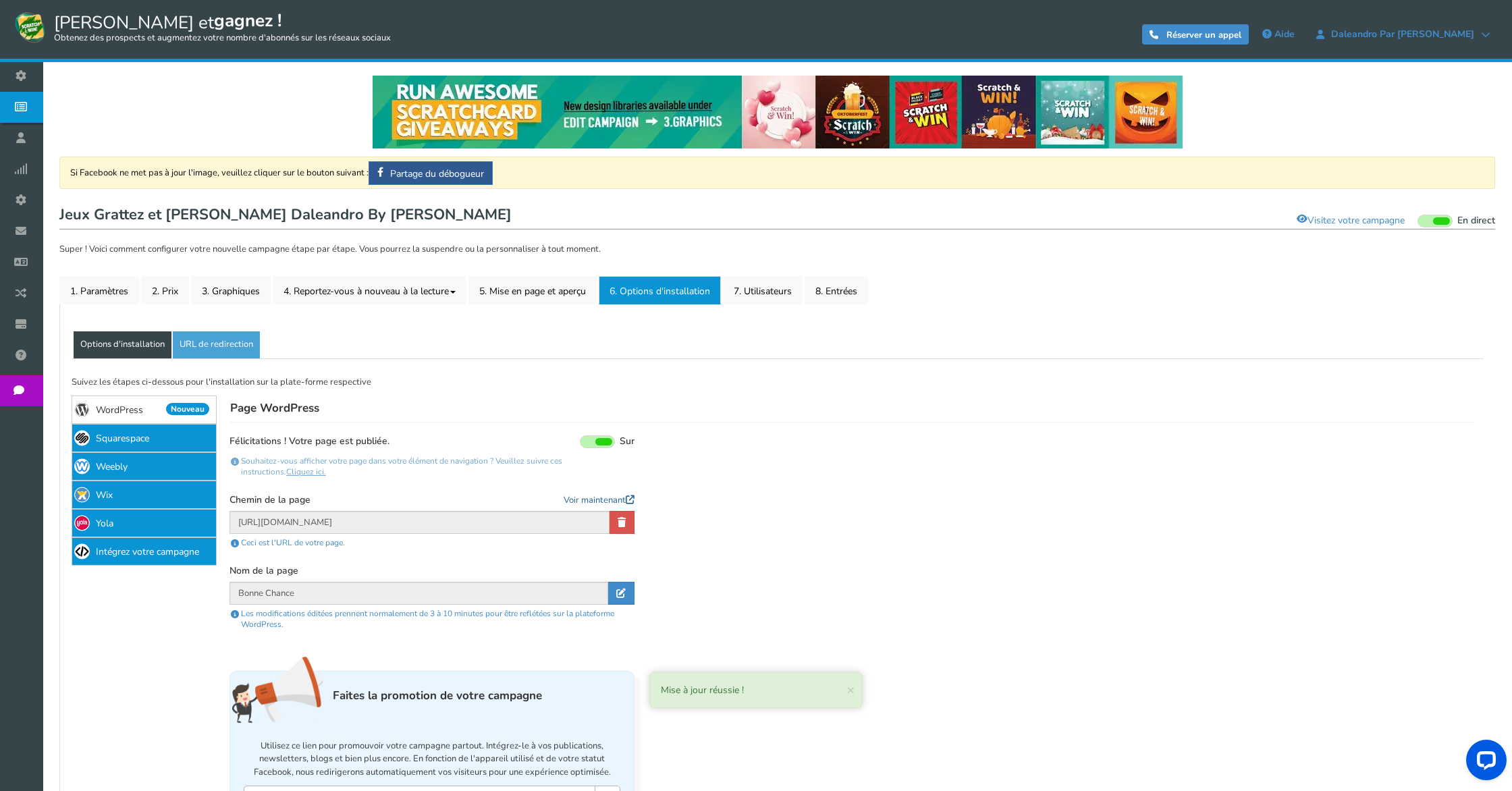
click at [609, 503] on font "Voir maintenant" at bounding box center [594, 500] width 62 height 13
click at [630, 521] on link at bounding box center [622, 521] width 25 height 23
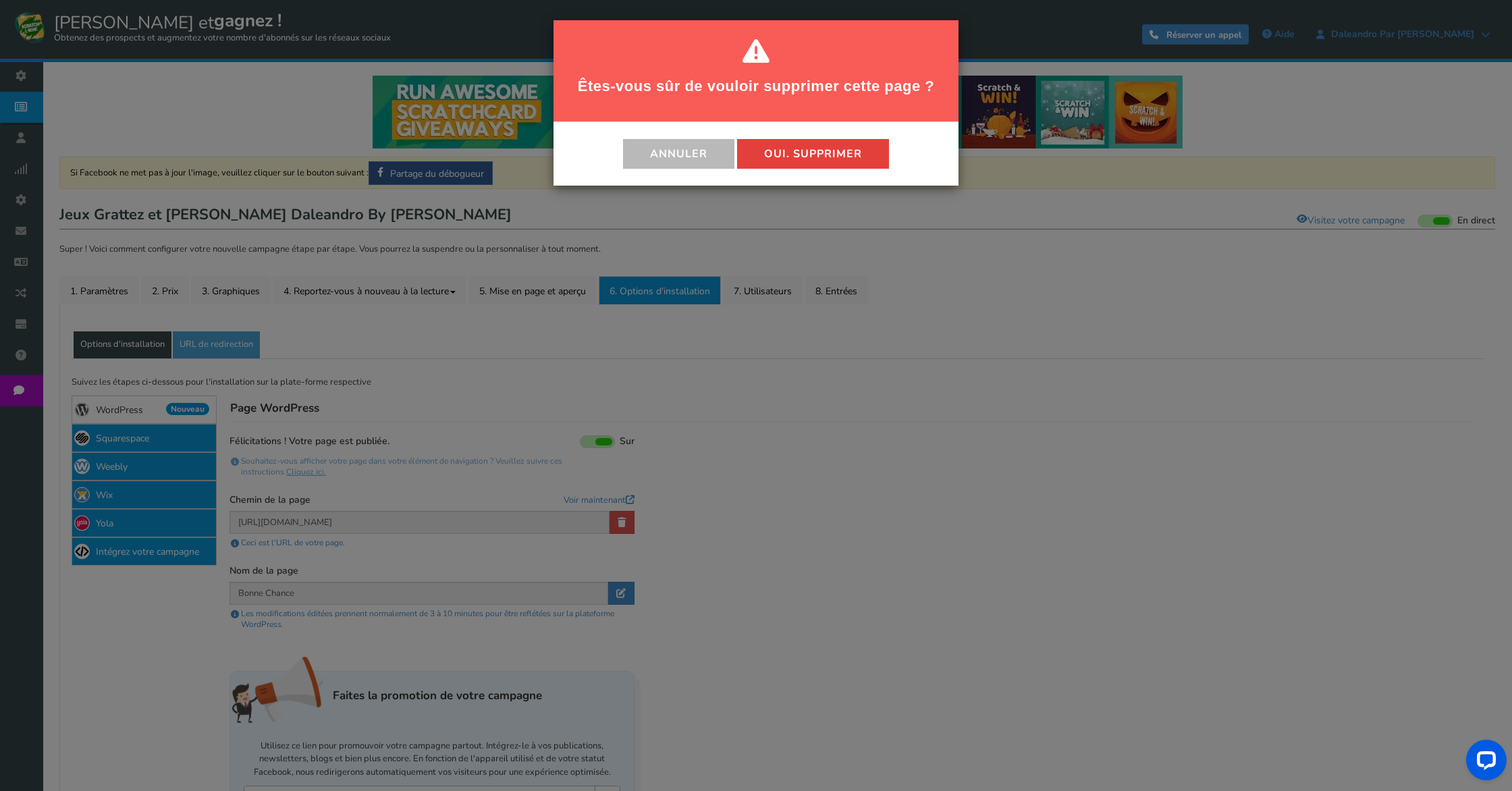
click at [800, 146] on font "Oui. Supprimer" at bounding box center [812, 154] width 98 height 15
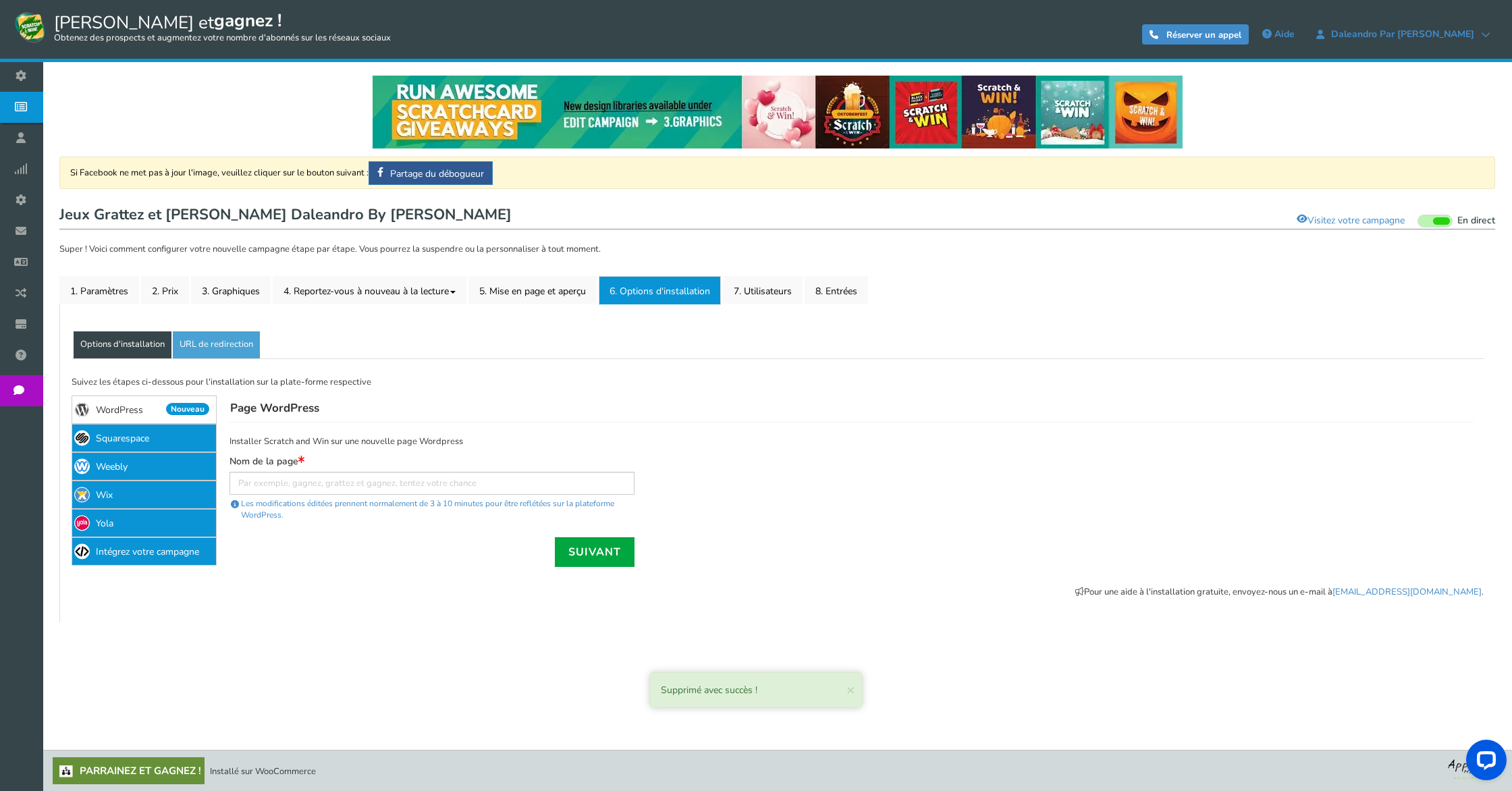
click at [201, 347] on font "URL de redirection" at bounding box center [216, 344] width 74 height 13
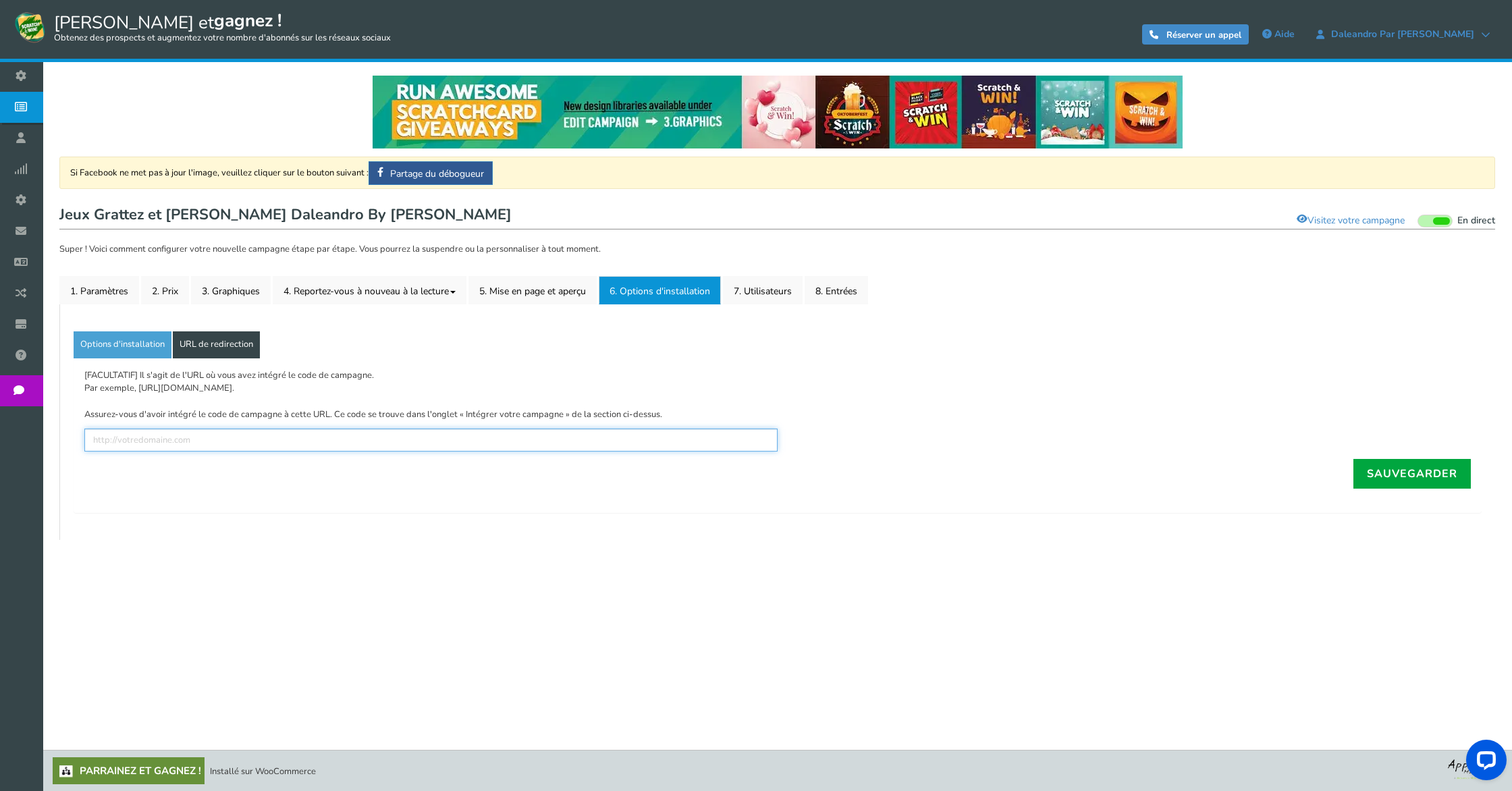
click at [178, 436] on input "text" at bounding box center [431, 439] width 693 height 23
paste input "[URL][DOMAIN_NAME]"
drag, startPoint x: 399, startPoint y: 439, endPoint x: 387, endPoint y: 447, distance: 14.4
click at [385, 448] on input "[URL][DOMAIN_NAME]" at bounding box center [431, 439] width 693 height 23
type input "[URL][DOMAIN_NAME]"
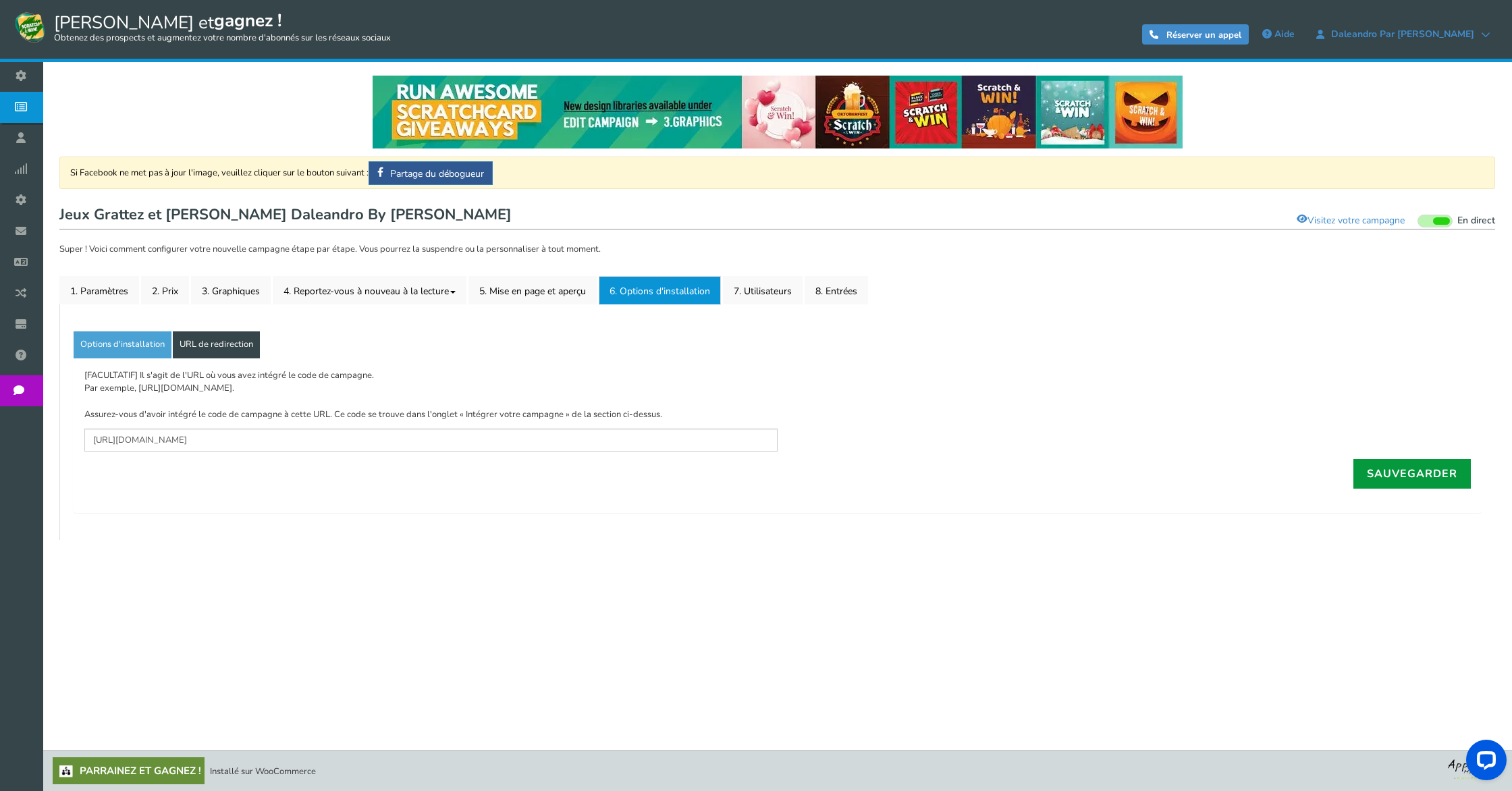
click at [1409, 471] on font "Sauvegarder" at bounding box center [1412, 474] width 90 height 15
click at [127, 336] on link "Options d'installation" at bounding box center [122, 345] width 98 height 27
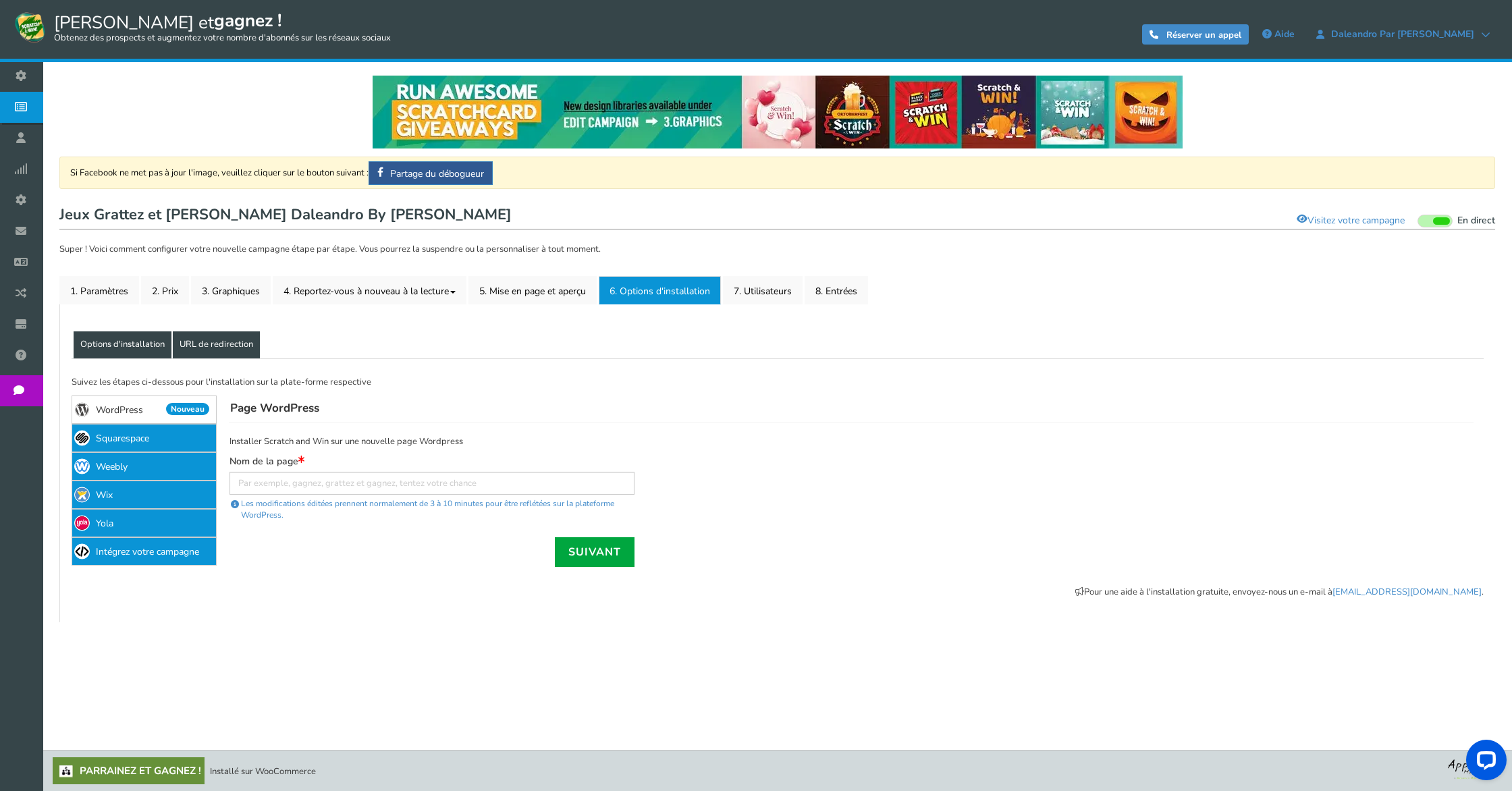
click at [187, 339] on font "URL de redirection" at bounding box center [216, 344] width 74 height 13
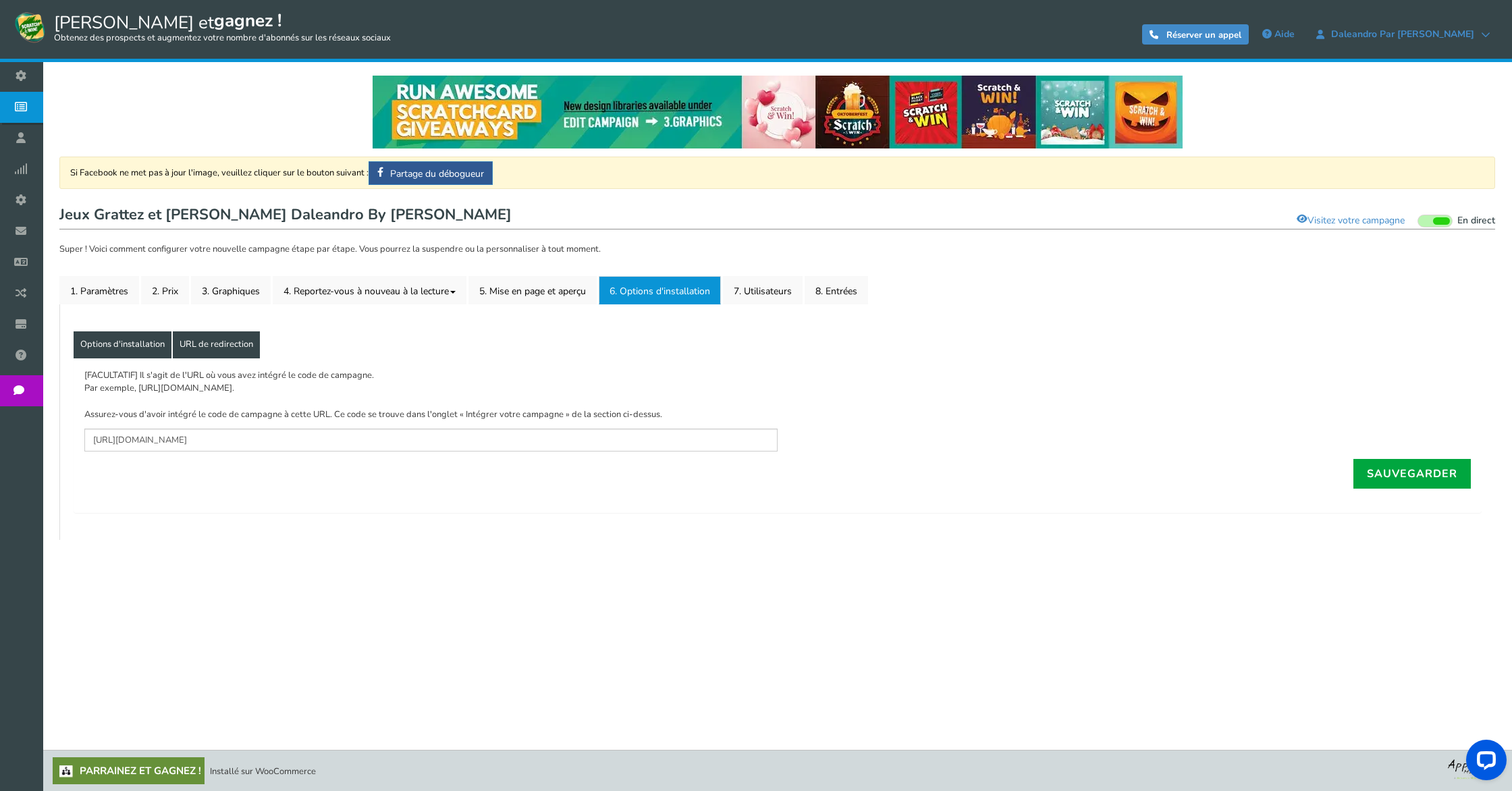
click at [122, 339] on font "Options d'installation" at bounding box center [122, 344] width 85 height 13
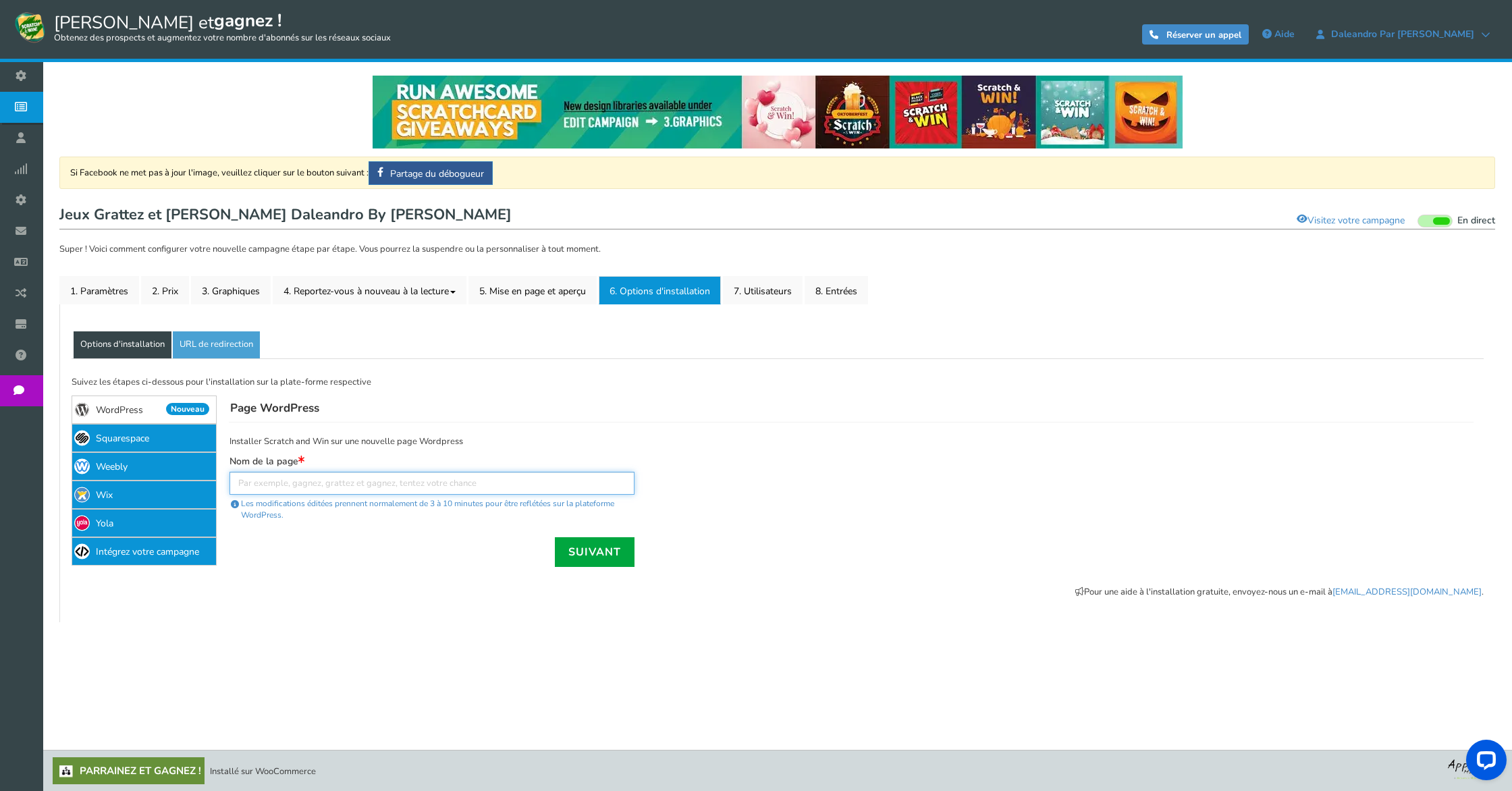
click at [302, 485] on input "text" at bounding box center [432, 482] width 405 height 23
paste input "[URL][DOMAIN_NAME]"
type input "[URL][DOMAIN_NAME]"
click at [589, 539] on link "Suivant" at bounding box center [594, 552] width 80 height 29
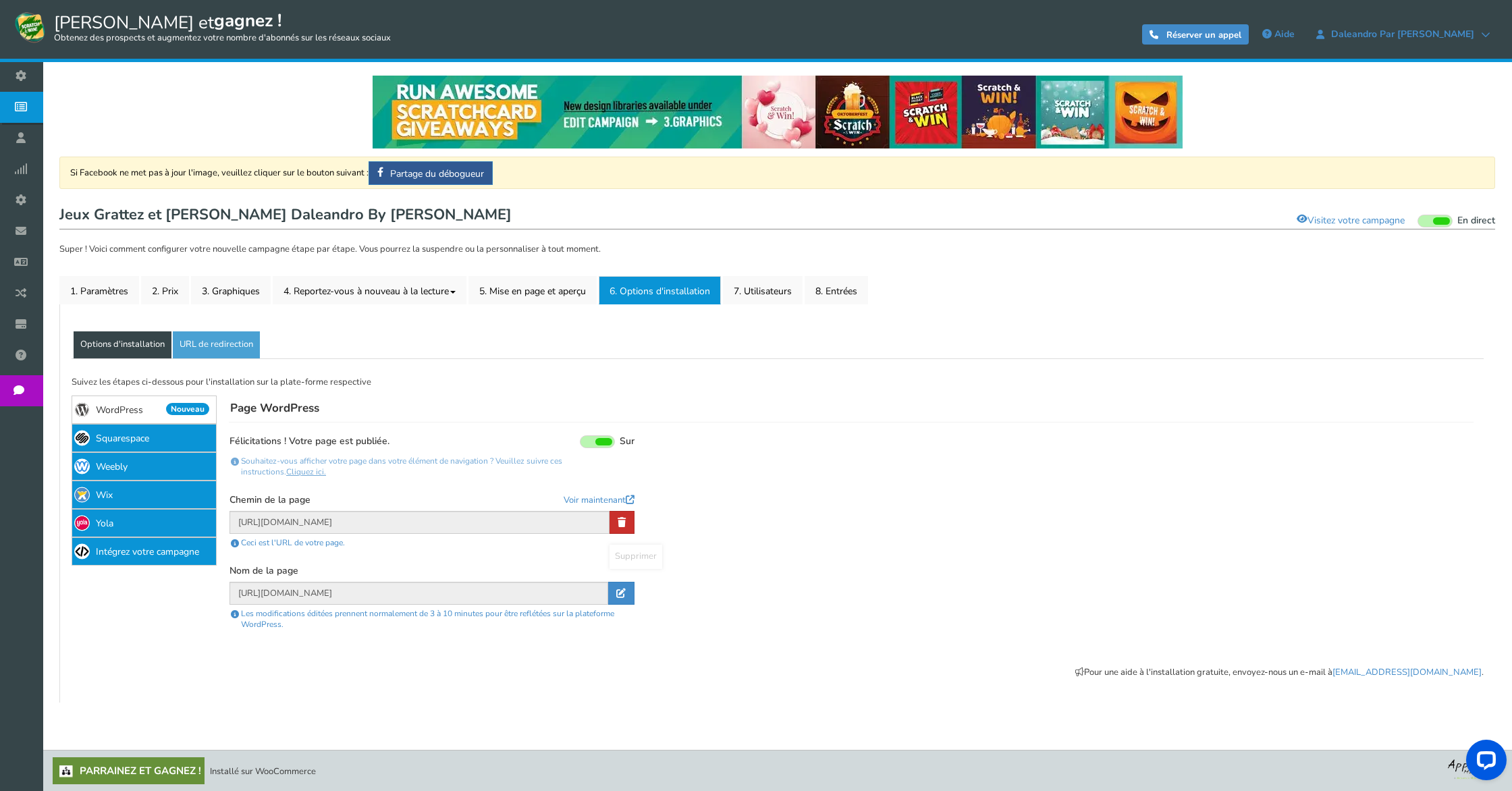
click at [631, 522] on link at bounding box center [622, 521] width 25 height 23
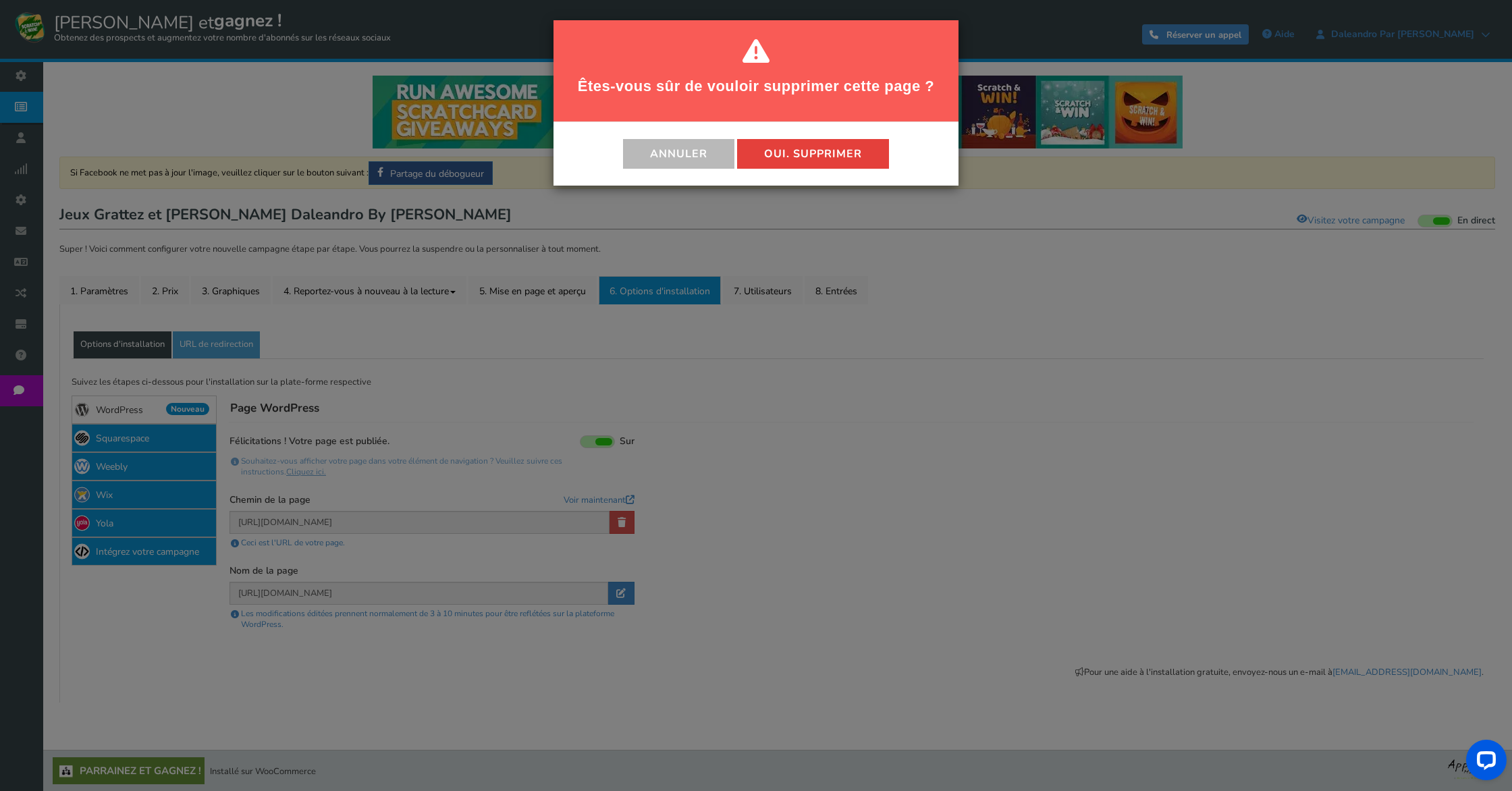
click at [833, 152] on font "Oui. Supprimer" at bounding box center [812, 154] width 98 height 15
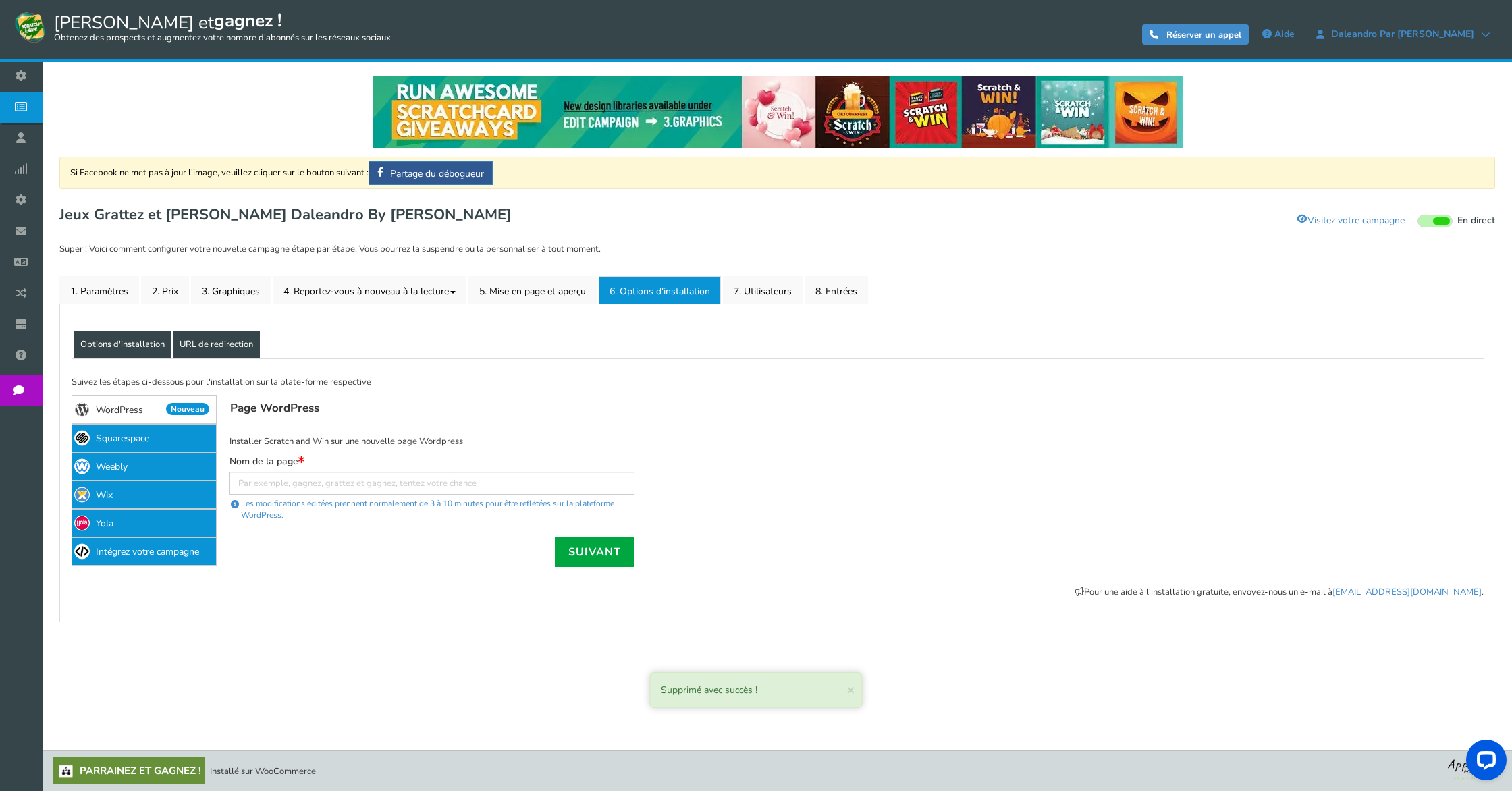
click at [228, 343] on font "URL de redirection" at bounding box center [216, 344] width 74 height 13
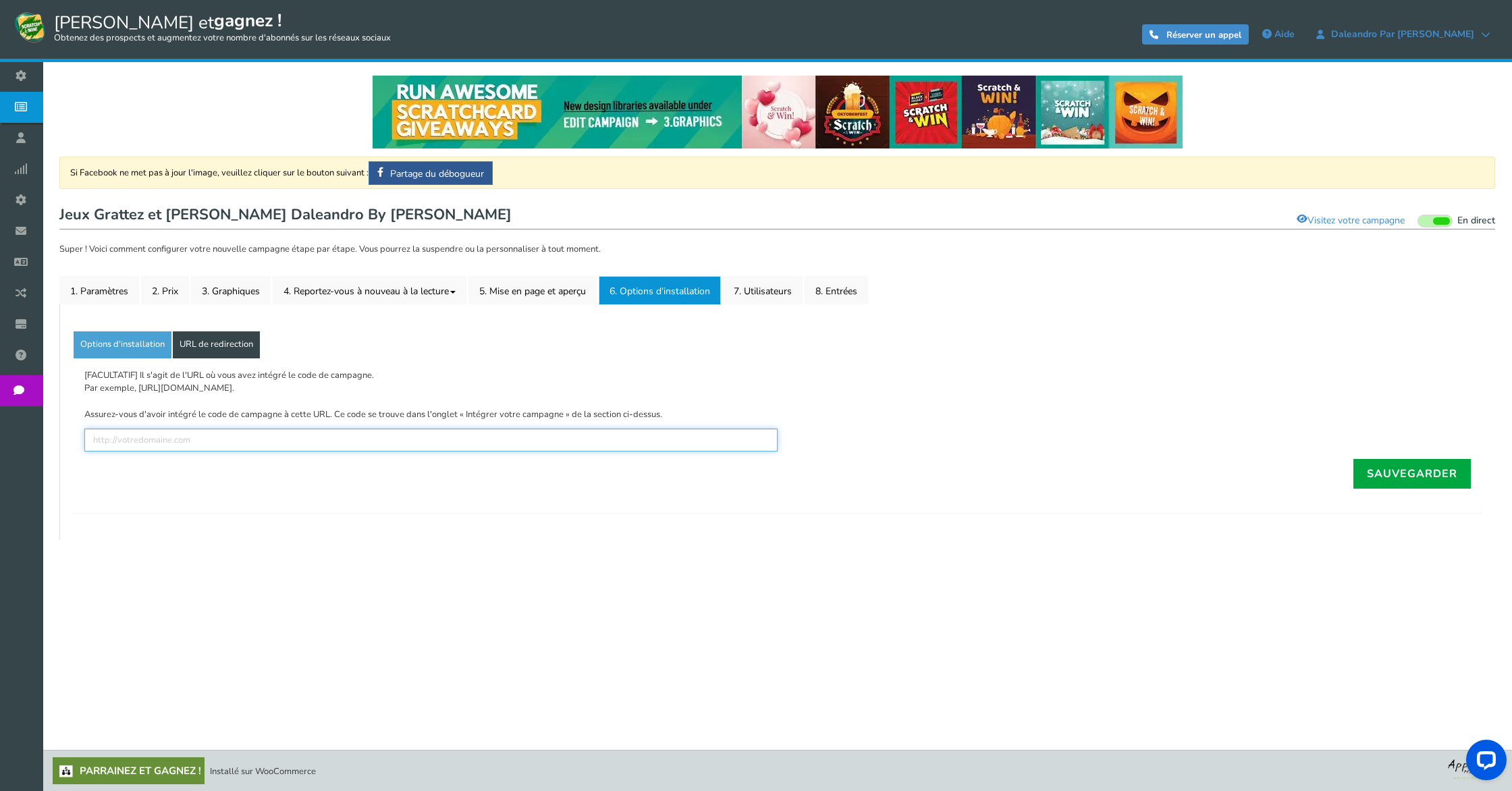
click at [210, 442] on input "text" at bounding box center [431, 439] width 693 height 23
paste input "[URL][DOMAIN_NAME]"
click at [1375, 473] on font "Sauvegarder" at bounding box center [1412, 474] width 90 height 15
click at [1412, 474] on font "Sauvegarder" at bounding box center [1412, 474] width 90 height 15
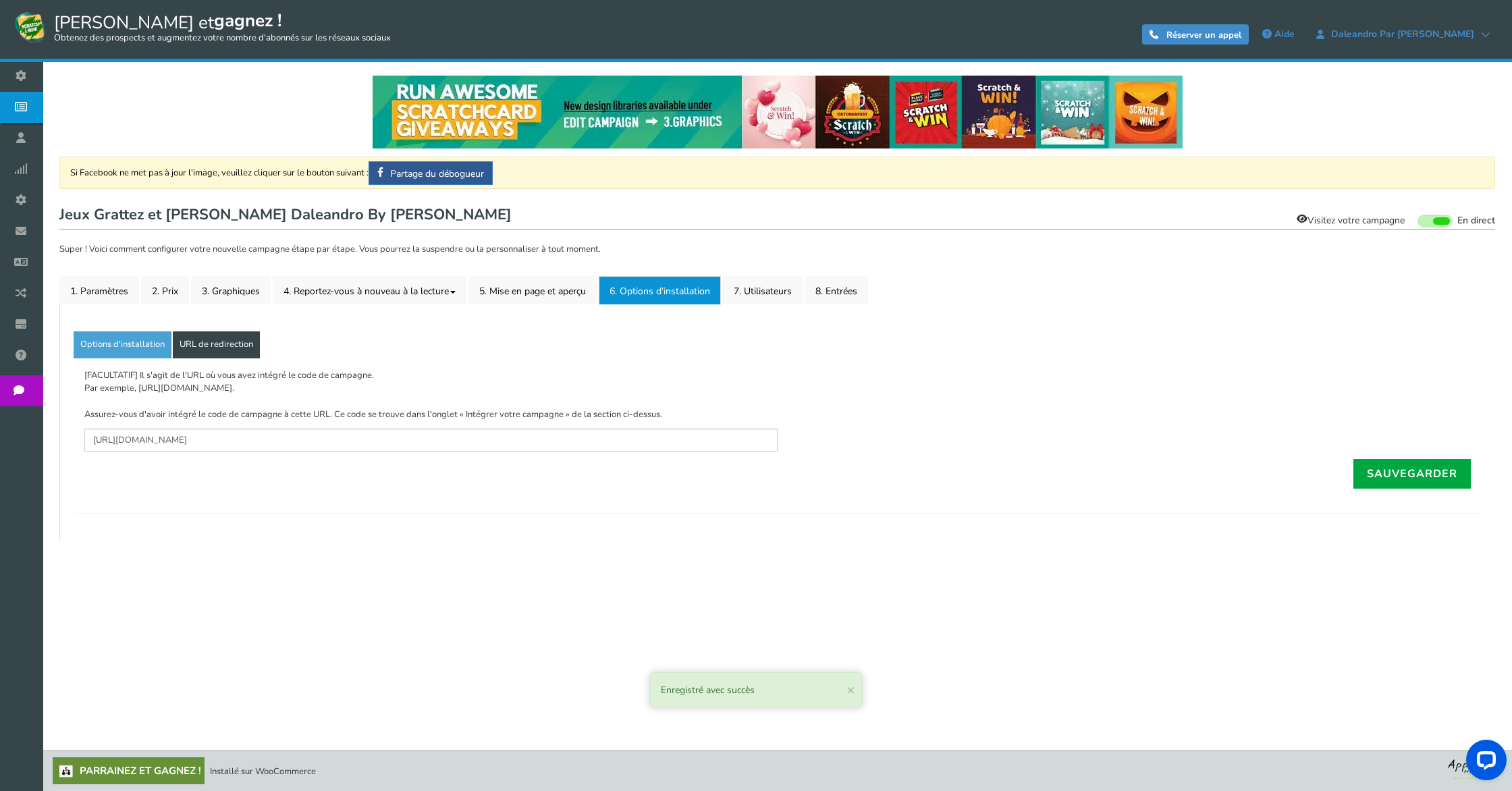
click at [1355, 220] on font "Visitez votre campagne" at bounding box center [1355, 219] width 97 height 13
click at [131, 358] on div "[FACULTATIF] Il s'agit de l'URL où vous avez intégré le code de campagne. Par e…" at bounding box center [777, 435] width 1407 height 155
click at [139, 348] on font "Options d'installation" at bounding box center [122, 344] width 85 height 13
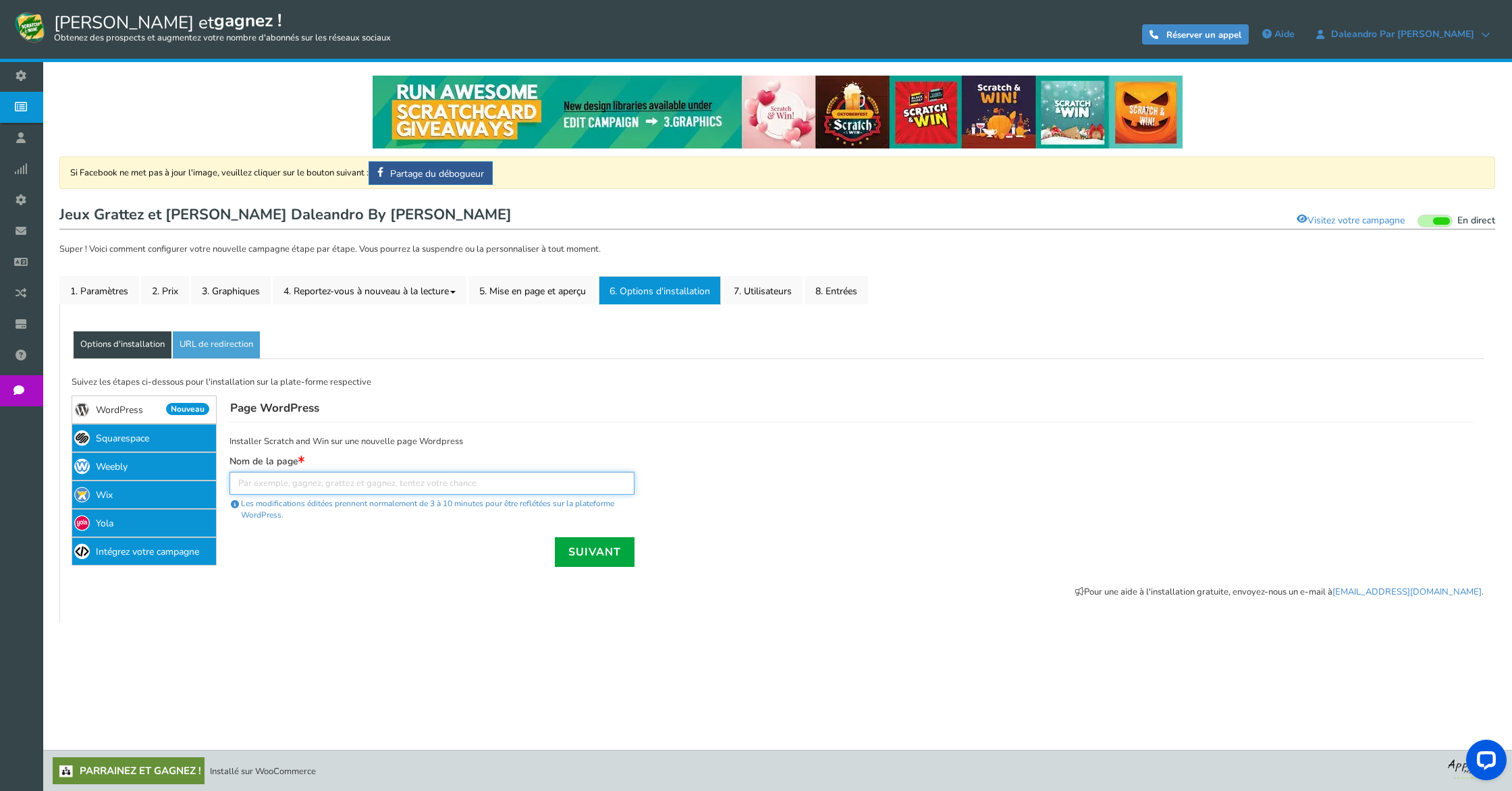
click at [248, 473] on input "text" at bounding box center [432, 482] width 405 height 23
click at [294, 485] on input "text" at bounding box center [432, 482] width 405 height 23
click at [212, 331] on link "URL de redirection" at bounding box center [216, 345] width 87 height 27
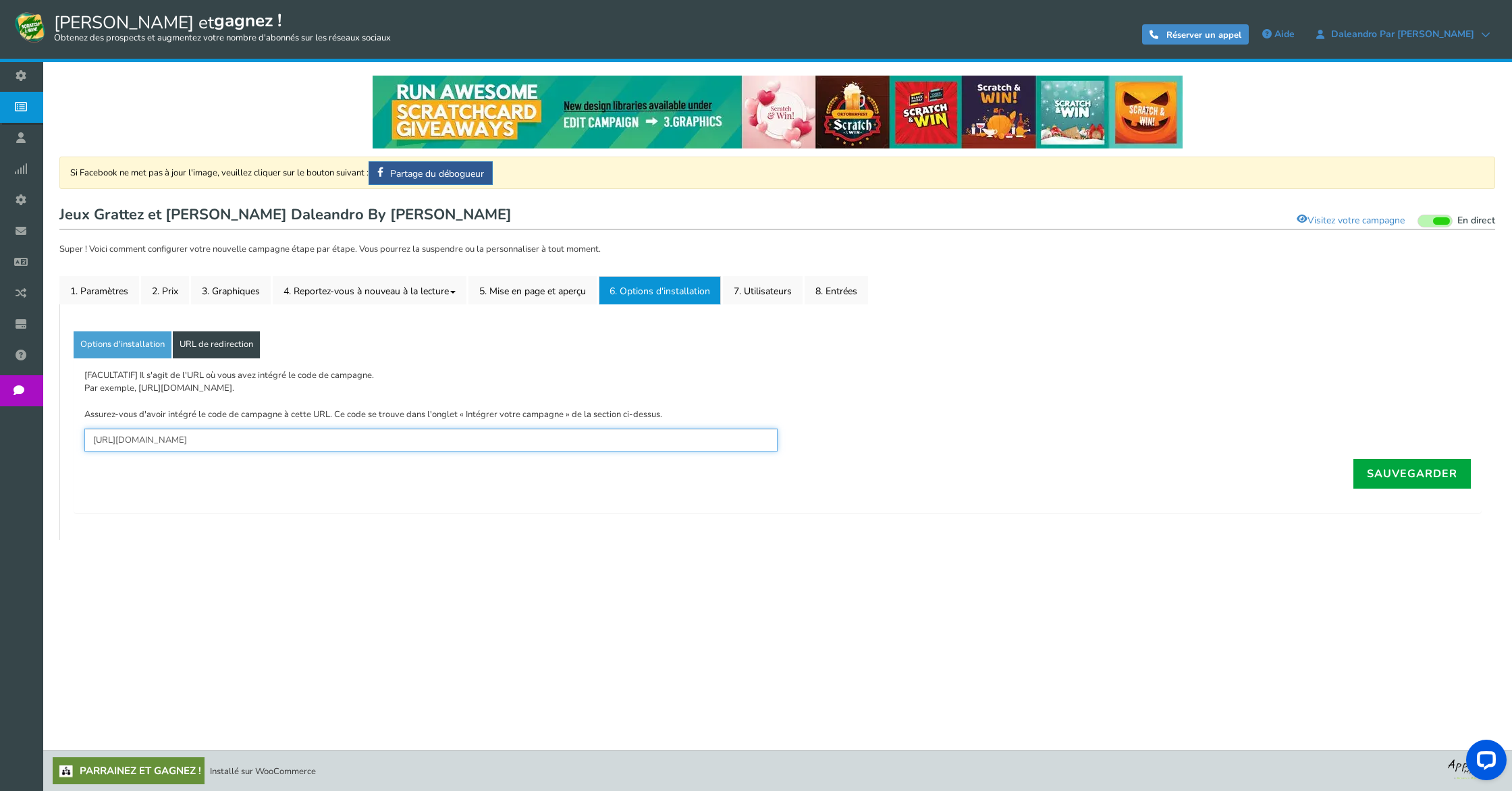
drag, startPoint x: 331, startPoint y: 444, endPoint x: 555, endPoint y: 460, distance: 224.6
click at [555, 460] on div "[FACULTATIF] Il s'agit de l'URL où vous avez intégré le code de campagne. Par e…" at bounding box center [777, 435] width 1407 height 155
type input "[URL][DOMAIN_NAME]"
click at [1437, 465] on link "Sauvegarder" at bounding box center [1412, 473] width 117 height 29
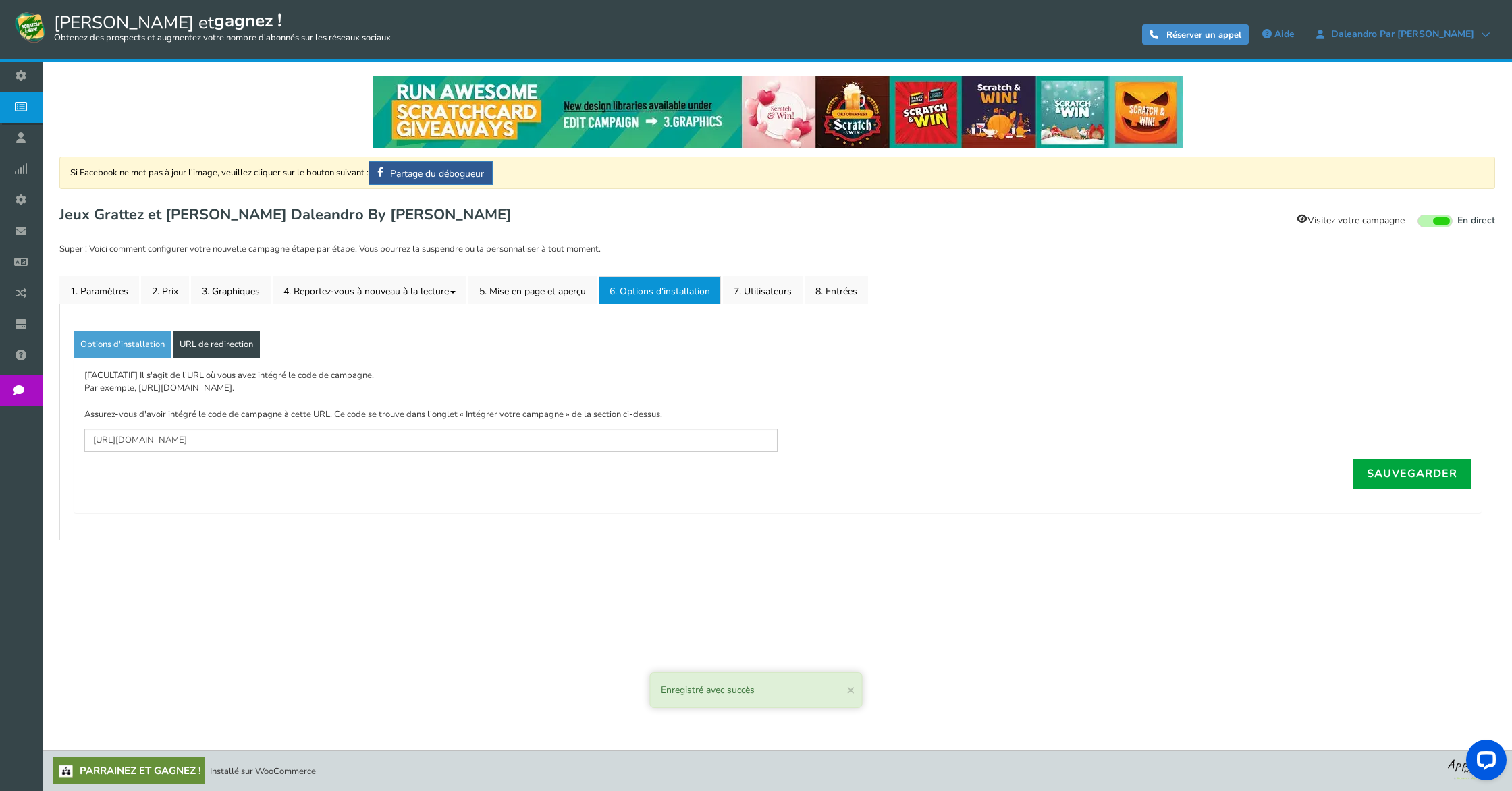
click at [1371, 217] on font "Visitez votre campagne" at bounding box center [1355, 219] width 97 height 13
click at [141, 357] on link "Options d'installation" at bounding box center [122, 345] width 98 height 27
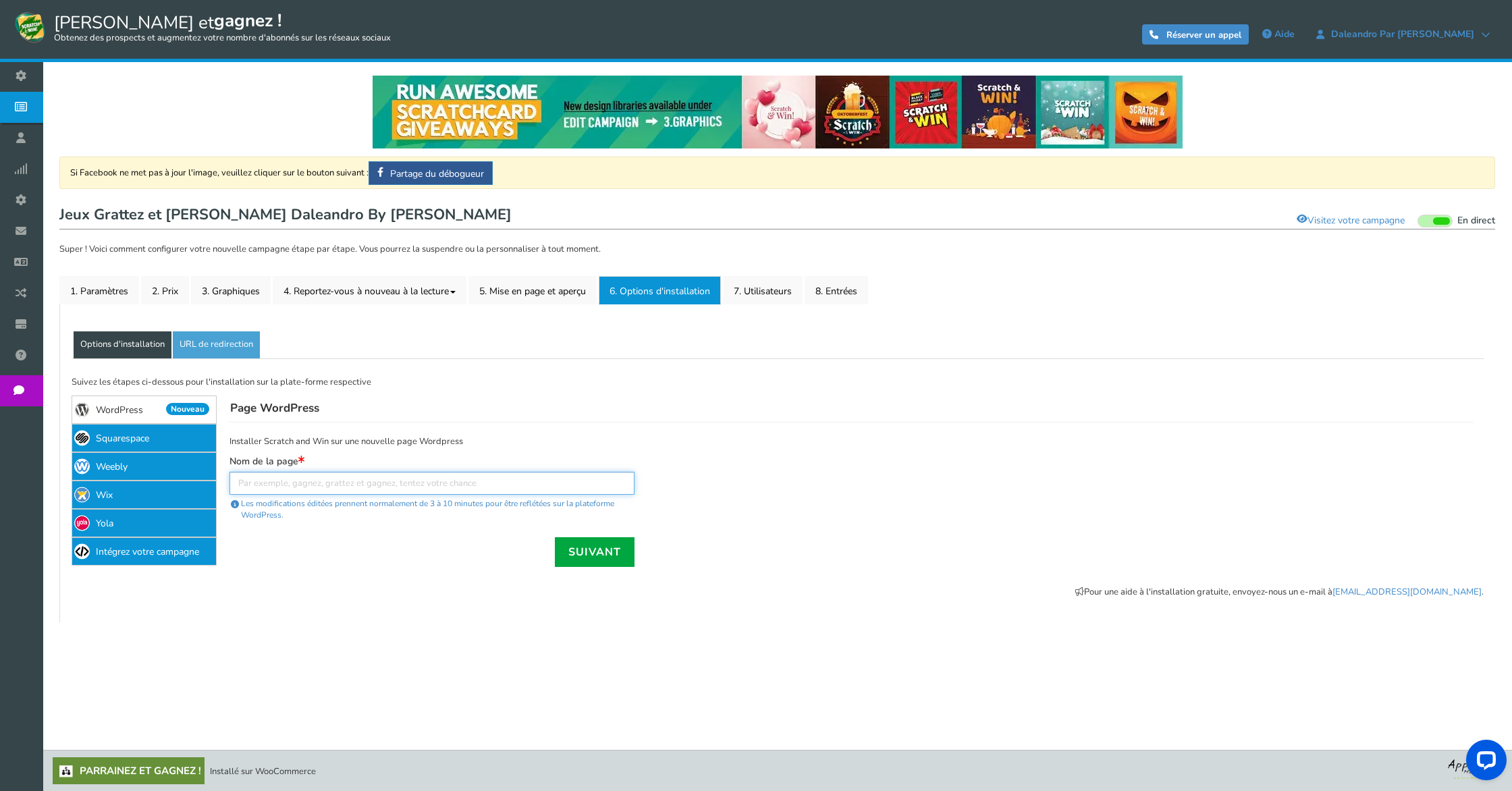
click at [295, 482] on input "text" at bounding box center [432, 482] width 405 height 23
type input "Concours"
click at [614, 557] on font "Suivant" at bounding box center [594, 552] width 53 height 15
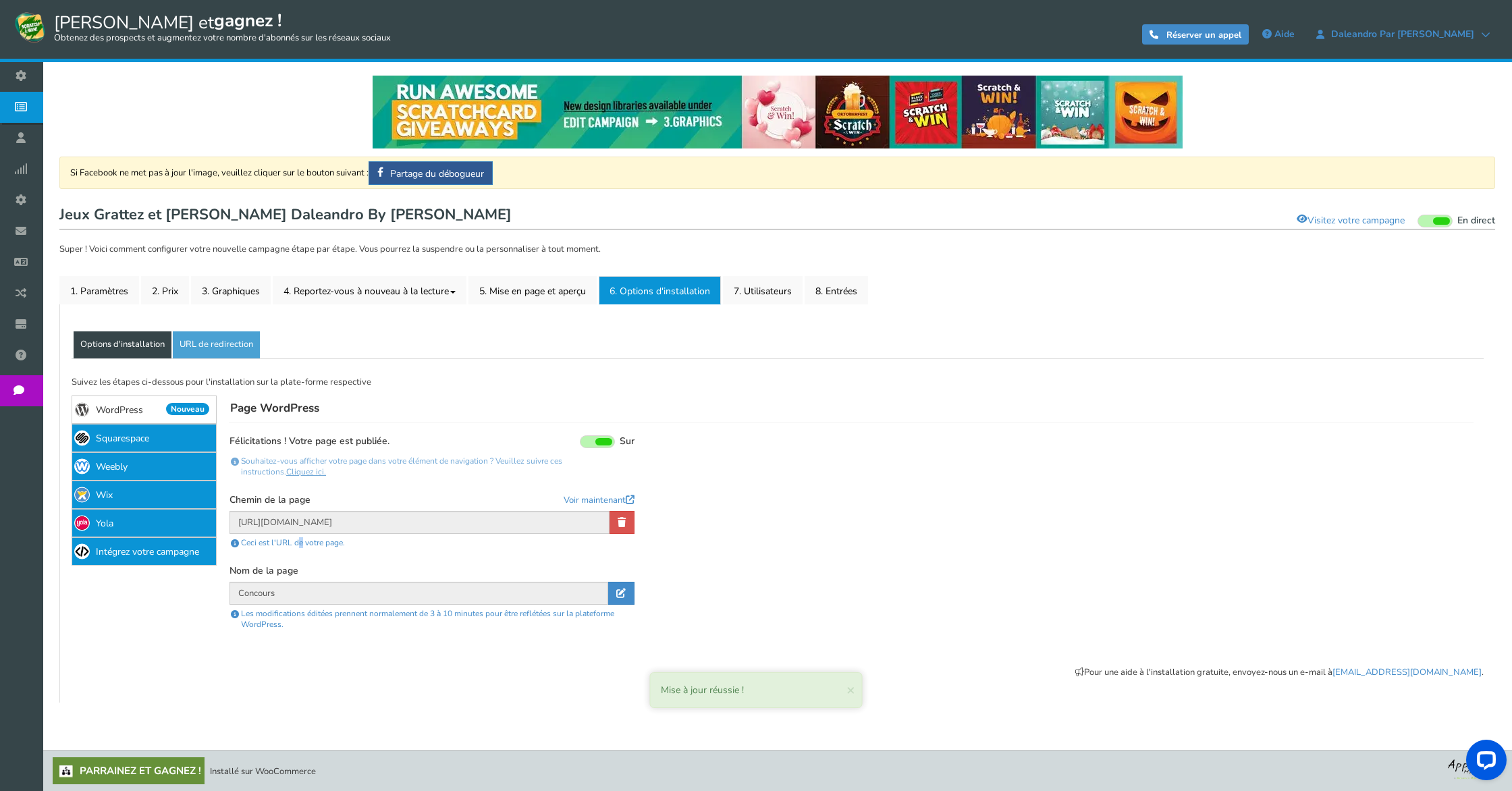
drag, startPoint x: 297, startPoint y: 543, endPoint x: 305, endPoint y: 543, distance: 8.0
click at [305, 543] on font "Ceci est l'URL de votre page." at bounding box center [293, 542] width 104 height 11
click at [286, 471] on font "Cliquez ici." at bounding box center [306, 471] width 40 height 11
click at [105, 290] on font "1. Paramètres" at bounding box center [99, 290] width 58 height 13
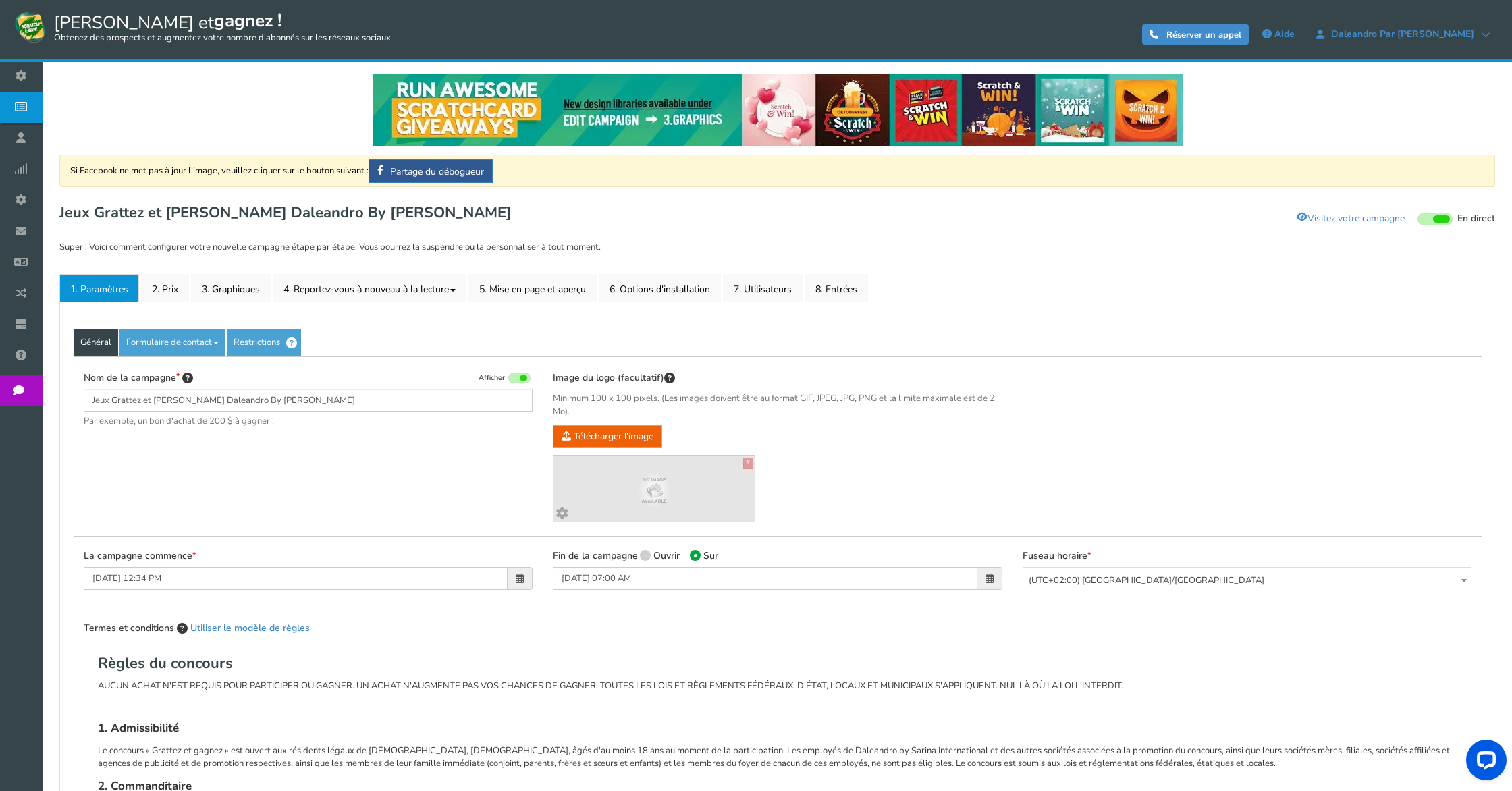
click at [1448, 221] on span at bounding box center [1441, 218] width 17 height 8
click at [1417, 221] on input "En direct En pause" at bounding box center [1417, 219] width 0 height 8
click at [47, 110] on link "Campagnes" at bounding box center [24, 107] width 49 height 31
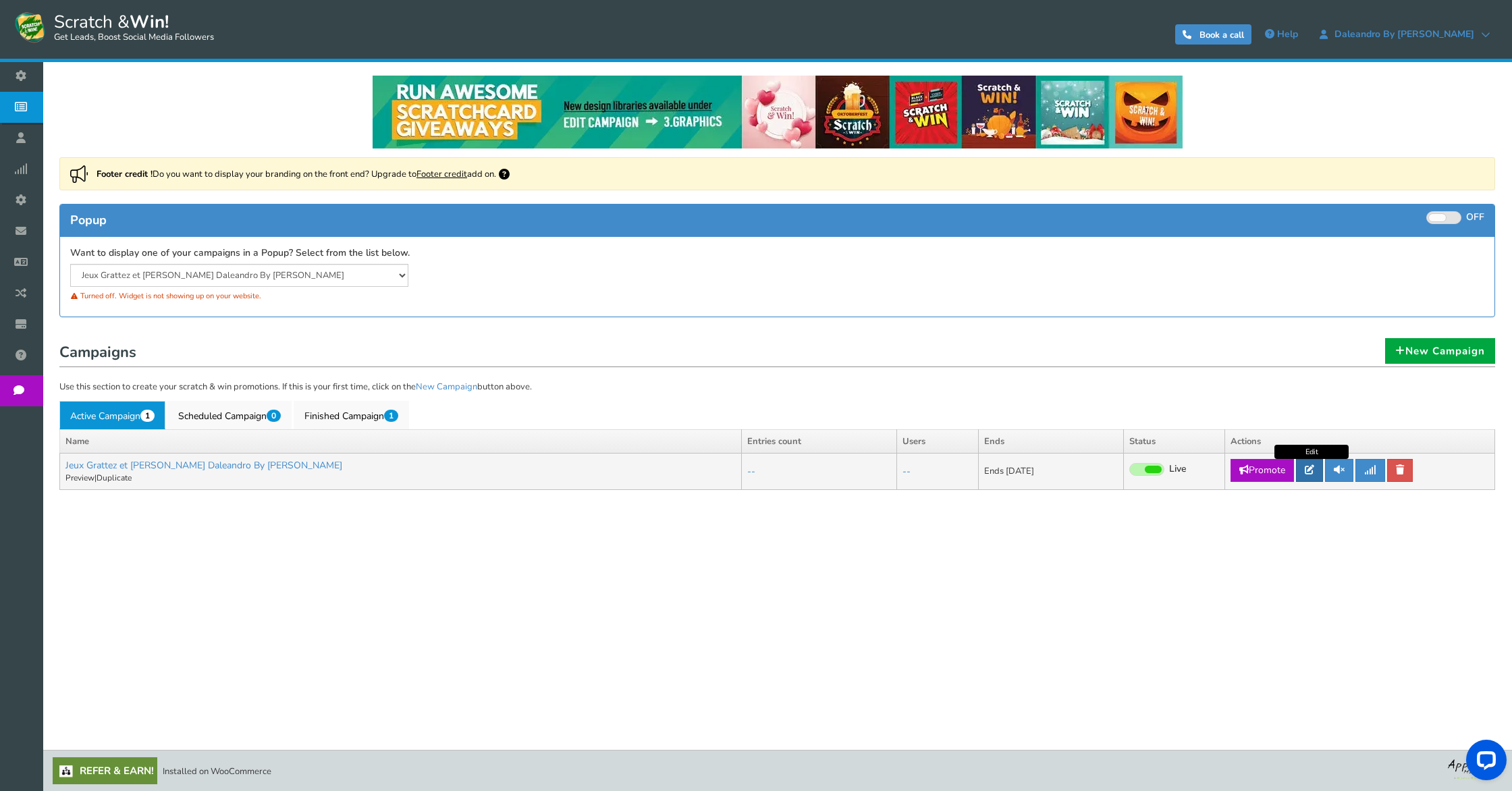
click at [1317, 475] on link at bounding box center [1309, 470] width 27 height 23
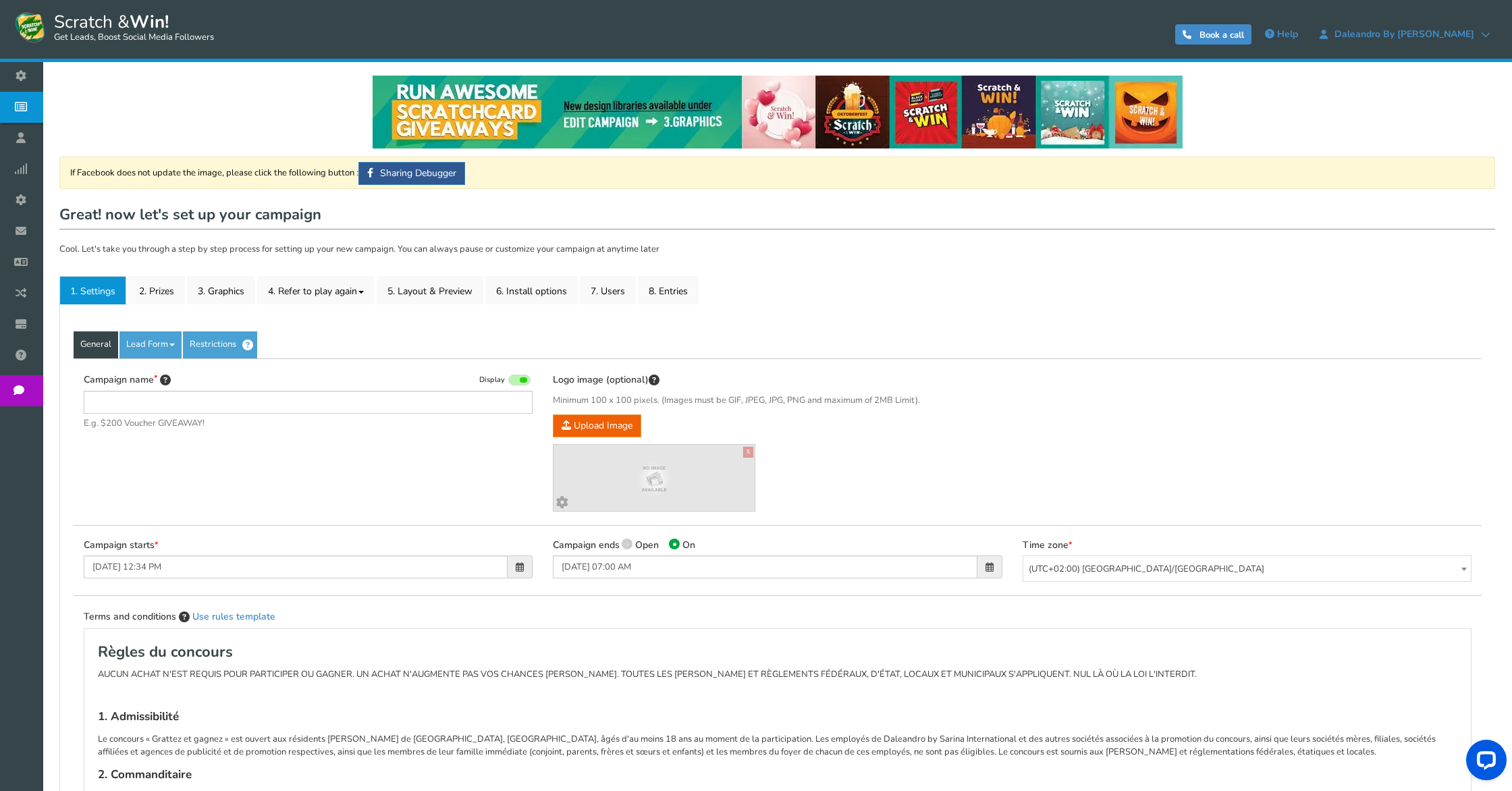
type input "Jeux Grattez et [PERSON_NAME] Daleandro By [PERSON_NAME]"
click at [152, 292] on link "2. Prizes" at bounding box center [157, 290] width 57 height 28
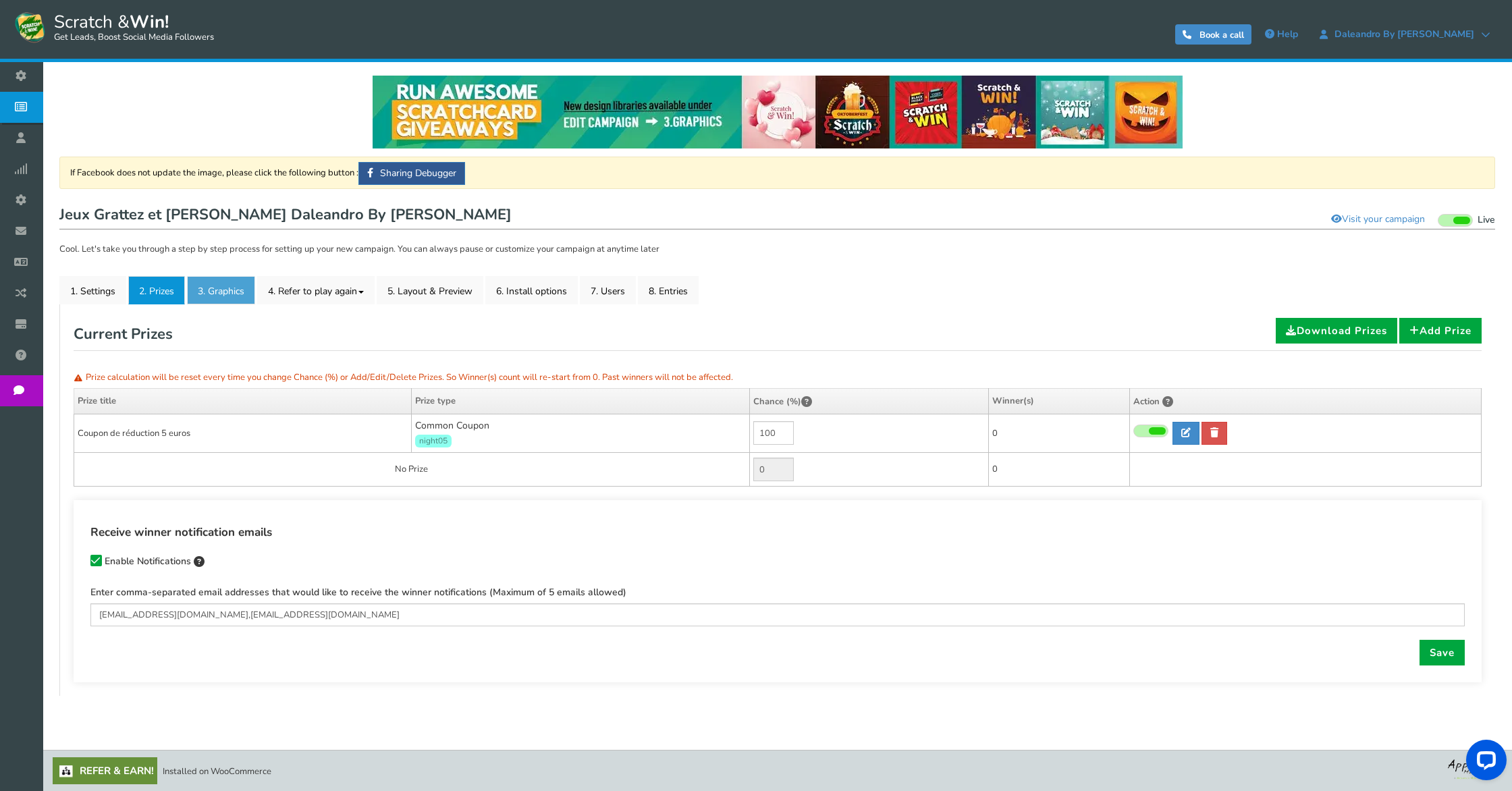
click at [211, 287] on link "3. Graphics" at bounding box center [220, 290] width 68 height 28
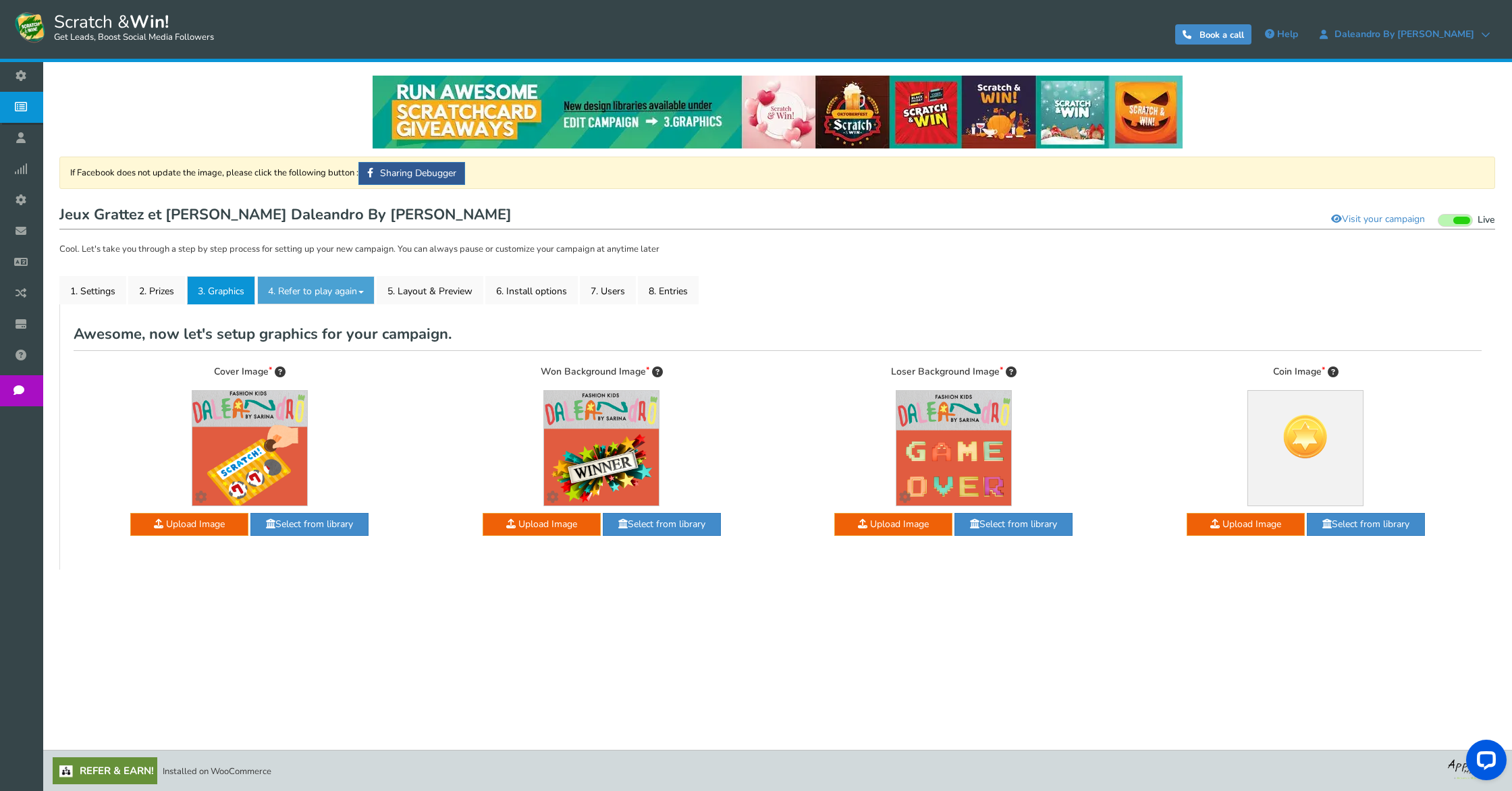
click at [289, 282] on link "4. Refer to play again" at bounding box center [316, 290] width 117 height 28
click at [299, 321] on link "4.1 Referrals Setup" at bounding box center [311, 317] width 106 height 26
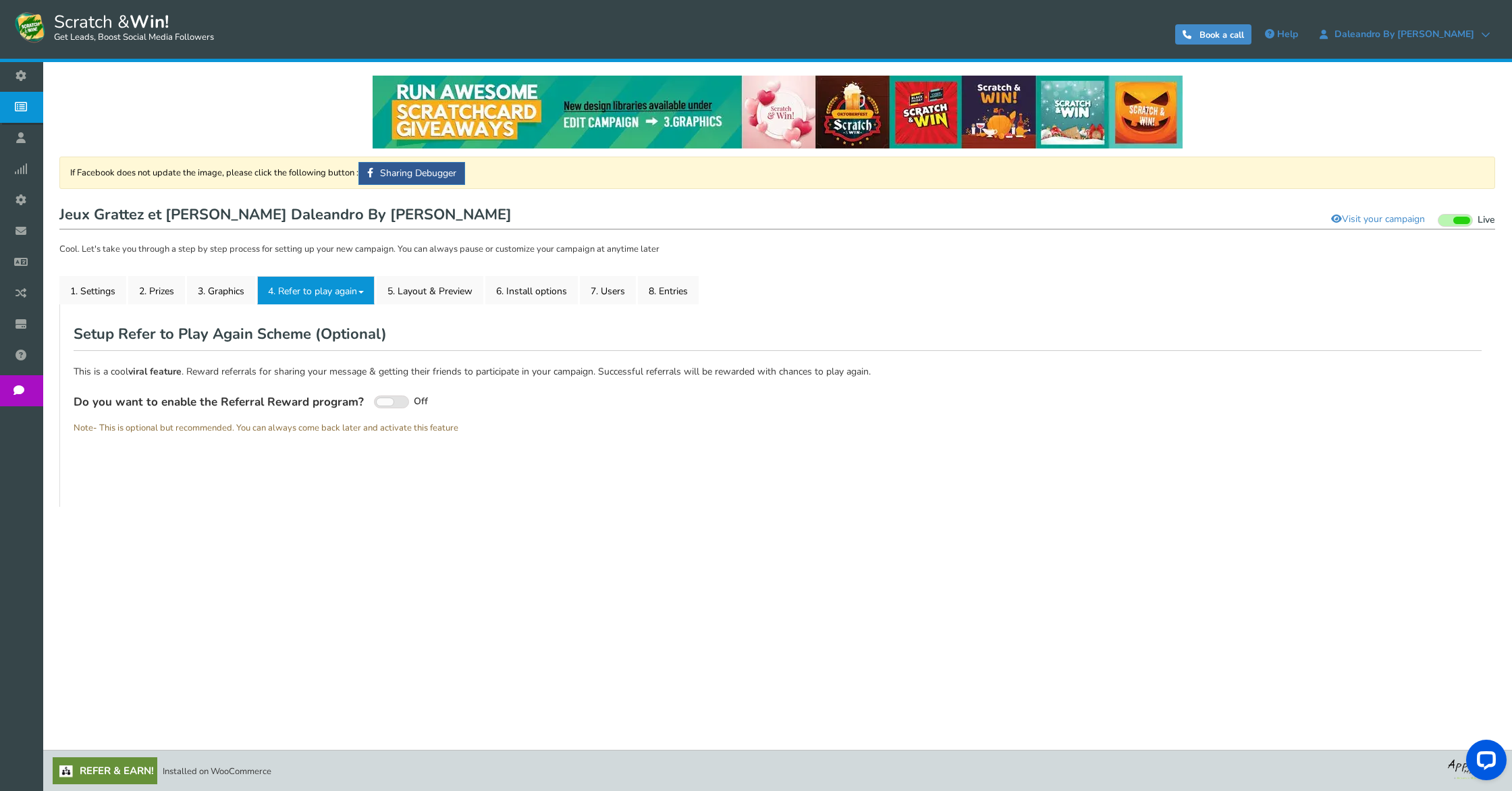
click at [337, 290] on link "4. Refer to play again" at bounding box center [316, 290] width 117 height 28
click at [398, 290] on link "5. Layout & Preview" at bounding box center [429, 290] width 106 height 28
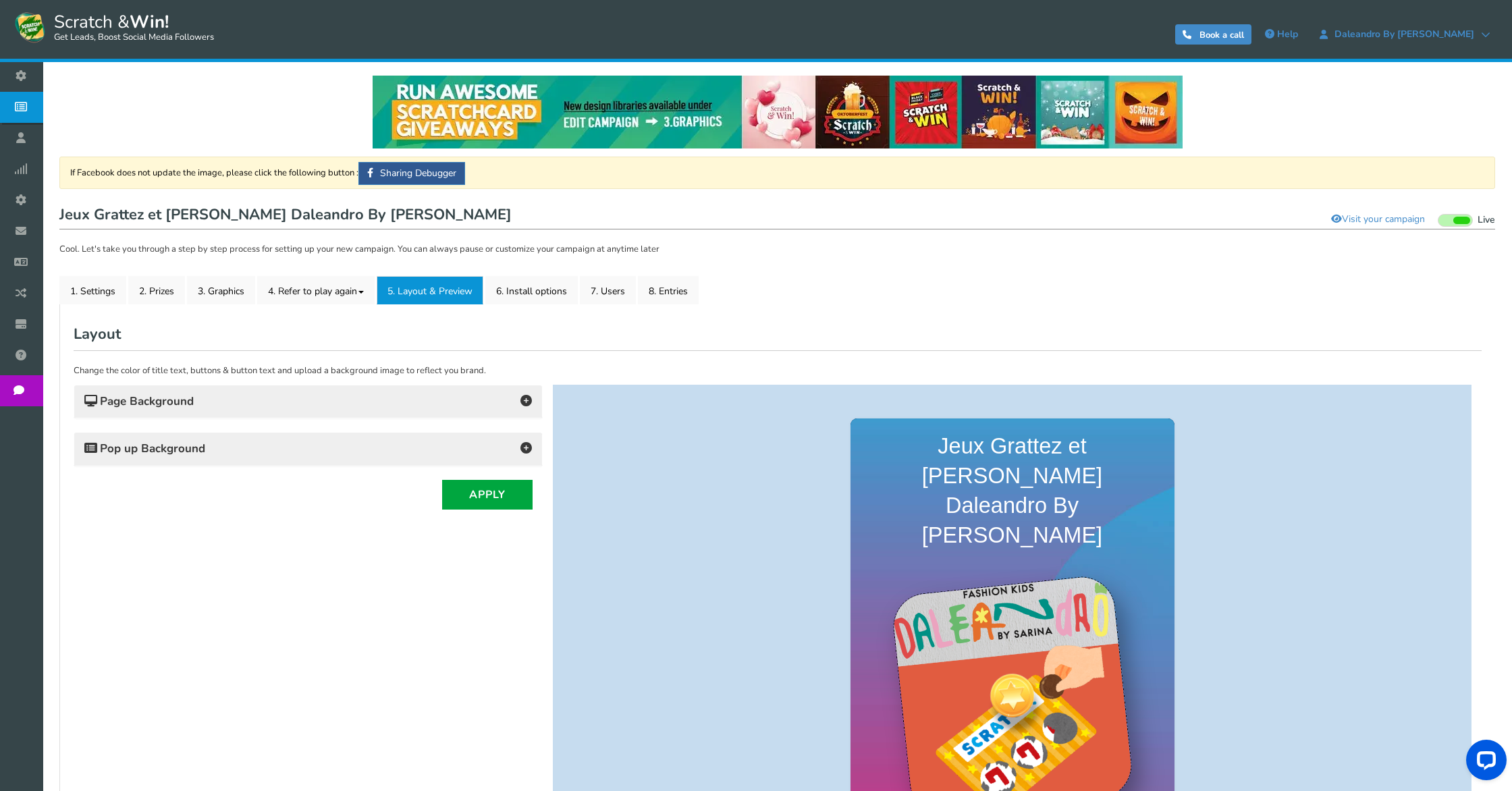
click at [321, 395] on h4 "Page Background" at bounding box center [308, 401] width 447 height 19
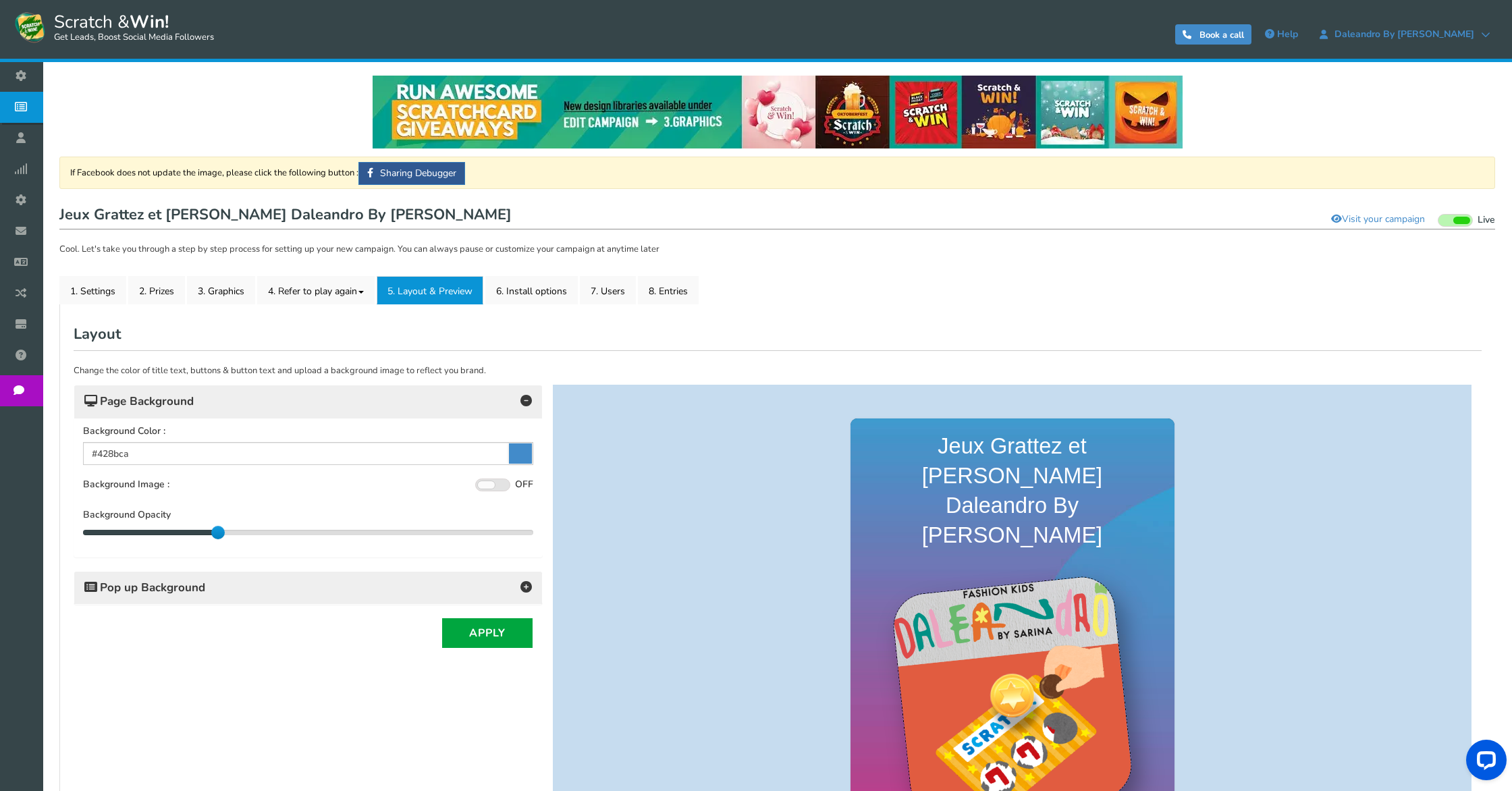
click at [287, 577] on div "Pop up Background" at bounding box center [308, 588] width 468 height 33
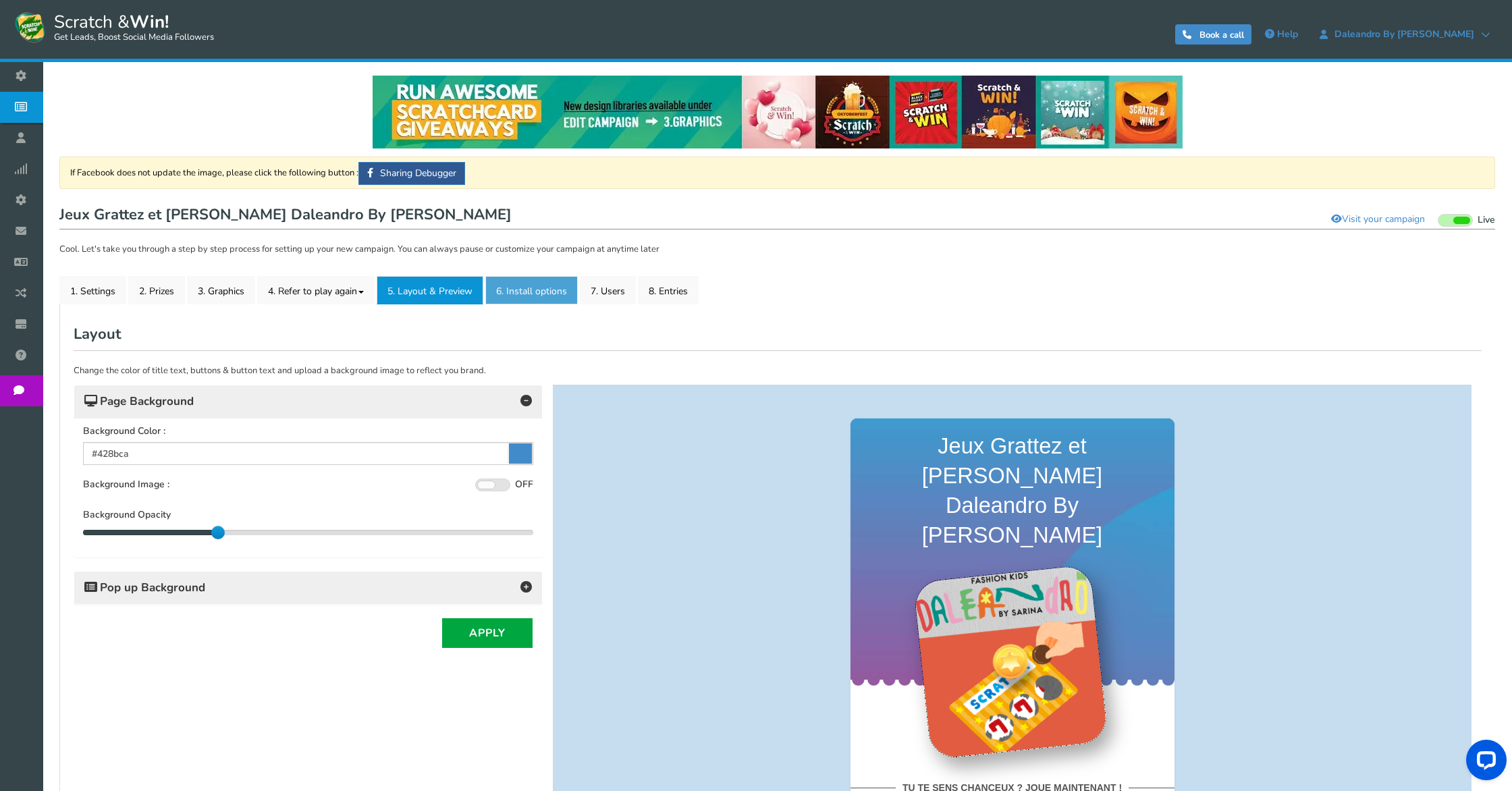
click at [523, 280] on link "6. Install options New" at bounding box center [532, 290] width 92 height 28
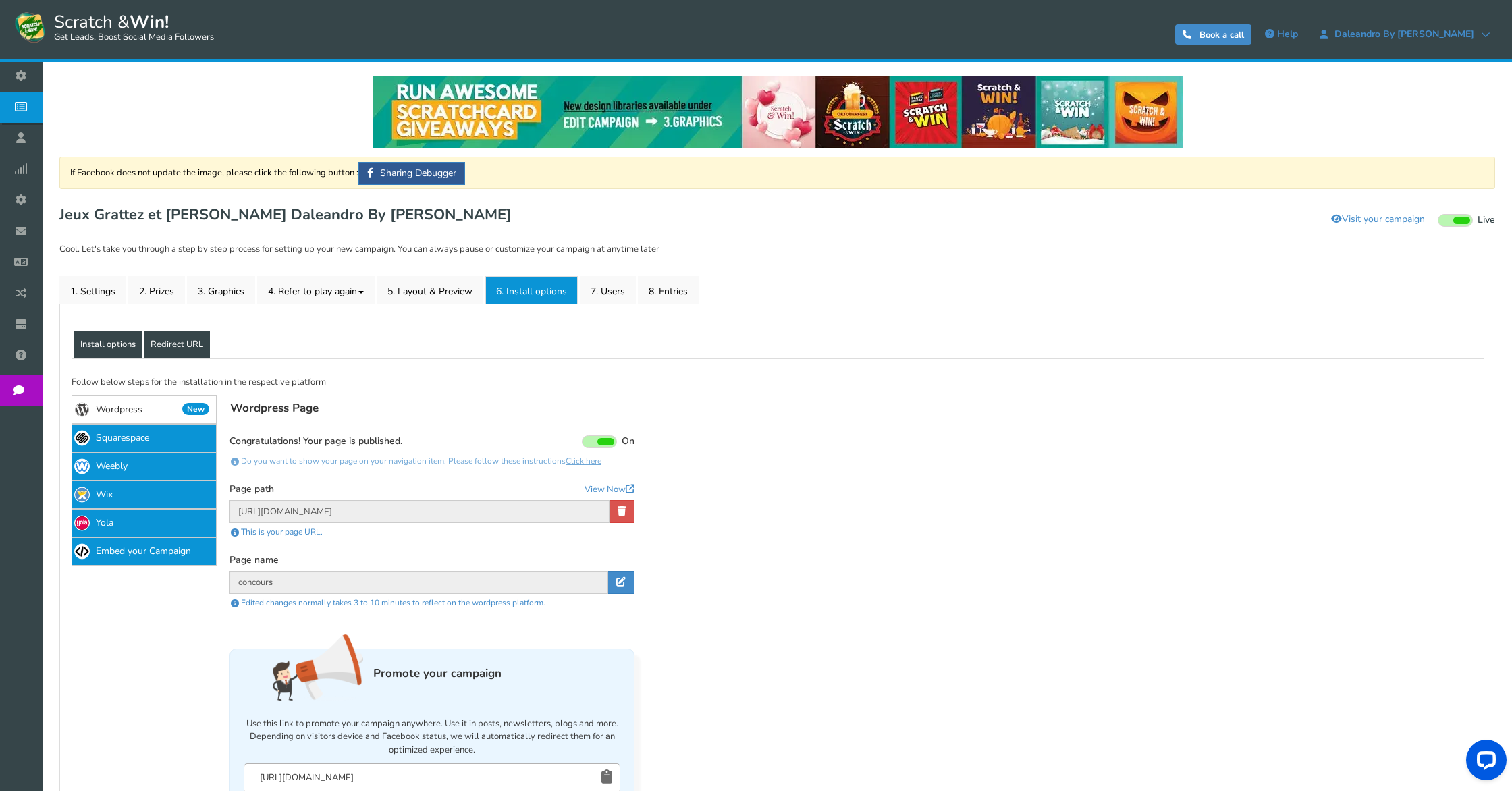
click at [177, 342] on link "Redirect URL" at bounding box center [177, 345] width 66 height 27
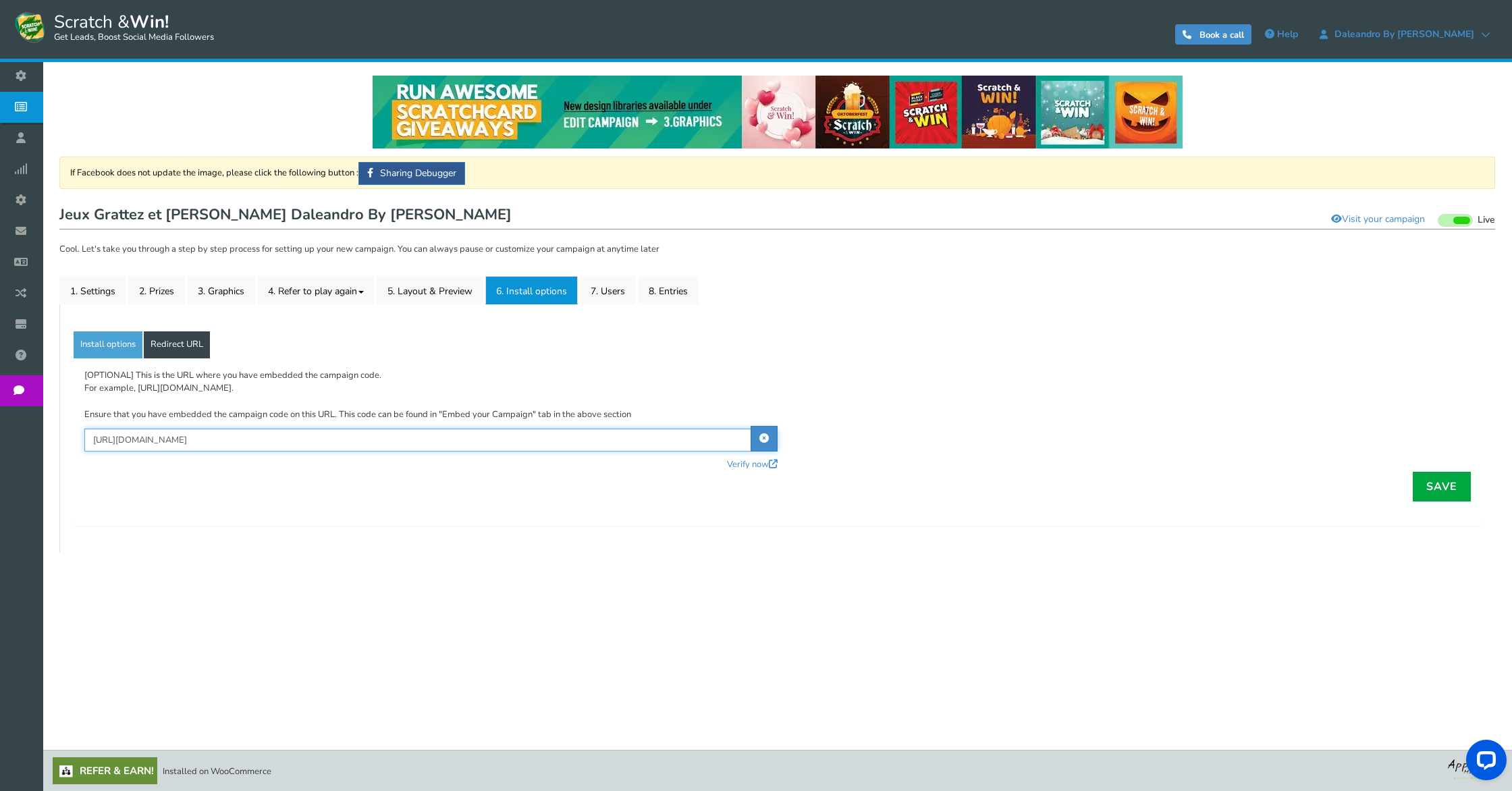
click at [296, 443] on input "[URL][DOMAIN_NAME]" at bounding box center [431, 439] width 693 height 23
type input "https://www.daleandrobysarina.be/concours"
click at [122, 349] on link "Install options" at bounding box center [108, 345] width 69 height 27
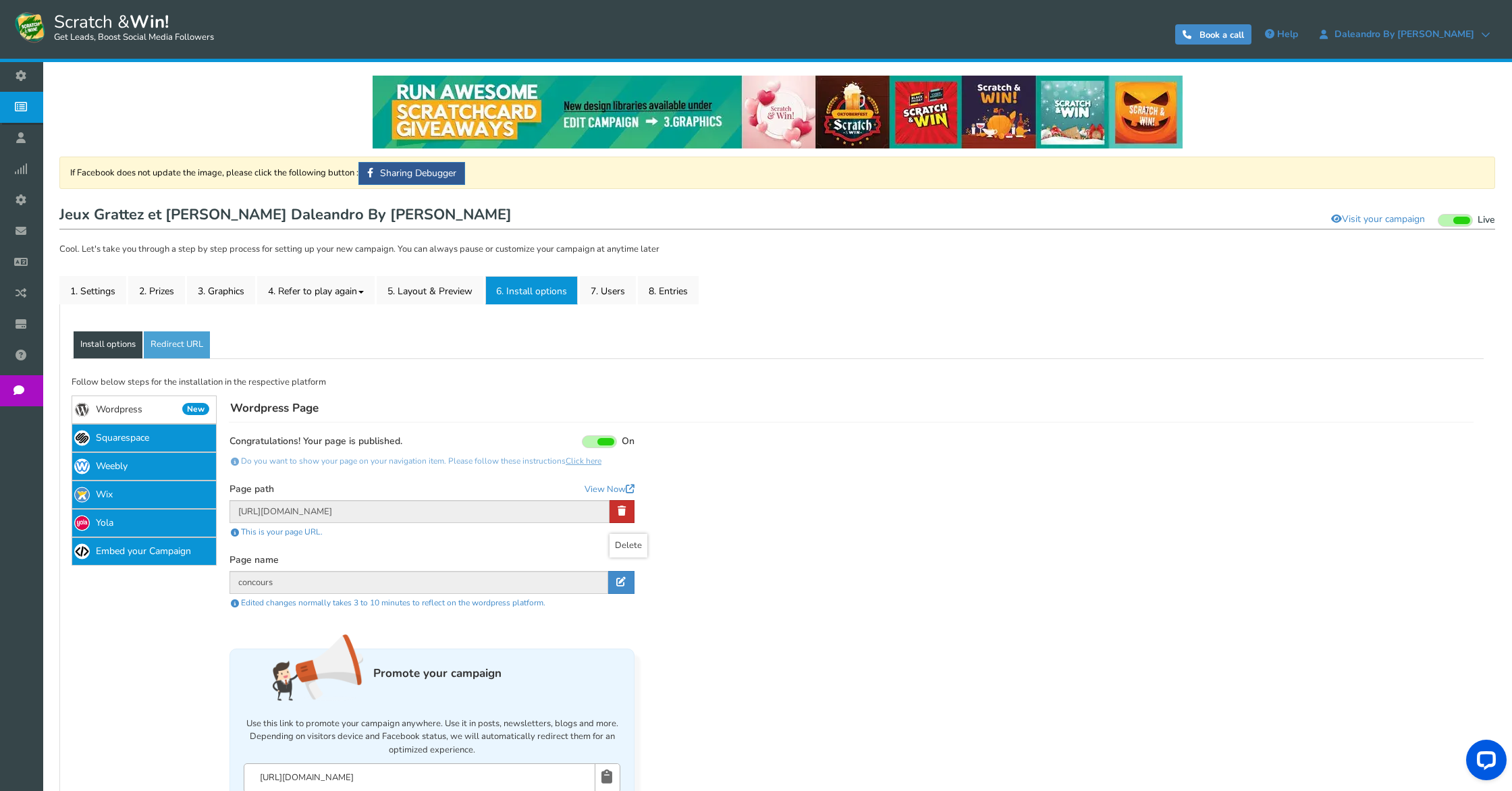
click at [621, 508] on icon at bounding box center [622, 511] width 8 height 9
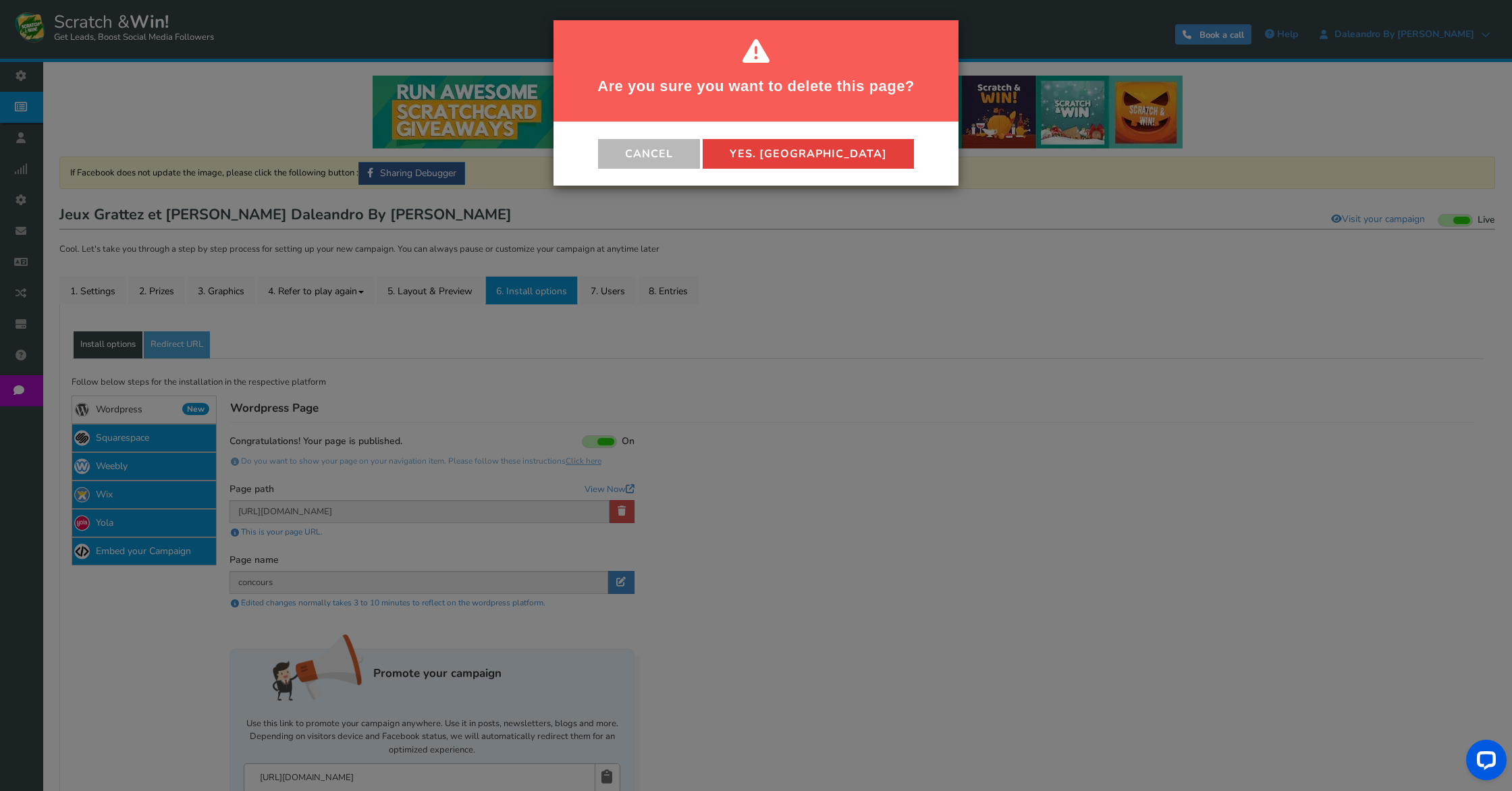
click at [790, 156] on button "Yes. [GEOGRAPHIC_DATA]" at bounding box center [808, 153] width 211 height 29
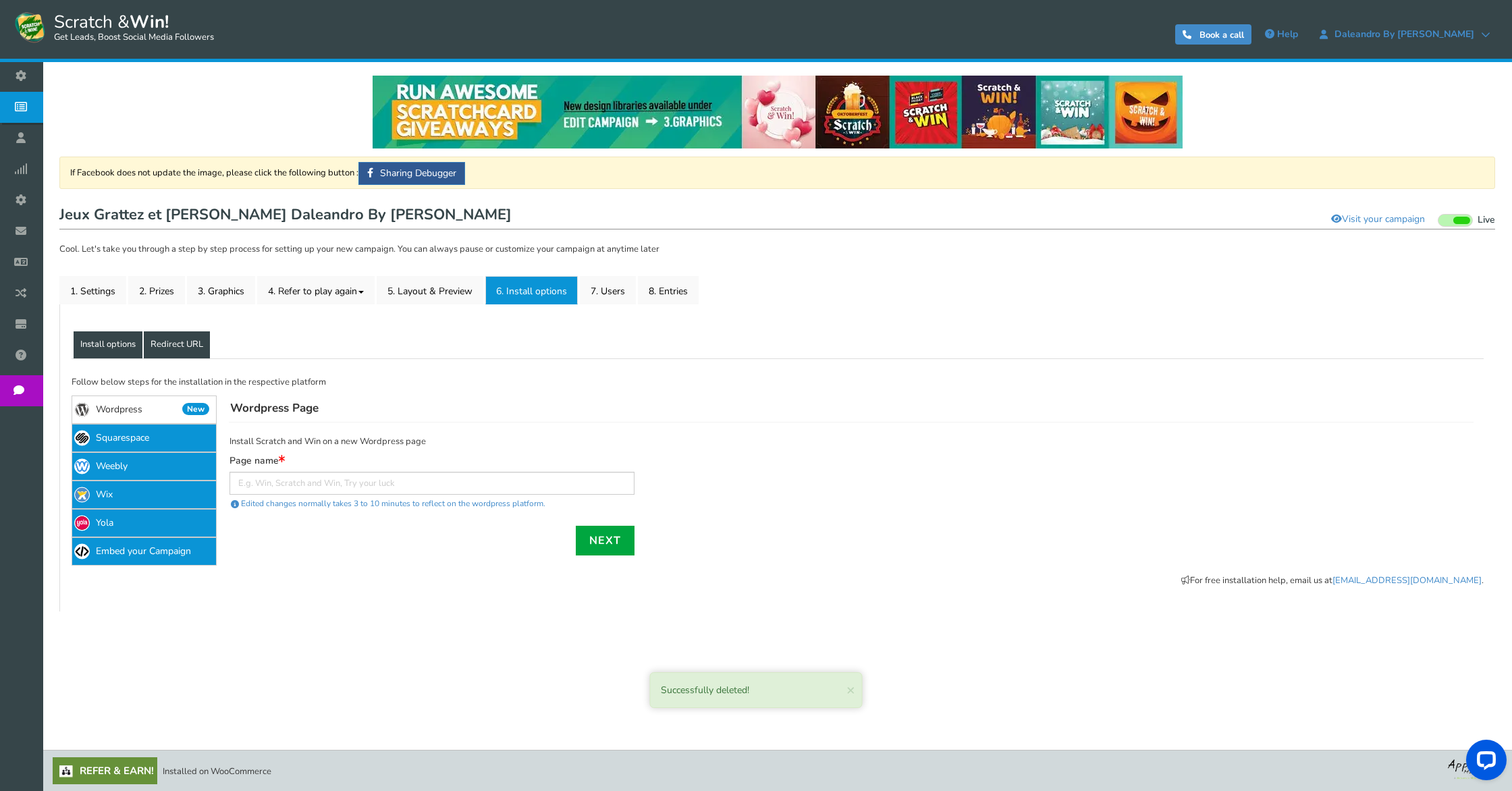
click at [161, 336] on link "Redirect URL" at bounding box center [177, 345] width 66 height 27
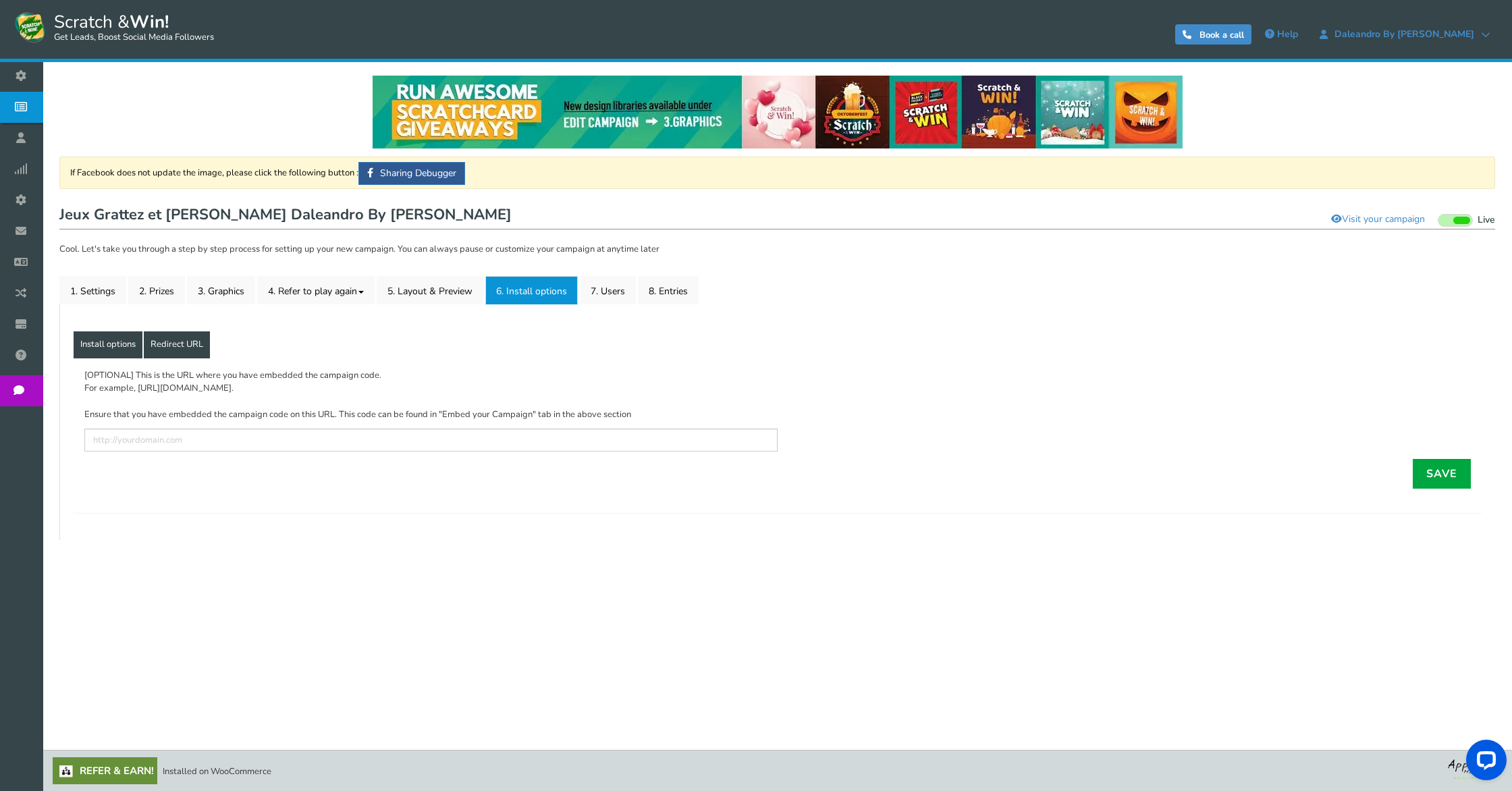
click at [96, 348] on link "Install options" at bounding box center [108, 345] width 69 height 27
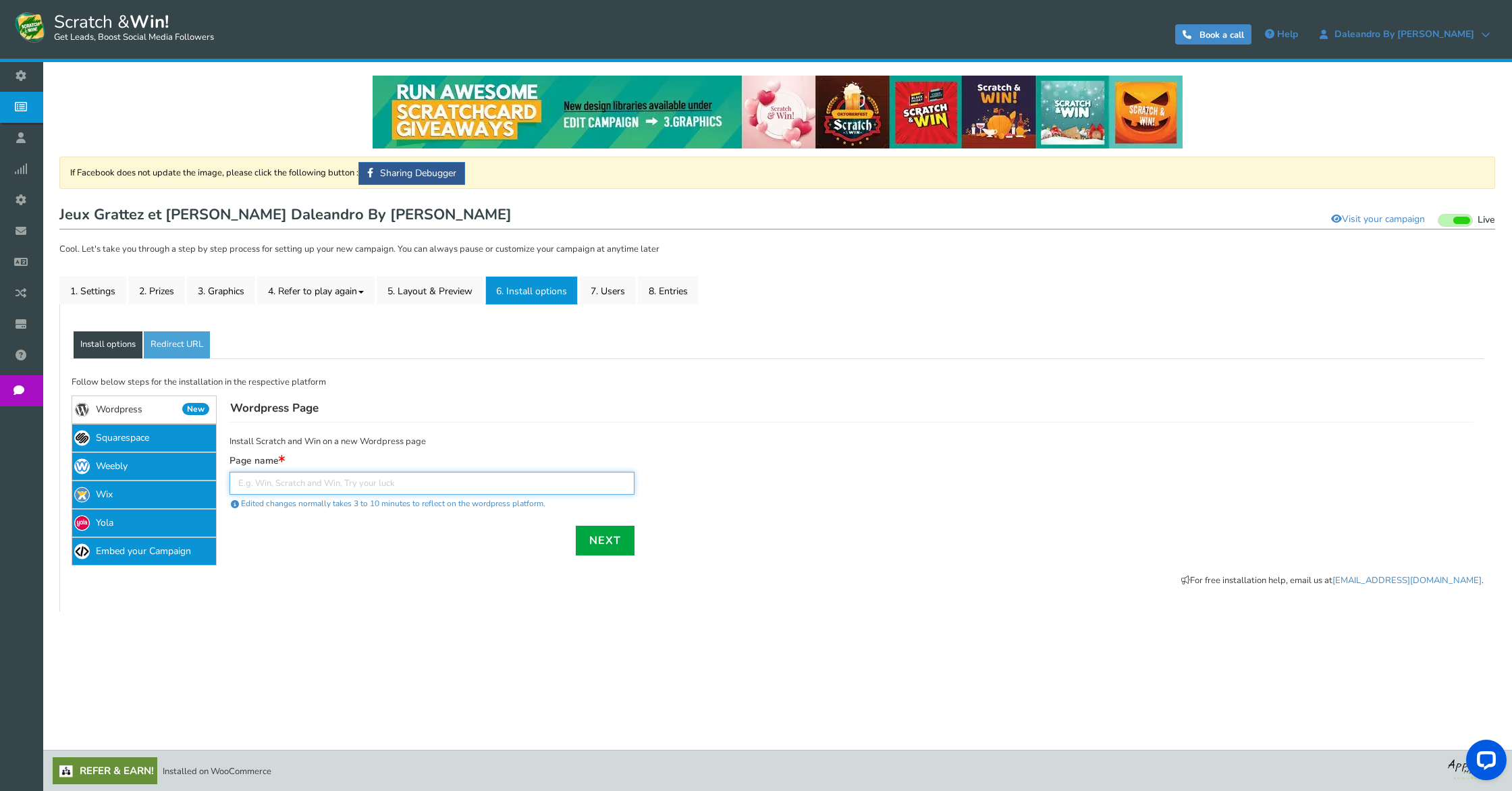
click at [281, 480] on input "text" at bounding box center [432, 482] width 405 height 23
paste input "[URL][DOMAIN_NAME]"
type input "[URL][DOMAIN_NAME]"
click at [602, 542] on link "Next" at bounding box center [605, 540] width 59 height 29
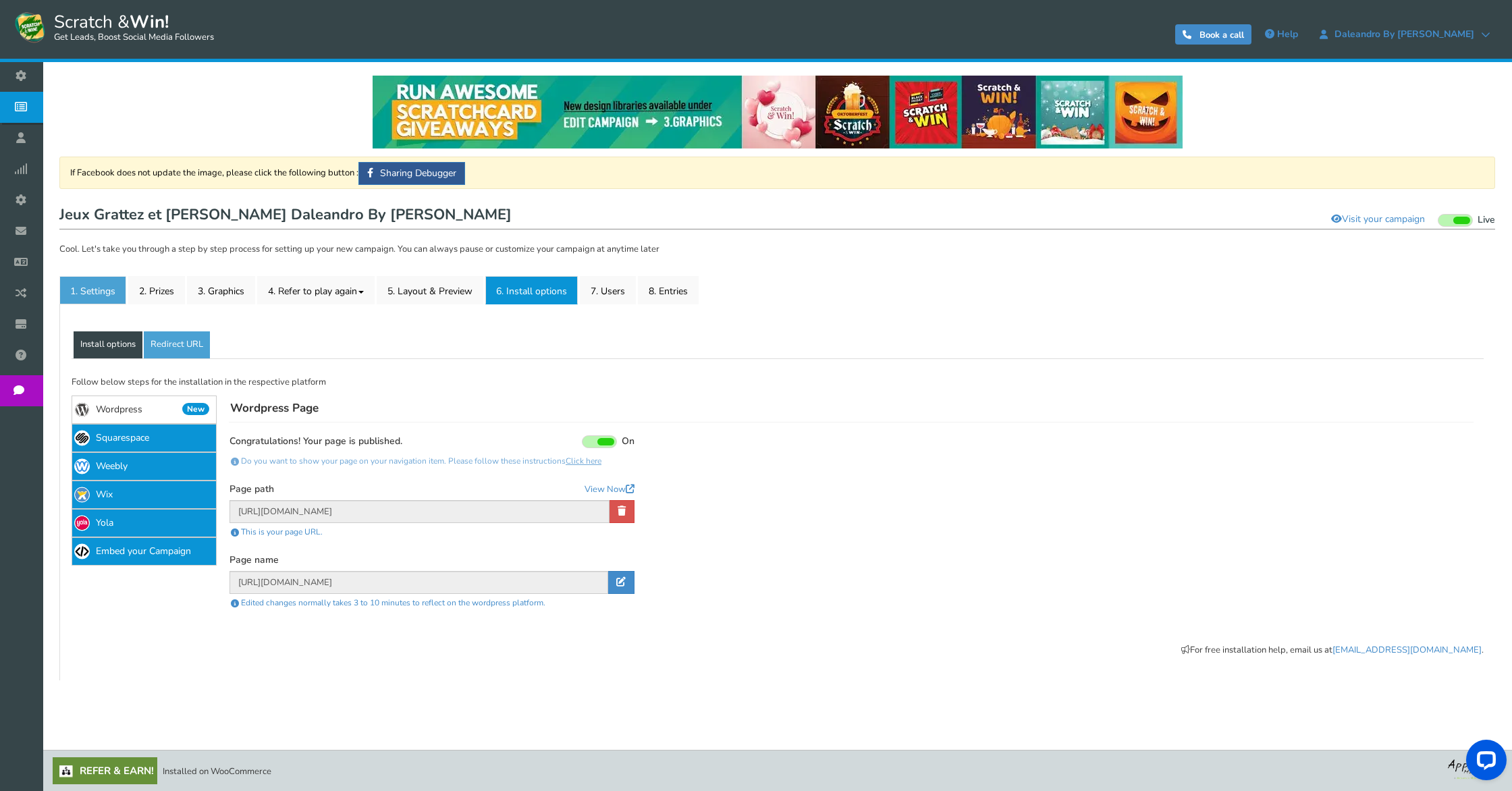
click at [90, 294] on link "1. Settings" at bounding box center [93, 290] width 67 height 28
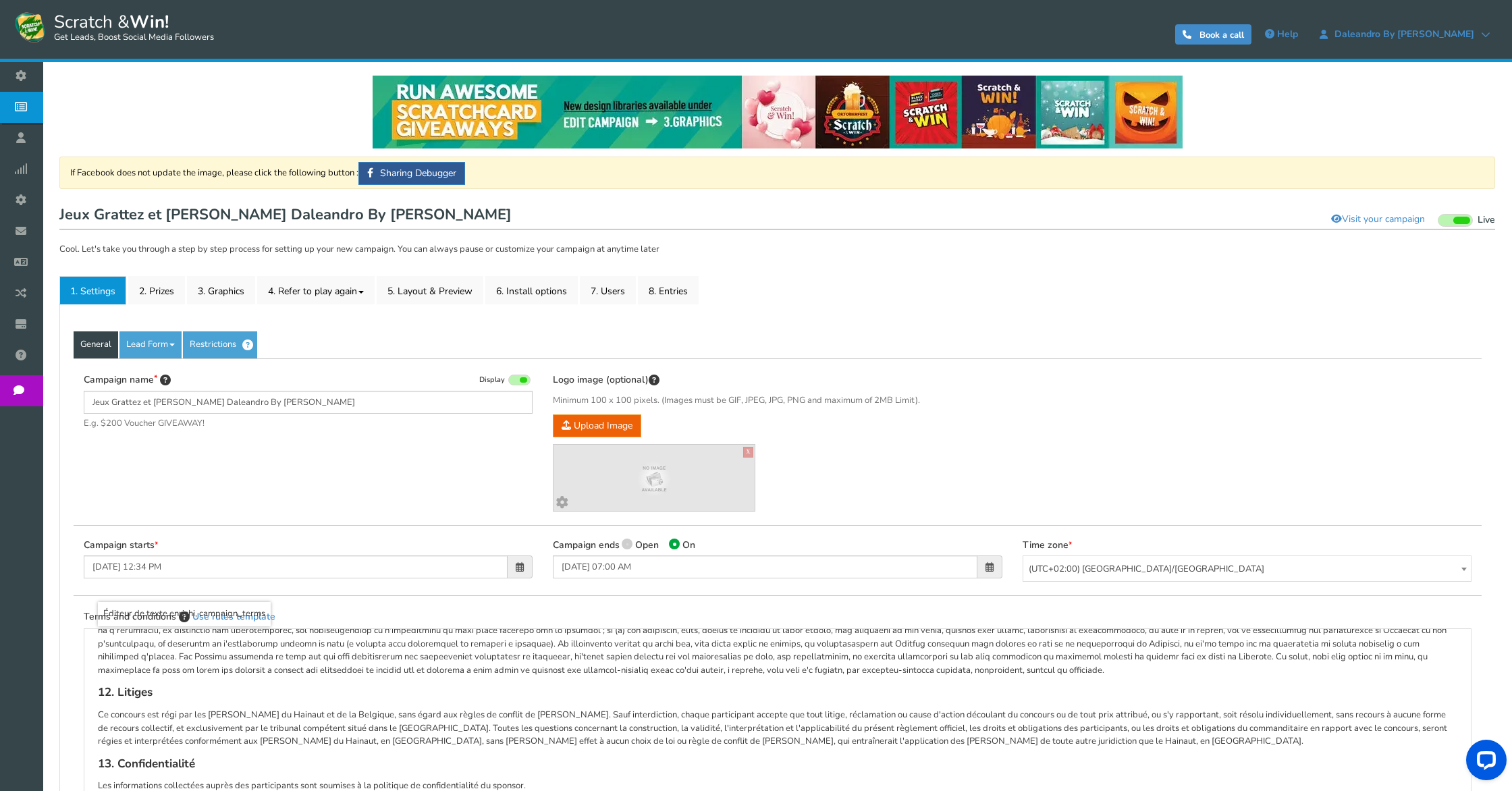
scroll to position [404, 0]
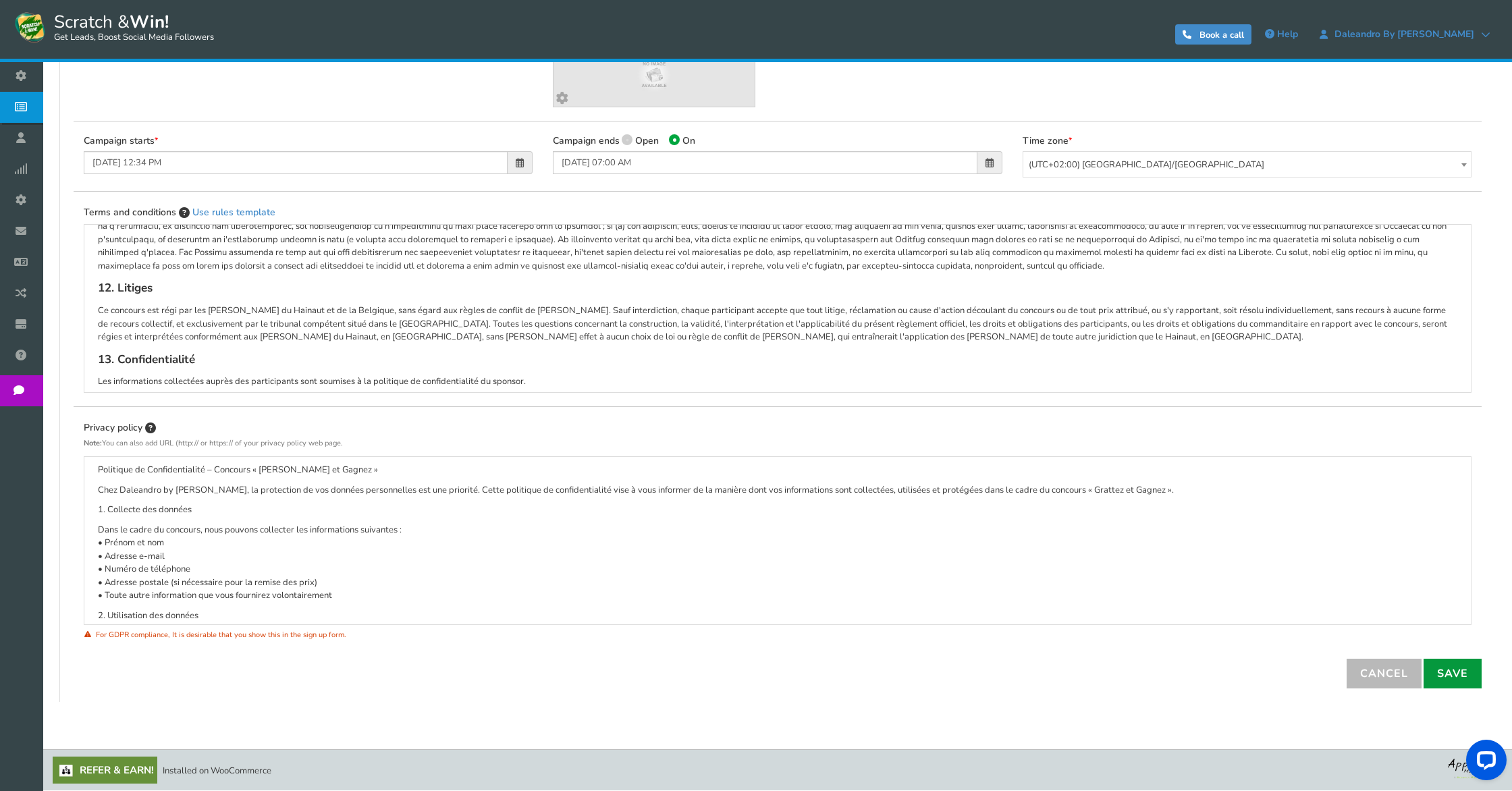
click at [1446, 683] on link "Save" at bounding box center [1452, 673] width 58 height 29
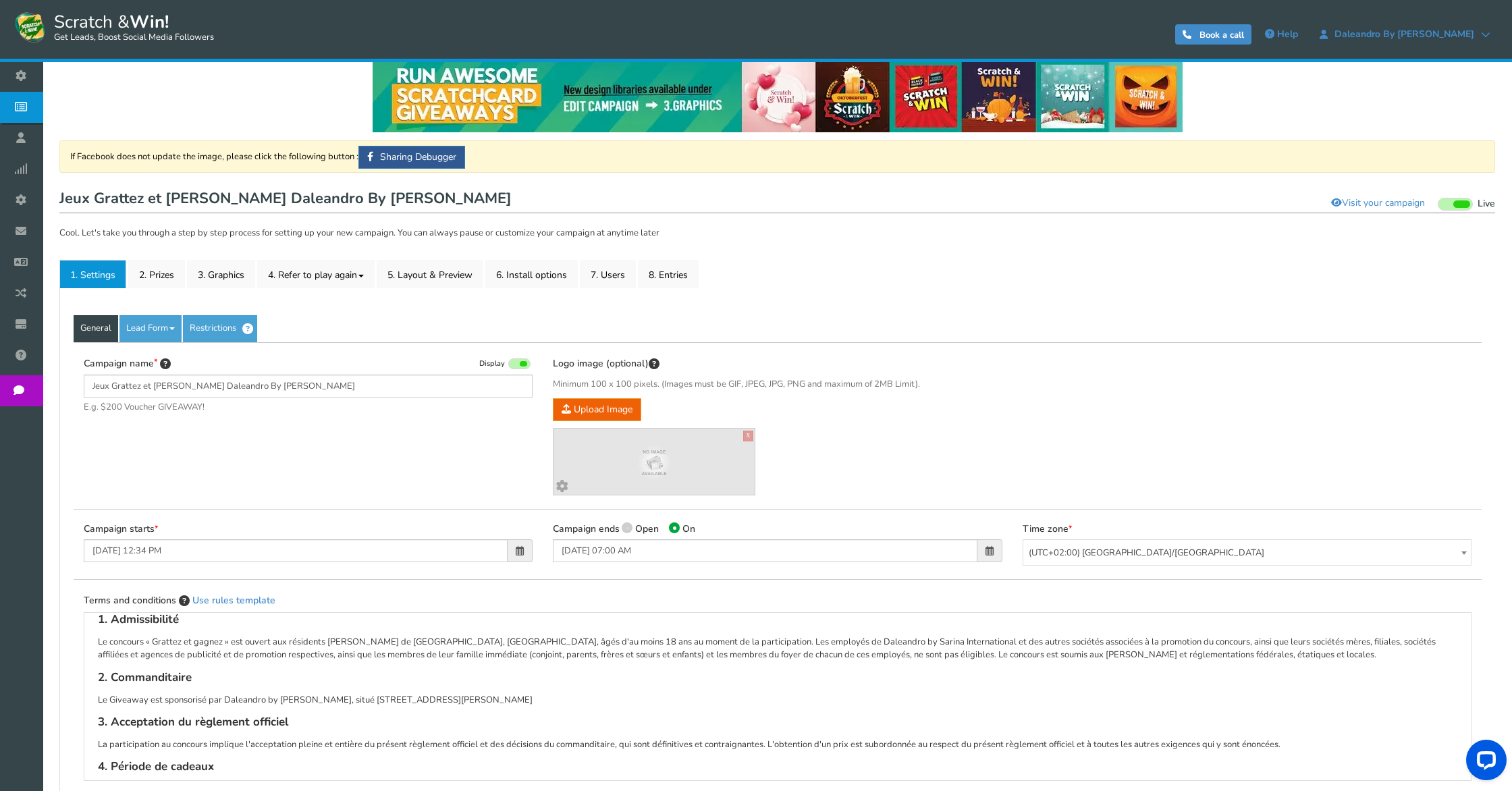
scroll to position [0, 0]
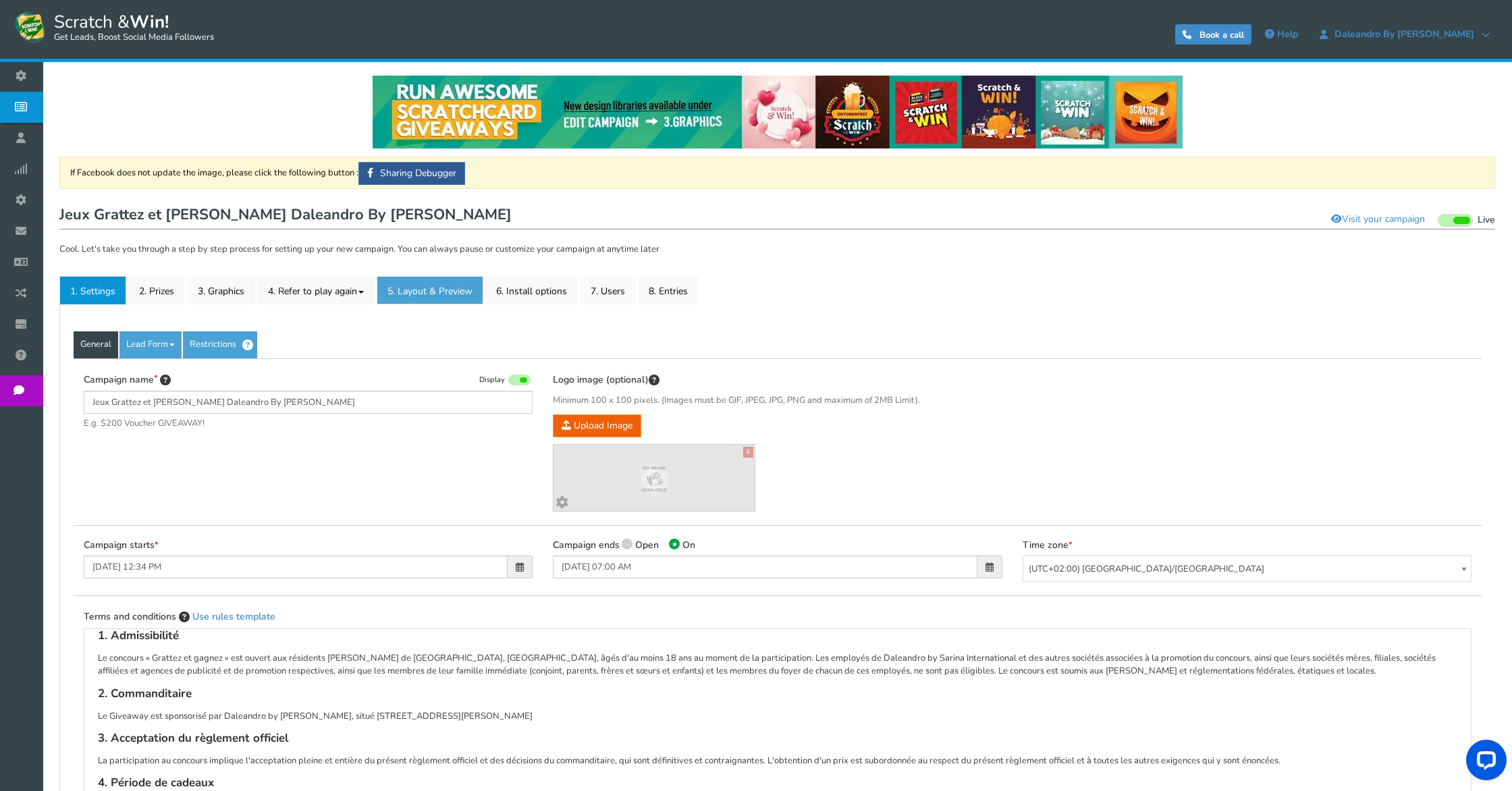
click at [416, 289] on link "5. Layout & Preview" at bounding box center [429, 290] width 106 height 28
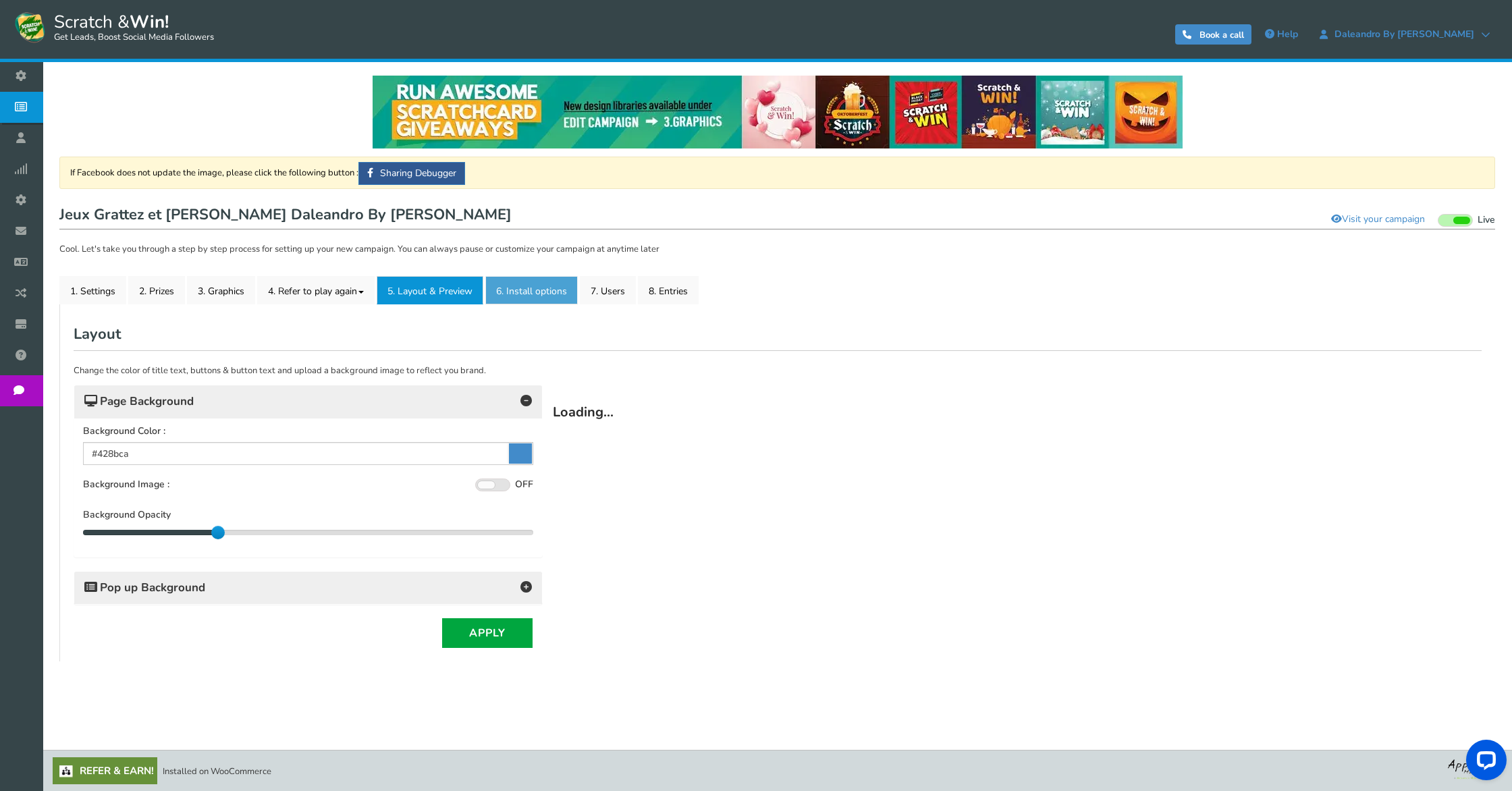
click at [558, 290] on link "6. Install options New" at bounding box center [532, 290] width 92 height 28
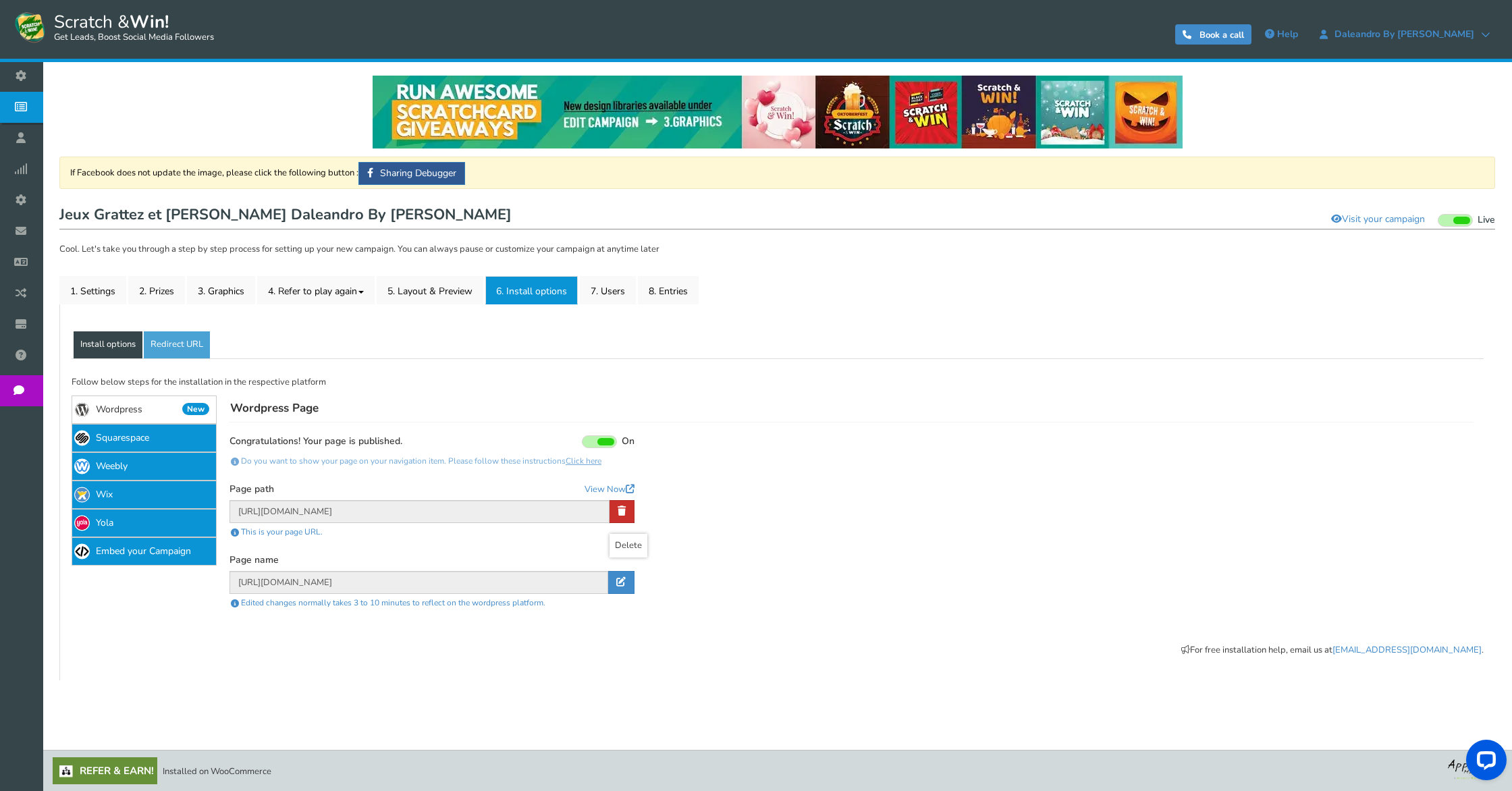
click at [625, 511] on icon at bounding box center [622, 511] width 8 height 9
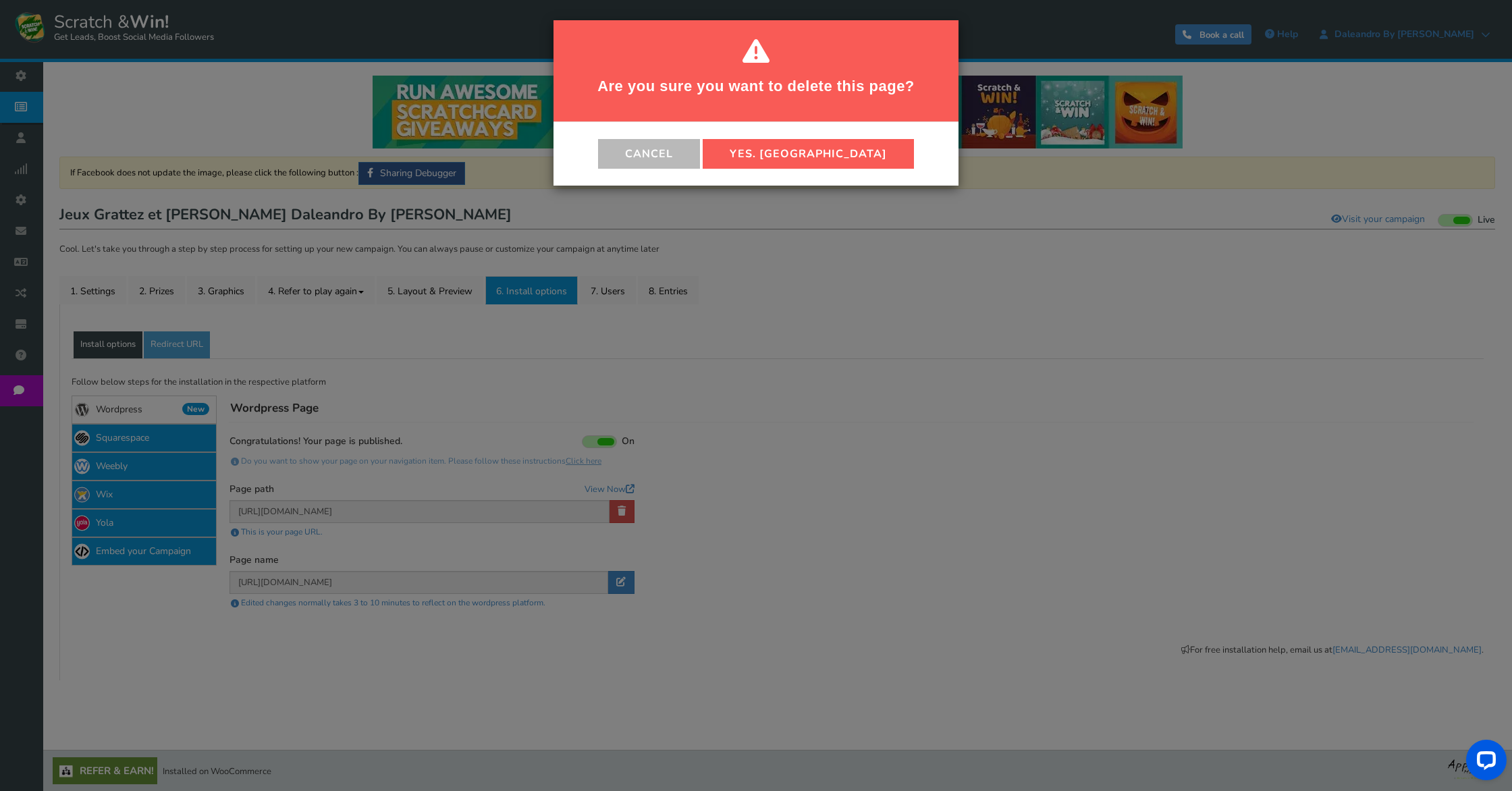
click at [828, 157] on button "Yes. [GEOGRAPHIC_DATA]" at bounding box center [808, 153] width 211 height 29
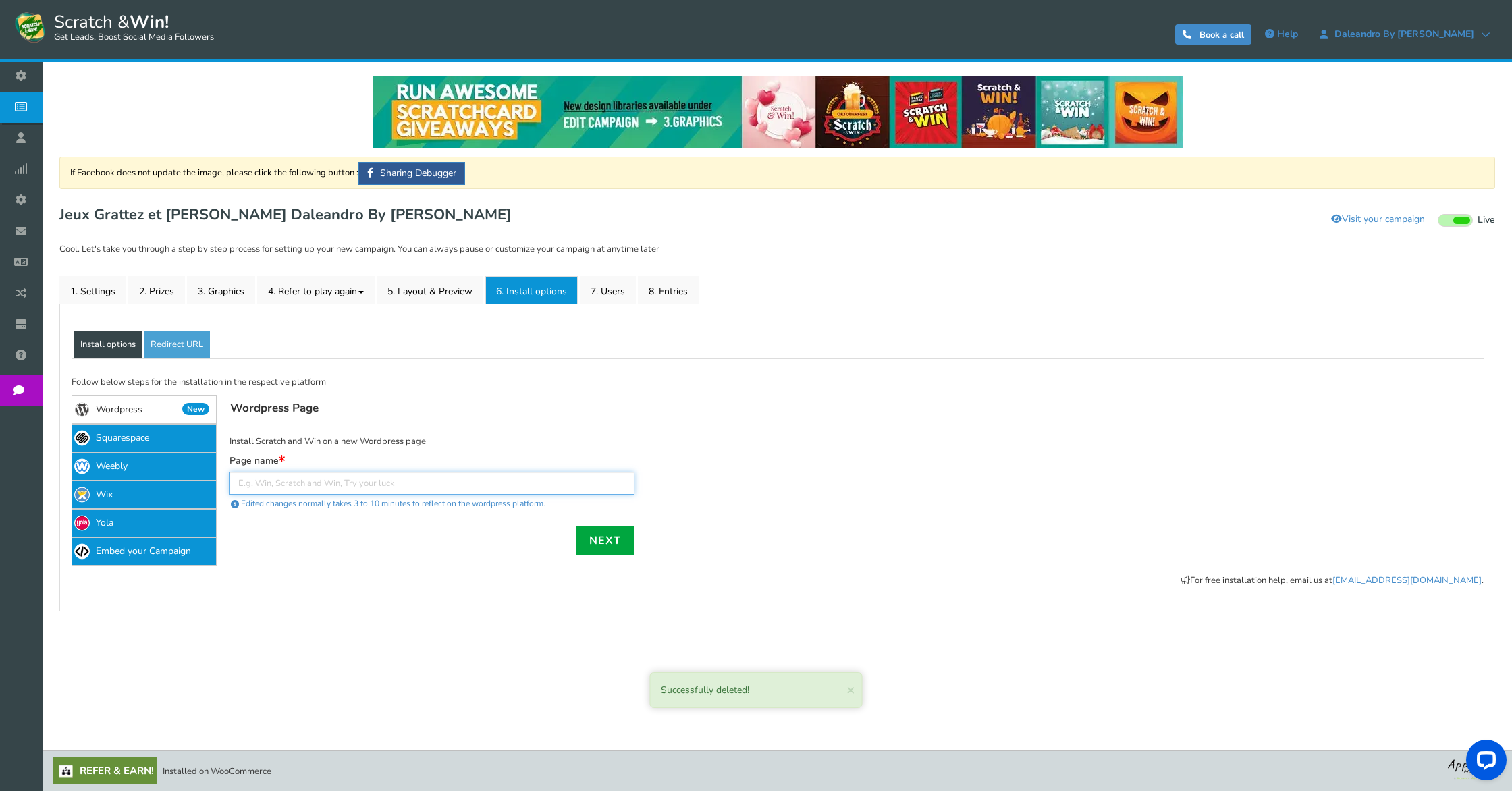
click at [296, 488] on input "text" at bounding box center [432, 482] width 405 height 23
click at [97, 339] on link "Install options" at bounding box center [108, 345] width 69 height 27
paste input "[URL][DOMAIN_NAME]"
drag, startPoint x: 418, startPoint y: 485, endPoint x: 639, endPoint y: 494, distance: 221.2
click at [639, 494] on div "Successfully deleted! × Close Install Scratch and Win on a new Wordpress page P…" at bounding box center [845, 490] width 1257 height 134
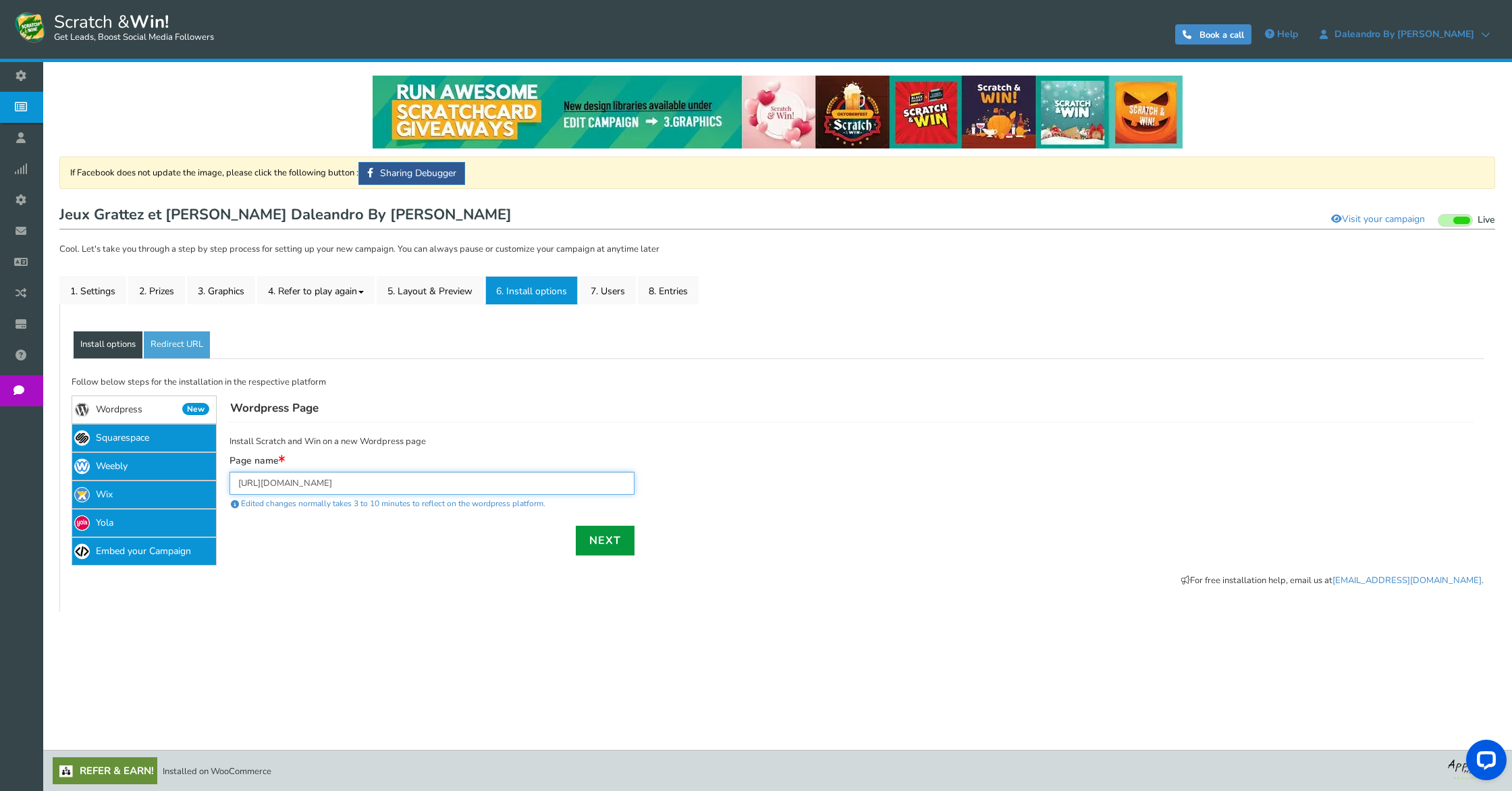
type input "[URL][DOMAIN_NAME]"
click at [618, 539] on link "Next" at bounding box center [605, 540] width 59 height 29
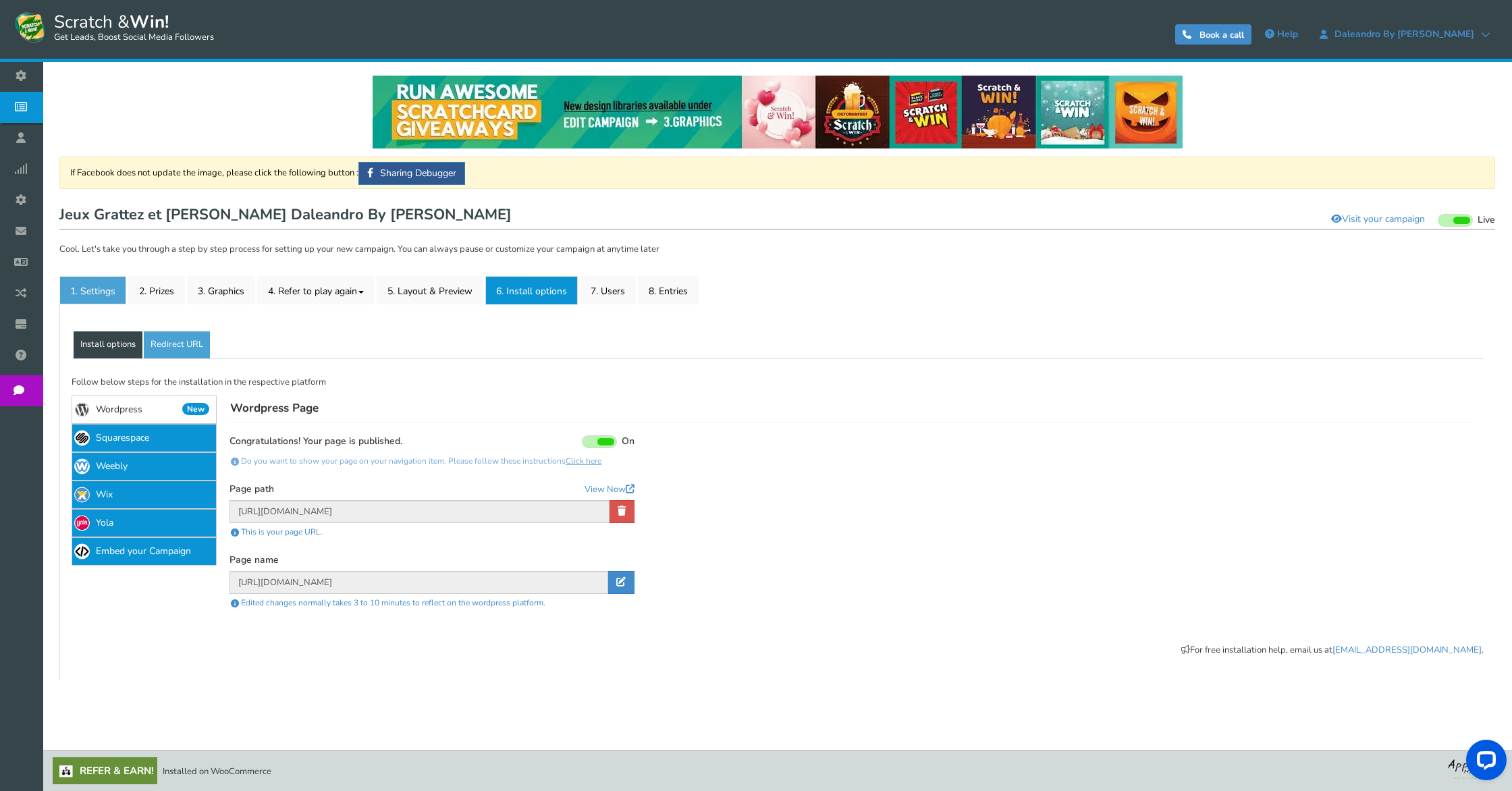
click at [80, 290] on link "1. Settings" at bounding box center [93, 290] width 67 height 28
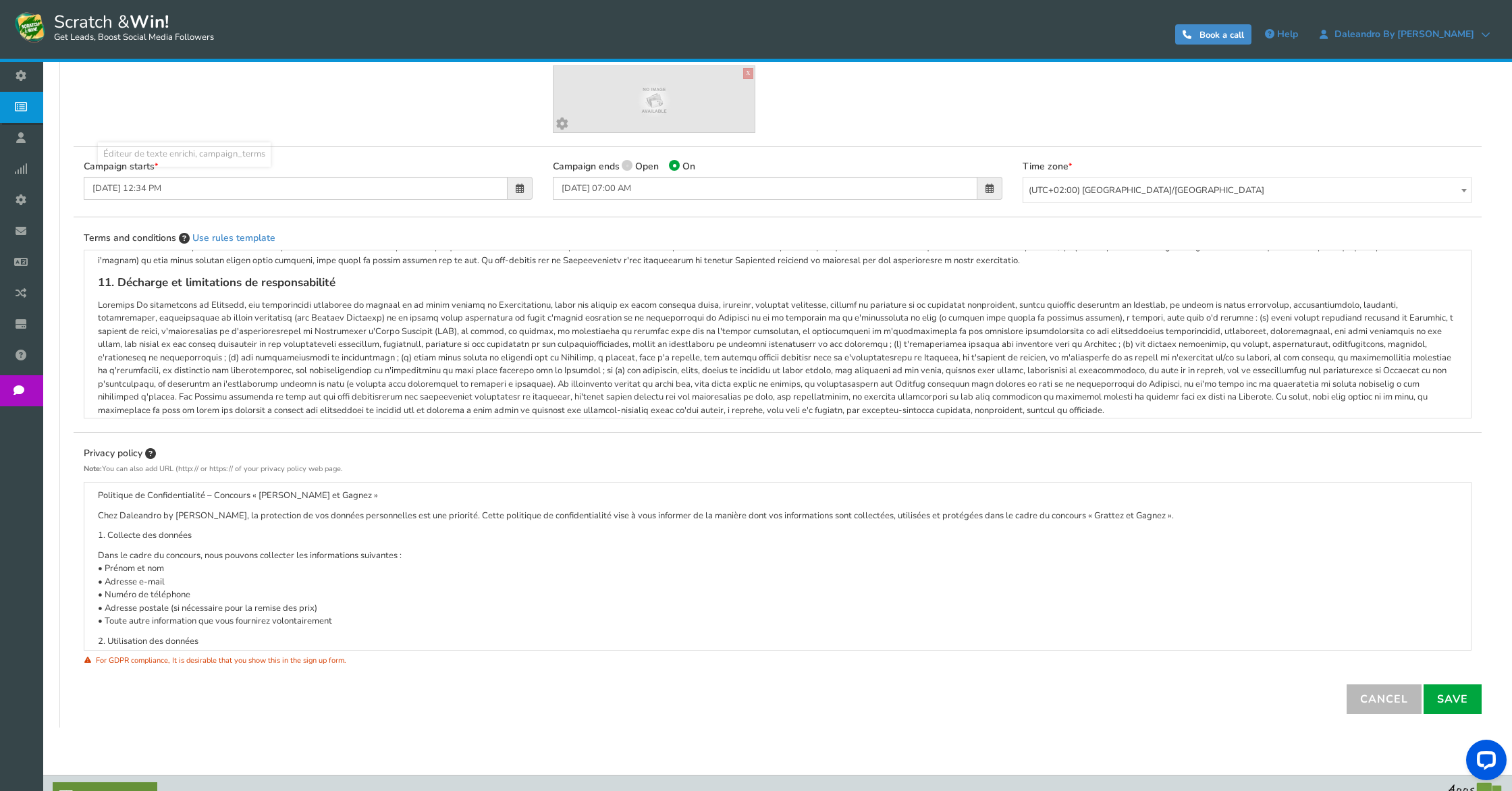
scroll to position [838, 0]
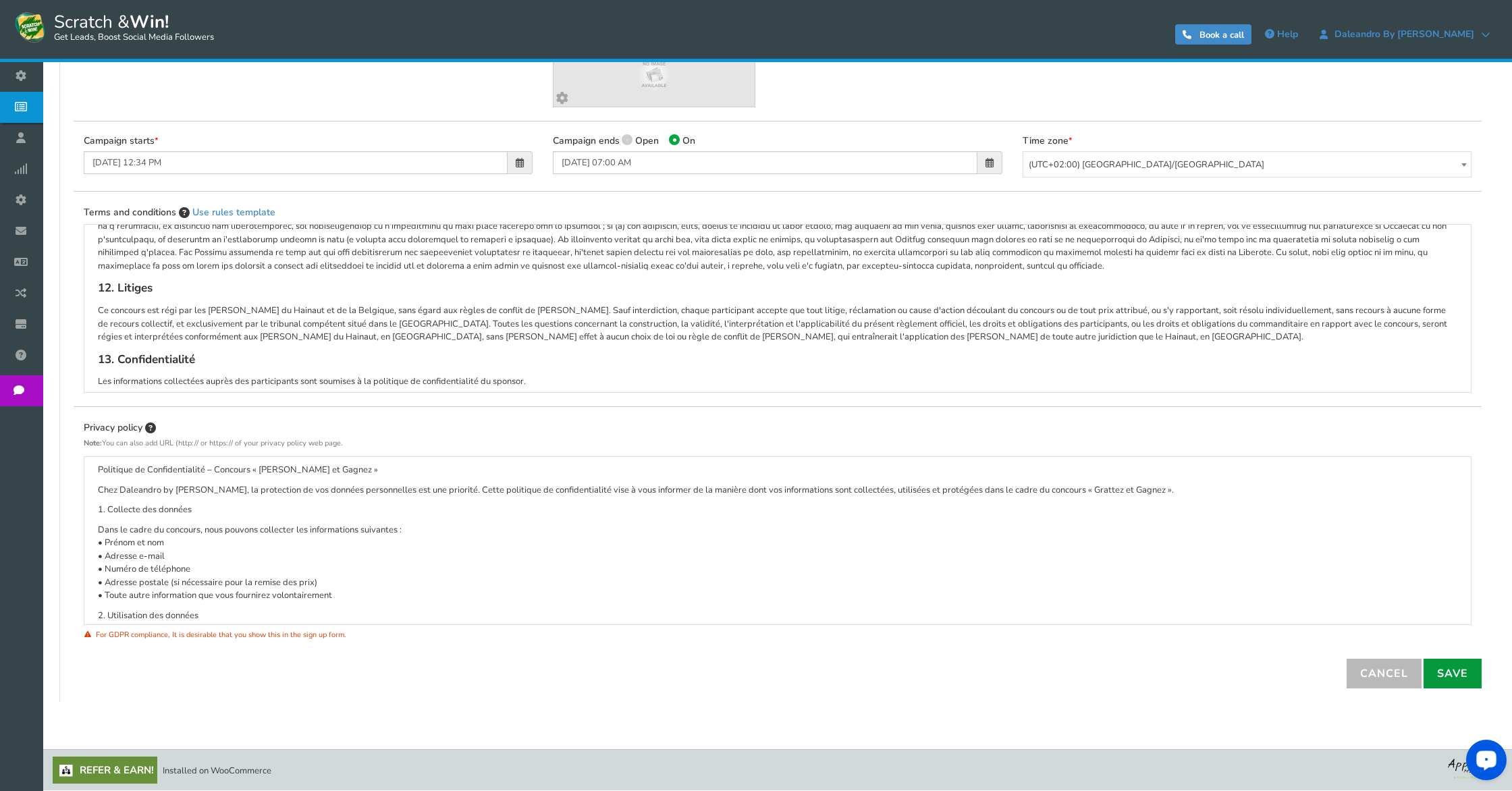
click at [1463, 681] on link "Save" at bounding box center [1452, 673] width 58 height 29
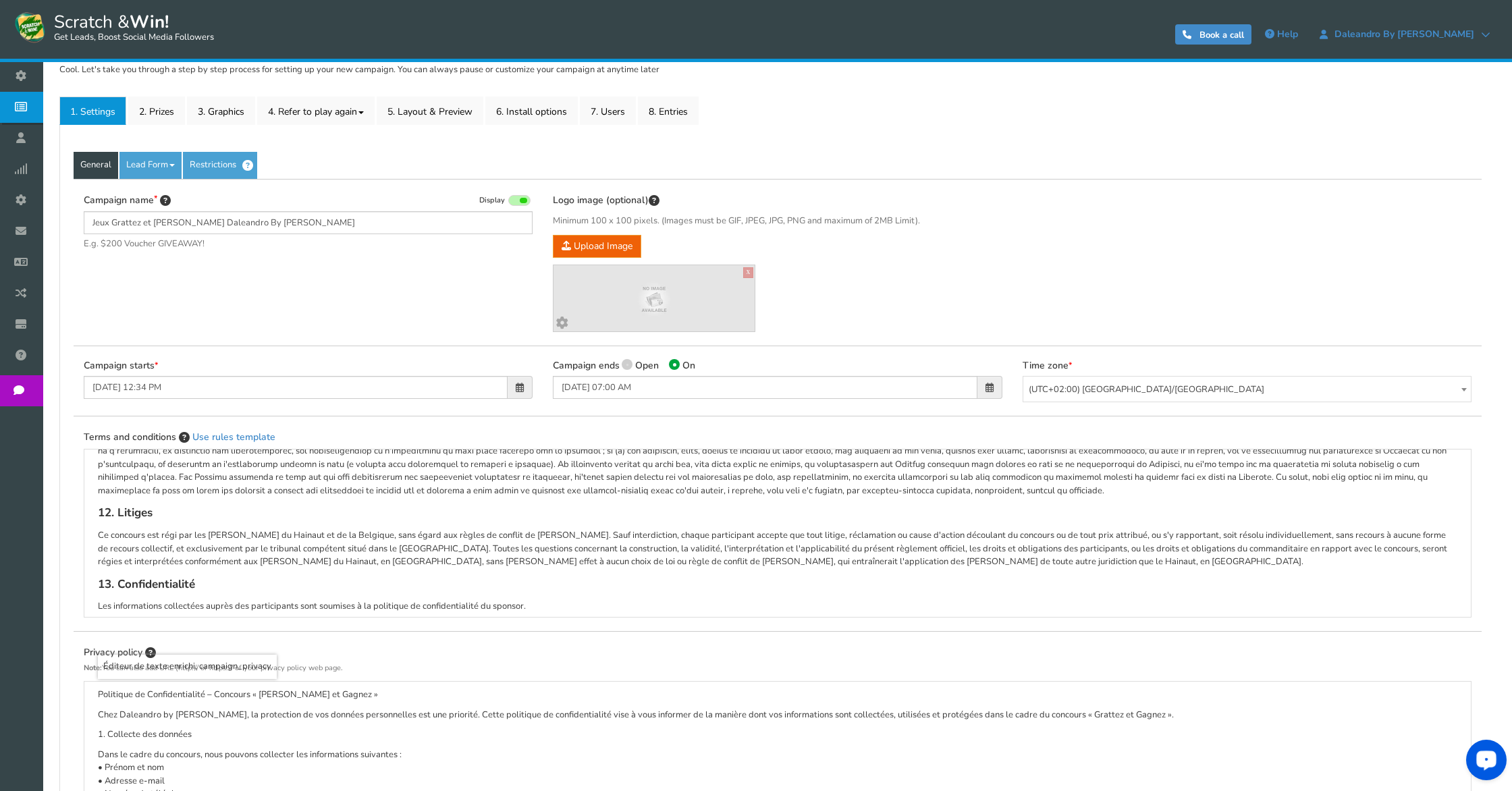
scroll to position [0, 0]
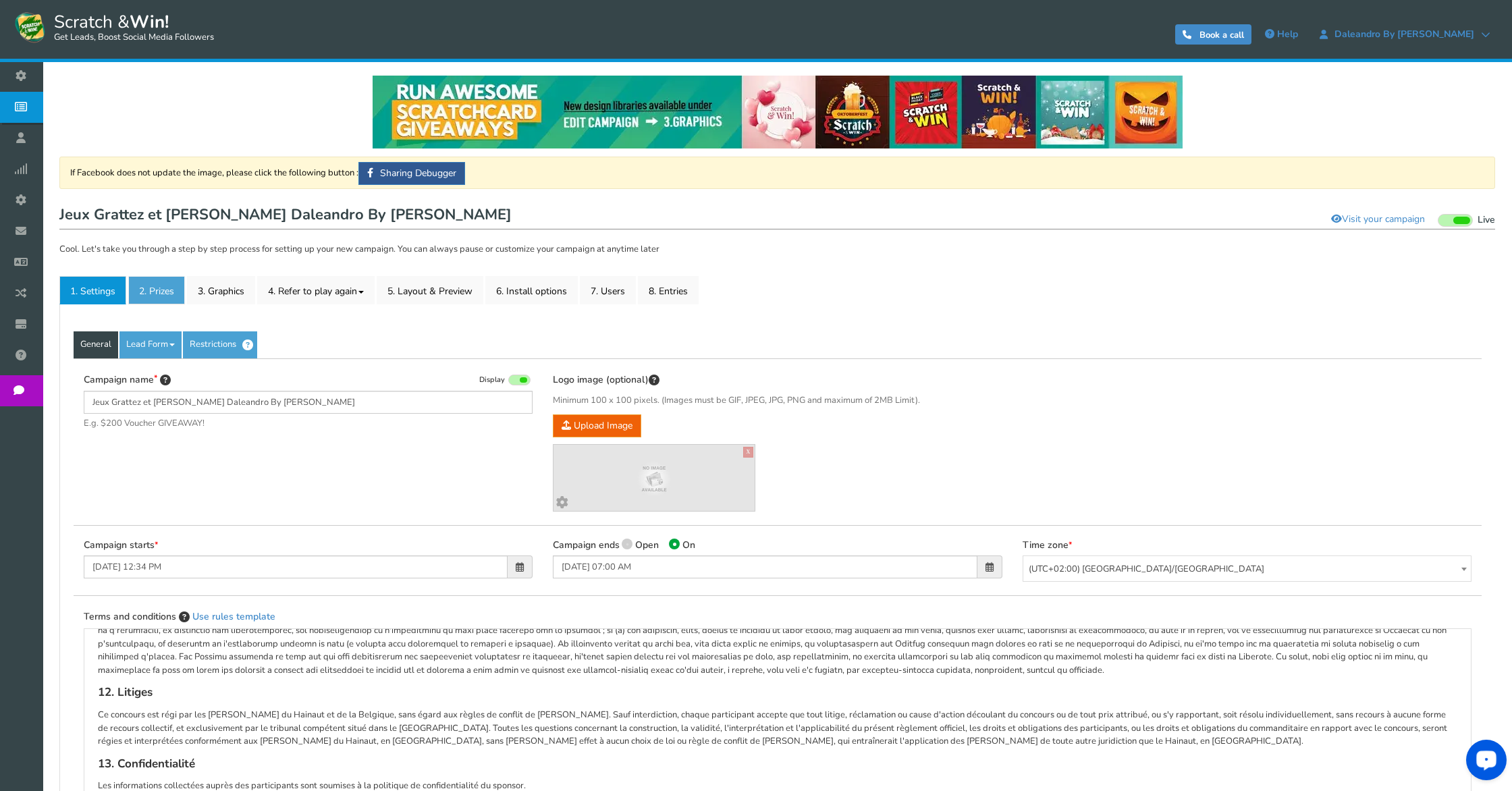
click at [148, 285] on link "2. Prizes" at bounding box center [157, 290] width 57 height 28
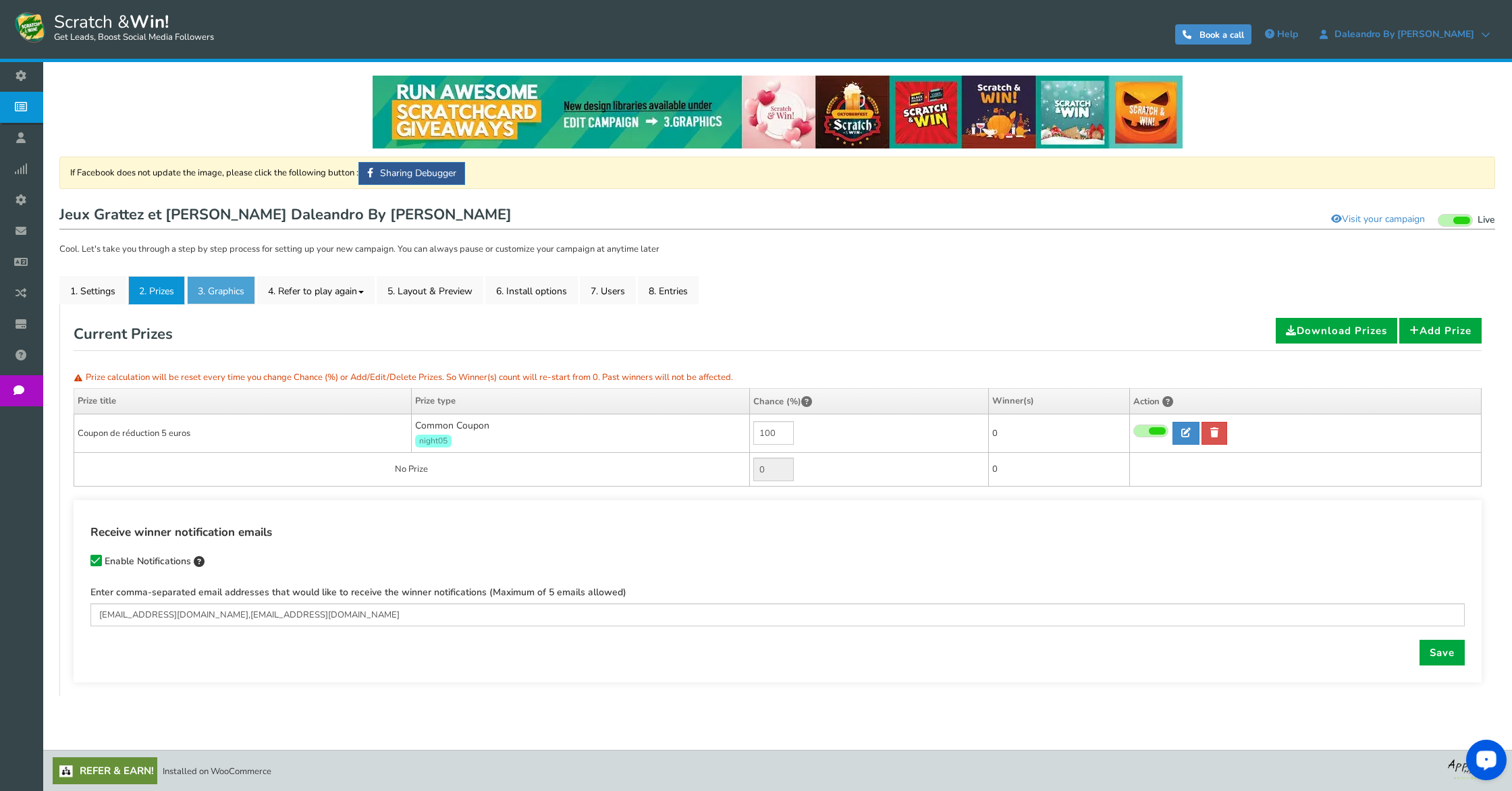
click at [214, 304] on link "3. Graphics" at bounding box center [220, 290] width 68 height 28
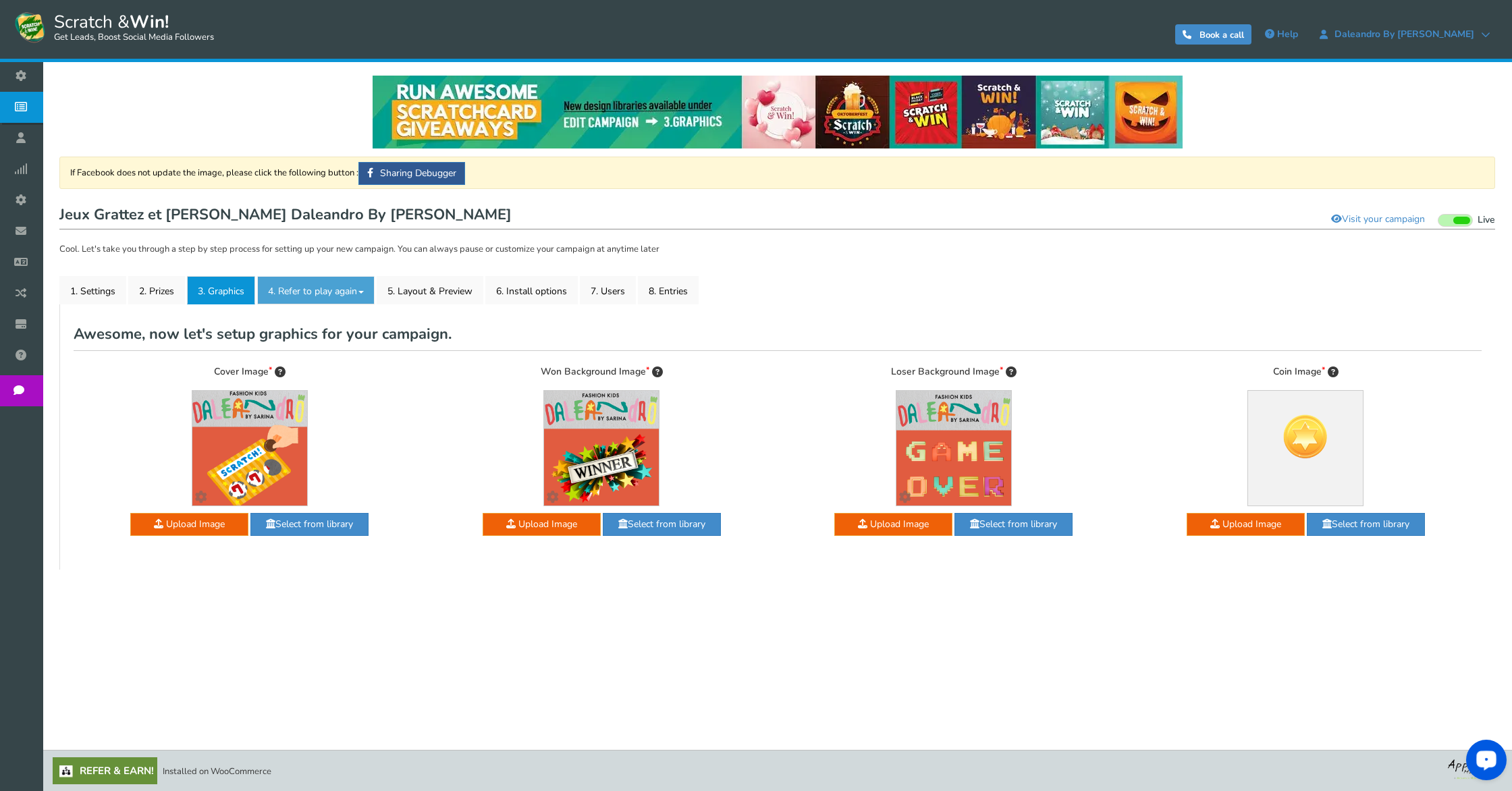
click at [347, 299] on link "4. Refer to play again" at bounding box center [316, 290] width 117 height 28
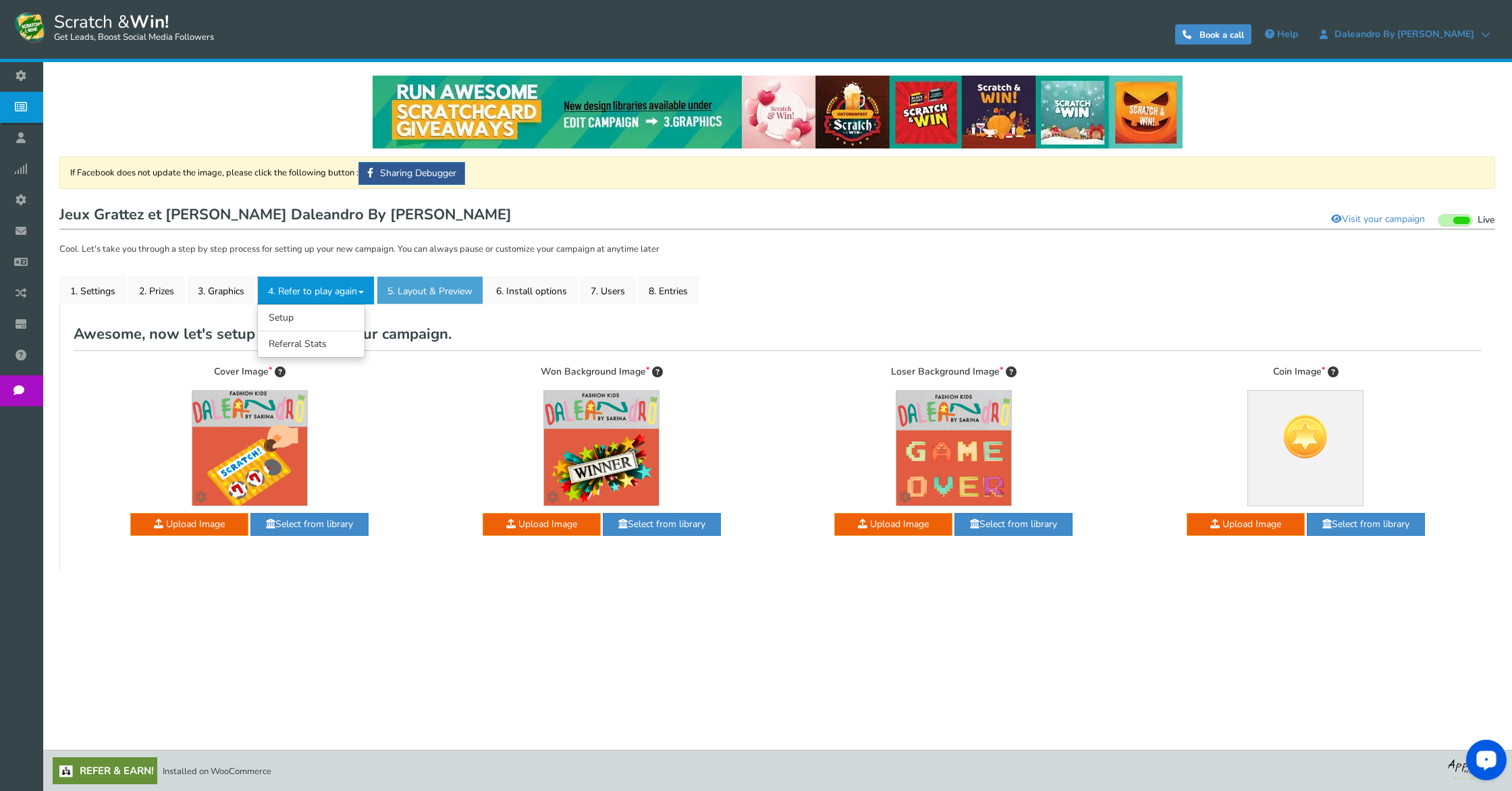
click at [393, 290] on link "5. Layout & Preview" at bounding box center [429, 290] width 106 height 28
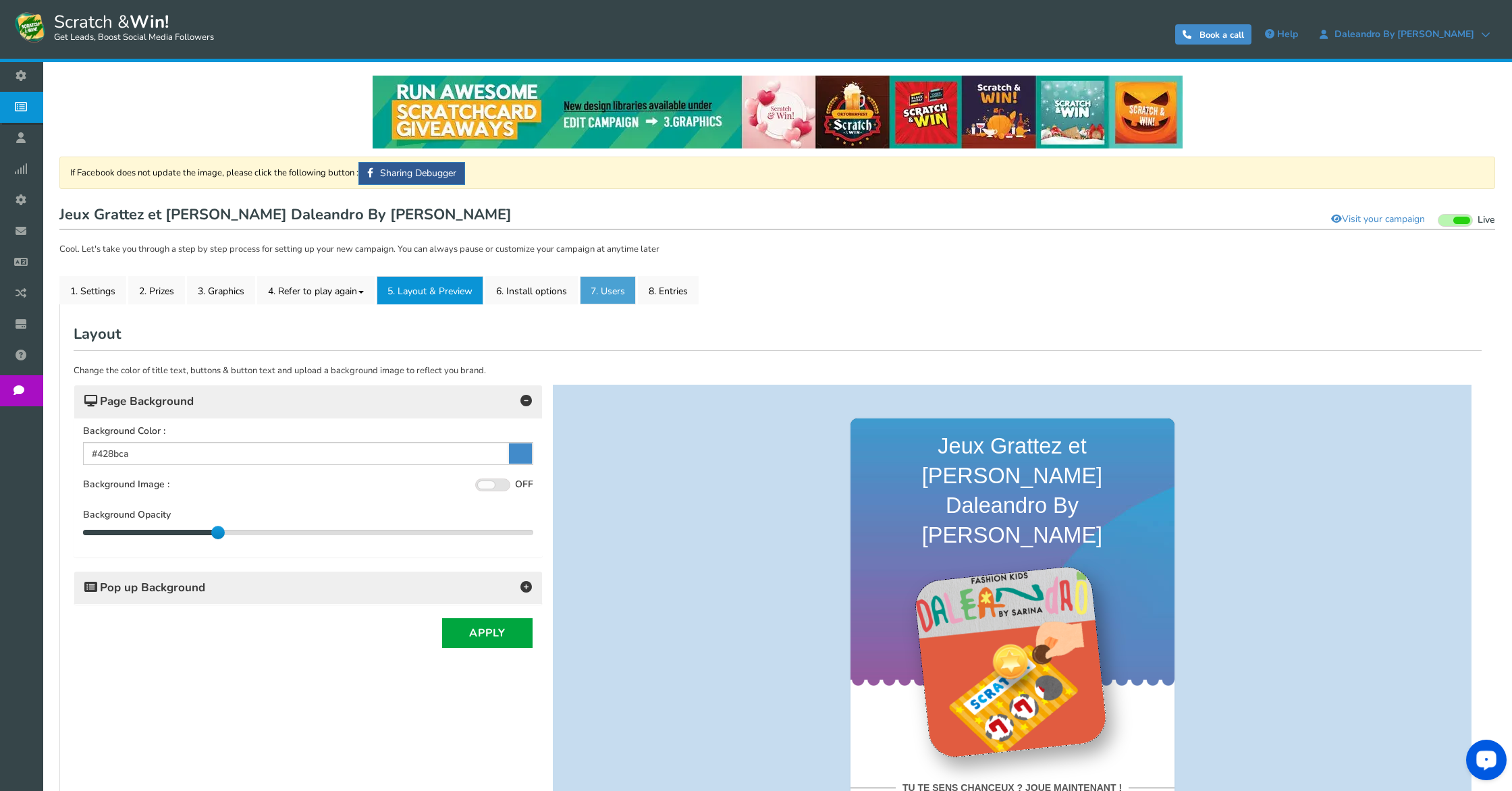
click at [635, 291] on link "7. Users" at bounding box center [607, 290] width 56 height 28
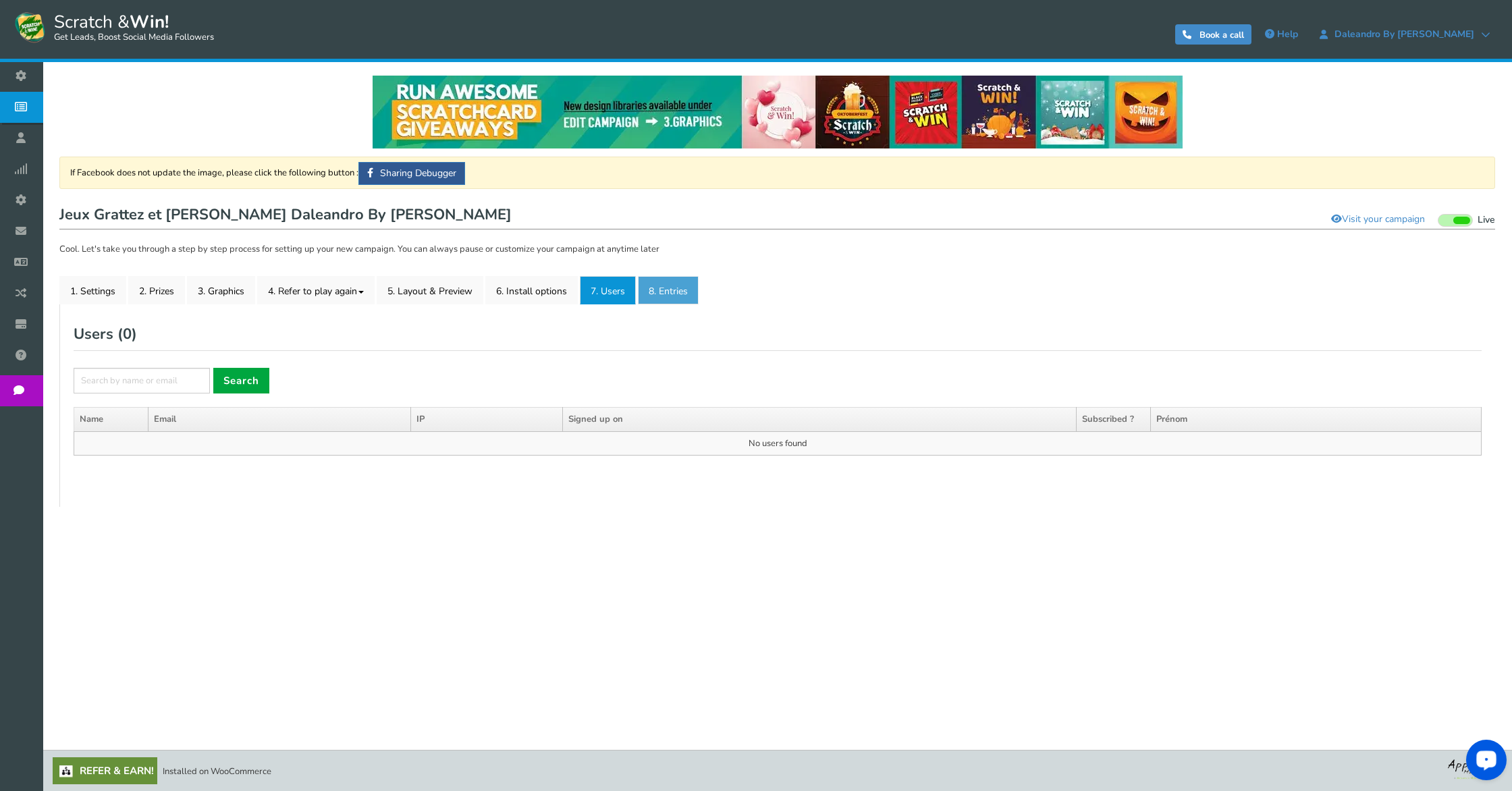
click at [688, 290] on link "8. Entries" at bounding box center [668, 290] width 61 height 28
